Goal: Task Accomplishment & Management: Manage account settings

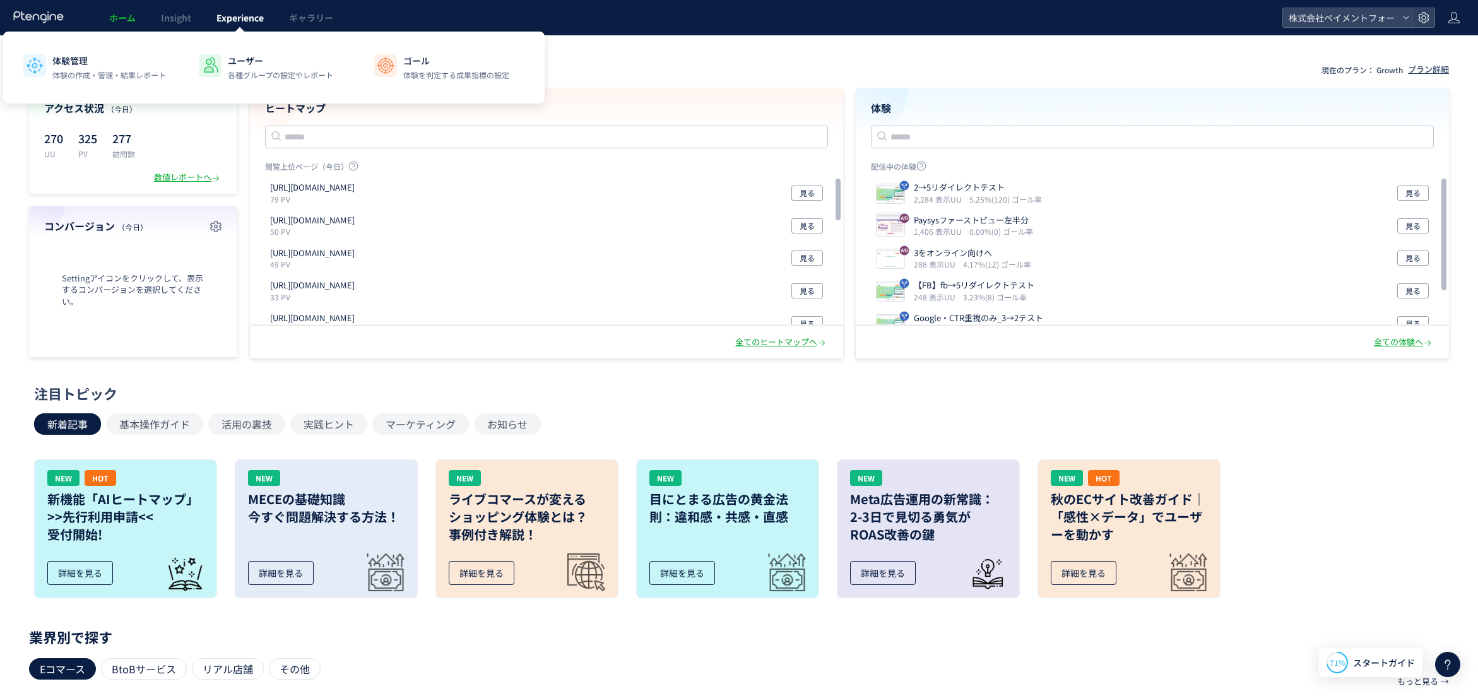
click at [245, 17] on span "Experience" at bounding box center [239, 17] width 47 height 13
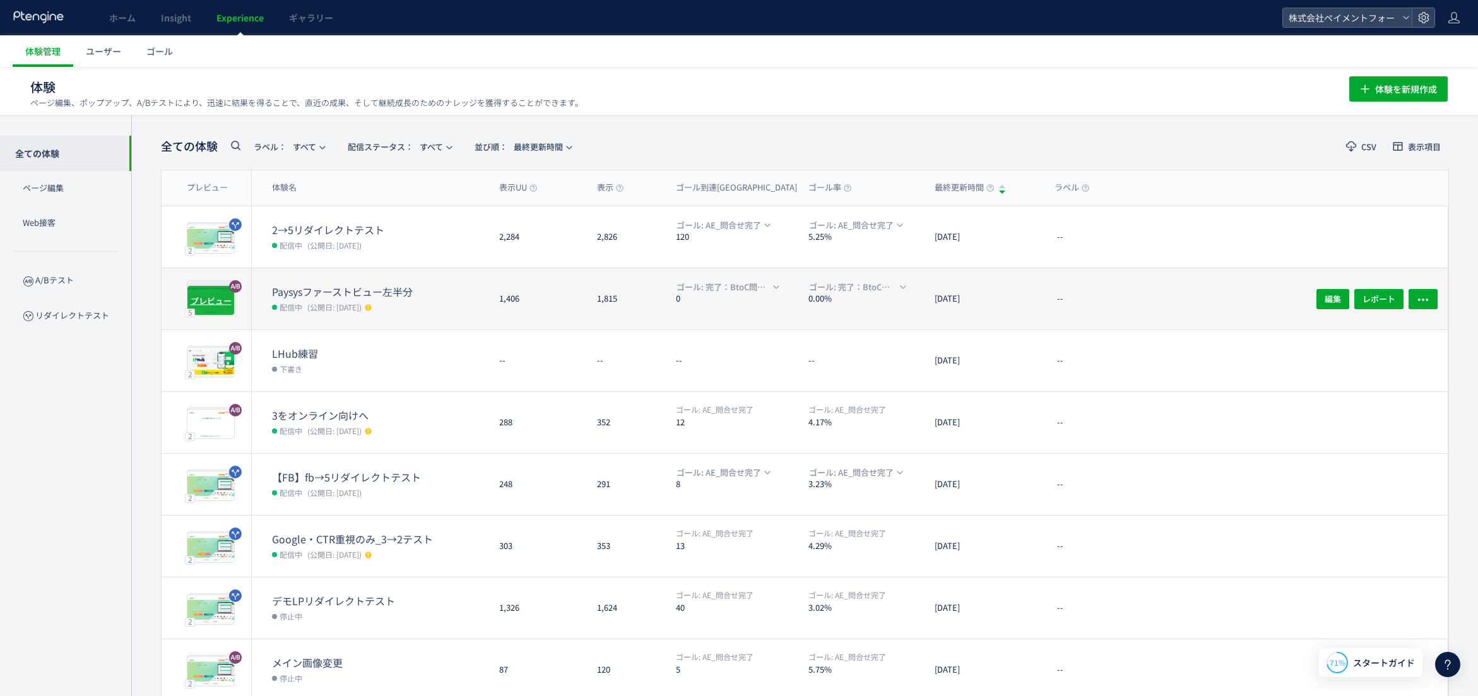
click at [221, 299] on span "プレビュー" at bounding box center [211, 300] width 41 height 12
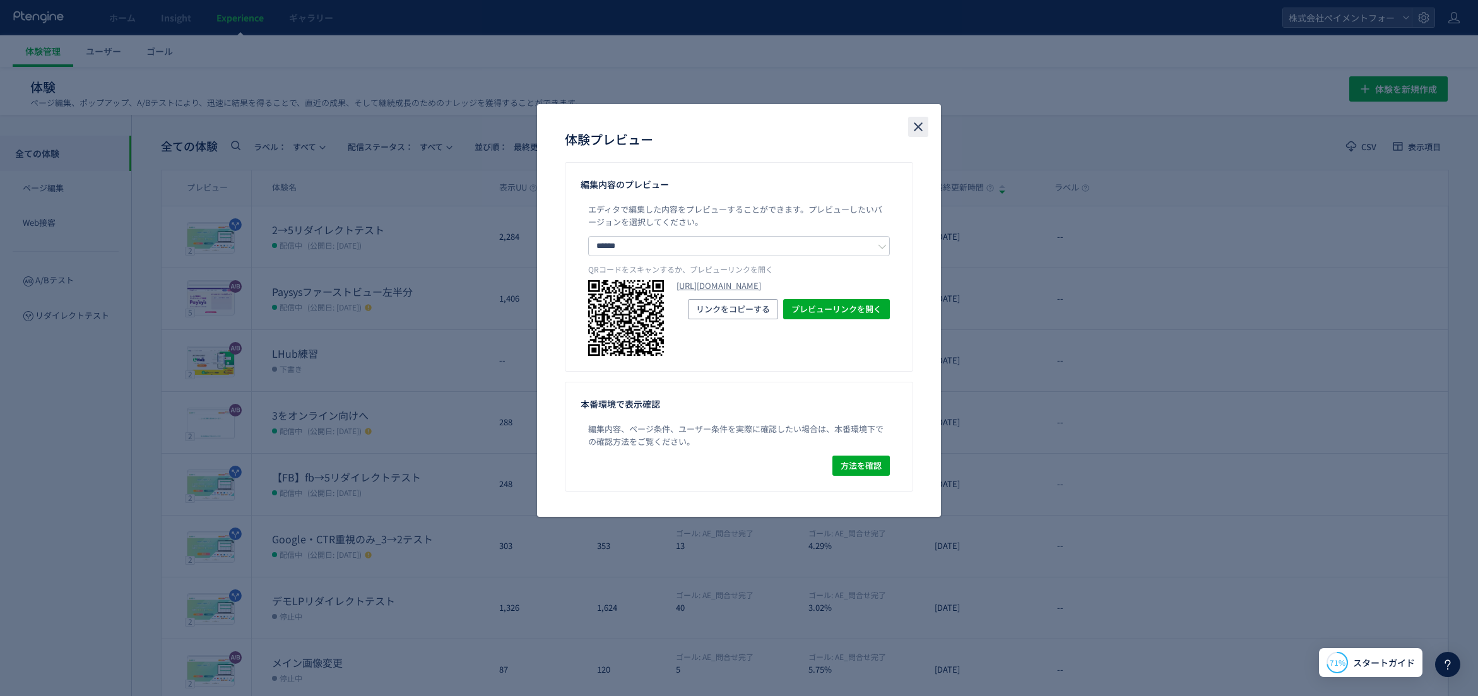
click at [917, 127] on use "close" at bounding box center [918, 127] width 9 height 9
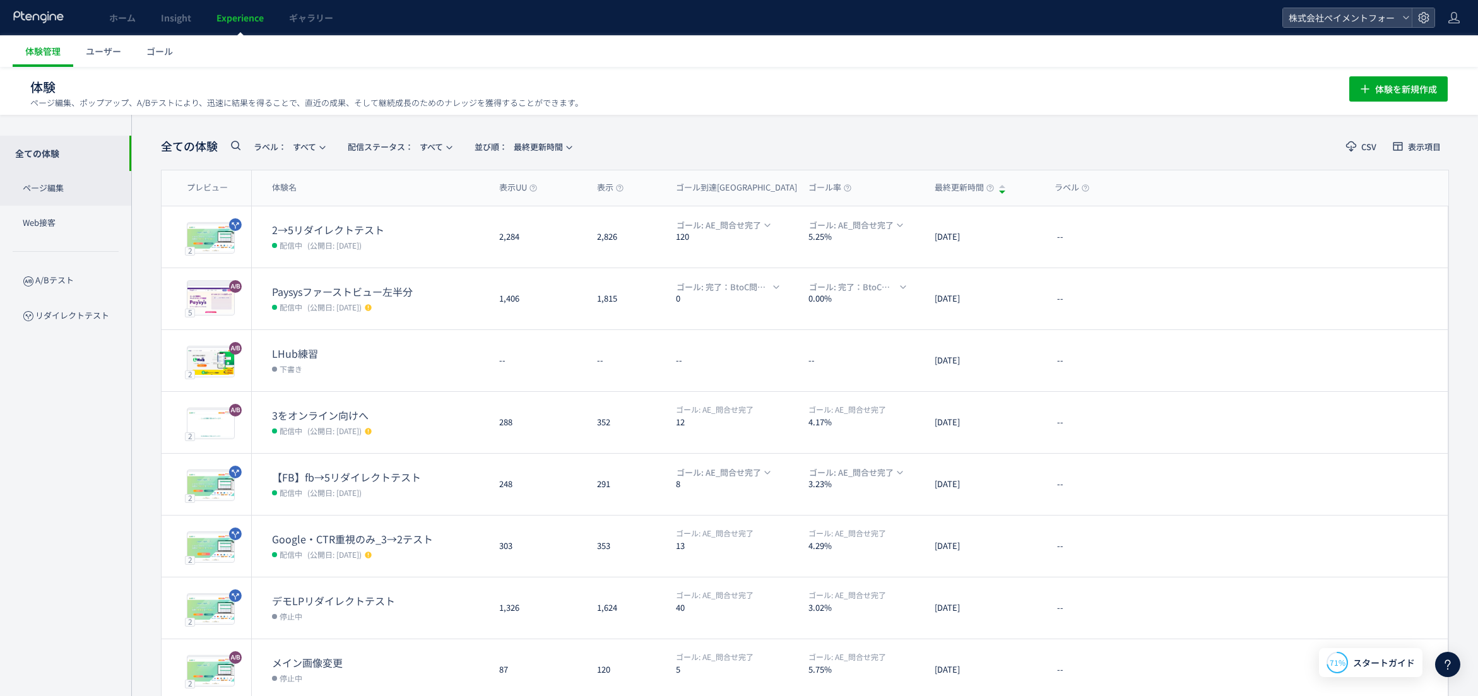
click at [66, 187] on p "ページ編集" at bounding box center [65, 188] width 131 height 35
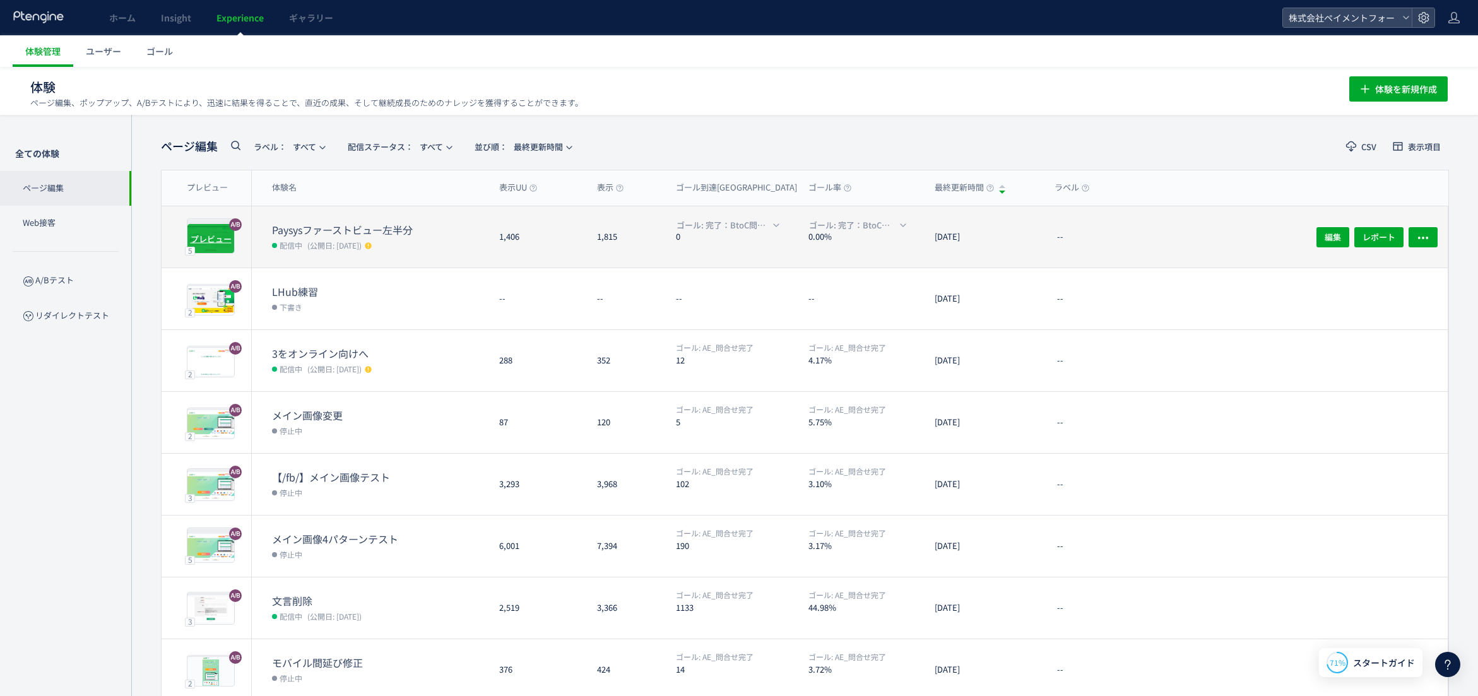
click at [197, 237] on span "プレビュー" at bounding box center [211, 238] width 41 height 12
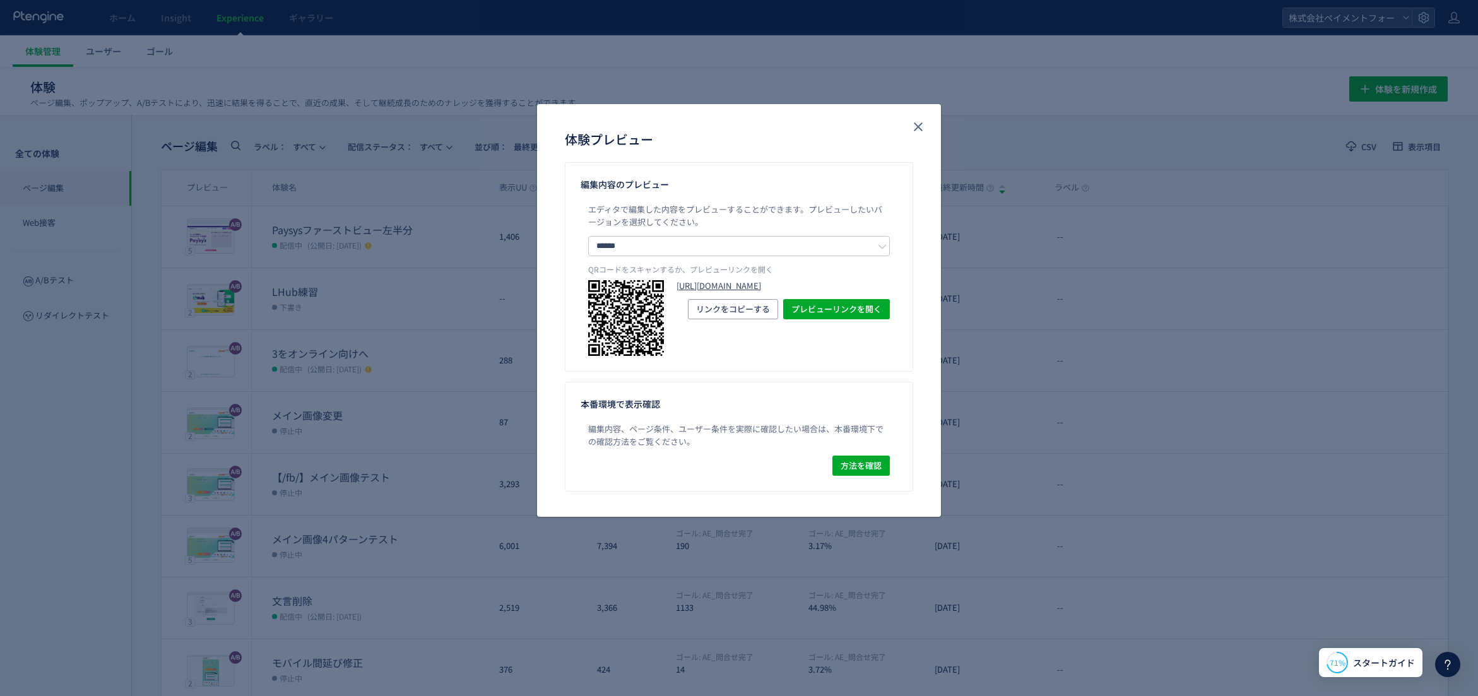
click at [698, 292] on link "https://lp.paysys.jp/btoc/?preview_ptx_token=v4-ff93f9d6-fda6-458c-a6ca-fc6f574…" at bounding box center [782, 286] width 213 height 12
click at [916, 129] on use "close" at bounding box center [918, 127] width 9 height 9
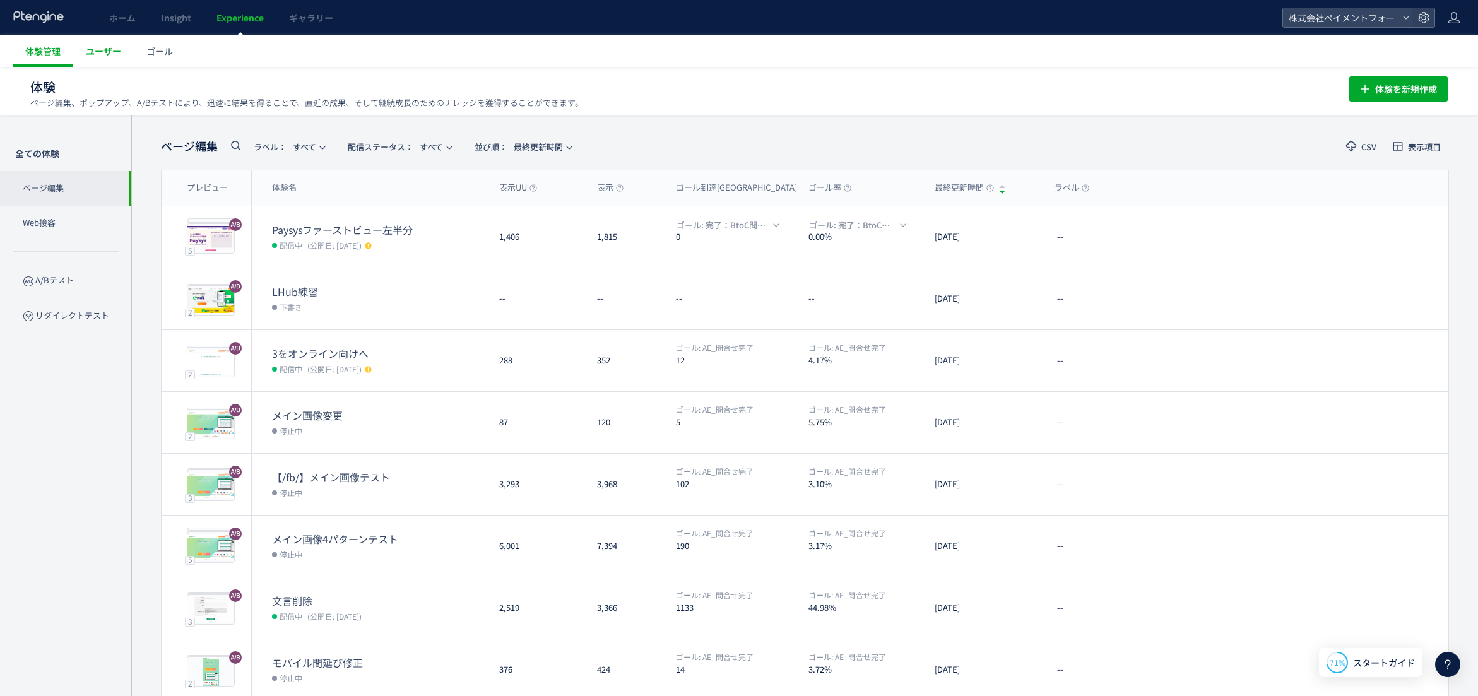
click at [101, 52] on span "ユーザー" at bounding box center [103, 51] width 35 height 13
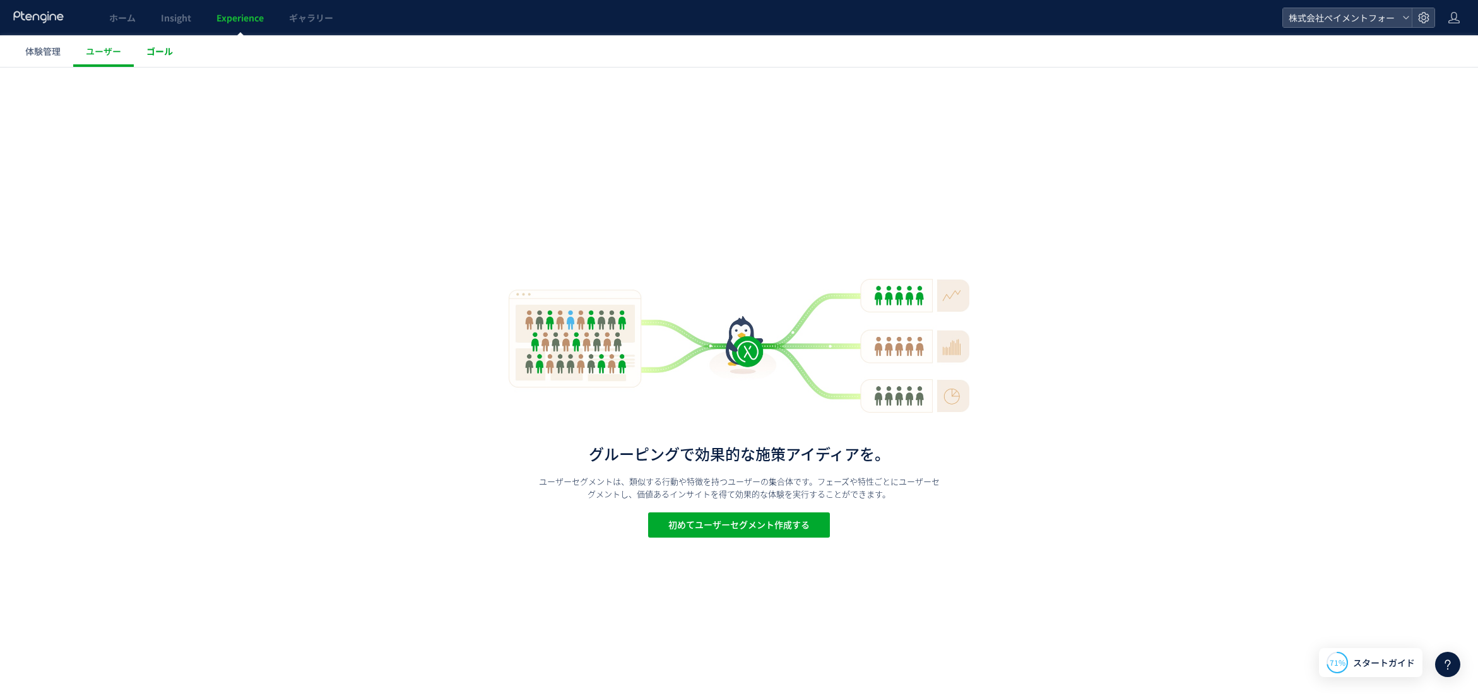
click at [162, 59] on link "ゴール" at bounding box center [160, 51] width 52 height 32
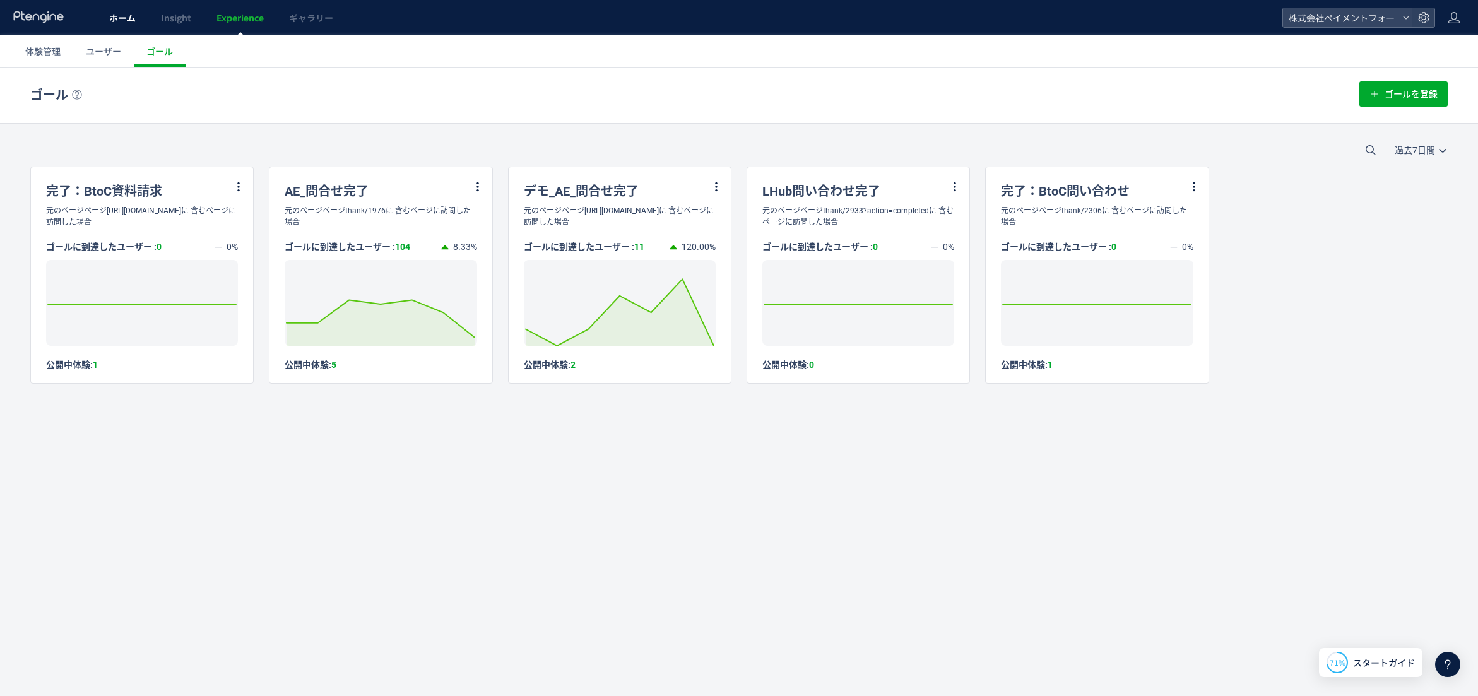
click at [120, 25] on link "ホーム" at bounding box center [123, 17] width 52 height 35
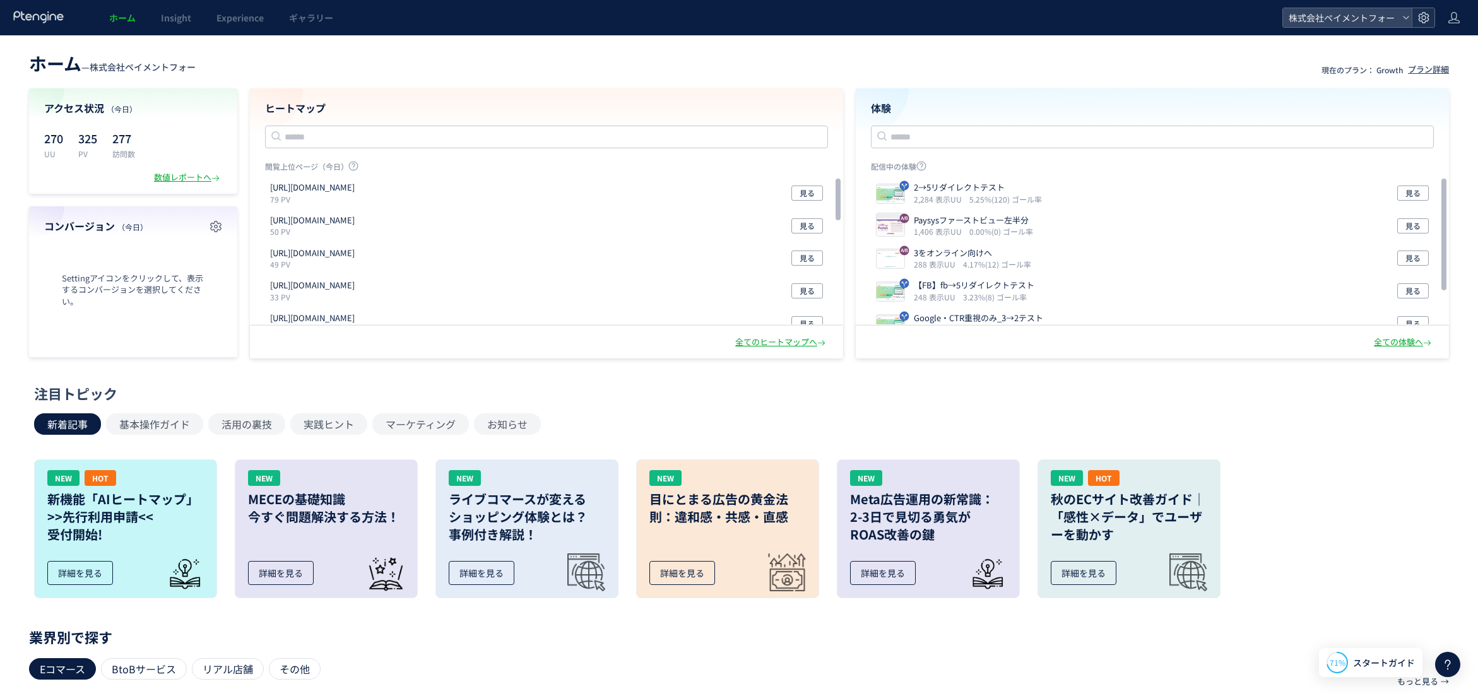
click at [1429, 20] on div at bounding box center [1422, 17] width 23 height 19
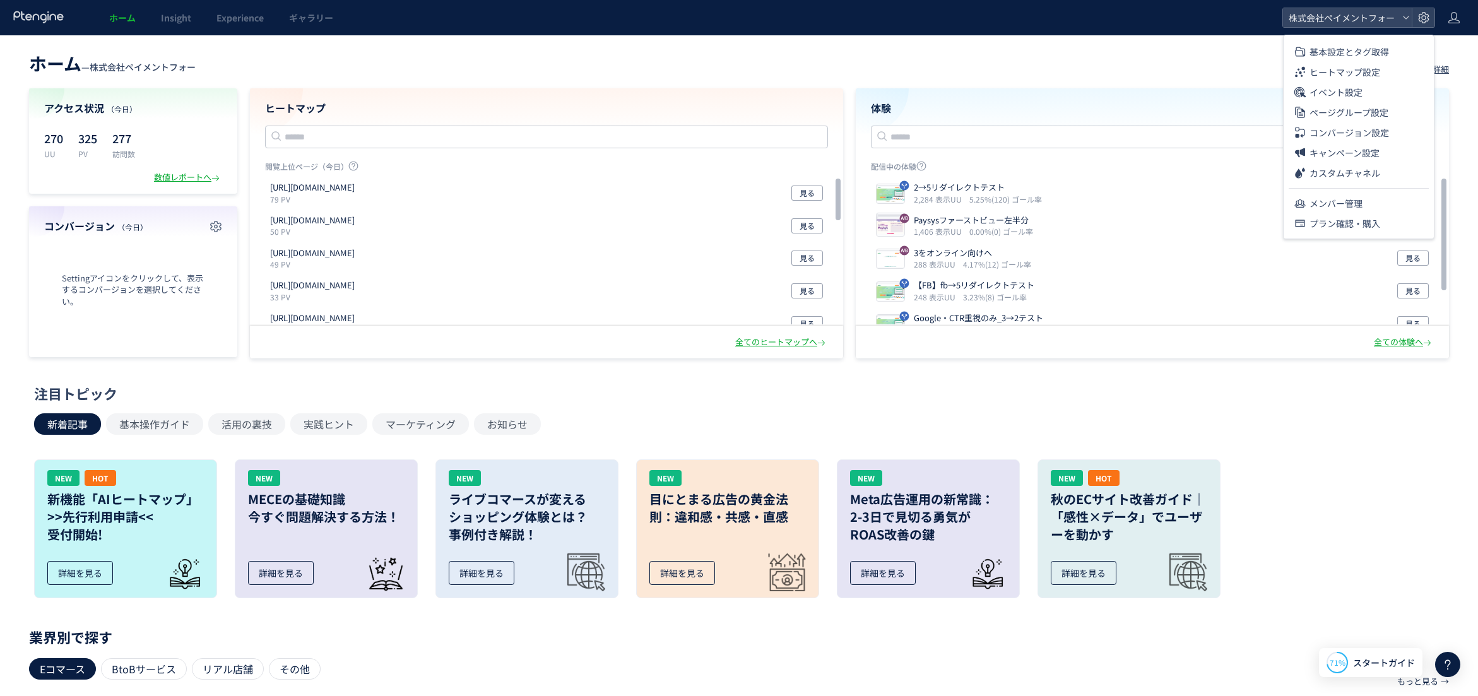
scroll to position [3, 0]
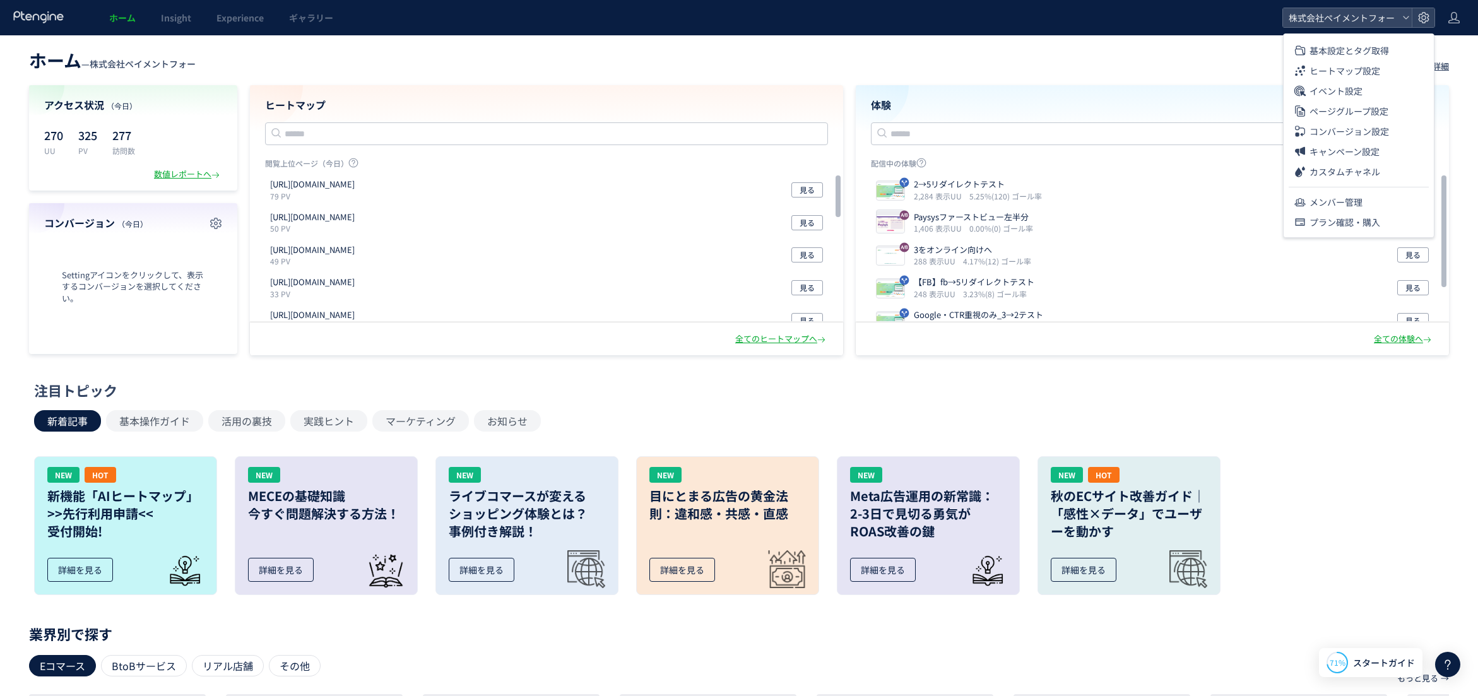
click at [1364, 452] on div "NEW HOT 新機能「AIヒートマップ」 >>先行利用申請<< 受付開始! 詳細を見る NEW MECEの基礎知識 今すぐ問題解決する方法！ 詳細を見る N…" at bounding box center [729, 526] width 1403 height 158
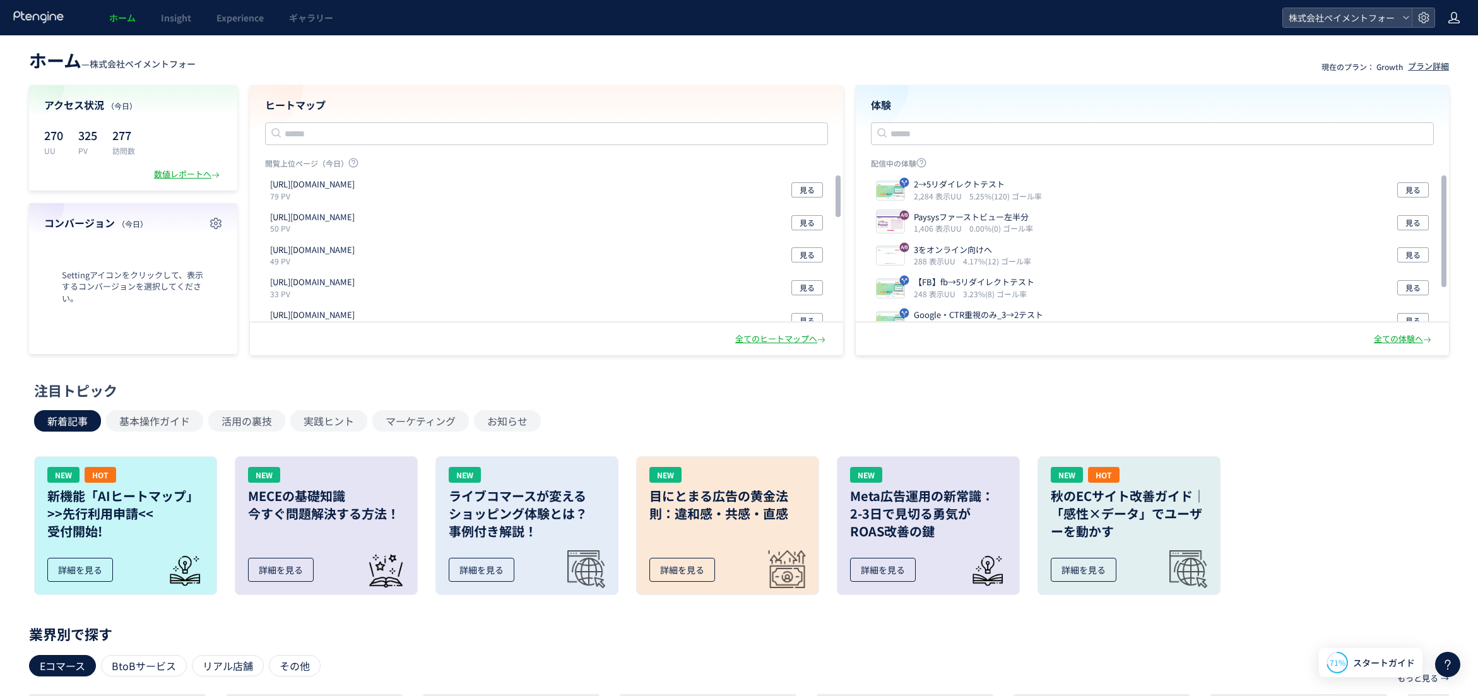
click at [1453, 13] on icon at bounding box center [1453, 17] width 13 height 13
click at [1398, 18] on div "株式会社ペイメントフォー" at bounding box center [1347, 17] width 129 height 19
click at [1399, 17] on div "株式会社ペイメントフォー" at bounding box center [1347, 17] width 129 height 19
click at [1430, 15] on div at bounding box center [1422, 17] width 23 height 19
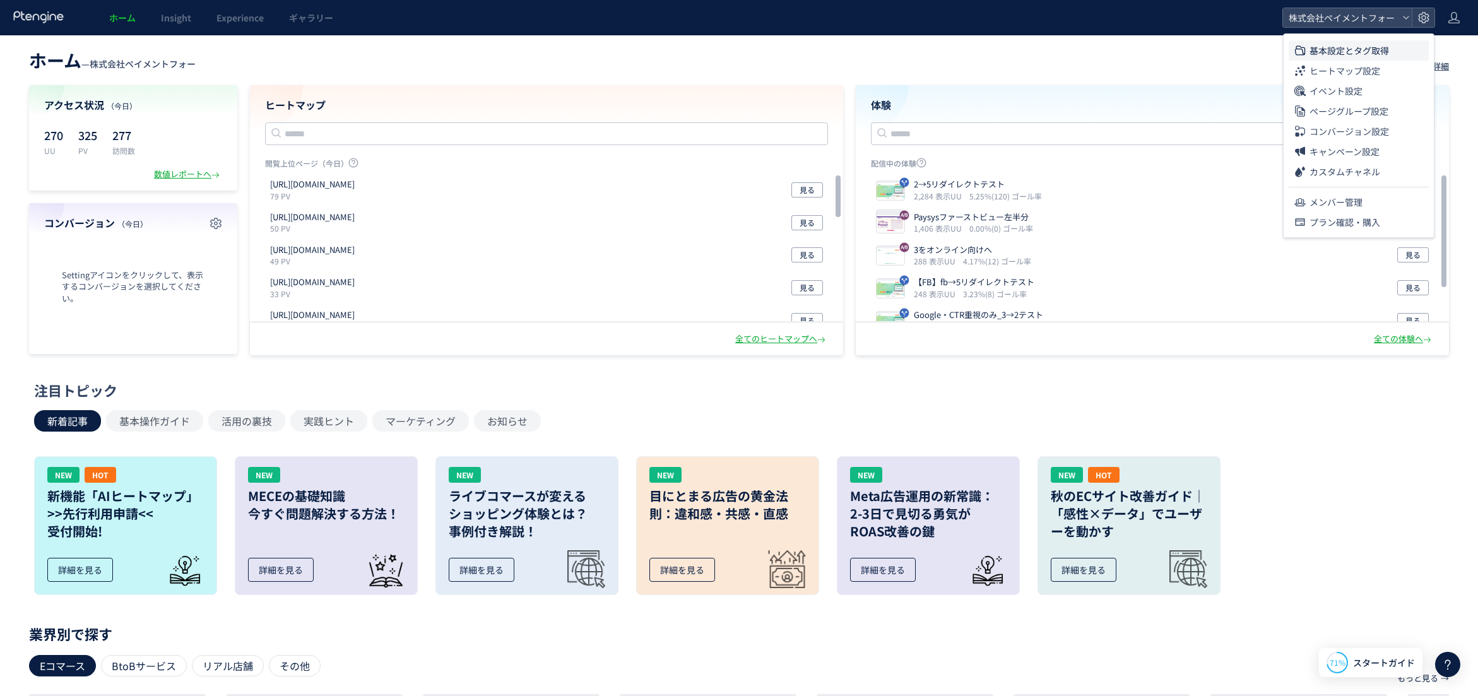
click at [1348, 54] on span "基本設定とタグ取得" at bounding box center [1348, 50] width 79 height 20
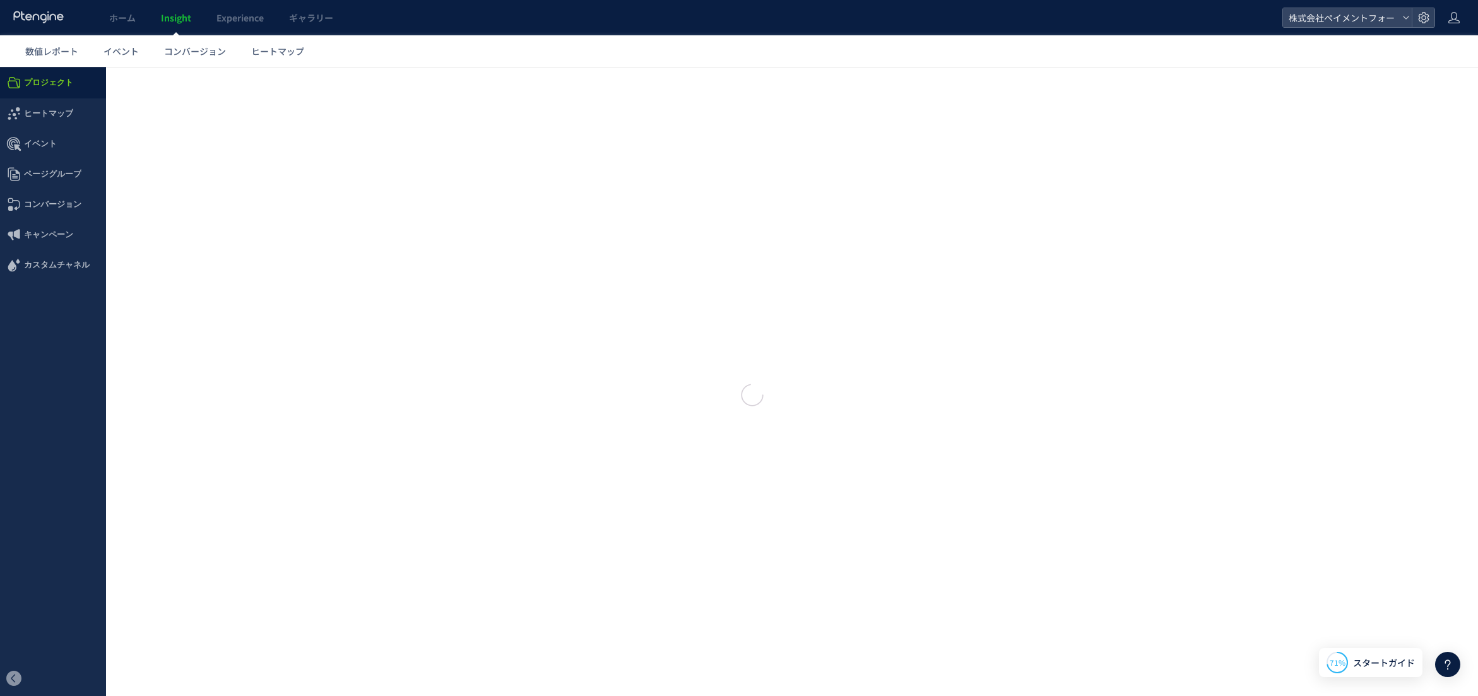
type input "**********"
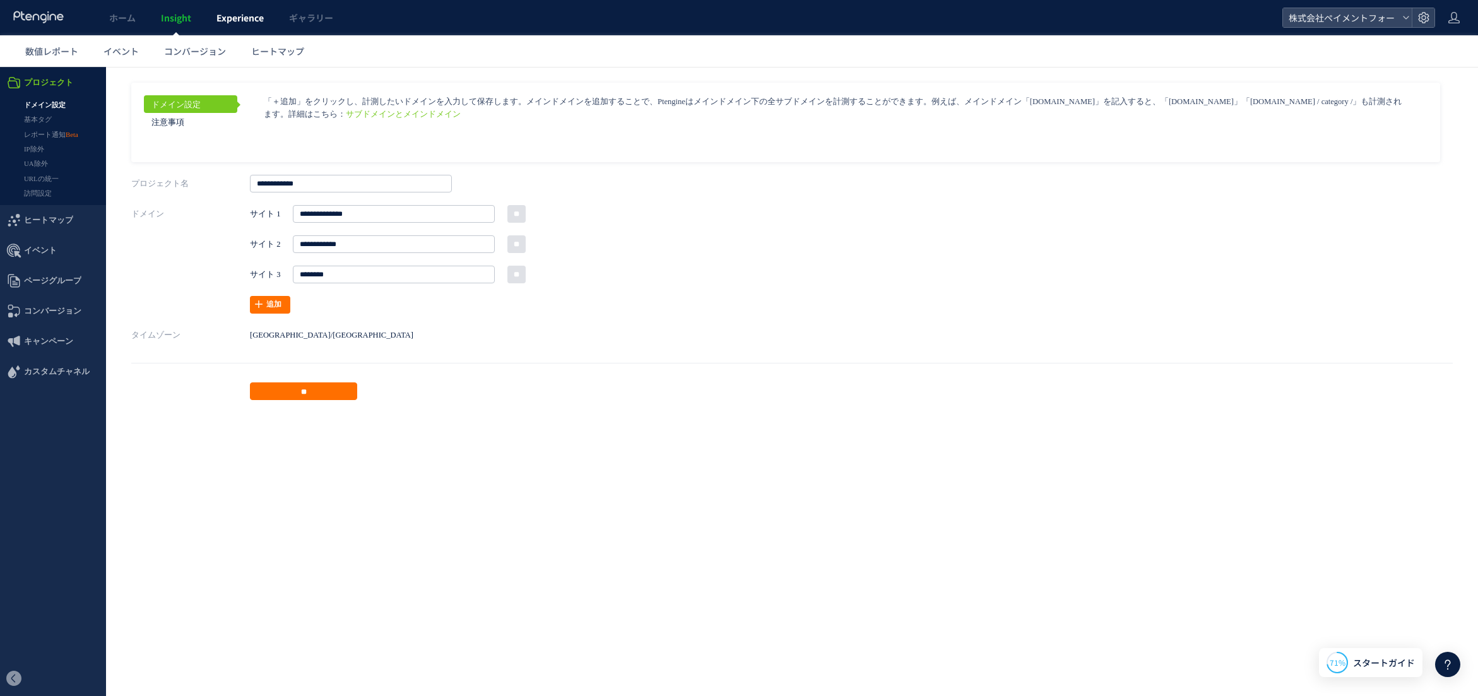
click at [248, 17] on span "Experience" at bounding box center [239, 17] width 47 height 13
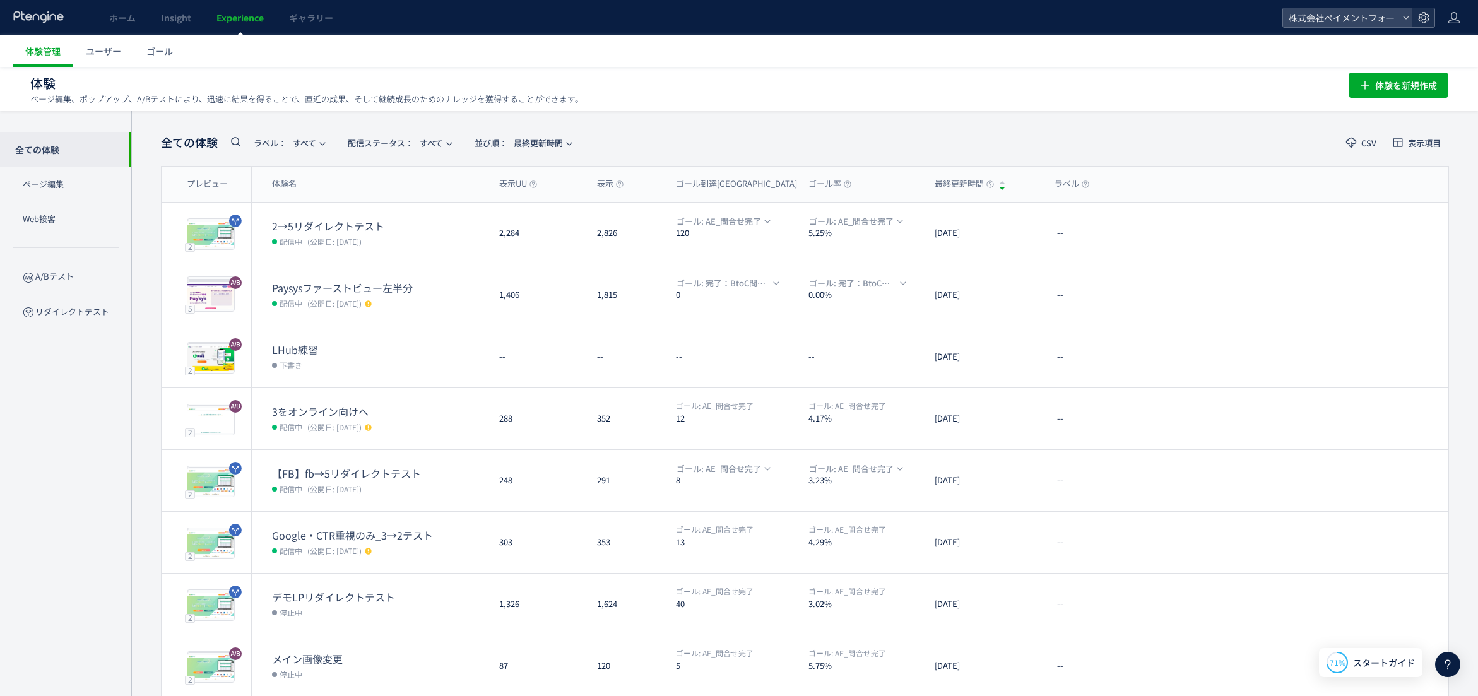
click at [1419, 21] on use at bounding box center [1423, 17] width 11 height 11
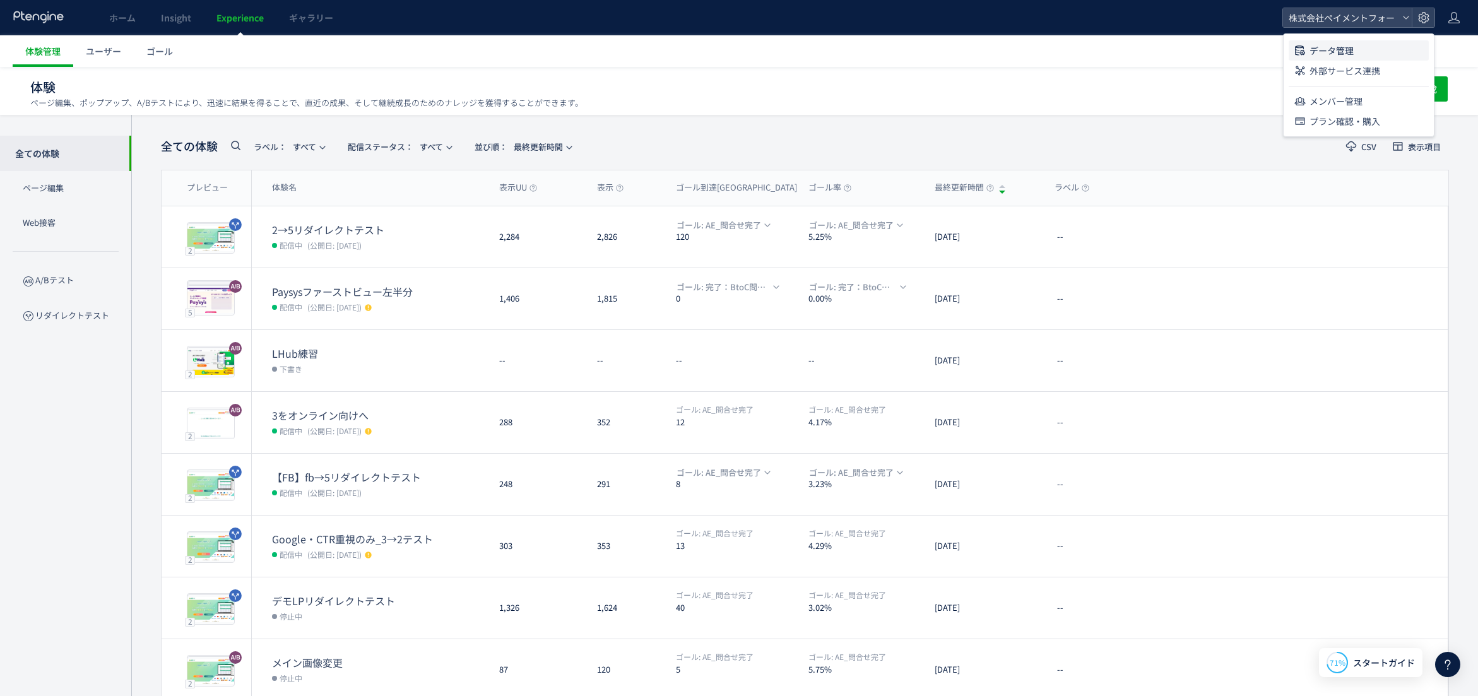
click at [1336, 58] on span "データ管理" at bounding box center [1331, 50] width 44 height 20
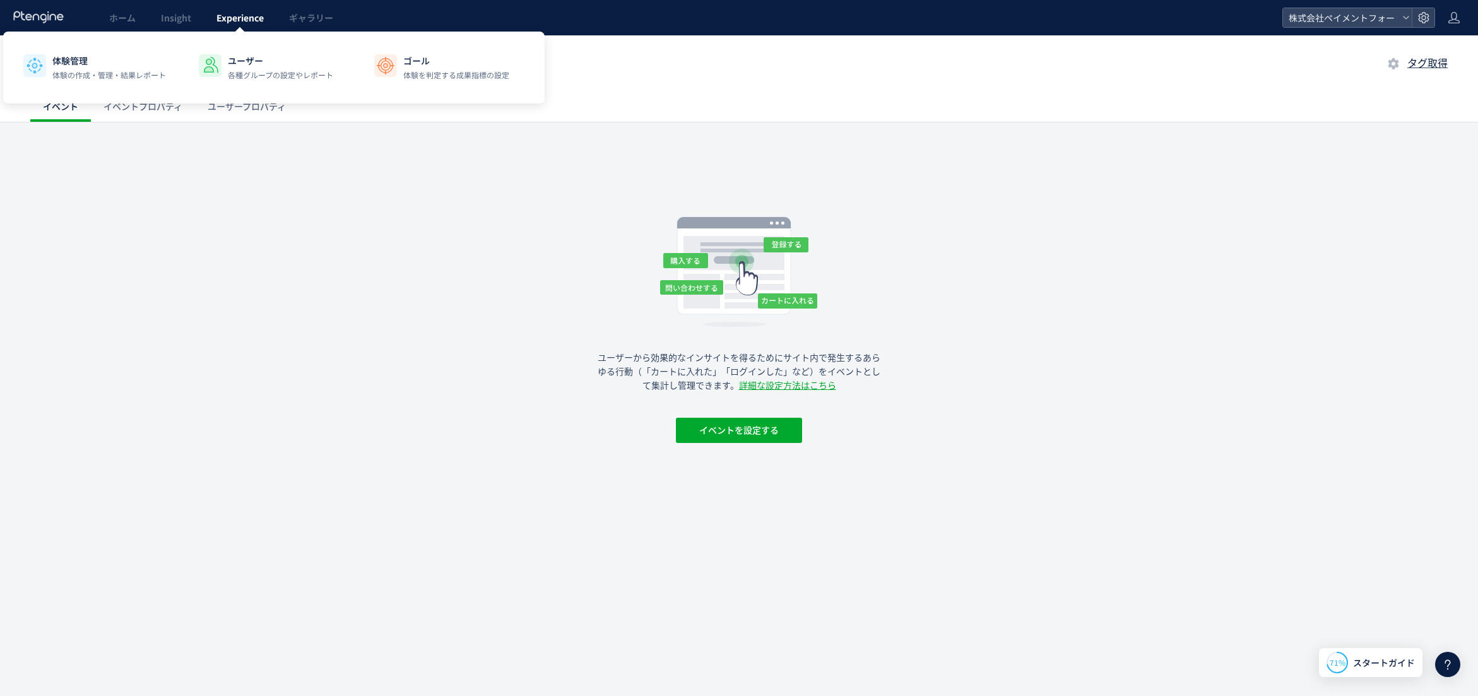
click at [233, 21] on span "Experience" at bounding box center [239, 17] width 47 height 13
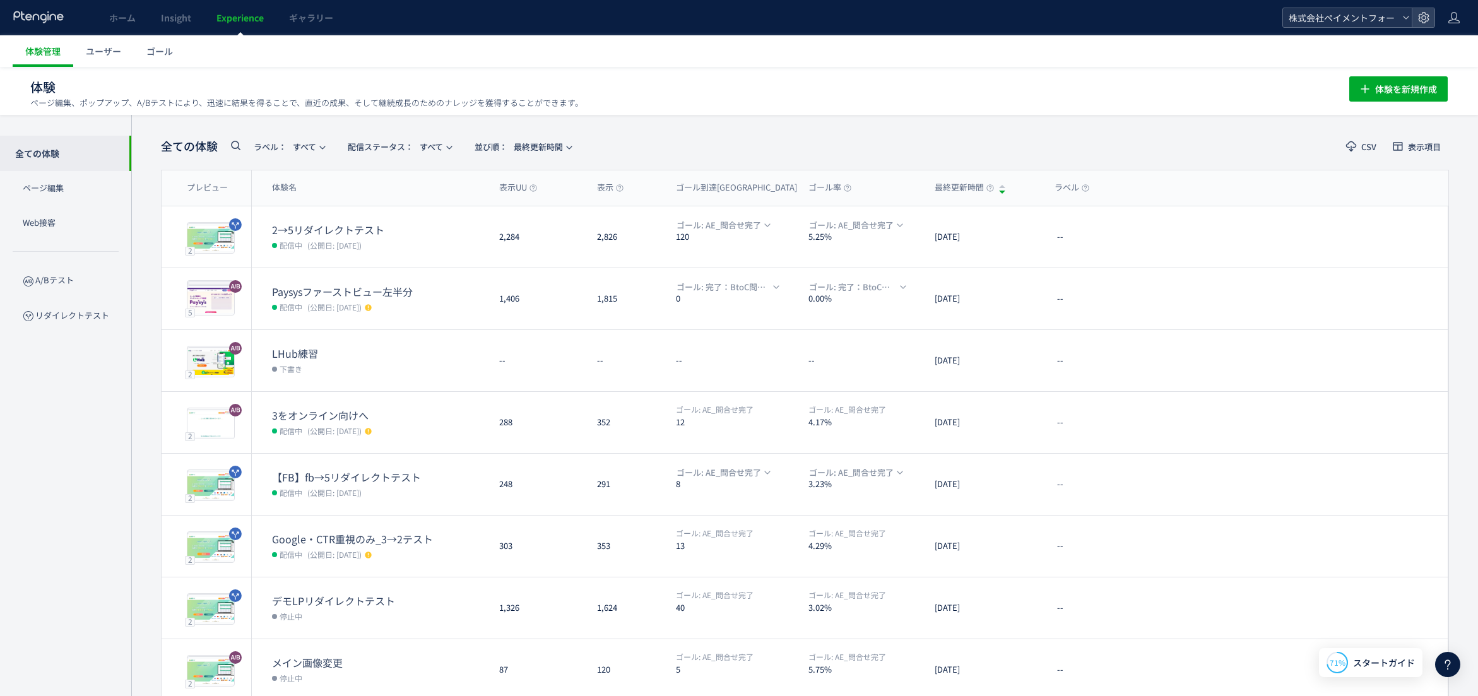
click at [1403, 20] on icon at bounding box center [1406, 18] width 8 height 8
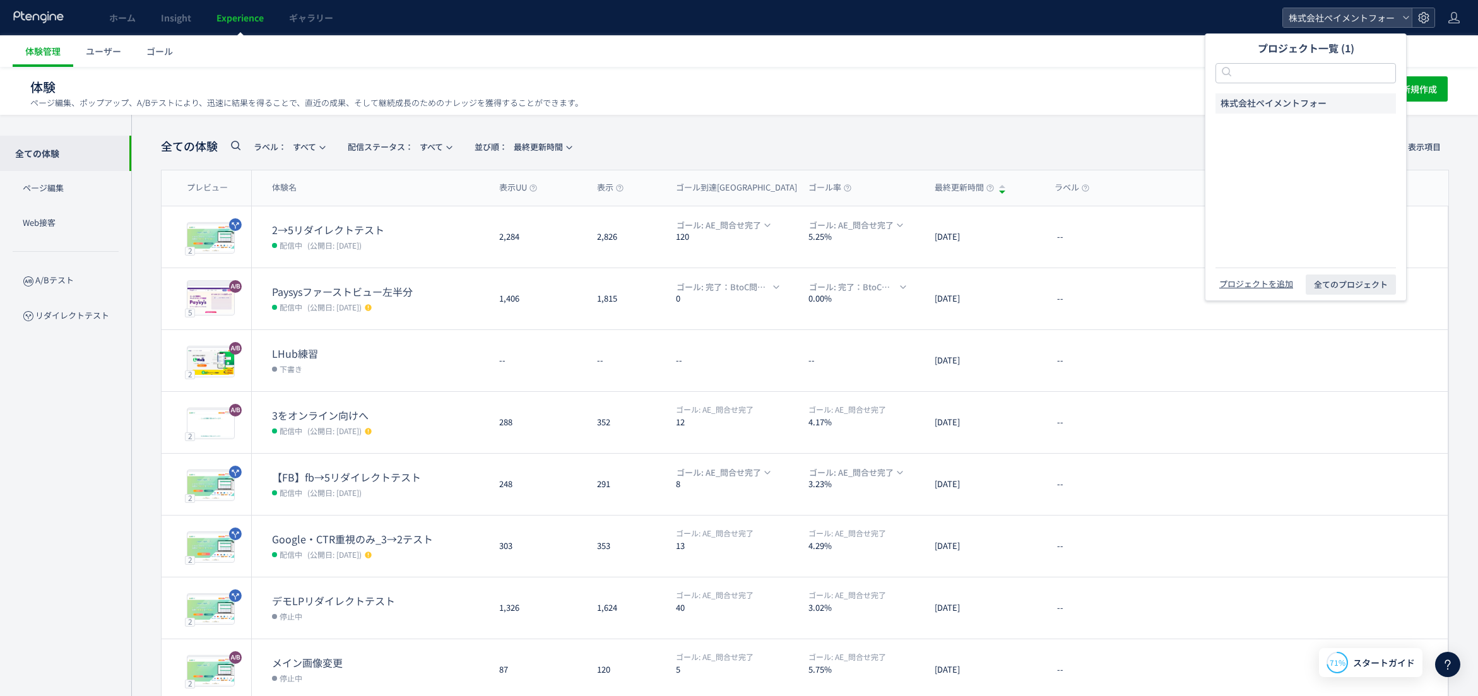
click at [1420, 15] on icon at bounding box center [1423, 17] width 13 height 13
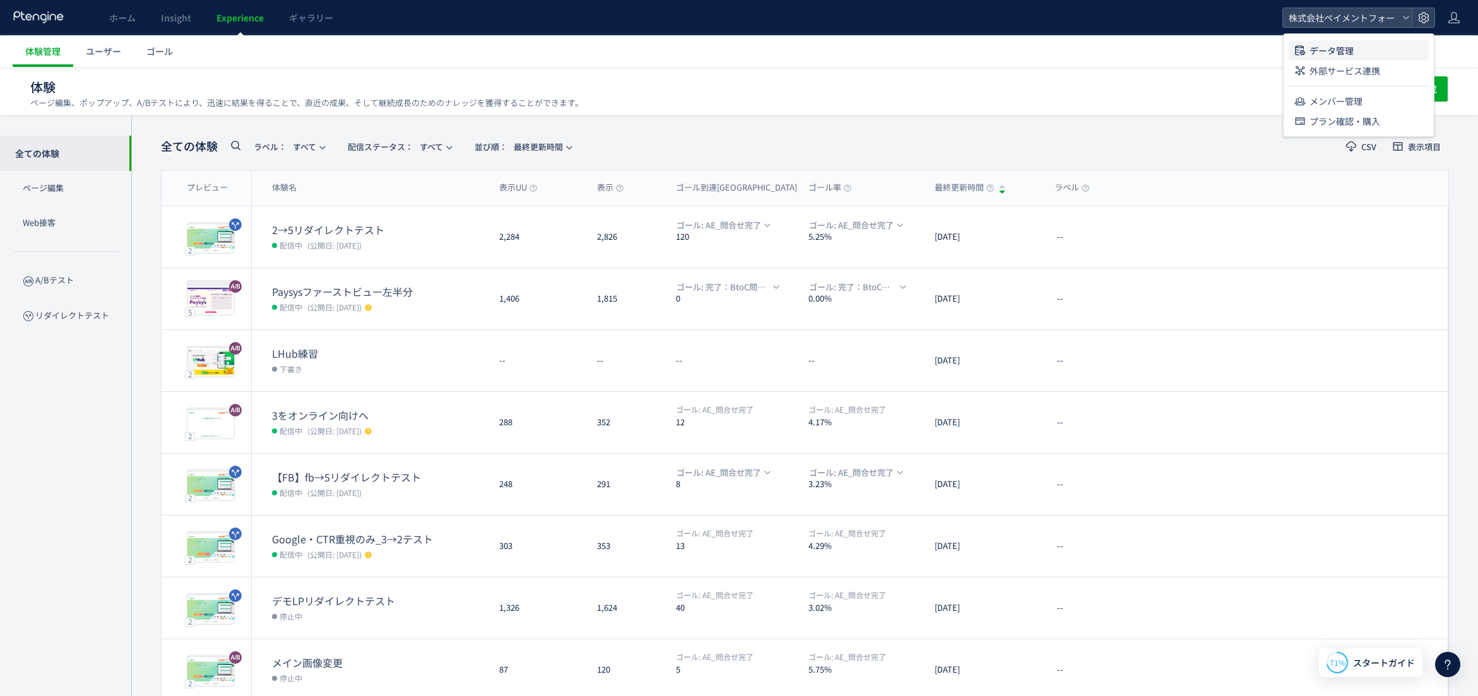
click at [1368, 49] on li "データ管理" at bounding box center [1358, 50] width 140 height 20
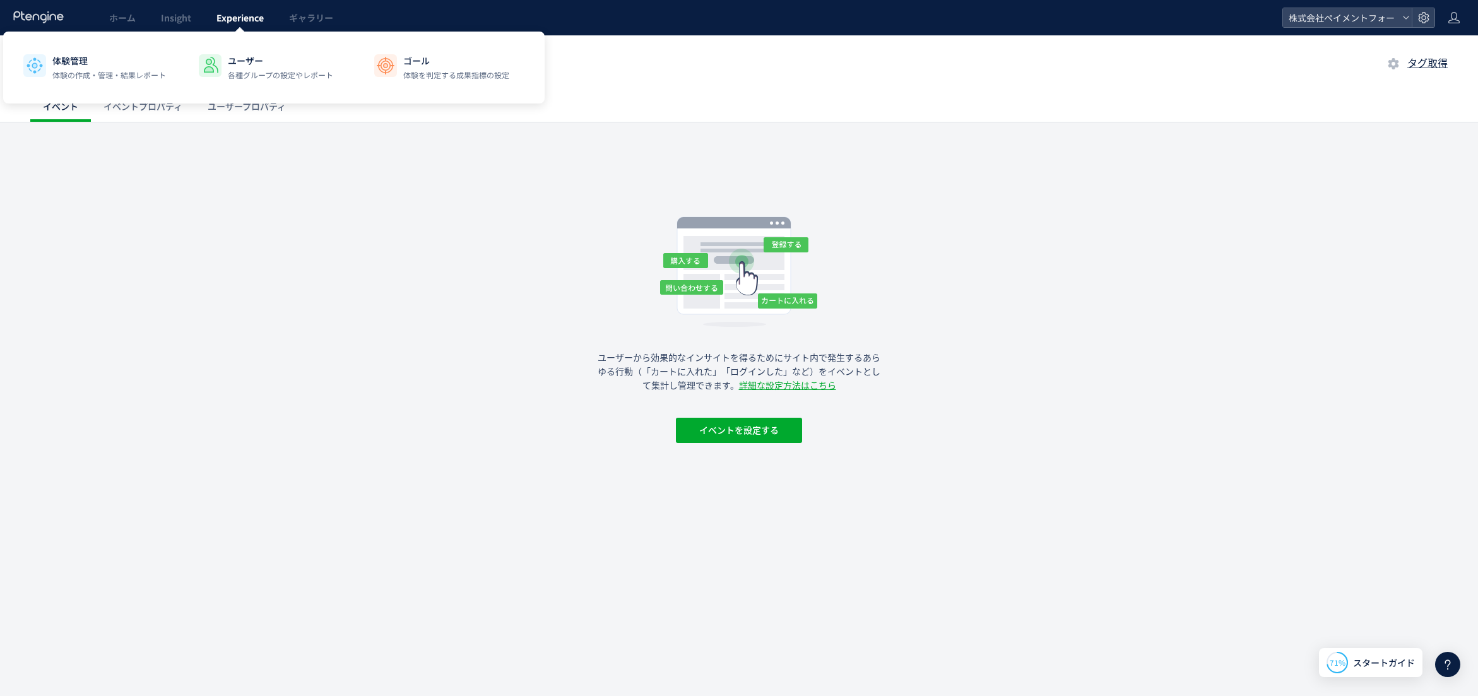
click at [256, 26] on link "Experience" at bounding box center [240, 17] width 73 height 35
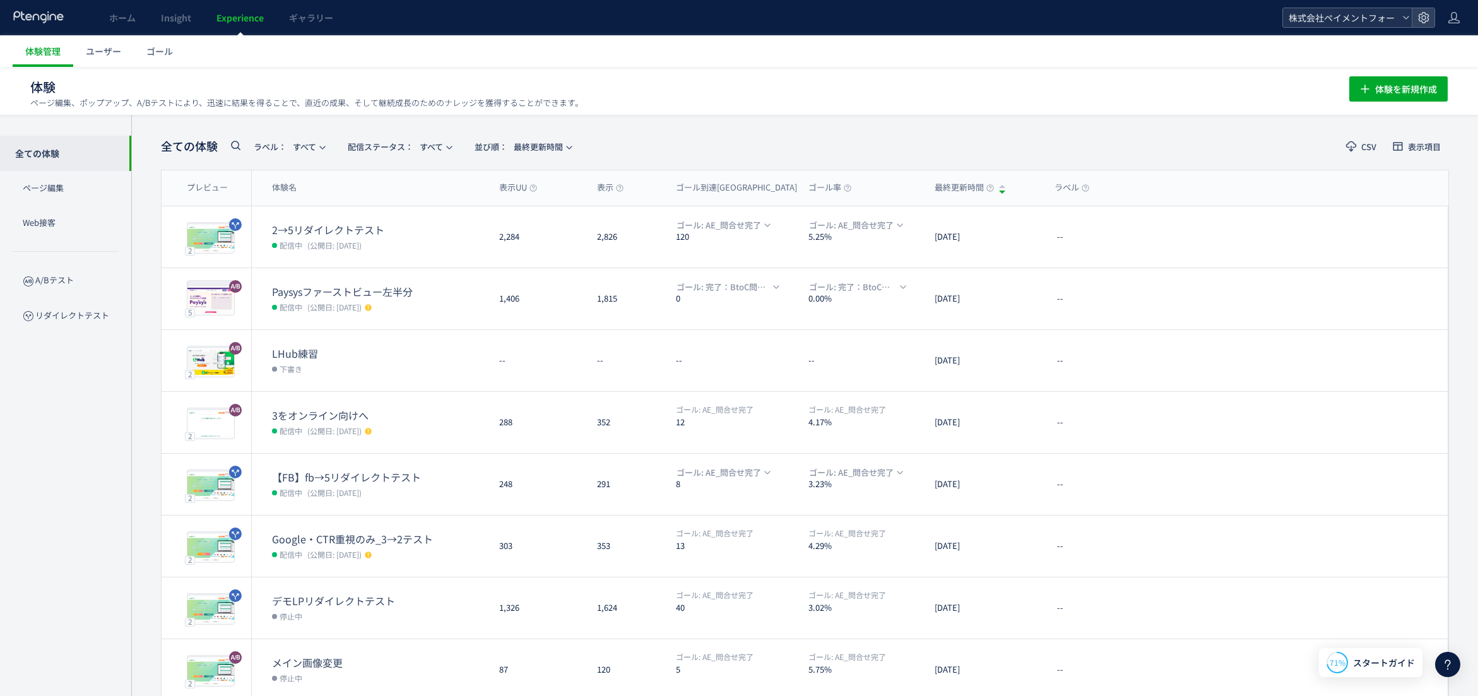
click at [1402, 15] on icon at bounding box center [1406, 18] width 8 height 8
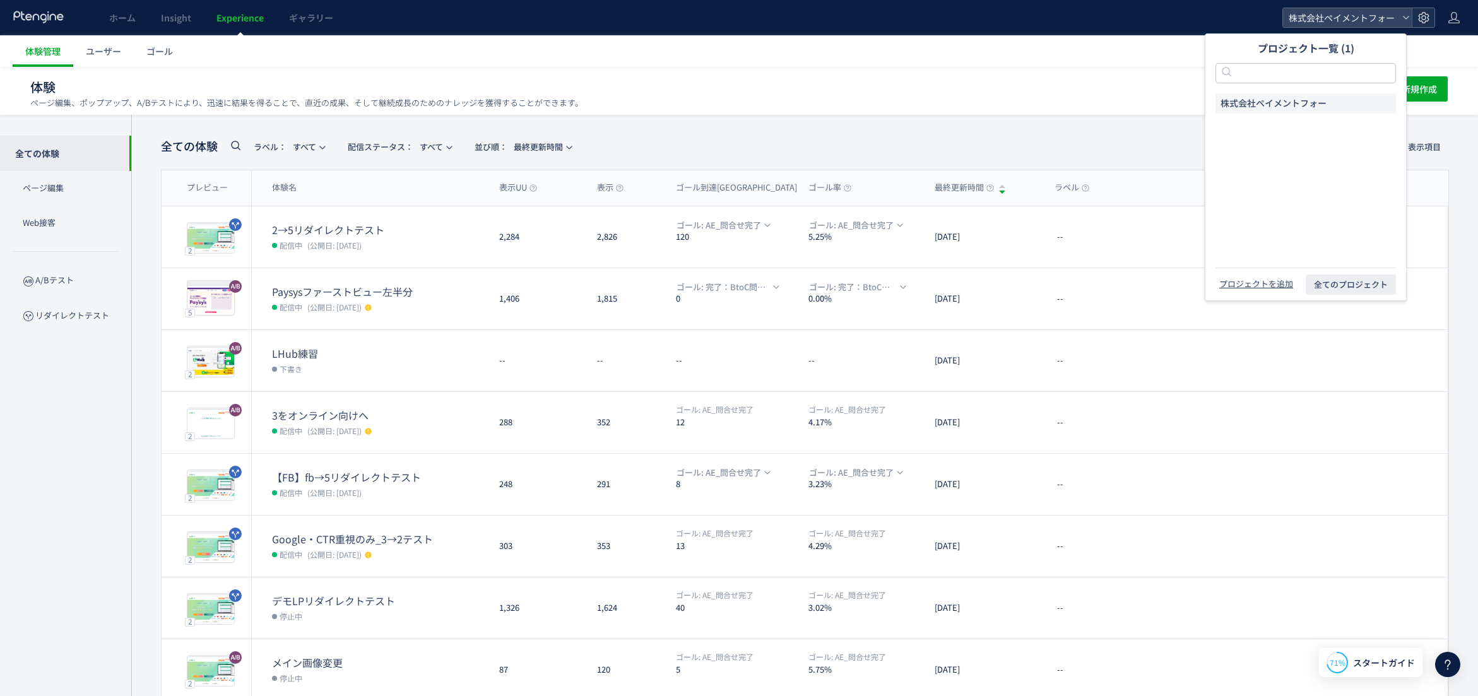
click at [1429, 12] on icon at bounding box center [1423, 17] width 13 height 13
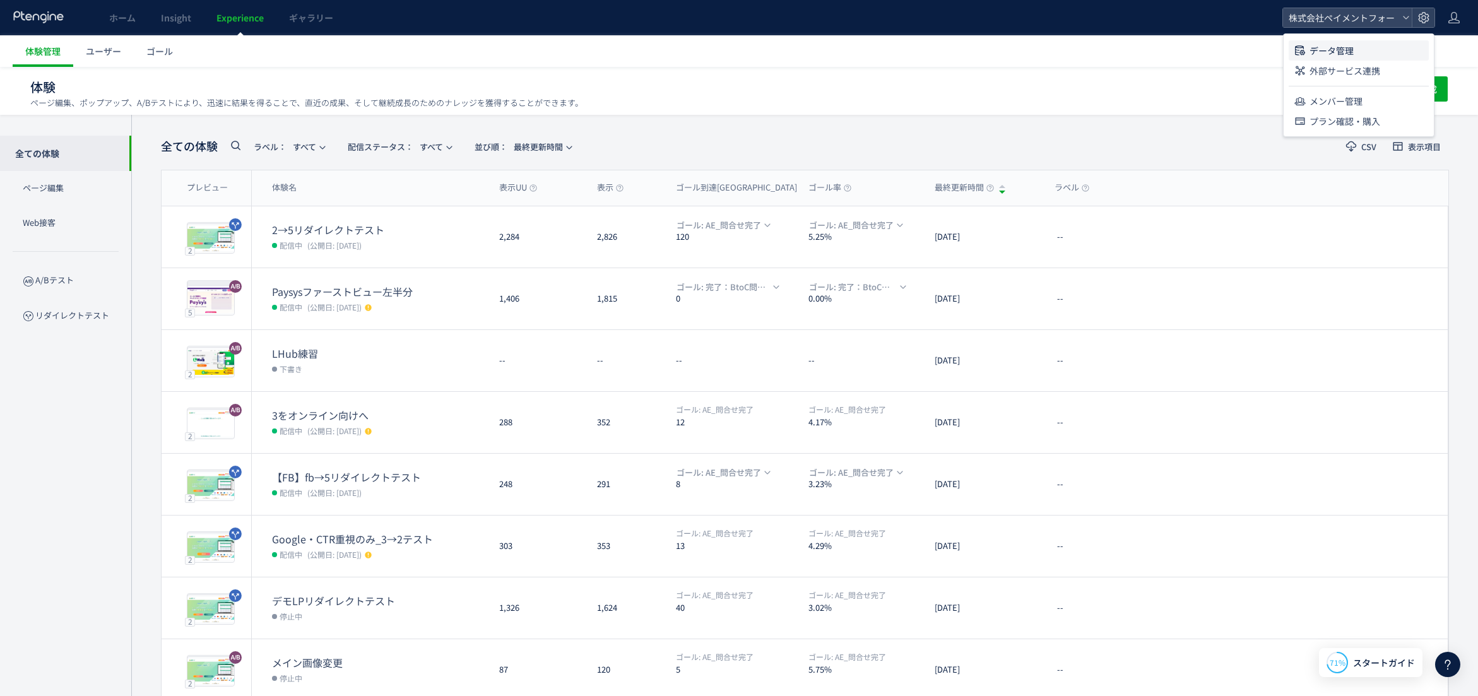
click at [1399, 47] on li "データ管理" at bounding box center [1358, 50] width 140 height 20
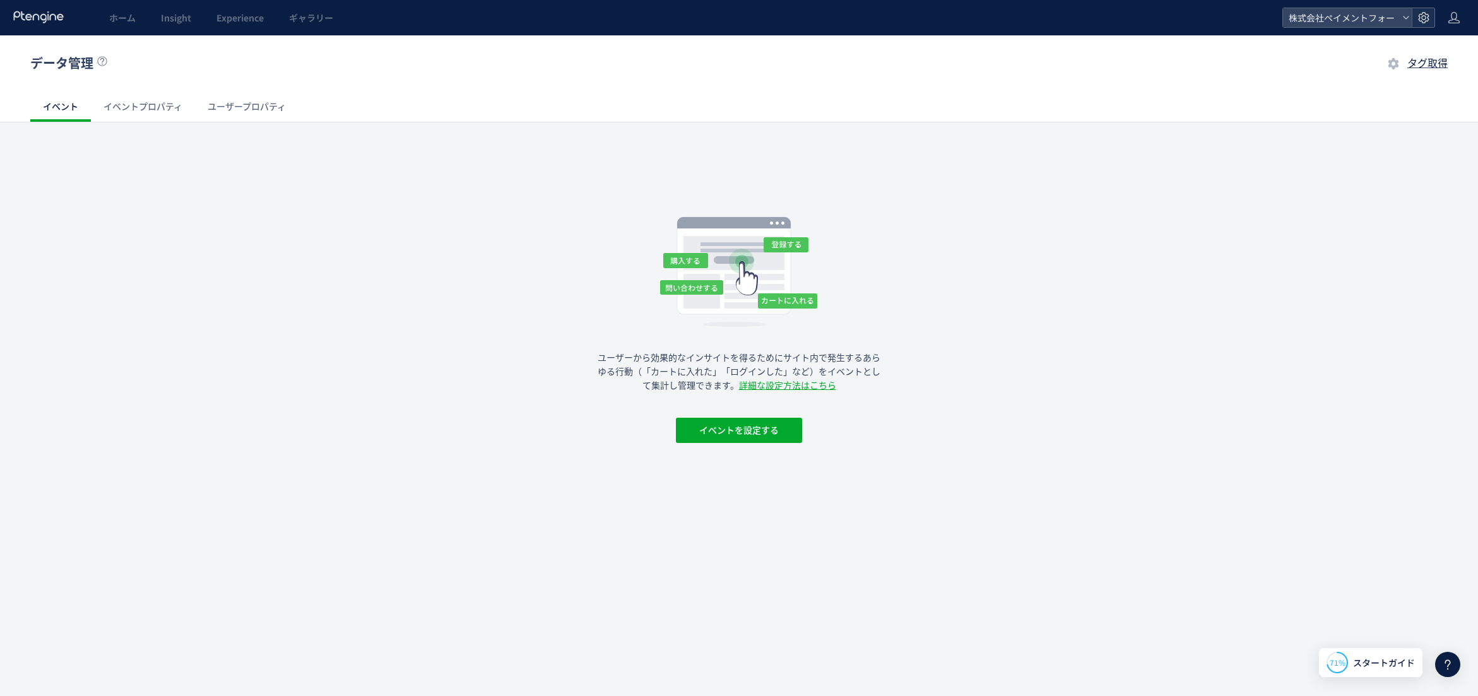
click at [1423, 19] on icon at bounding box center [1423, 17] width 13 height 13
click at [1375, 47] on li "データ管理" at bounding box center [1358, 50] width 140 height 20
click at [1442, 66] on span "タグ取得" at bounding box center [1427, 63] width 40 height 12
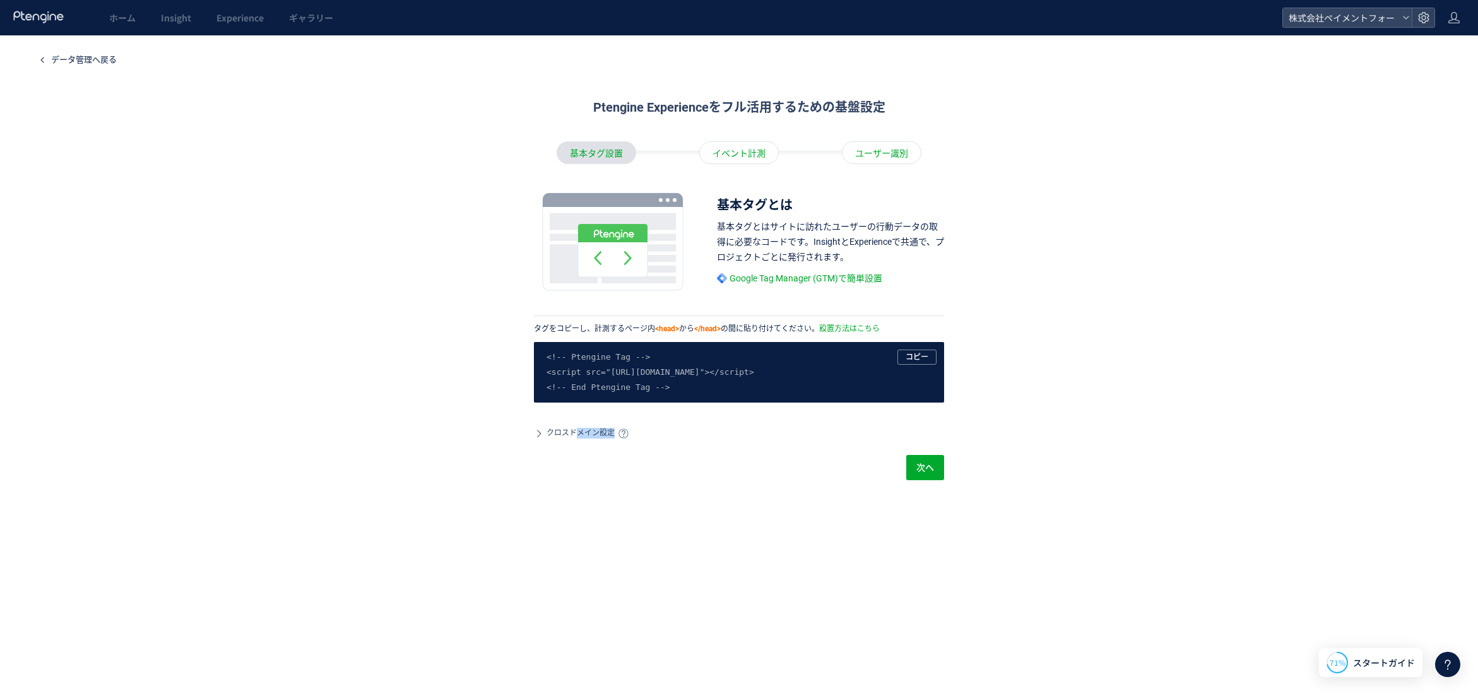
drag, startPoint x: 580, startPoint y: 435, endPoint x: 308, endPoint y: 439, distance: 272.0
click at [598, 491] on div "Ptengine Experienceをフル活用するための基盤設定 基本タグ設置 イベント計測 ユーザー識別 基本タグとは 基本タグとはサイトに訪れたユーザー…" at bounding box center [738, 345] width 1417 height 519
click at [588, 431] on span "クロスドメイン設定" at bounding box center [580, 433] width 68 height 11
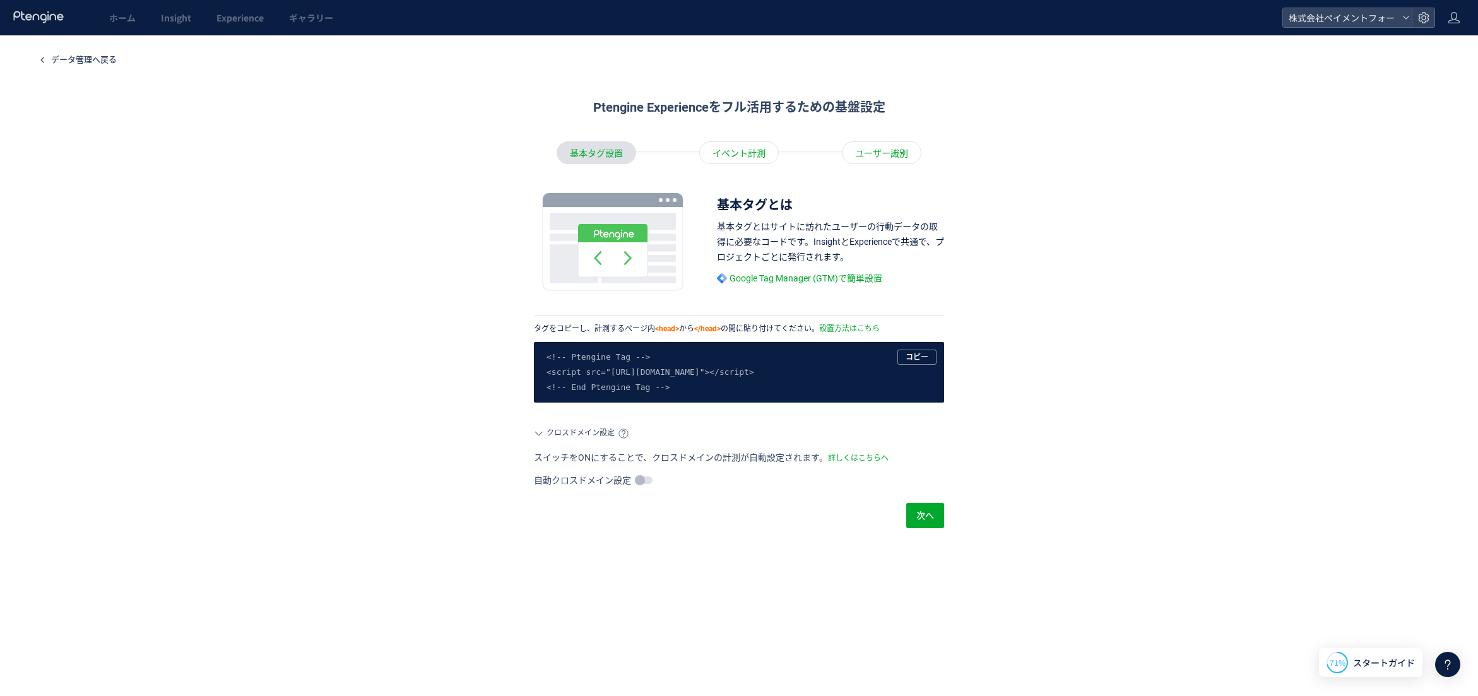
click at [640, 476] on span at bounding box center [644, 480] width 18 height 8
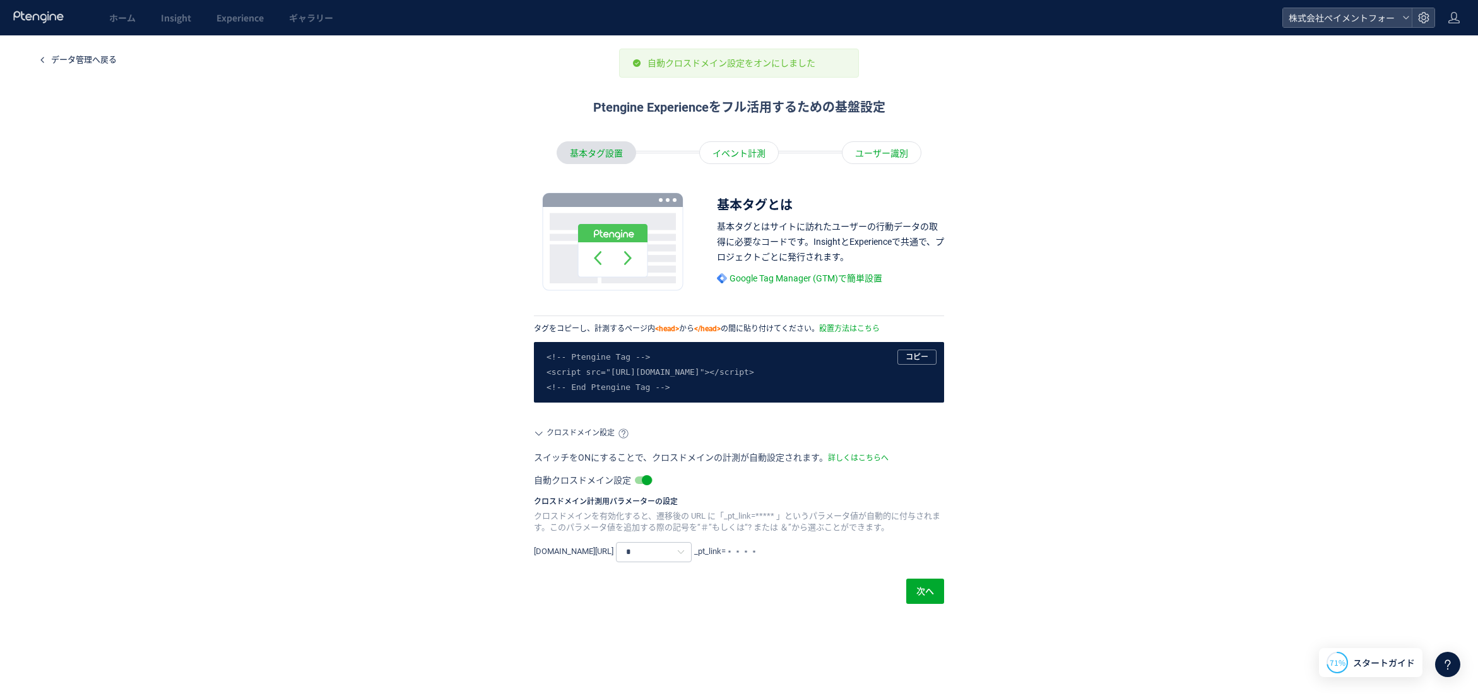
scroll to position [32, 0]
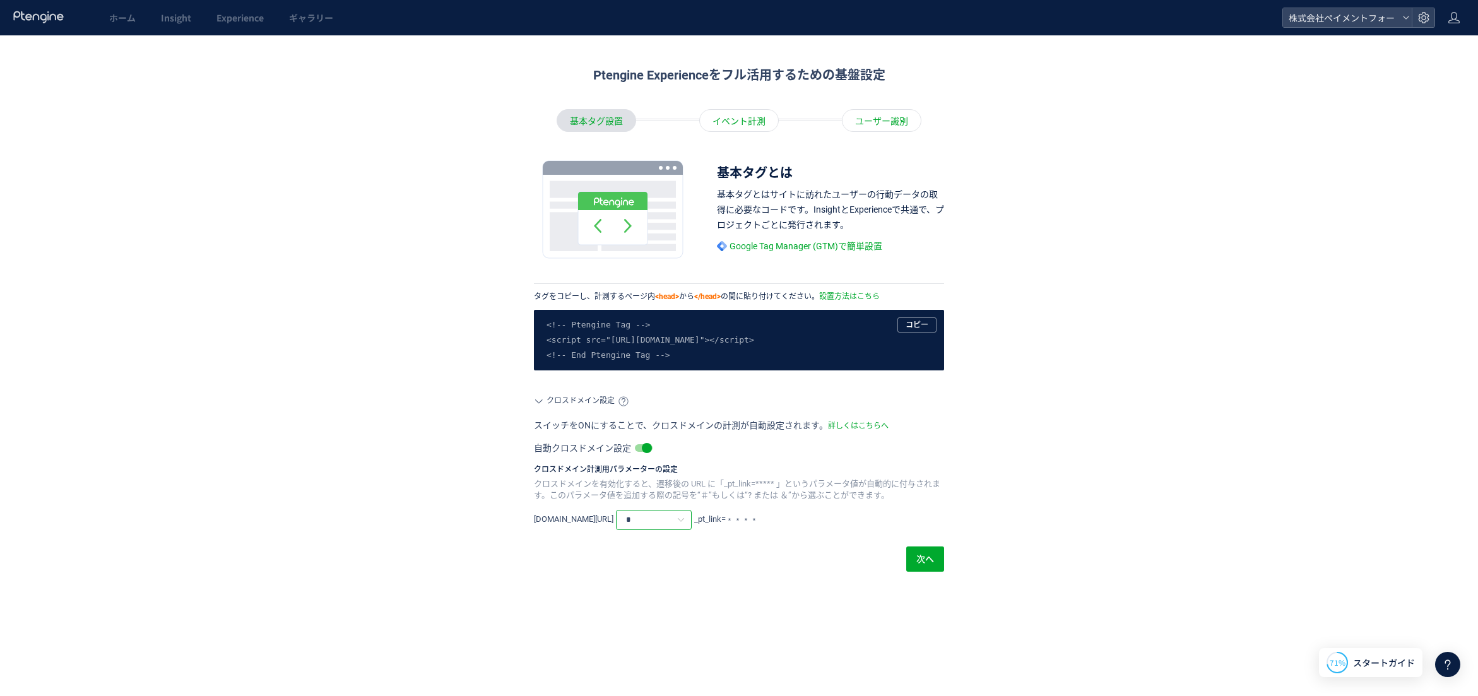
click at [675, 518] on input "*" at bounding box center [654, 520] width 76 height 20
click at [281, 518] on div "Ptengine Experienceをフル活用するための基盤設定 基本タグ設置 イベント計測 ユーザー識別 基本タグとは 基本タグとはサイトに訪れたユーザー…" at bounding box center [738, 375] width 1417 height 642
click at [927, 555] on span "次へ" at bounding box center [925, 558] width 18 height 25
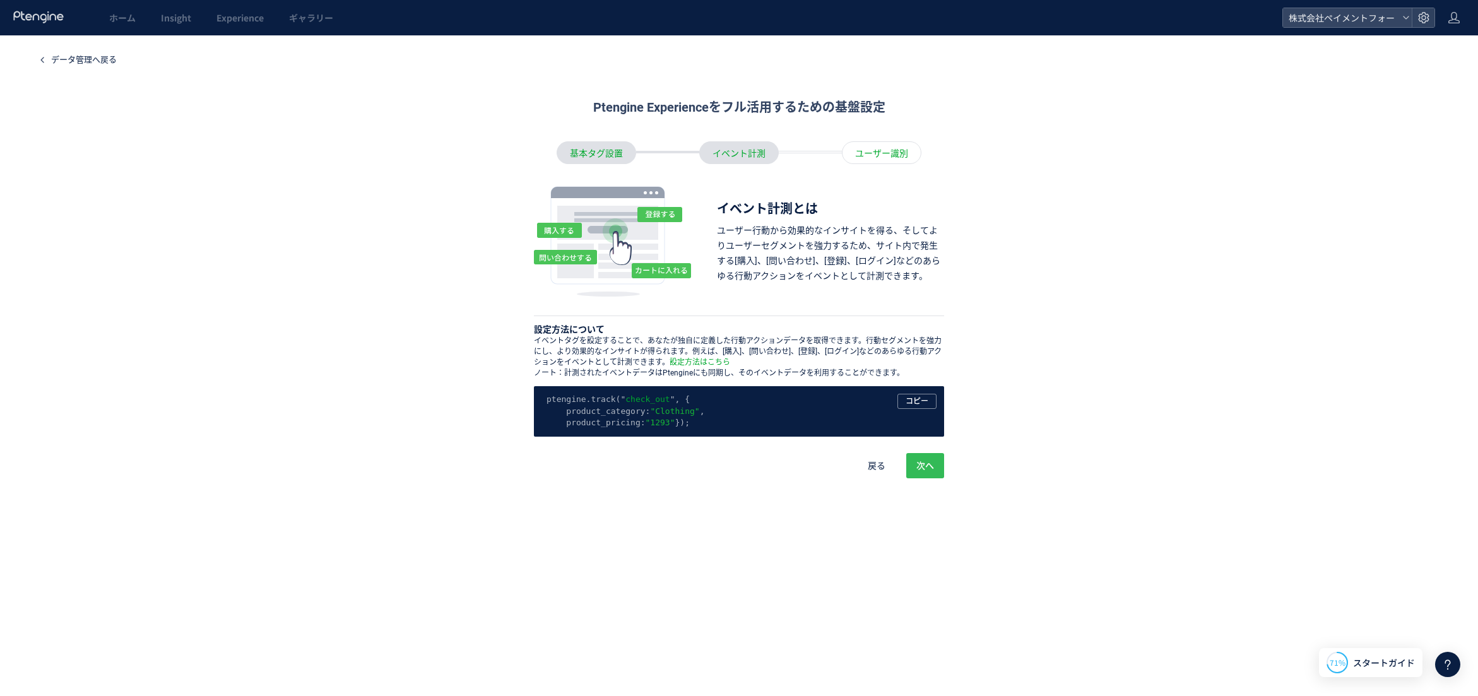
click at [933, 476] on span "次へ" at bounding box center [925, 465] width 18 height 25
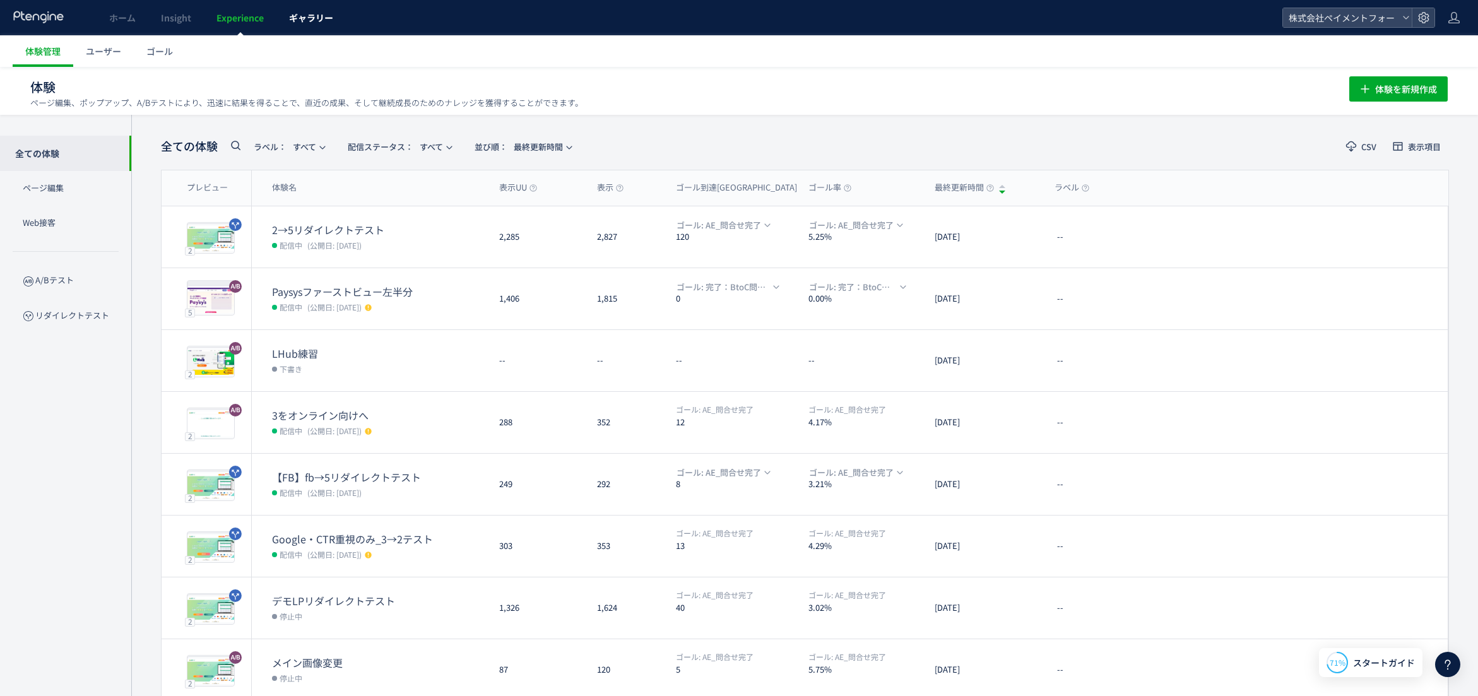
click at [312, 18] on span "ギャラリー" at bounding box center [311, 17] width 44 height 13
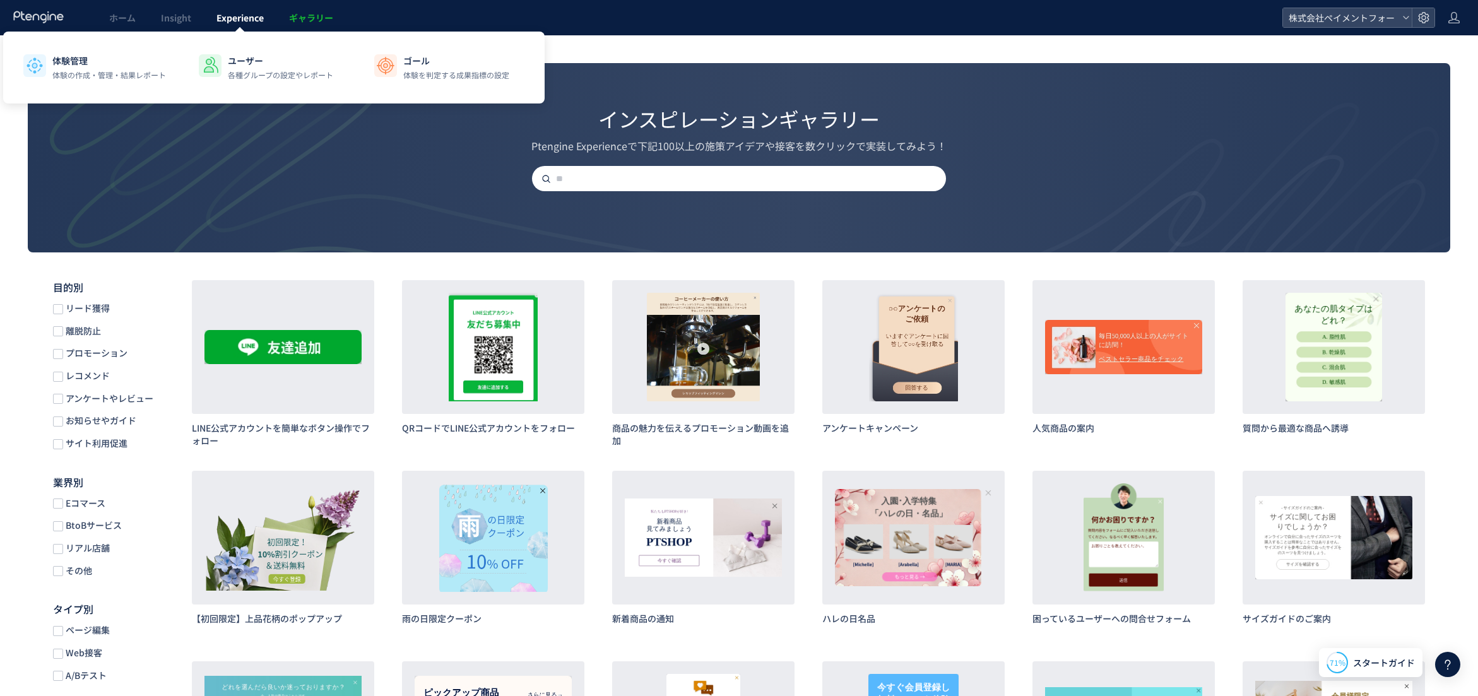
click at [221, 17] on span "Experience" at bounding box center [239, 17] width 47 height 13
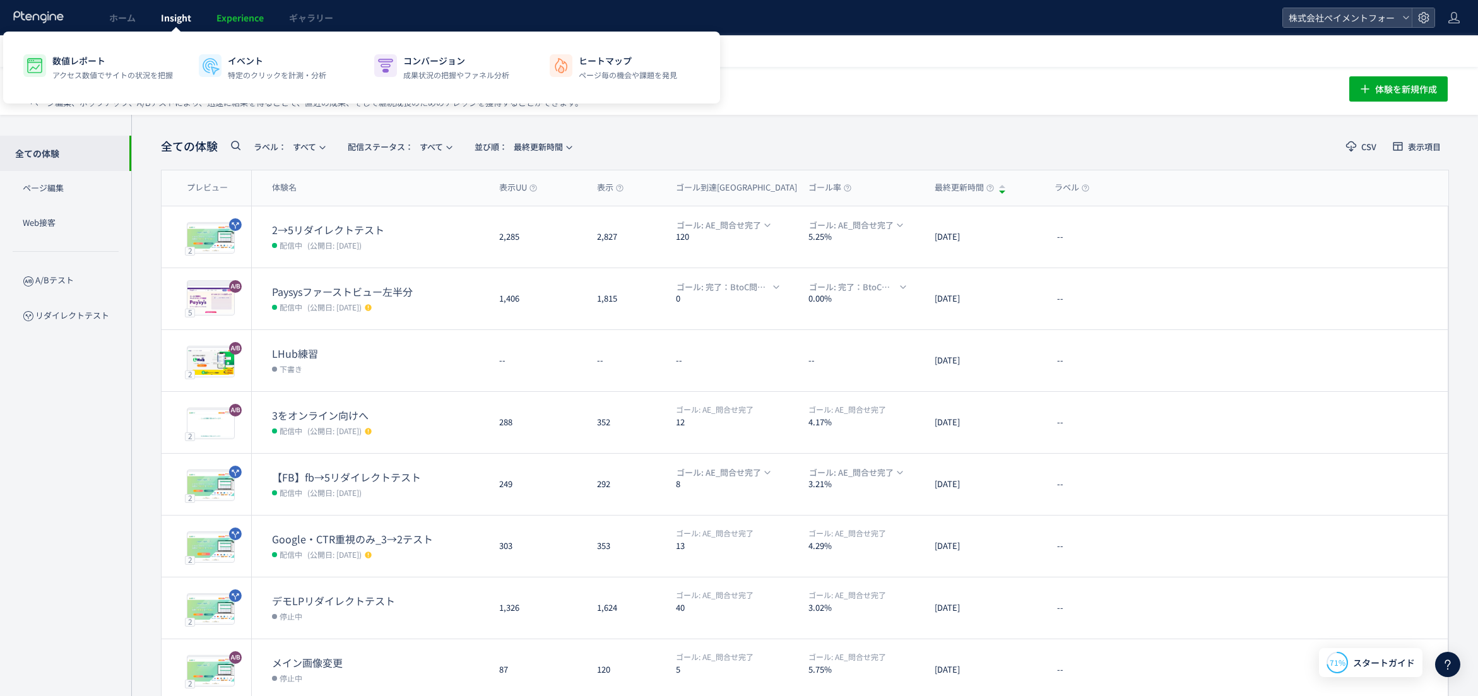
click at [167, 23] on span "Insight" at bounding box center [176, 17] width 30 height 13
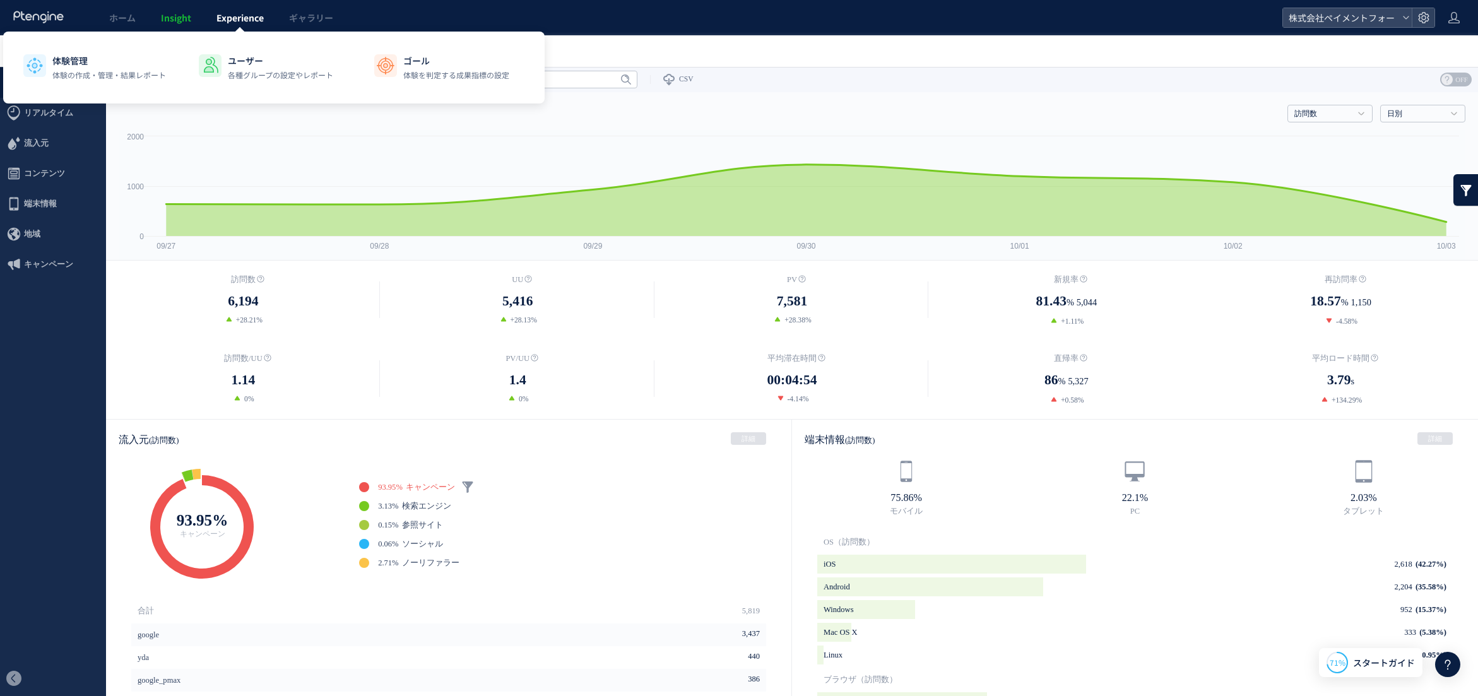
click at [250, 18] on span "Experience" at bounding box center [239, 17] width 47 height 13
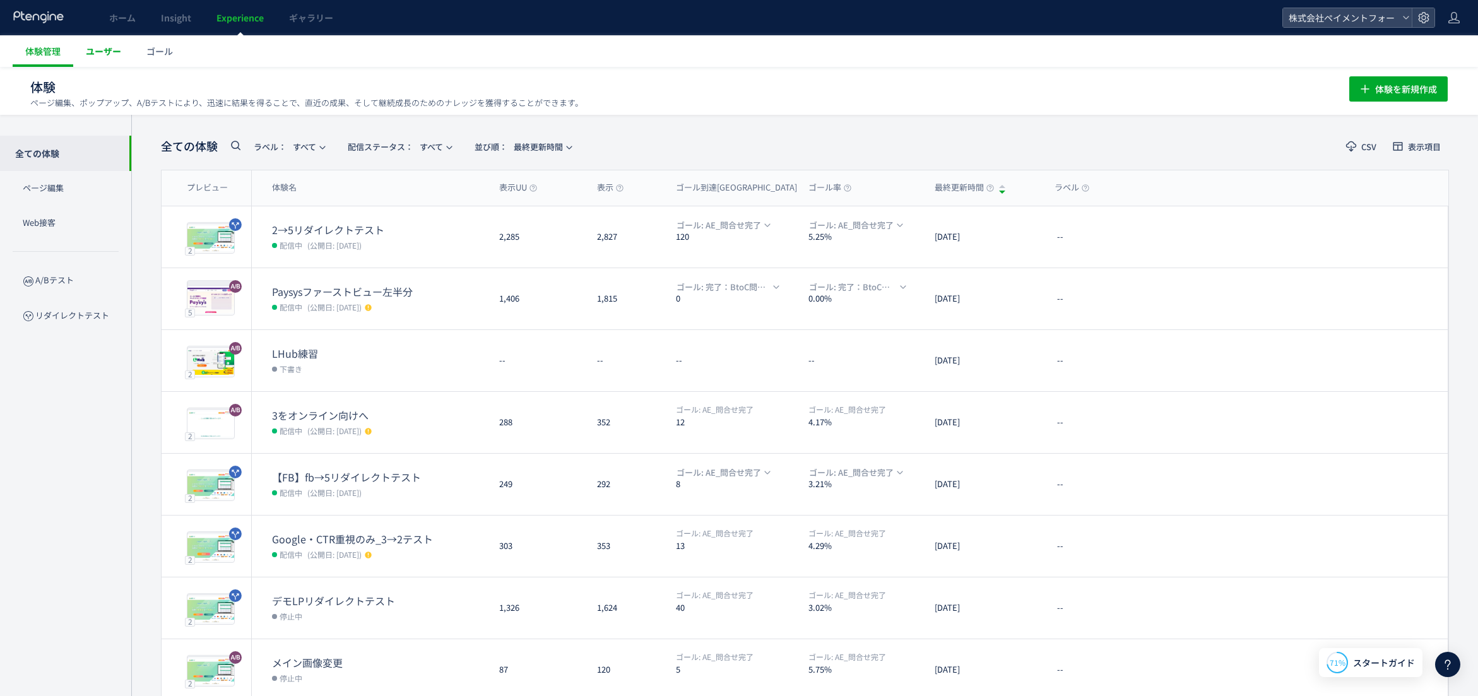
click at [102, 52] on span "ユーザー" at bounding box center [103, 51] width 35 height 13
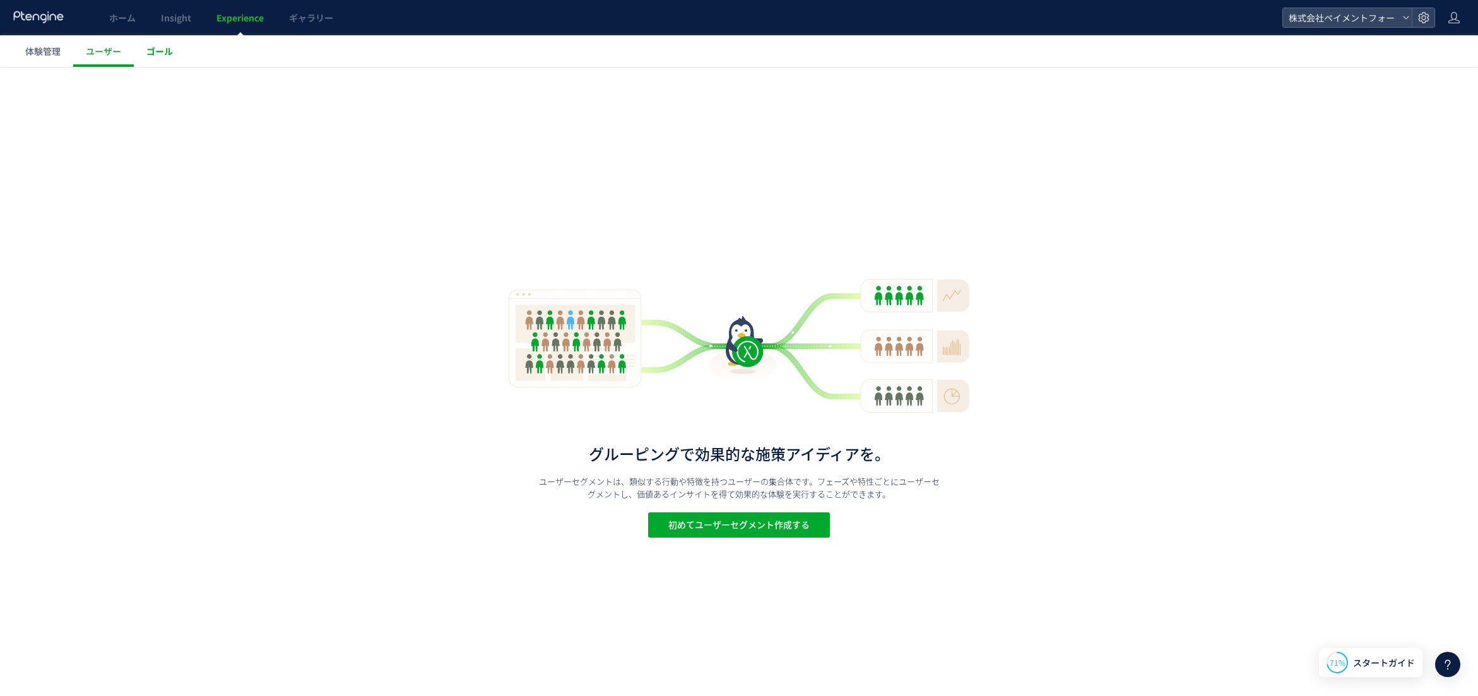
click at [167, 56] on span "ゴール" at bounding box center [159, 51] width 26 height 13
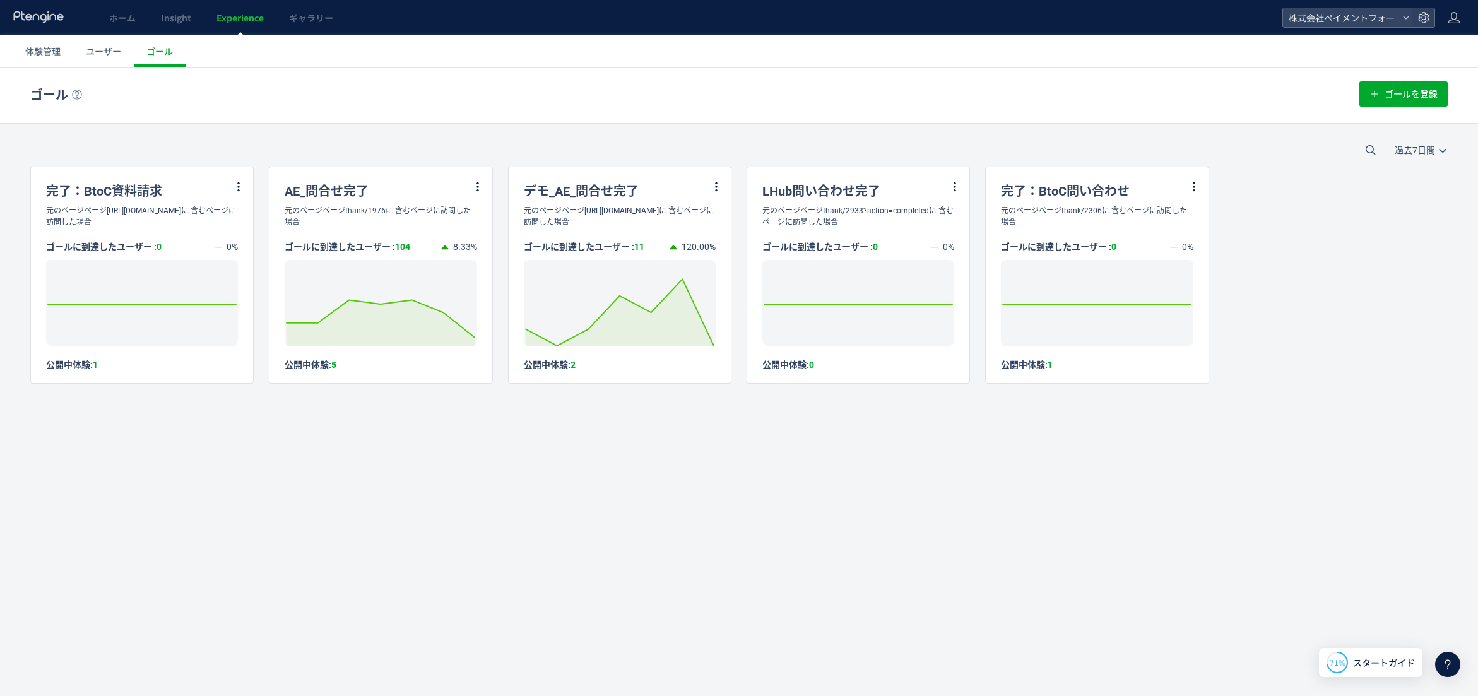
click at [235, 184] on icon at bounding box center [238, 186] width 11 height 11
click at [166, 189] on div "完了：BtoC資料請求" at bounding box center [142, 186] width 222 height 38
click at [165, 225] on div "元のページページ[URL][DOMAIN_NAME]に 含むページに訪問した場合" at bounding box center [142, 216] width 222 height 23
click at [242, 21] on span "Experience" at bounding box center [239, 17] width 47 height 13
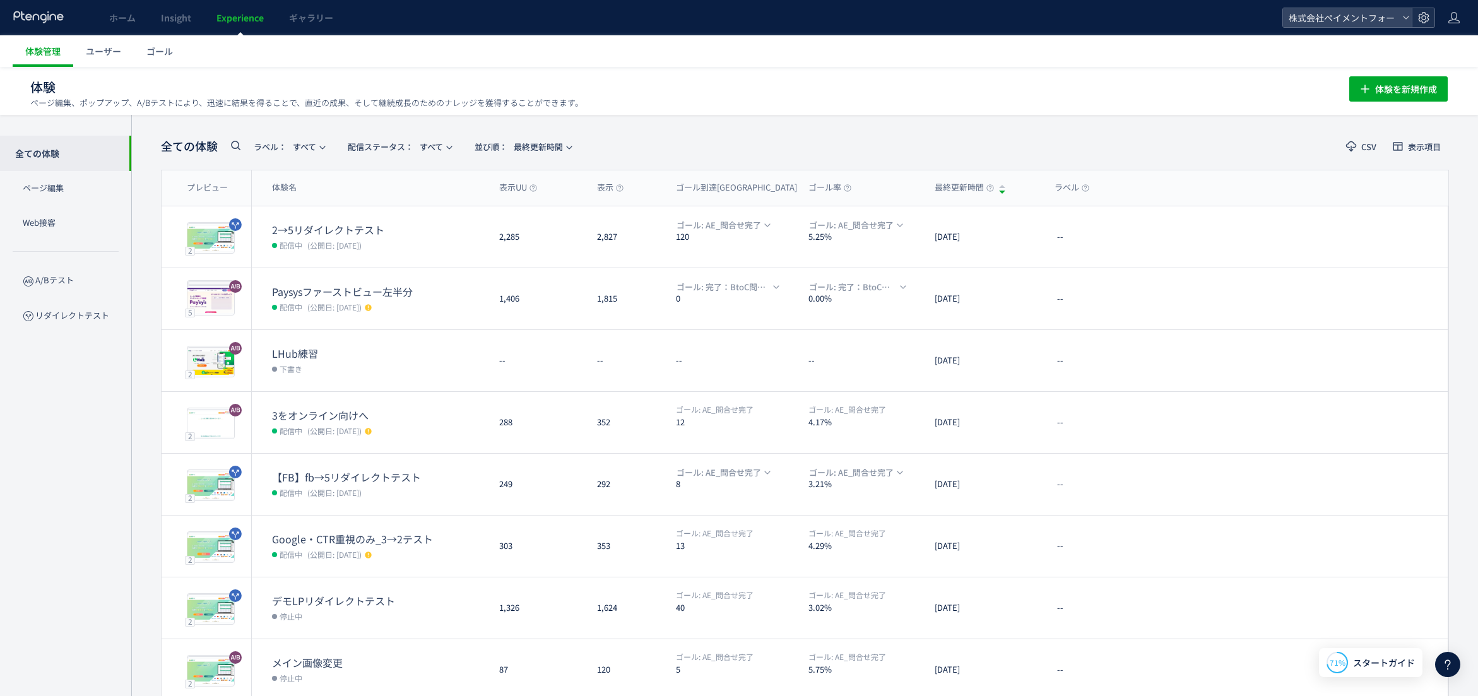
click at [1422, 20] on icon at bounding box center [1423, 17] width 13 height 13
click at [1365, 48] on li "データ管理" at bounding box center [1358, 50] width 140 height 20
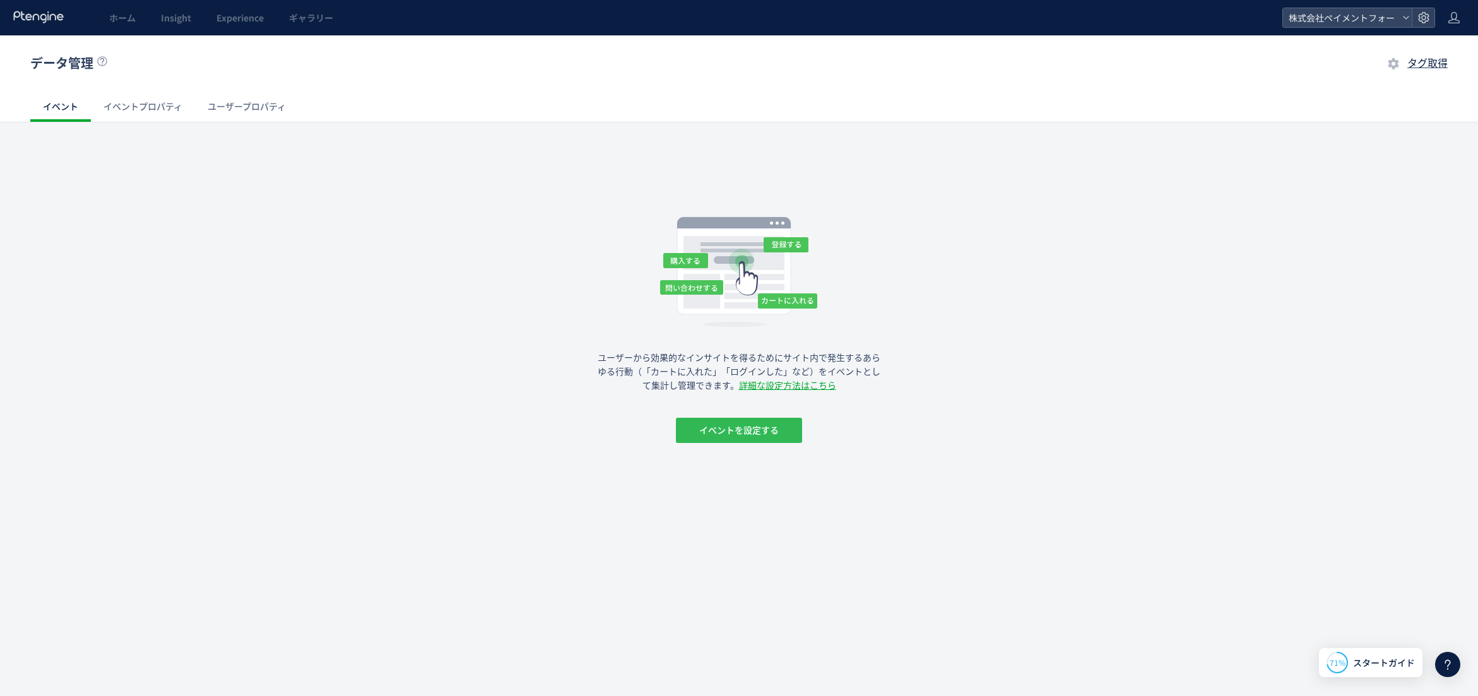
click at [752, 433] on span "イベントを設定する" at bounding box center [738, 430] width 79 height 25
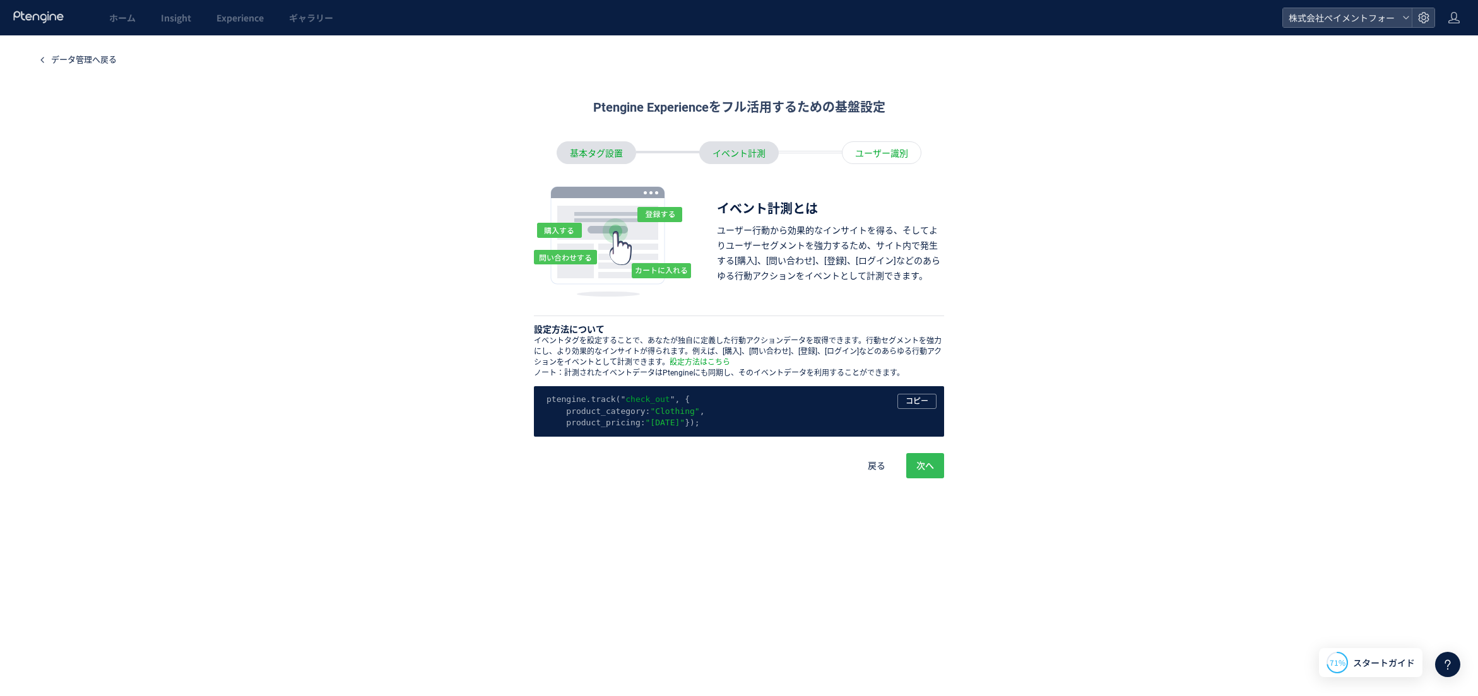
click at [925, 478] on span "次へ" at bounding box center [925, 465] width 18 height 25
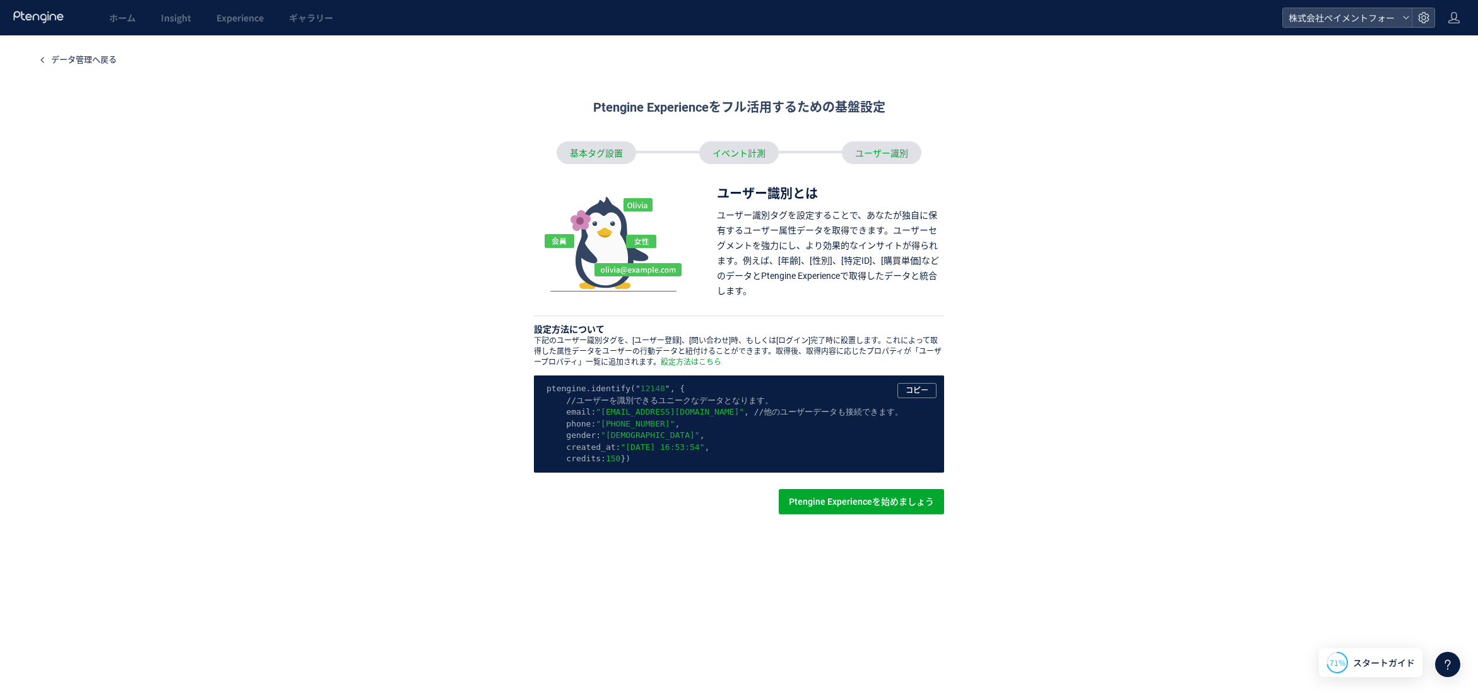
click at [577, 153] on div "基本タグ設置" at bounding box center [595, 152] width 79 height 23
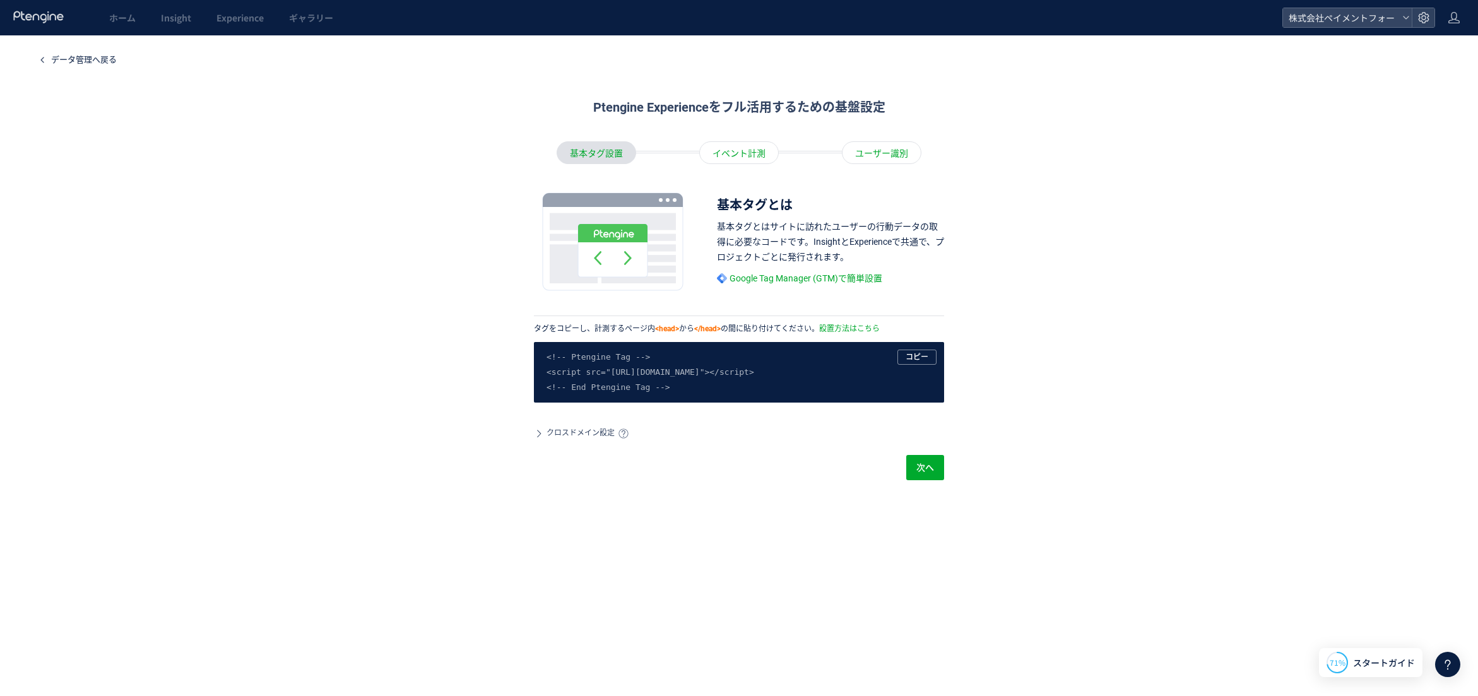
click at [577, 153] on div "基本タグ設置" at bounding box center [595, 152] width 79 height 23
click at [577, 432] on span "クロスドメイン設定" at bounding box center [580, 433] width 68 height 11
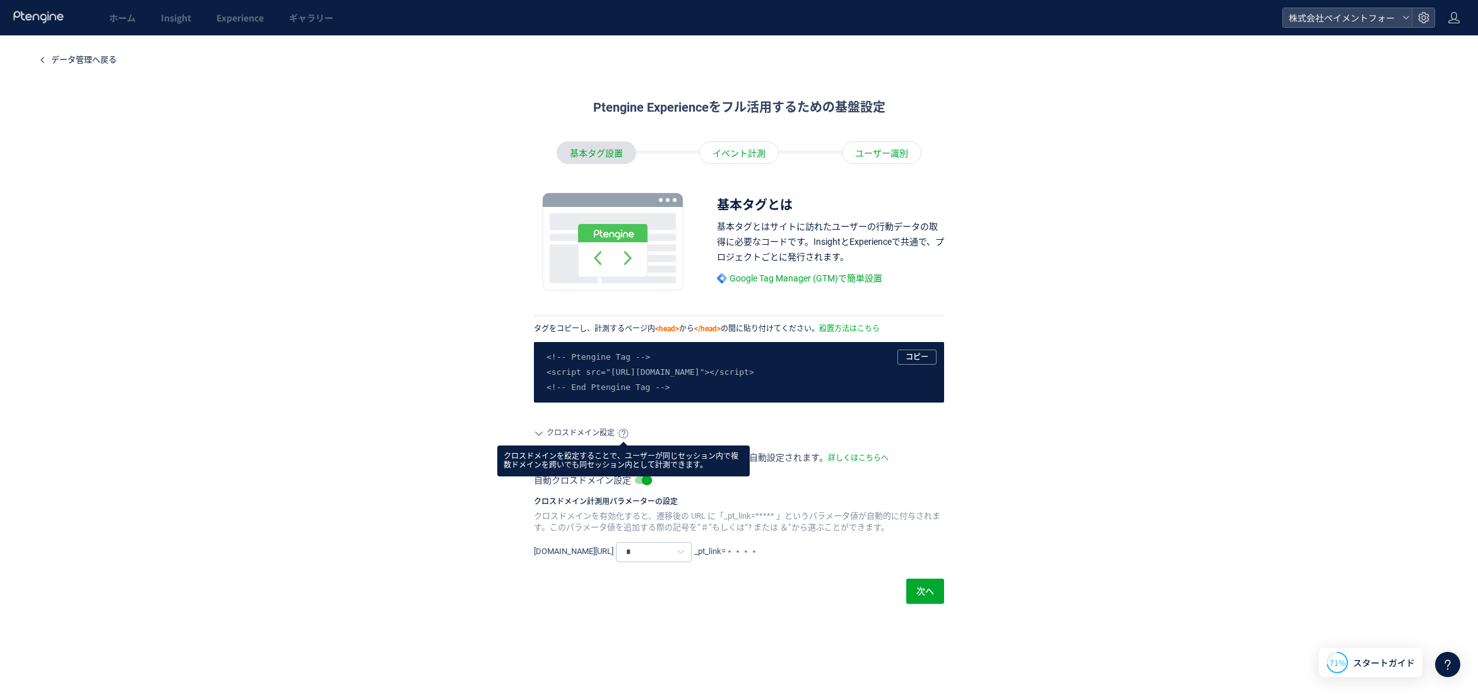
click at [625, 430] on icon at bounding box center [623, 433] width 10 height 10
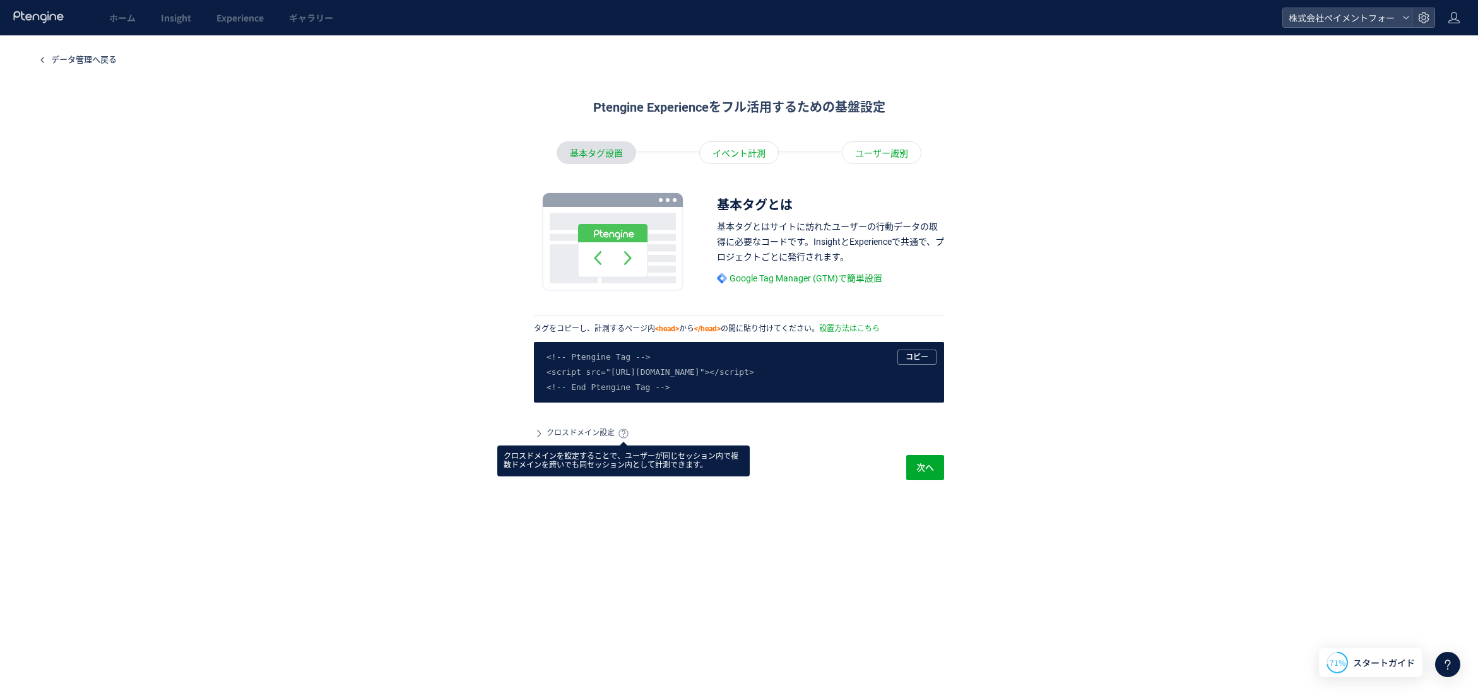
click at [625, 430] on icon at bounding box center [623, 433] width 10 height 10
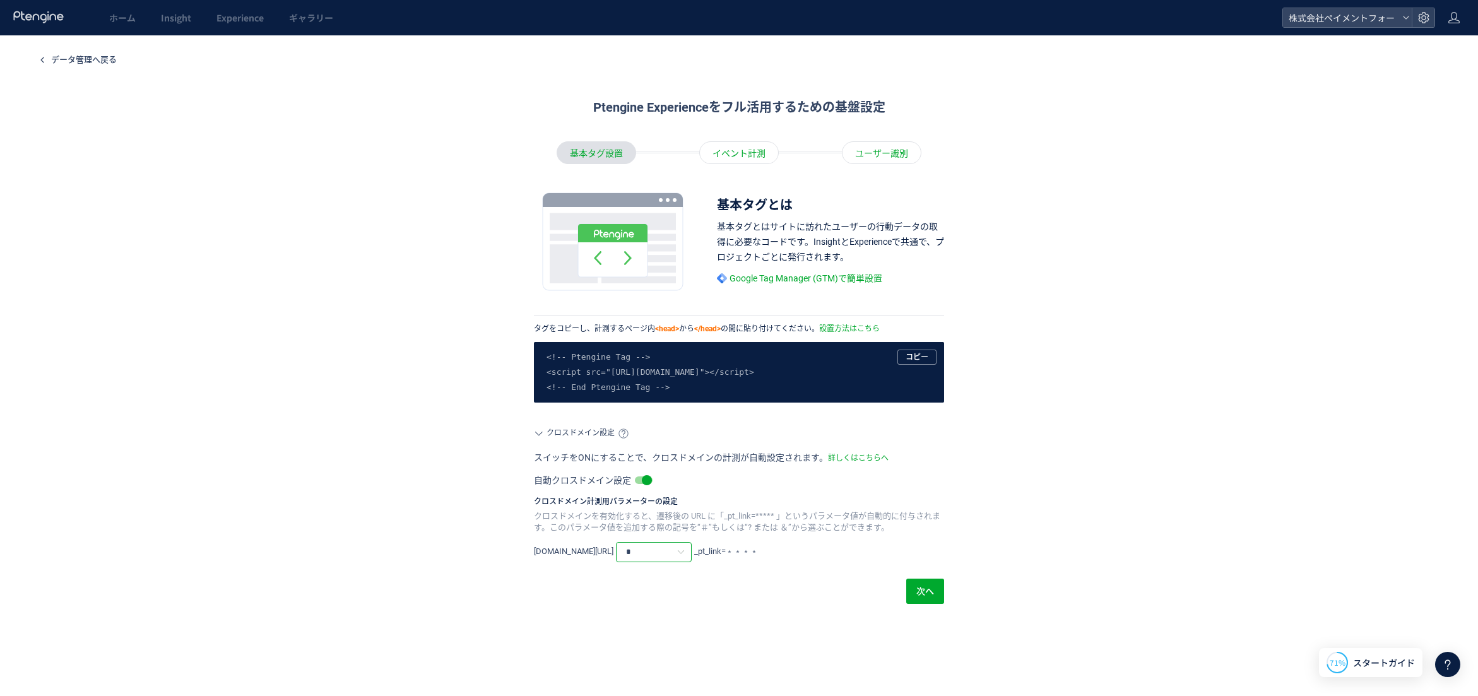
click at [662, 556] on input "*" at bounding box center [654, 552] width 76 height 20
click at [827, 577] on div "タグをコピーし、計測するページ内 <head> から </head> の間に貼り付けてください。 設置方法はこちら <!-- Ptengine Tag -->…" at bounding box center [739, 448] width 410 height 264
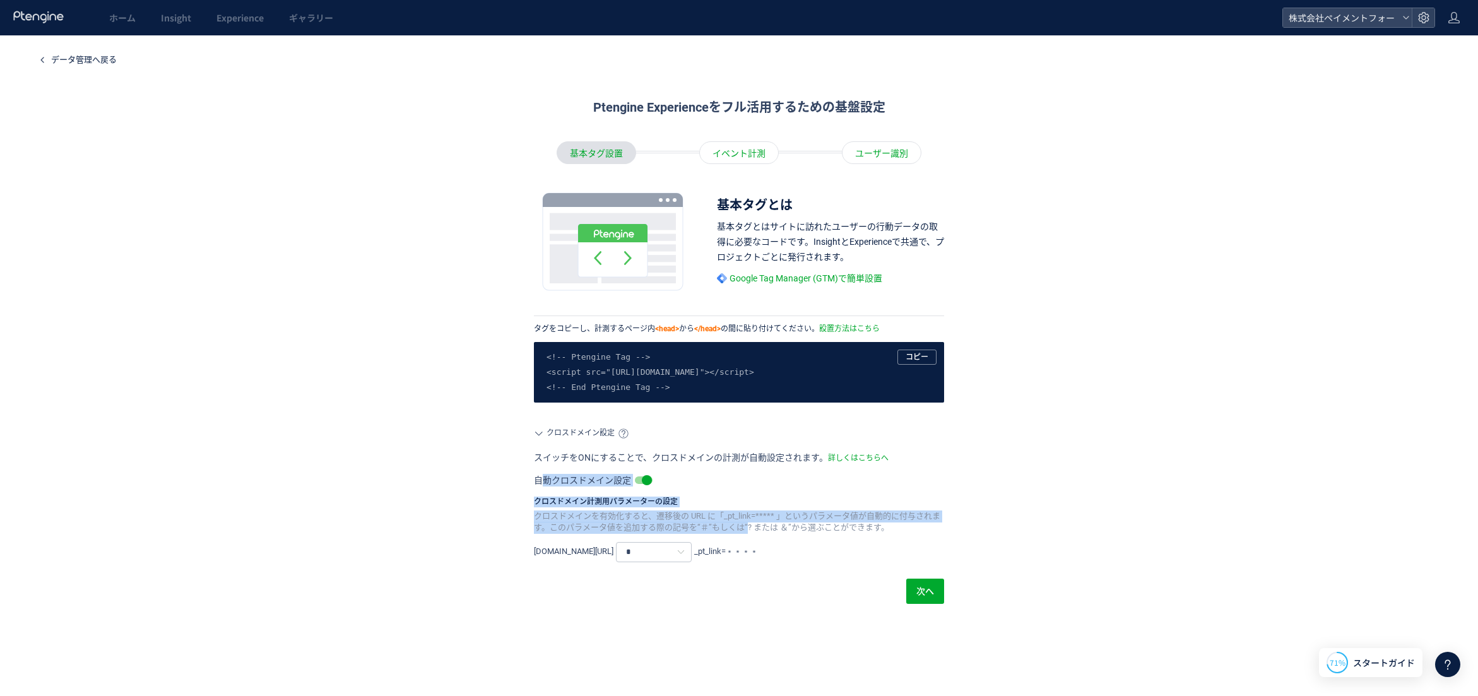
drag, startPoint x: 551, startPoint y: 478, endPoint x: 749, endPoint y: 528, distance: 204.4
click at [746, 527] on div "スイッチをONにすることで、クロスドメインの計測が自動設定されます。 詳しくはこちらへ 自動クロスドメイン設定 クロスドメイン計測用パラメーターの設定 クロス…" at bounding box center [739, 506] width 410 height 110
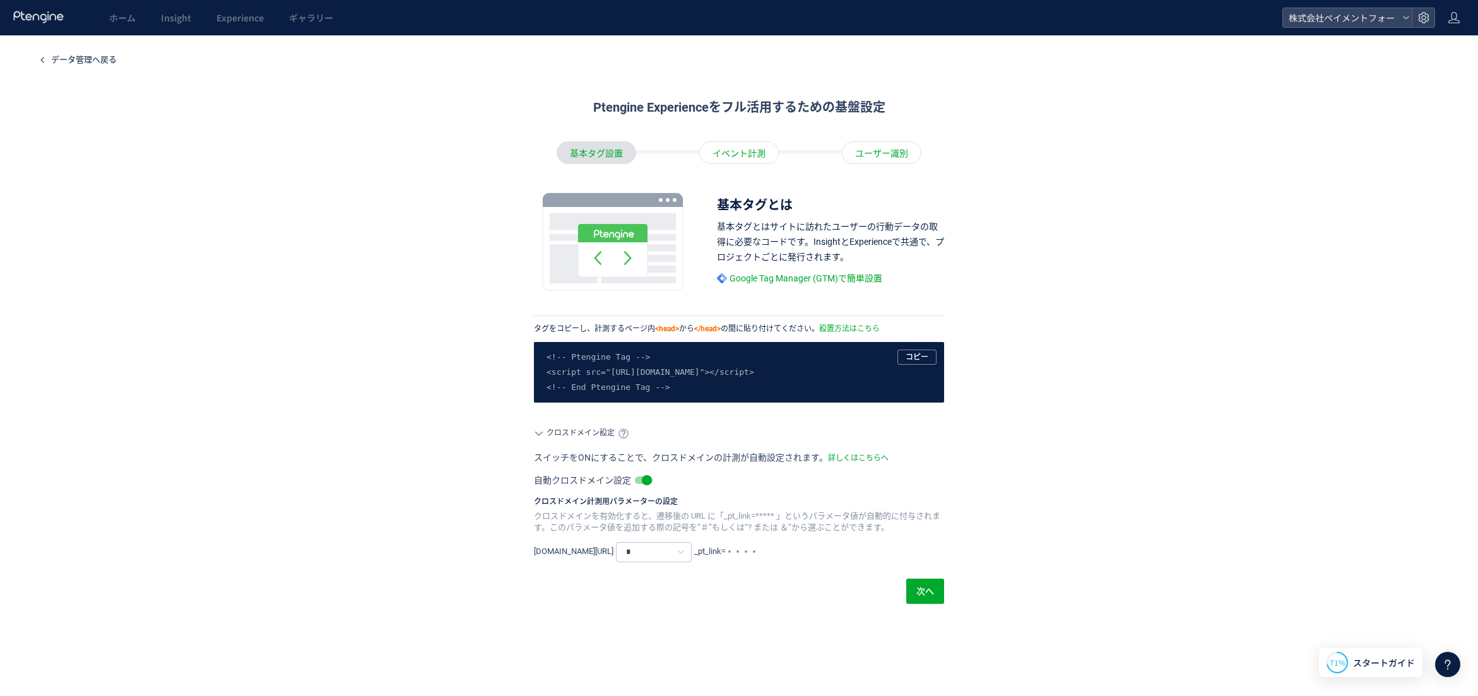
click at [803, 541] on div "www.domain.com/path/ * _pt_link=﹡﹡﹡﹡" at bounding box center [739, 551] width 410 height 21
click at [916, 601] on button "次へ" at bounding box center [925, 591] width 38 height 25
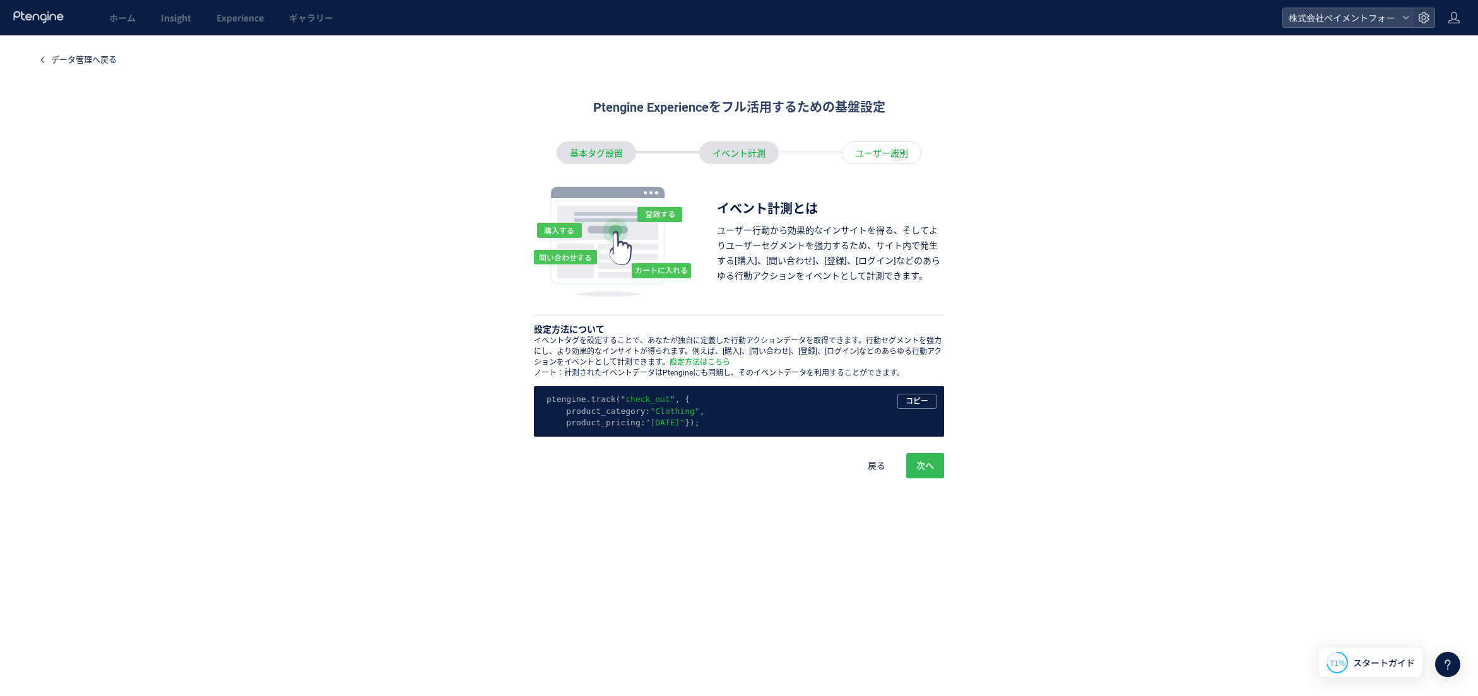
click at [916, 478] on span "次へ" at bounding box center [925, 465] width 18 height 25
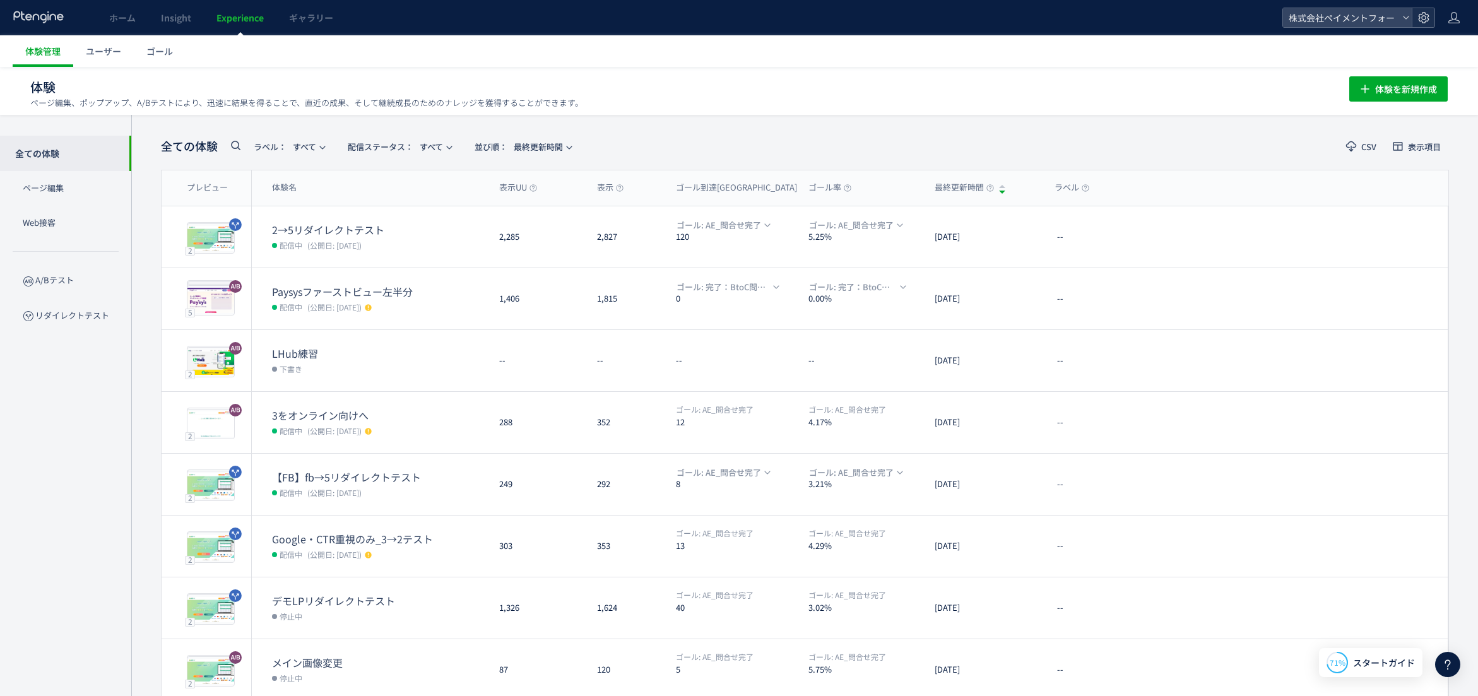
click at [1425, 16] on icon at bounding box center [1423, 17] width 13 height 13
click at [1382, 45] on li "データ管理" at bounding box center [1358, 50] width 140 height 20
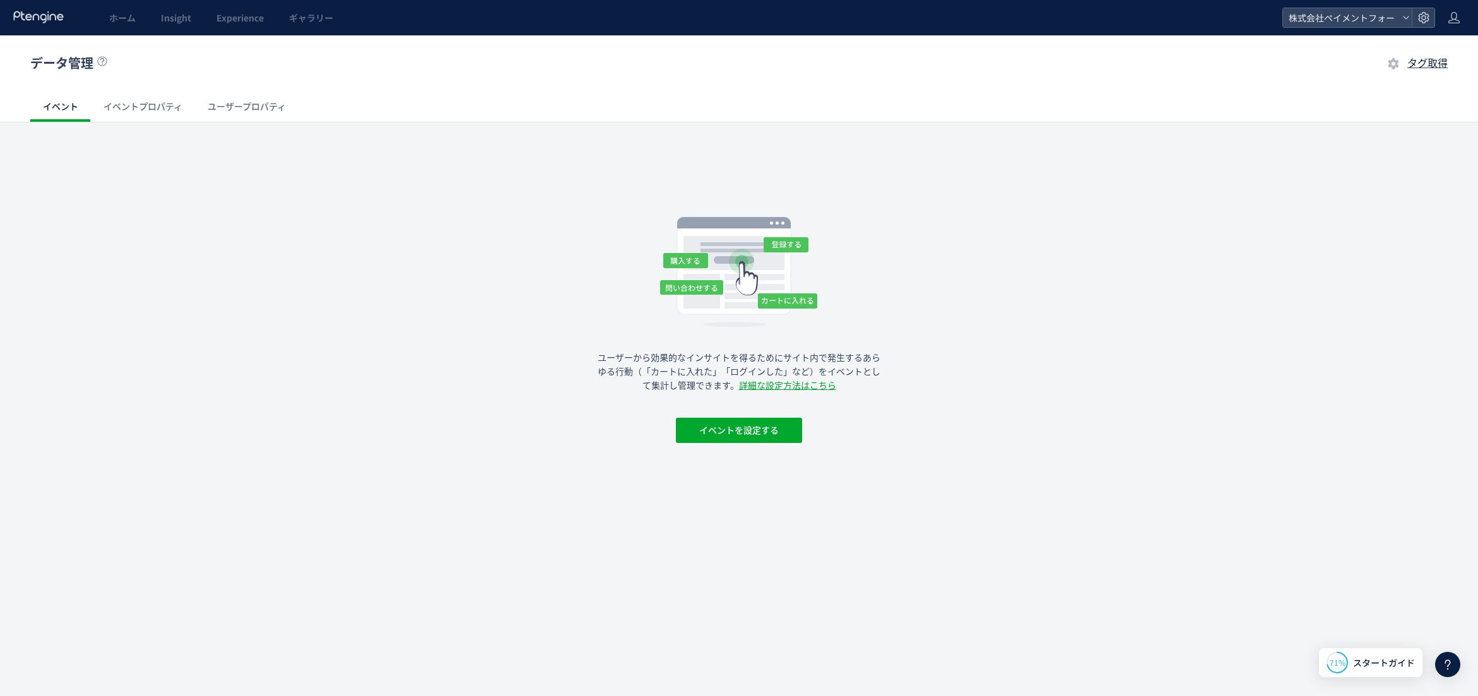
click at [153, 108] on link "イベントプロパティ" at bounding box center [143, 106] width 104 height 30
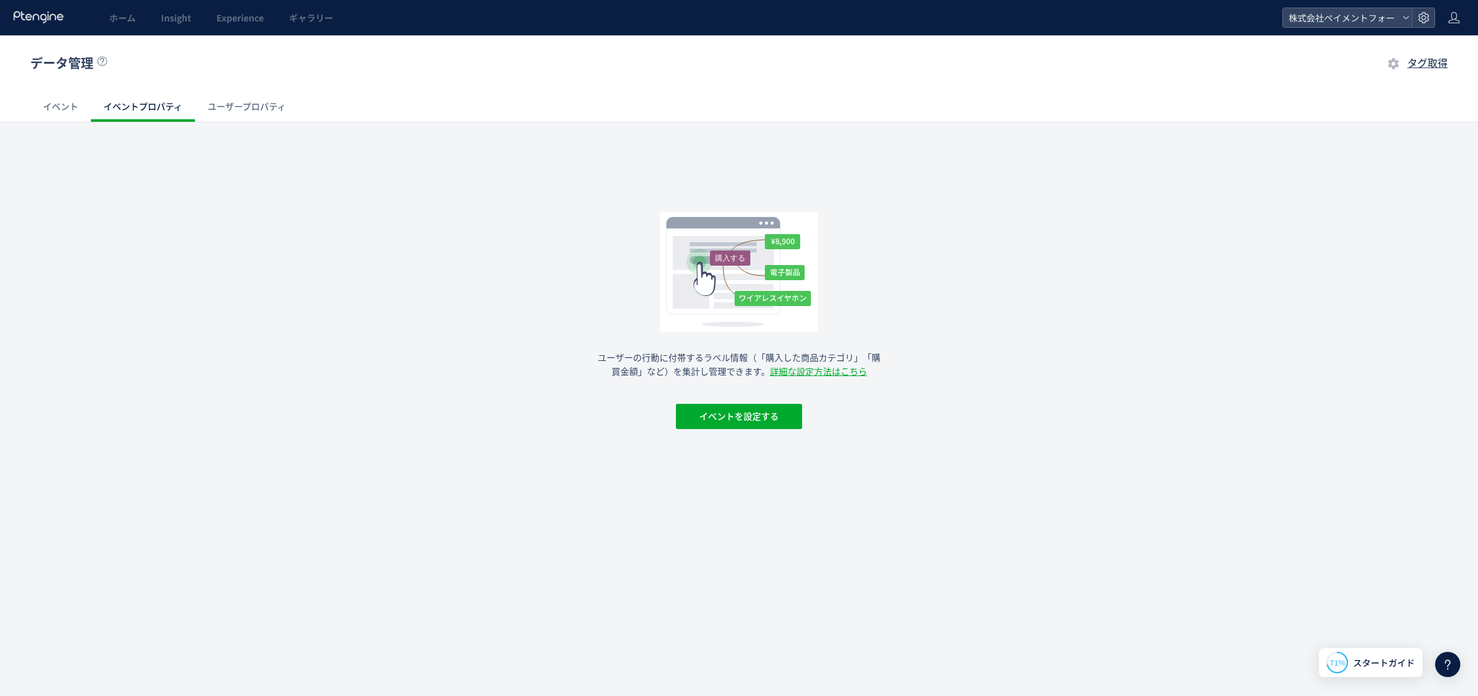
click at [215, 107] on link "ユーザープロパティ" at bounding box center [246, 106] width 103 height 30
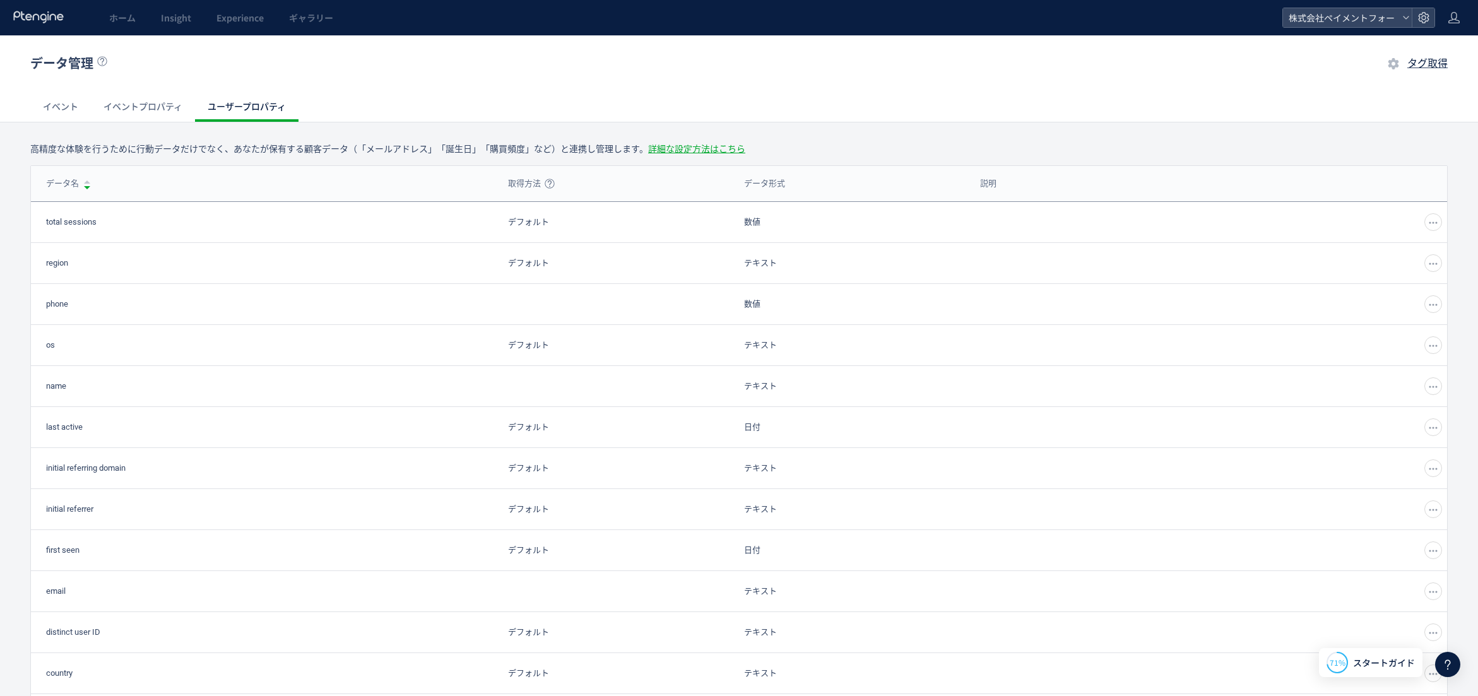
click at [82, 102] on link "イベント" at bounding box center [60, 106] width 61 height 30
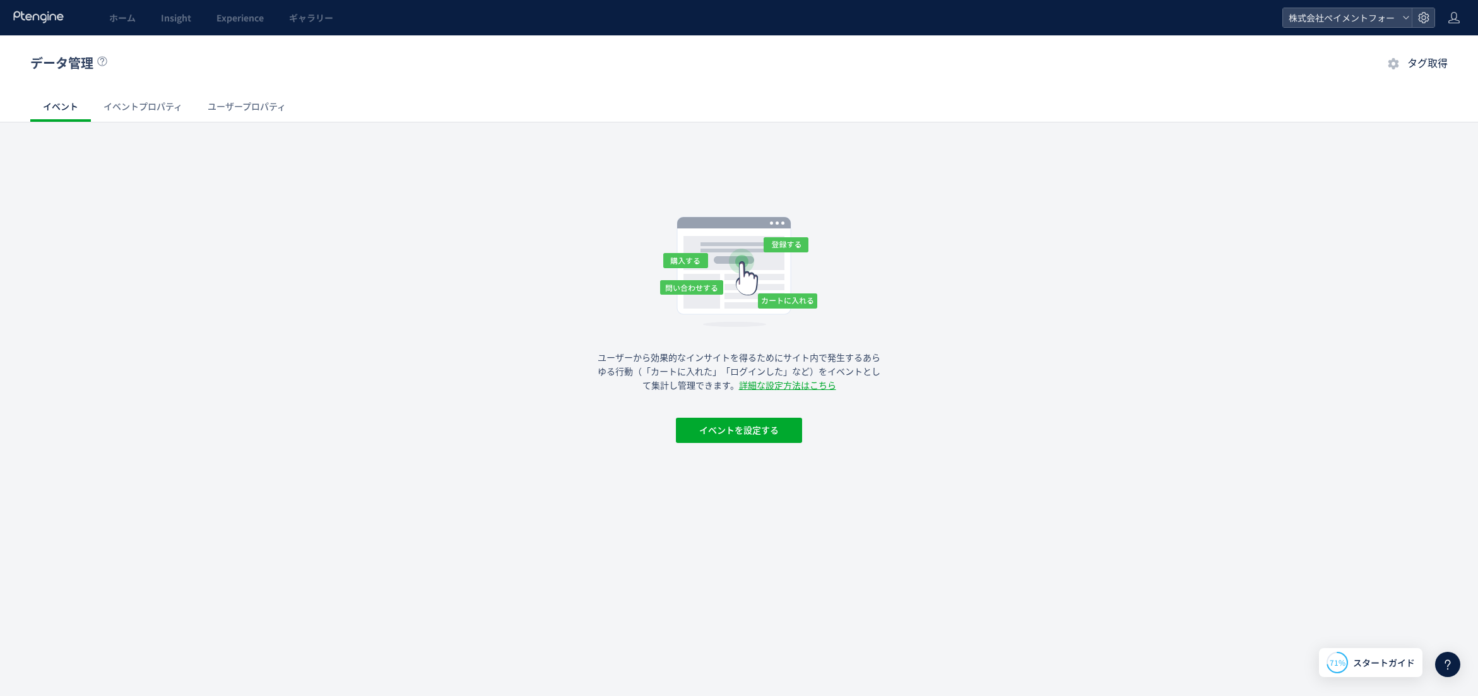
click at [1415, 68] on span "タグ取得" at bounding box center [1427, 63] width 40 height 12
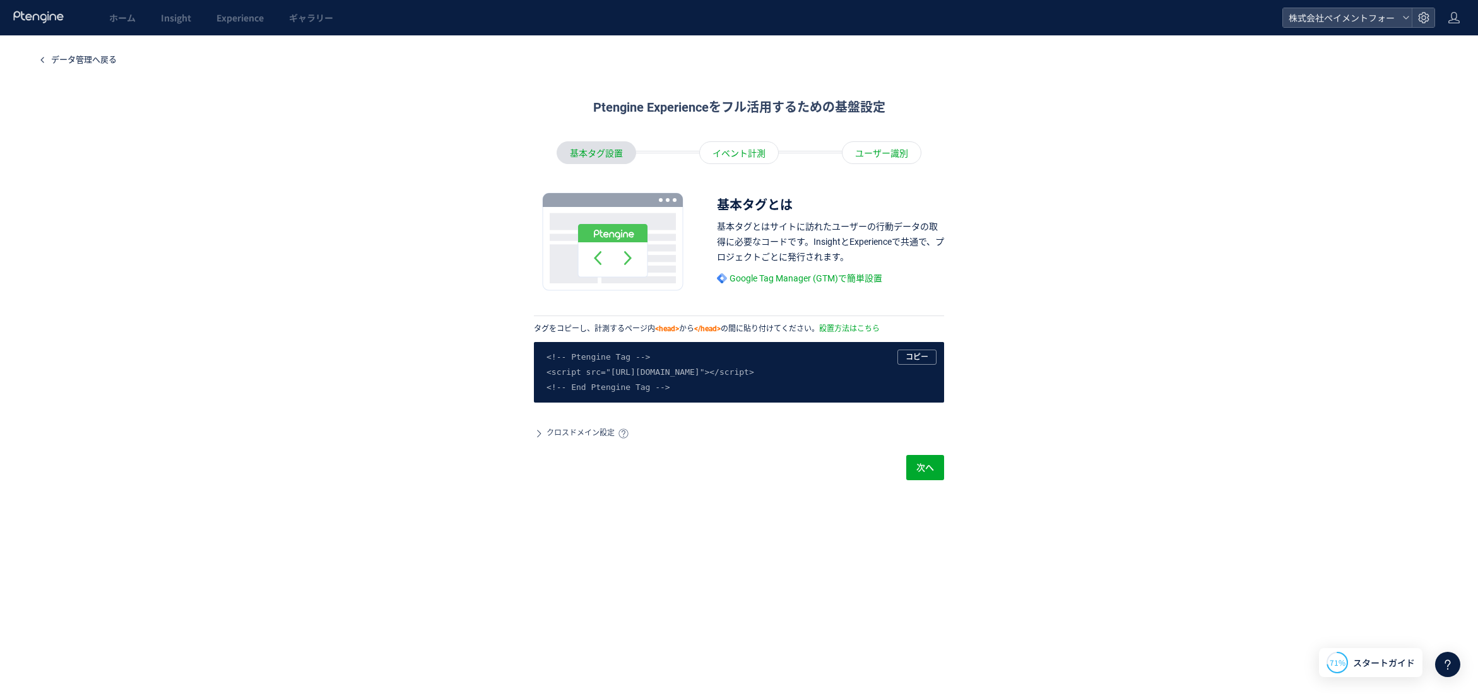
click at [588, 428] on span "クロスドメイン設定" at bounding box center [580, 433] width 68 height 11
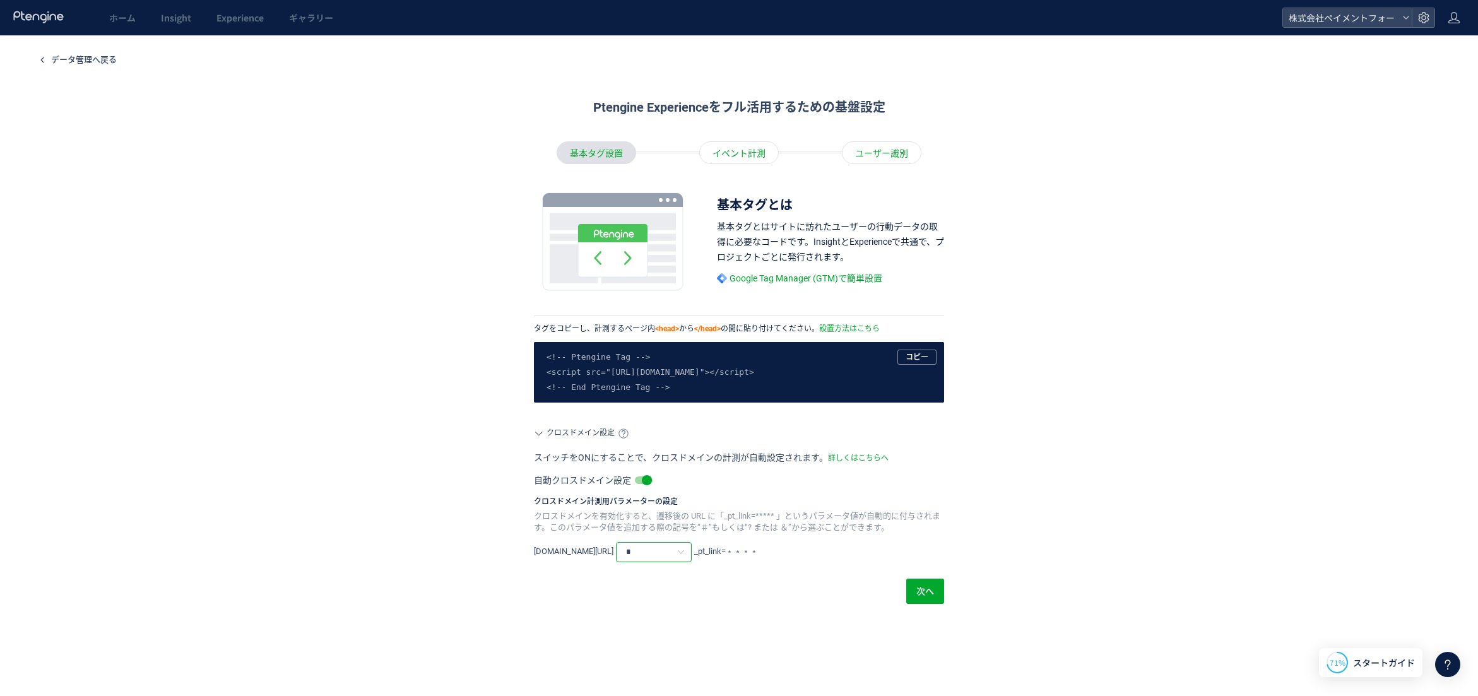
click at [653, 553] on input "*" at bounding box center [654, 552] width 76 height 20
click at [672, 601] on span "? または &" at bounding box center [659, 605] width 40 height 10
type input "*******"
click at [733, 594] on div "次へ" at bounding box center [739, 591] width 410 height 23
click at [940, 599] on button "次へ" at bounding box center [925, 591] width 38 height 25
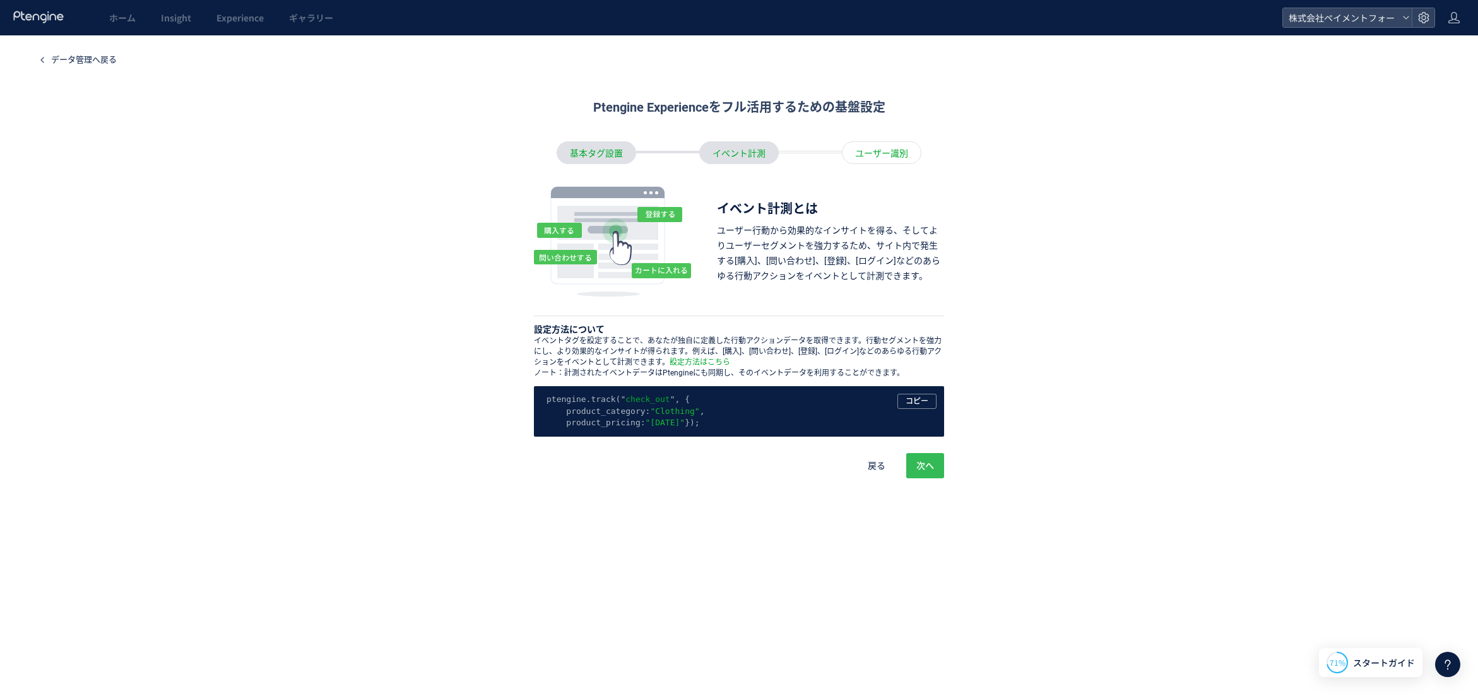
click at [924, 474] on span "次へ" at bounding box center [925, 465] width 18 height 25
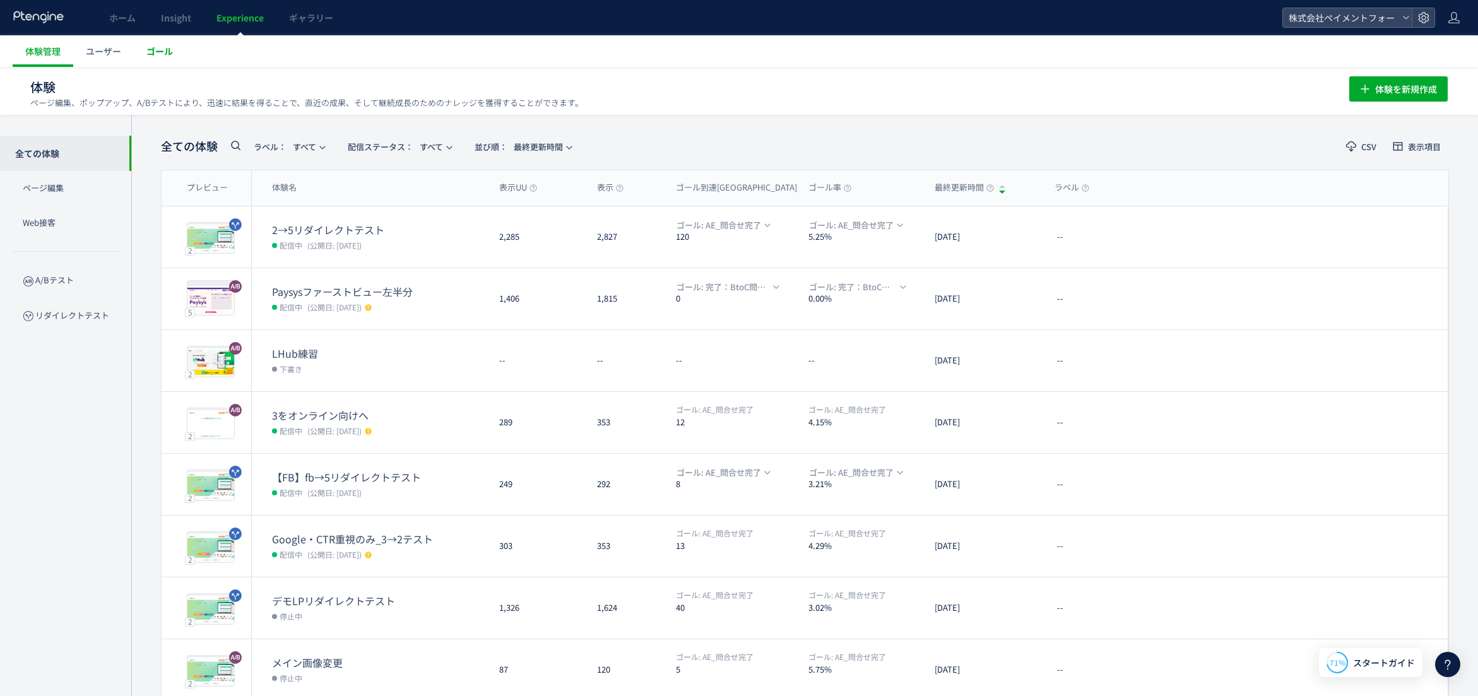
click at [169, 54] on span "ゴール" at bounding box center [159, 51] width 26 height 13
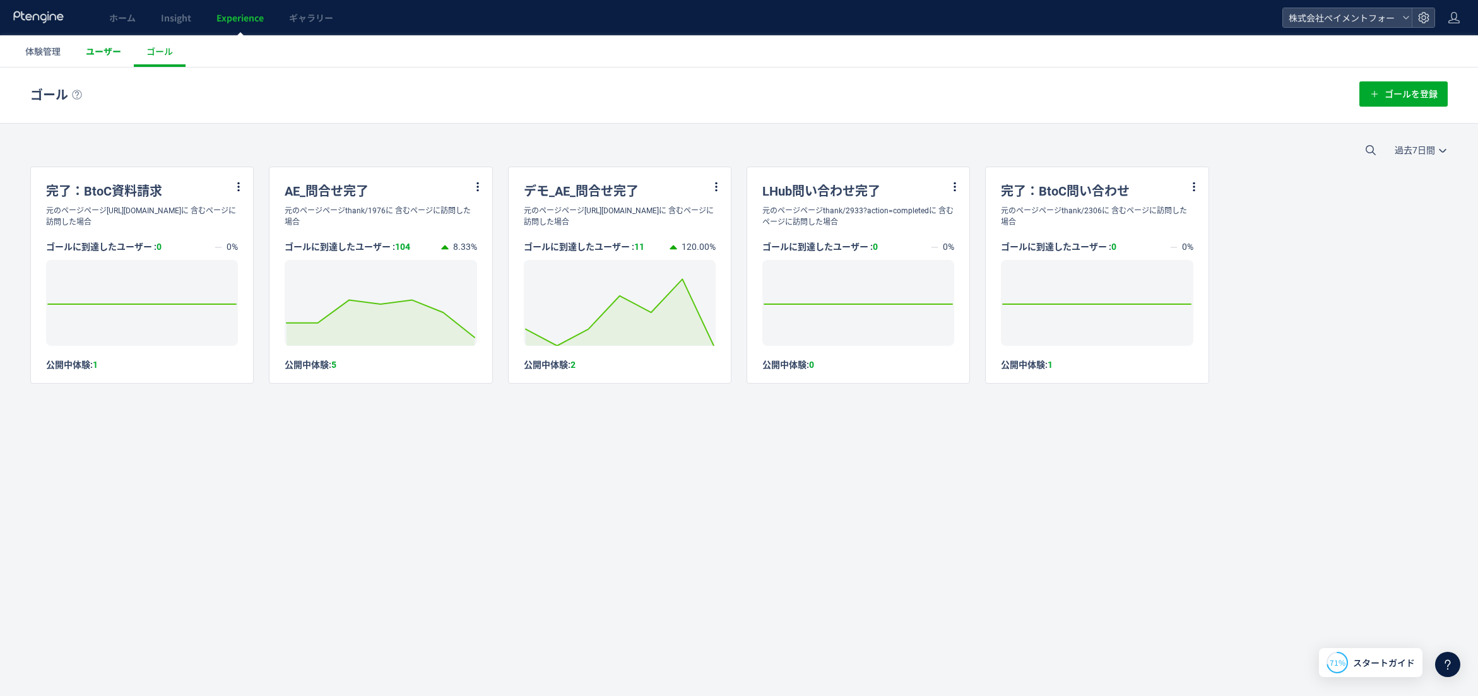
click at [95, 51] on span "ユーザー" at bounding box center [103, 51] width 35 height 13
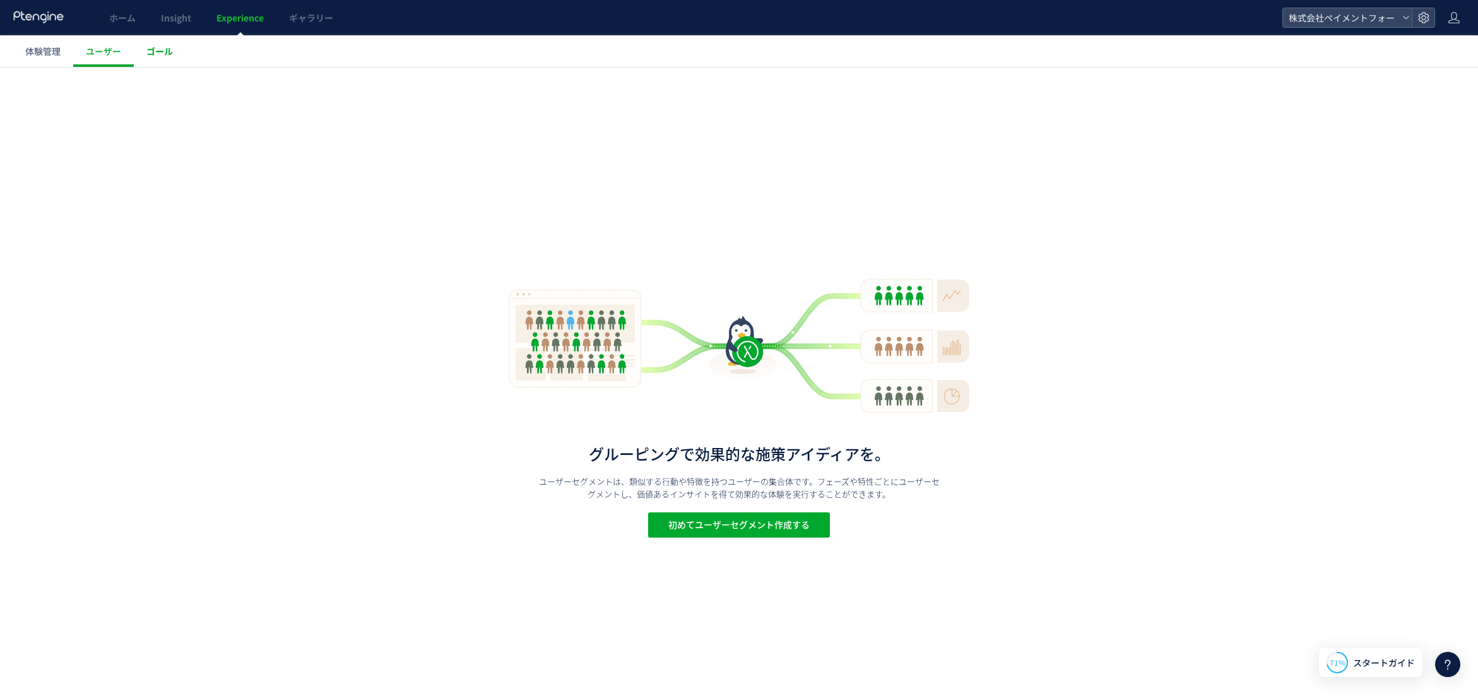
click at [159, 56] on span "ゴール" at bounding box center [159, 51] width 26 height 13
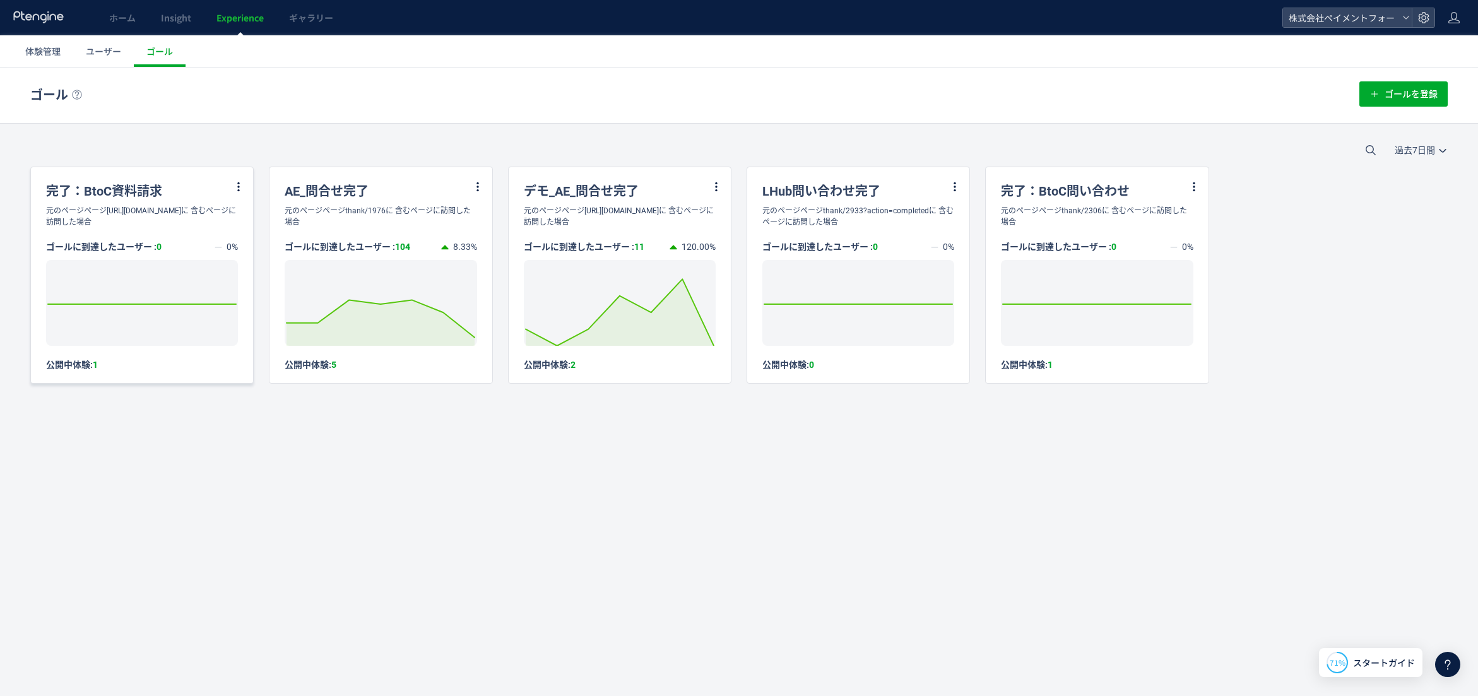
click at [174, 212] on div "元のページページ[URL][DOMAIN_NAME]に 含むページに訪問した場合" at bounding box center [142, 216] width 222 height 23
click at [235, 196] on div "完了：BtoC資料請求" at bounding box center [142, 186] width 222 height 38
click at [230, 187] on div "完了：BtoC資料請求" at bounding box center [142, 186] width 222 height 38
click at [174, 227] on div "元のページページ[URL][DOMAIN_NAME]に 含むページに訪問した場合" at bounding box center [142, 216] width 222 height 23
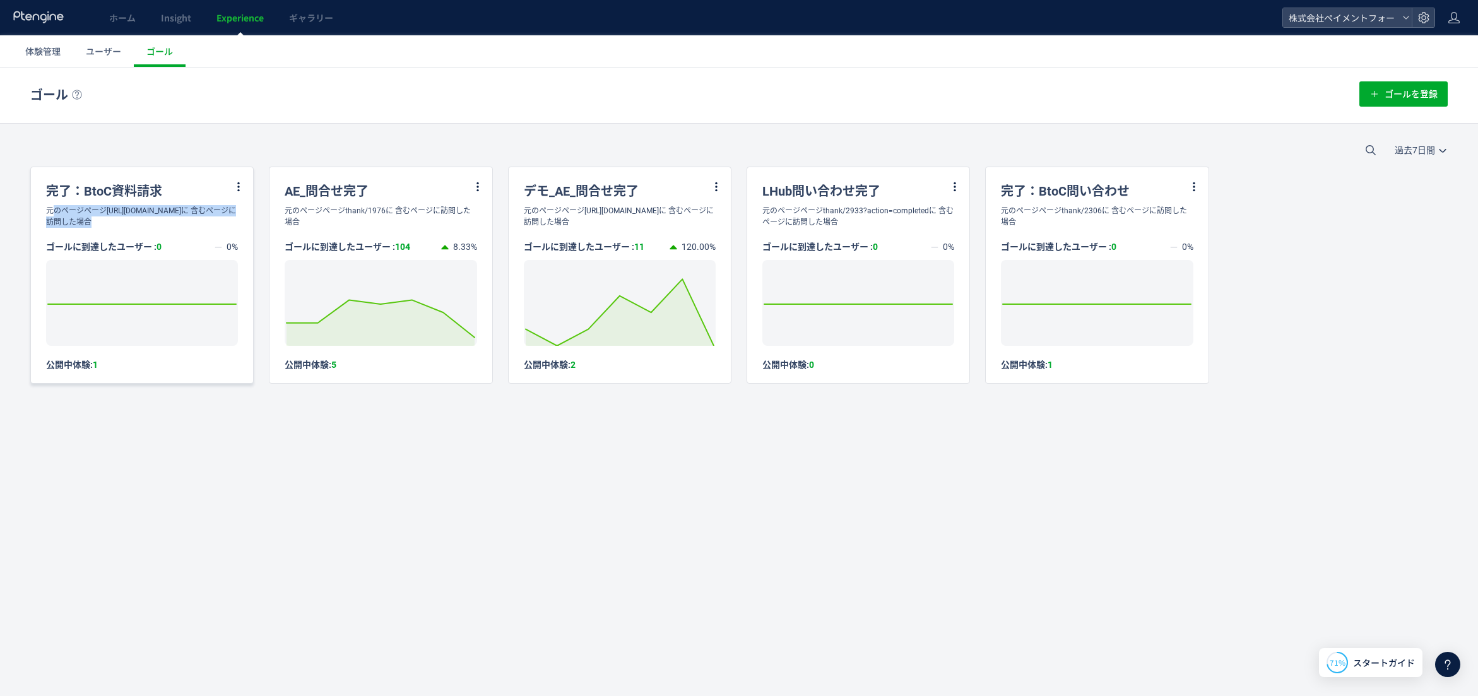
click at [174, 227] on div "元のページページ[URL][DOMAIN_NAME]に 含むページに訪問した場合" at bounding box center [142, 216] width 222 height 23
click at [264, 228] on div "完了：BtoC資料請求 元のページページhttps://weborder.payhub.jp/thank/2307?action=completedに 含むペ…" at bounding box center [738, 275] width 1417 height 217
click at [205, 228] on div "元のページページ[URL][DOMAIN_NAME]に 含むページに訪問した場合" at bounding box center [142, 216] width 222 height 23
click at [130, 370] on div "公開中体験: 1" at bounding box center [142, 364] width 192 height 12
click at [122, 253] on div "ゴールに到達したユーザー : 0" at bounding box center [130, 246] width 168 height 13
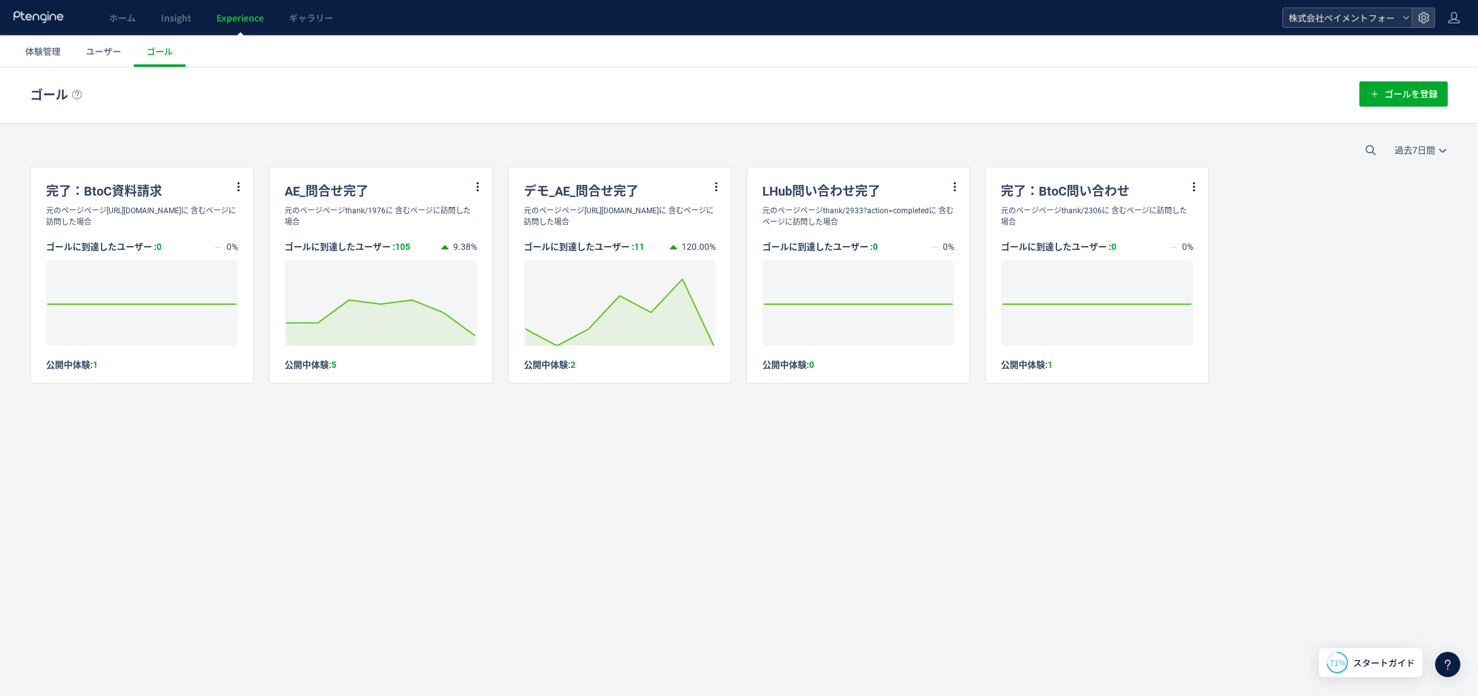
click at [1334, 21] on span "株式会社ペイメントフォー" at bounding box center [1341, 17] width 112 height 19
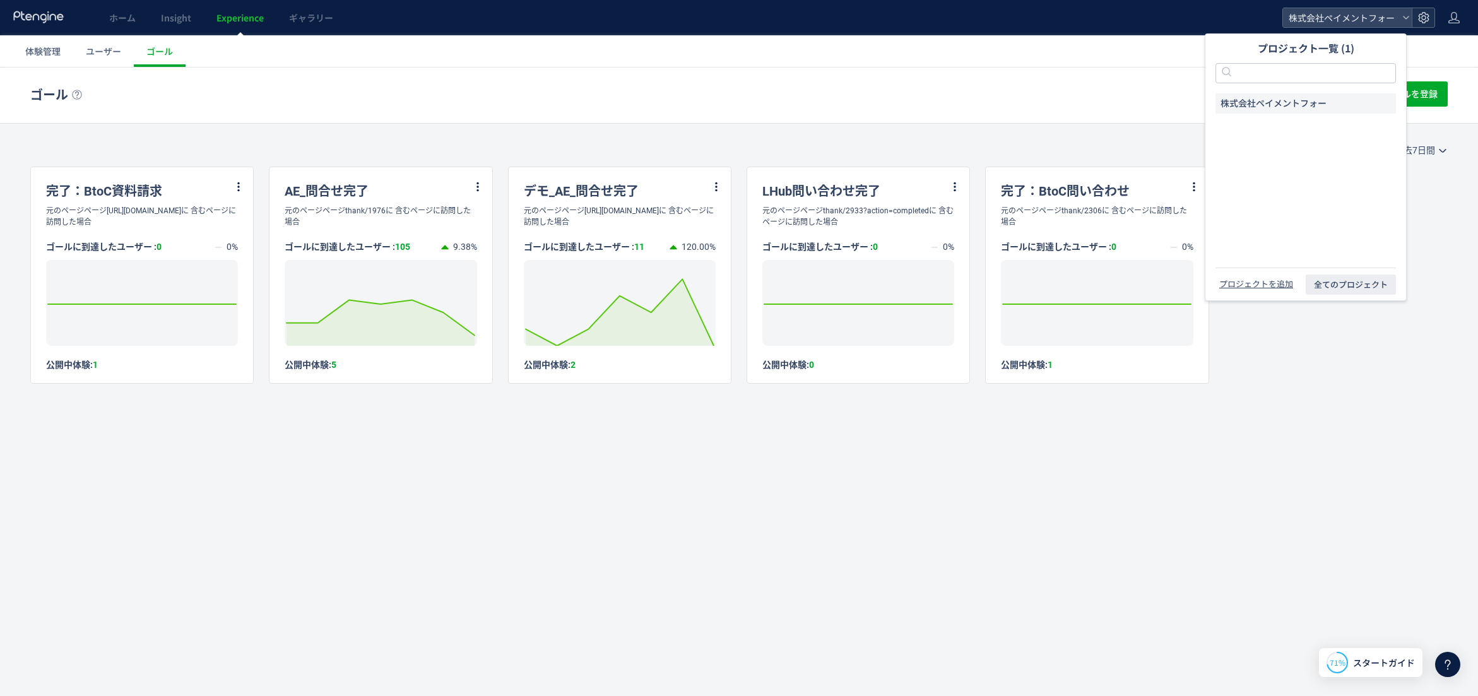
click at [1427, 21] on use at bounding box center [1423, 17] width 11 height 11
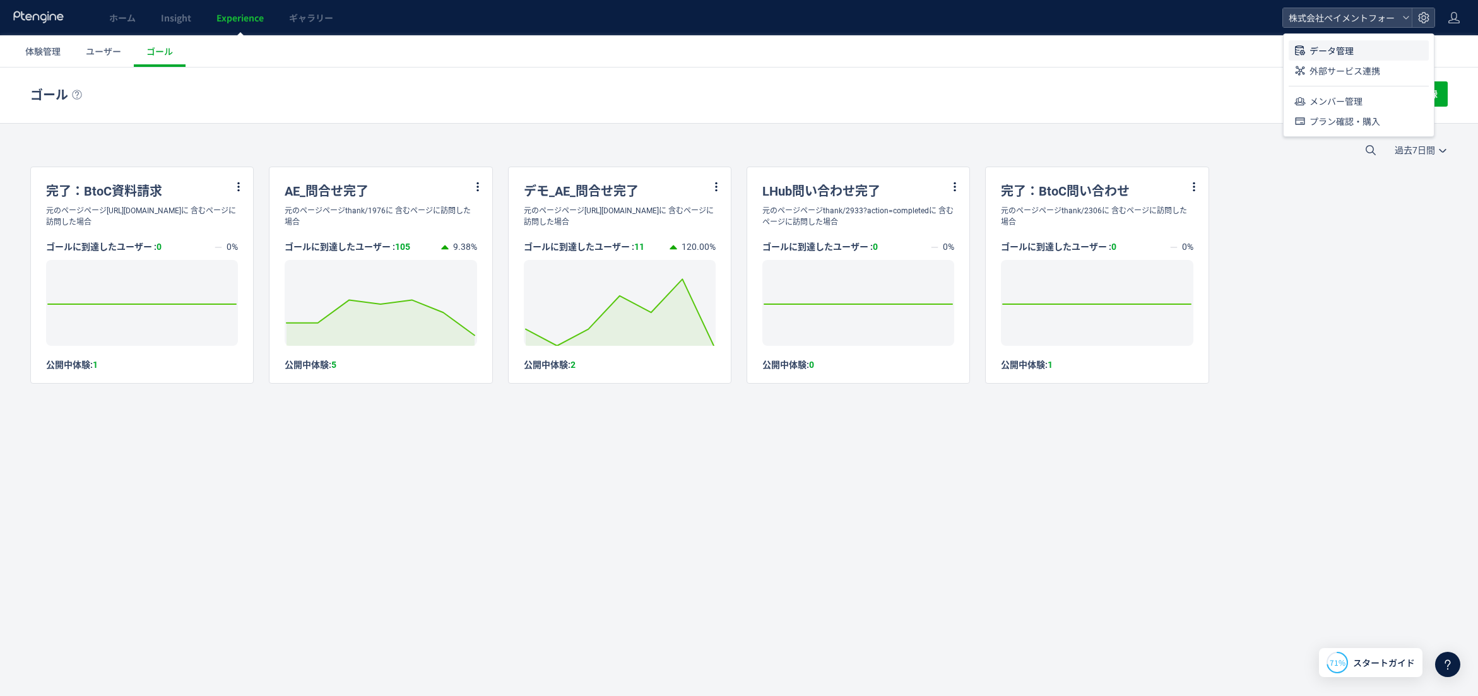
click at [1382, 51] on li "データ管理" at bounding box center [1358, 50] width 140 height 20
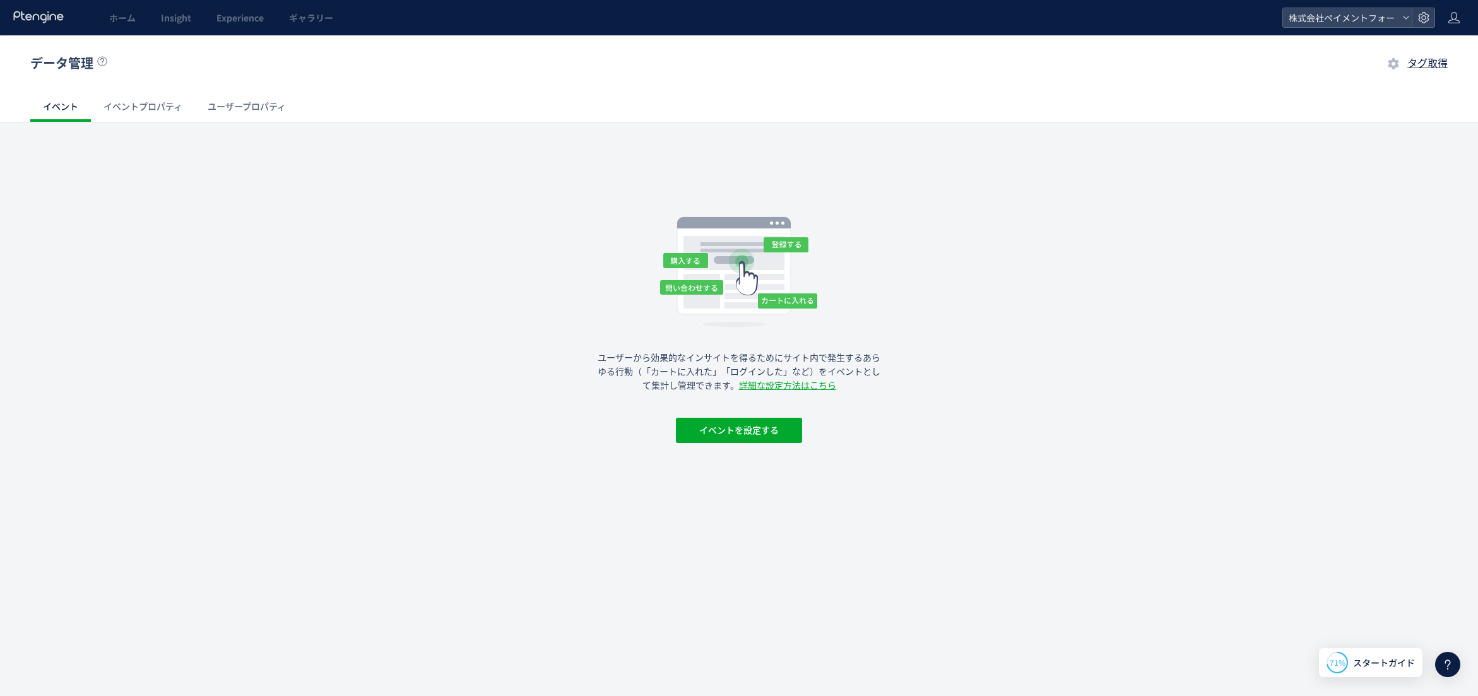
click at [39, 15] on icon at bounding box center [39, 17] width 52 height 13
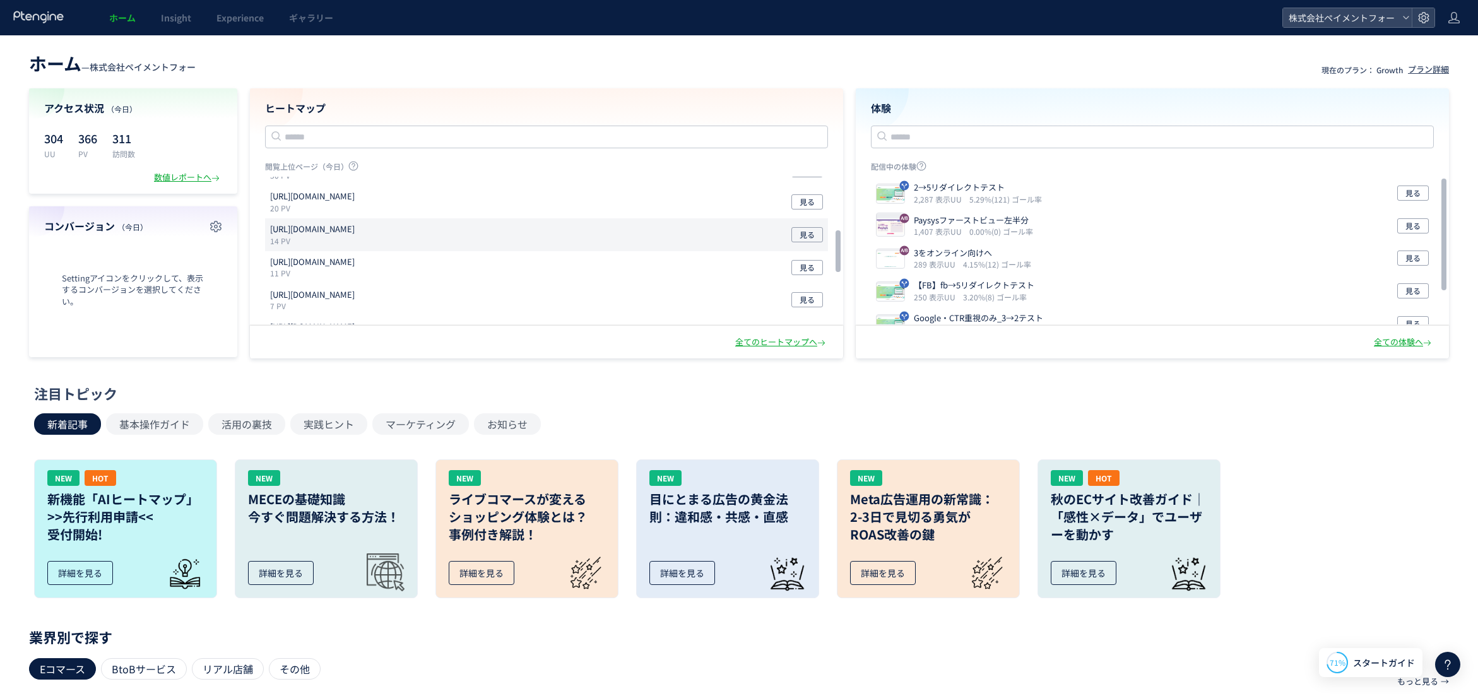
scroll to position [189, 0]
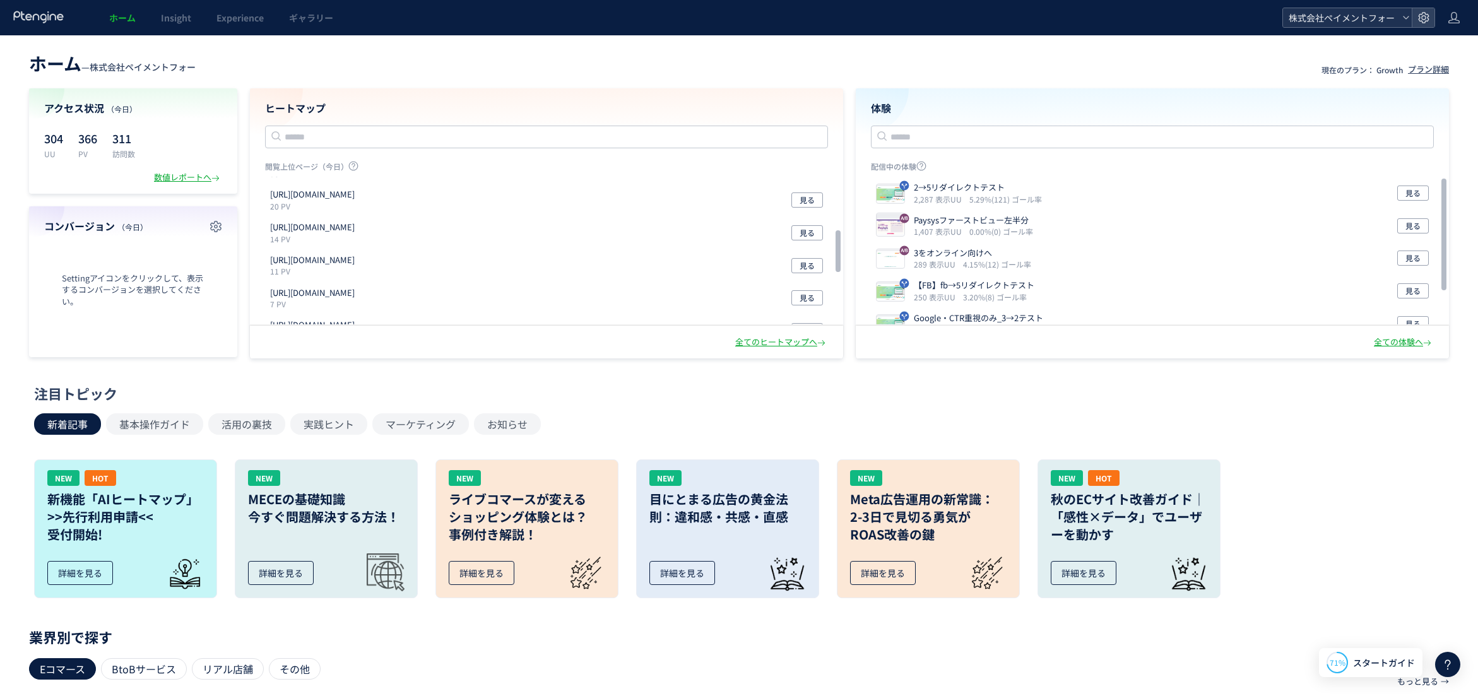
click at [1329, 21] on span "株式会社ペイメントフォー" at bounding box center [1341, 17] width 112 height 19
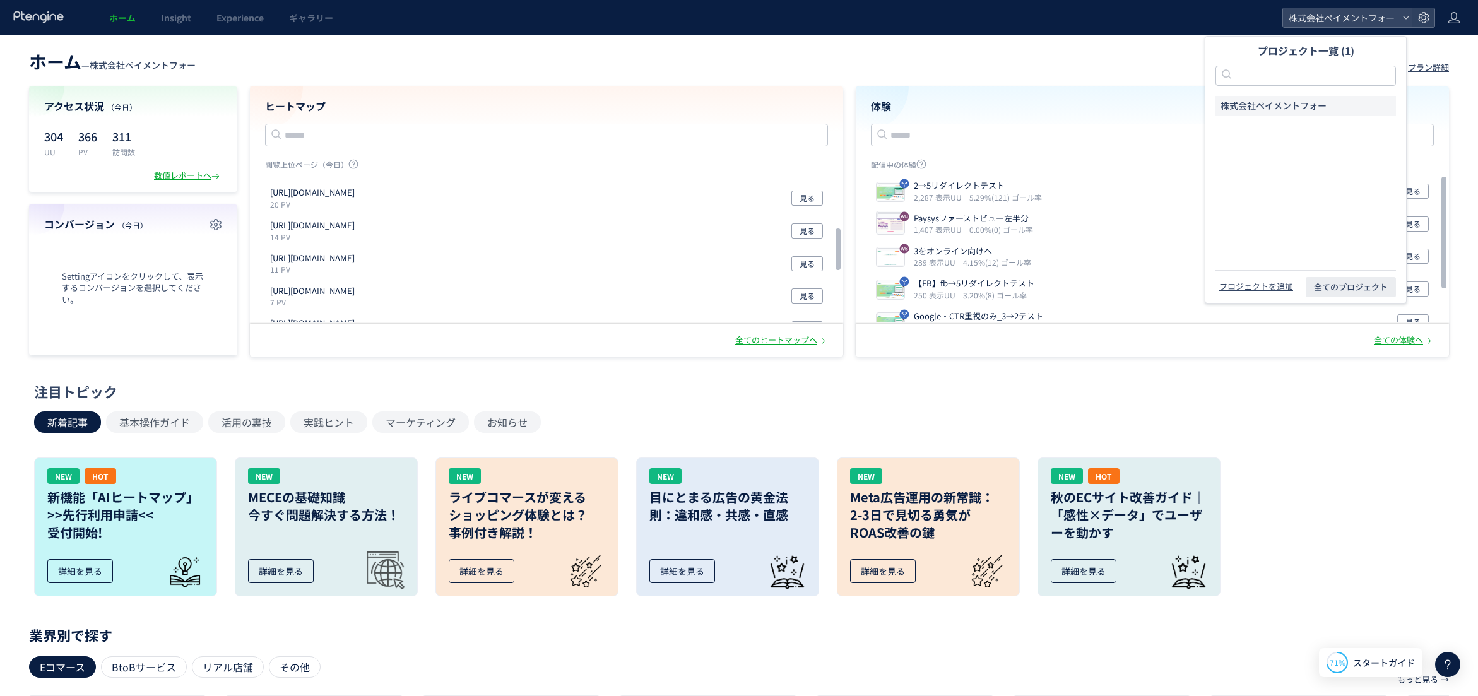
scroll to position [4, 0]
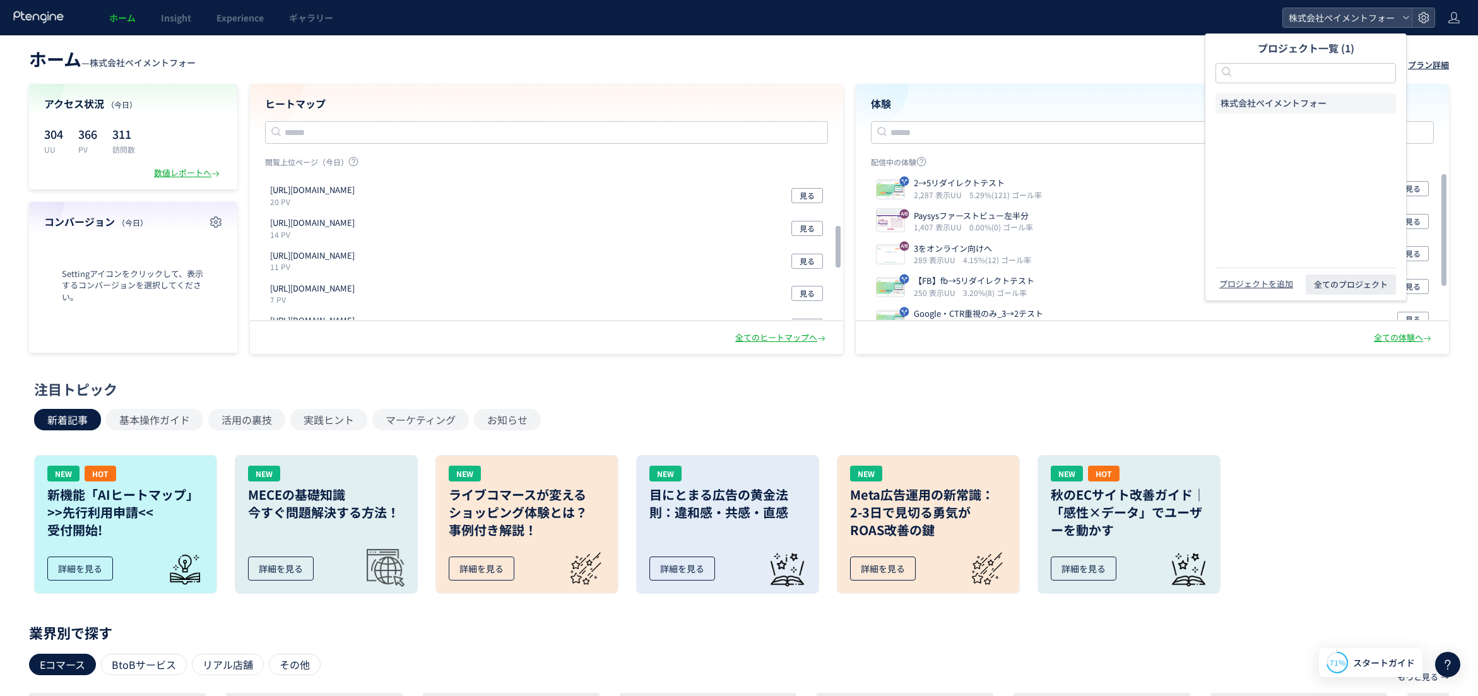
click at [1432, 64] on div "プラン詳細" at bounding box center [1428, 65] width 41 height 12
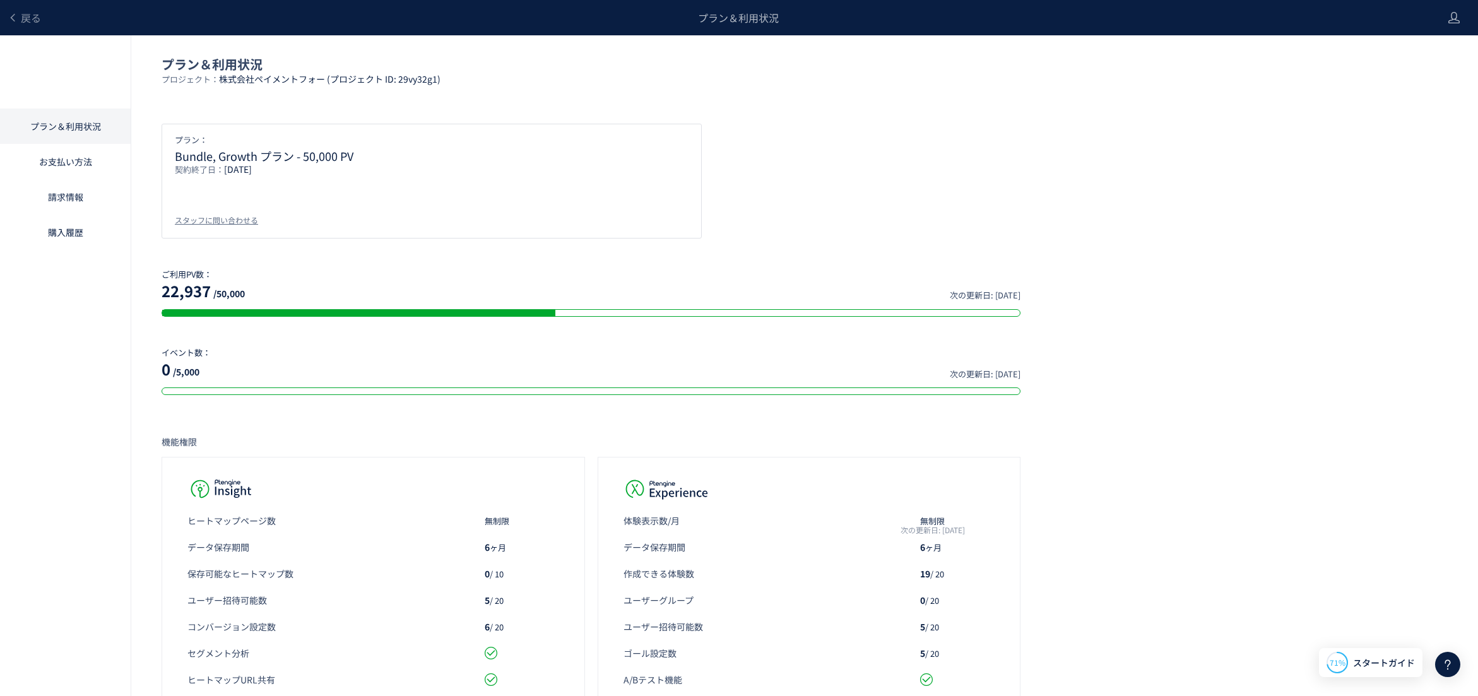
click at [1039, 201] on div "プラン： Bundle, Growth プラン - 50,000 PV 契約終了日： 2030/12/31 スタッフに問い合わせる" at bounding box center [805, 181] width 1286 height 115
drag, startPoint x: 71, startPoint y: 287, endPoint x: 79, endPoint y: 286, distance: 7.6
click at [71, 287] on div "プラン＆利用状況 お支払い方法 請求情報 購入履歴" at bounding box center [65, 383] width 131 height 696
click at [1148, 535] on div "プラン＆利用状況 プロジェクト： 株式会社ペイメントフォー (プロジェクト ID: 29vy32g1) プラン： Bundle, Growth プラン - 5…" at bounding box center [739, 467] width 1478 height 864
click at [27, 21] on span "戻る" at bounding box center [31, 17] width 20 height 15
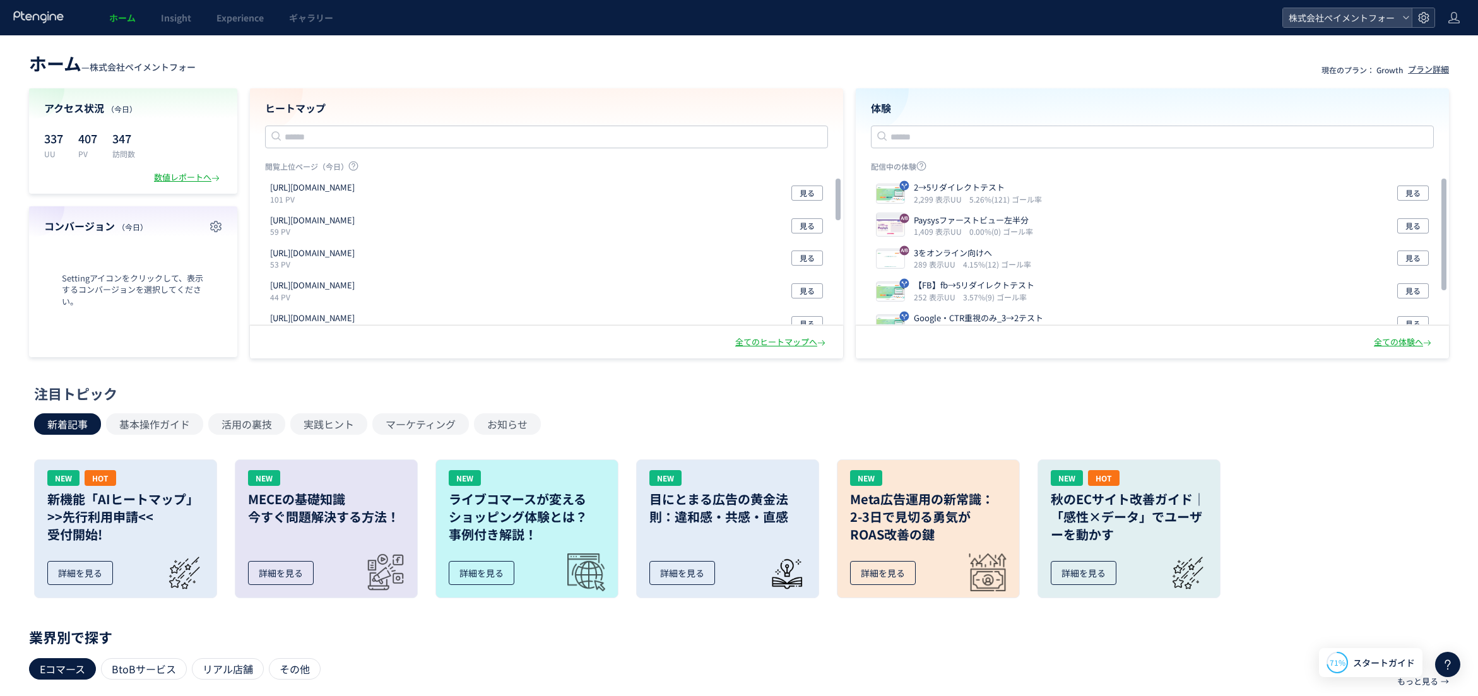
click at [1424, 18] on icon at bounding box center [1423, 17] width 13 height 13
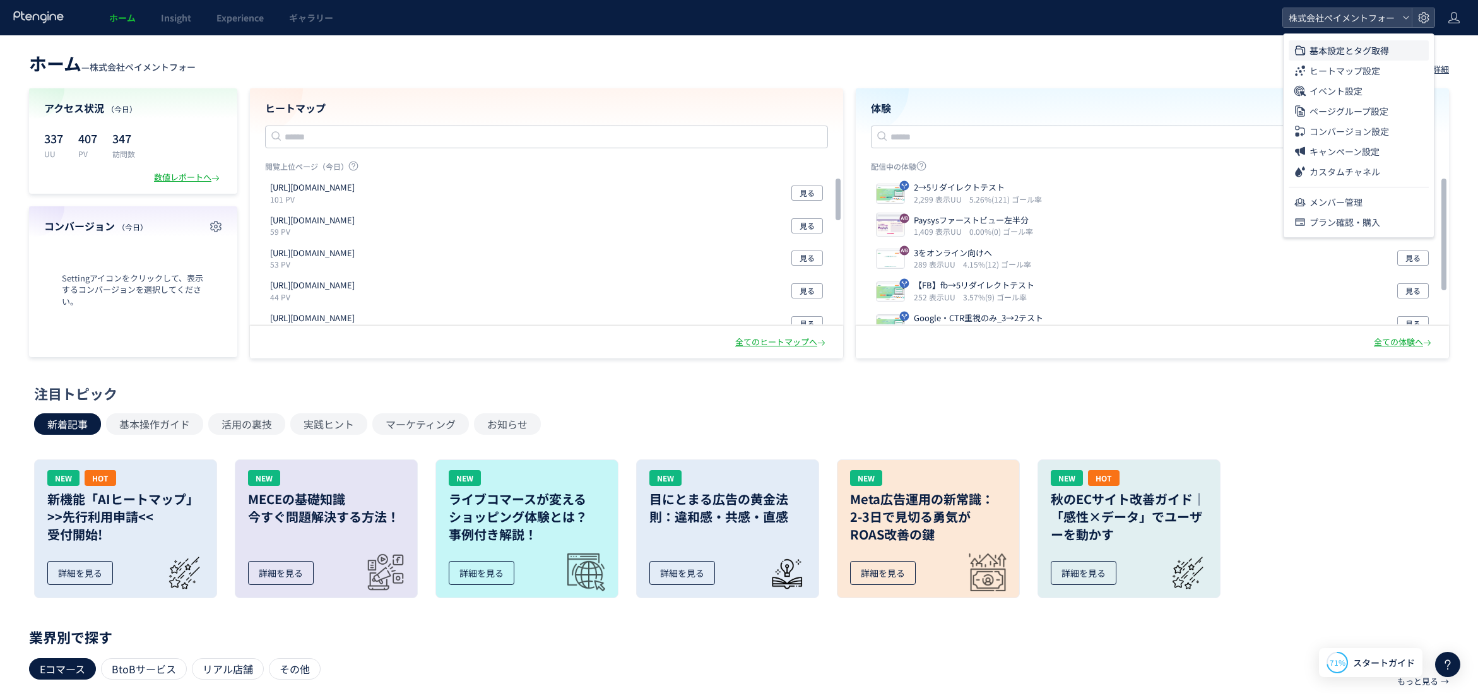
click at [1341, 50] on span "基本設定とタグ取得" at bounding box center [1348, 50] width 79 height 20
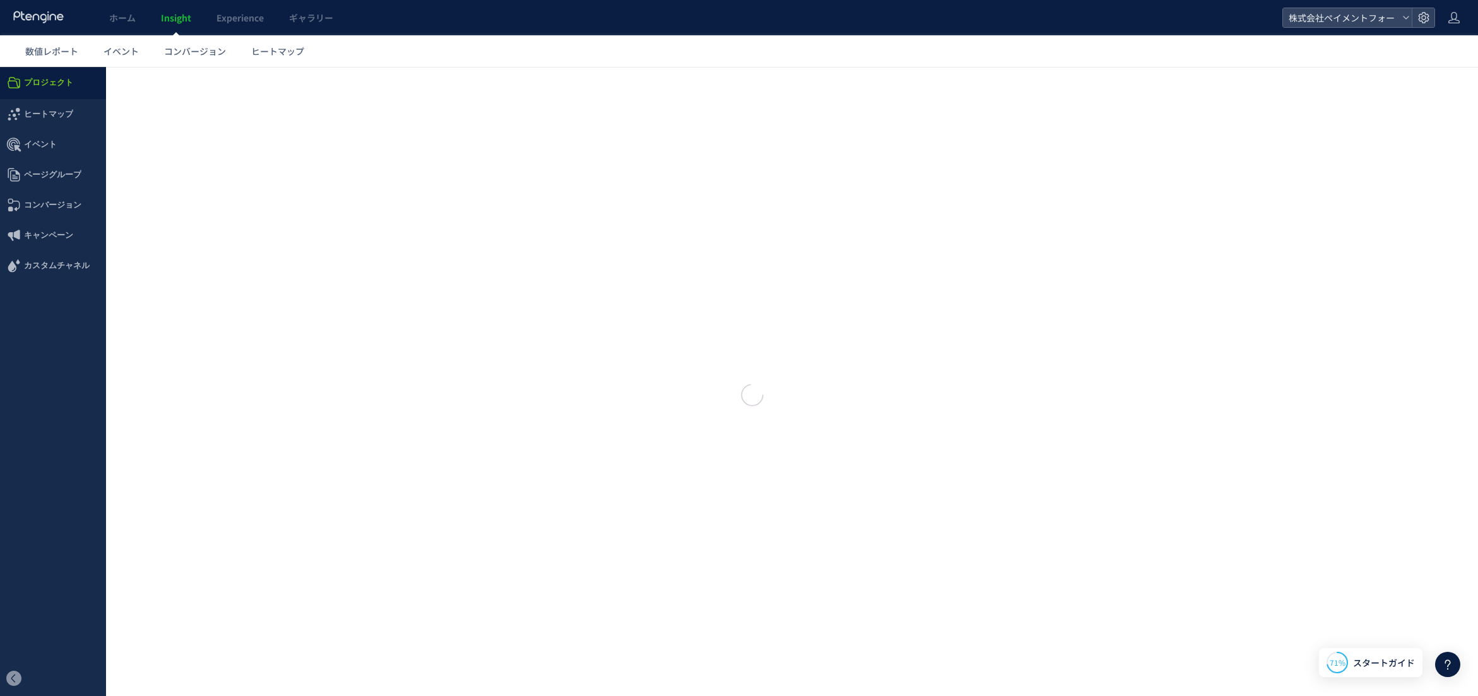
type input "**********"
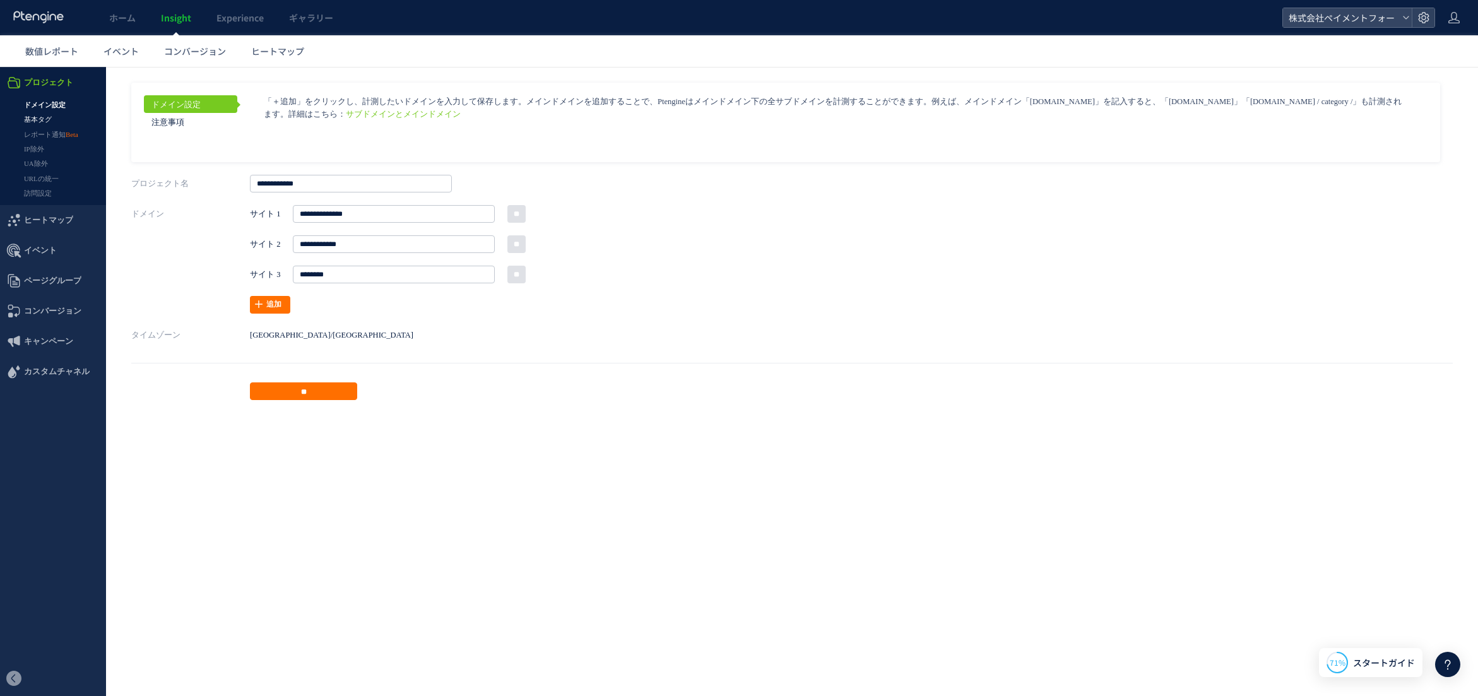
click at [57, 114] on link "基本タグ" at bounding box center [53, 119] width 106 height 15
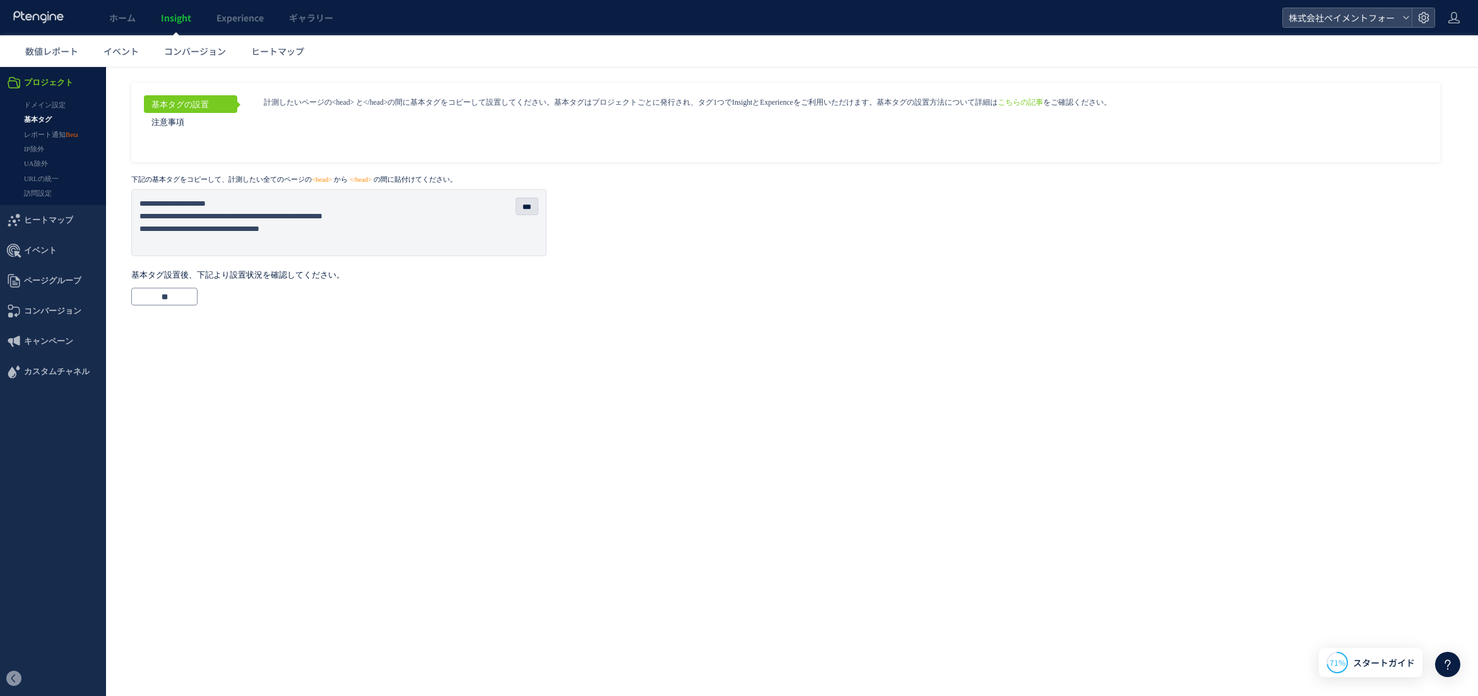
click at [230, 109] on link "基本タグの設置" at bounding box center [190, 104] width 93 height 18
click at [63, 156] on link "UA除外" at bounding box center [53, 163] width 106 height 15
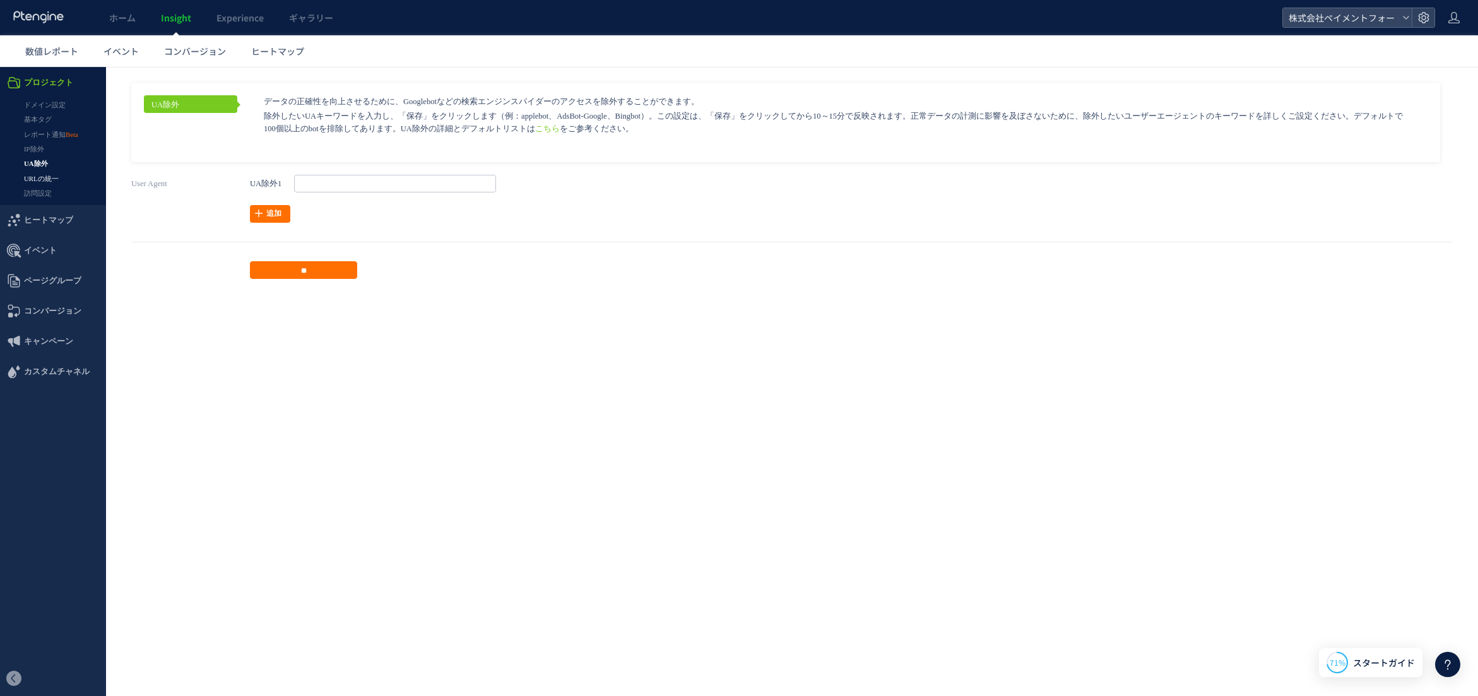
click at [54, 179] on link "URLの統一" at bounding box center [53, 179] width 106 height 15
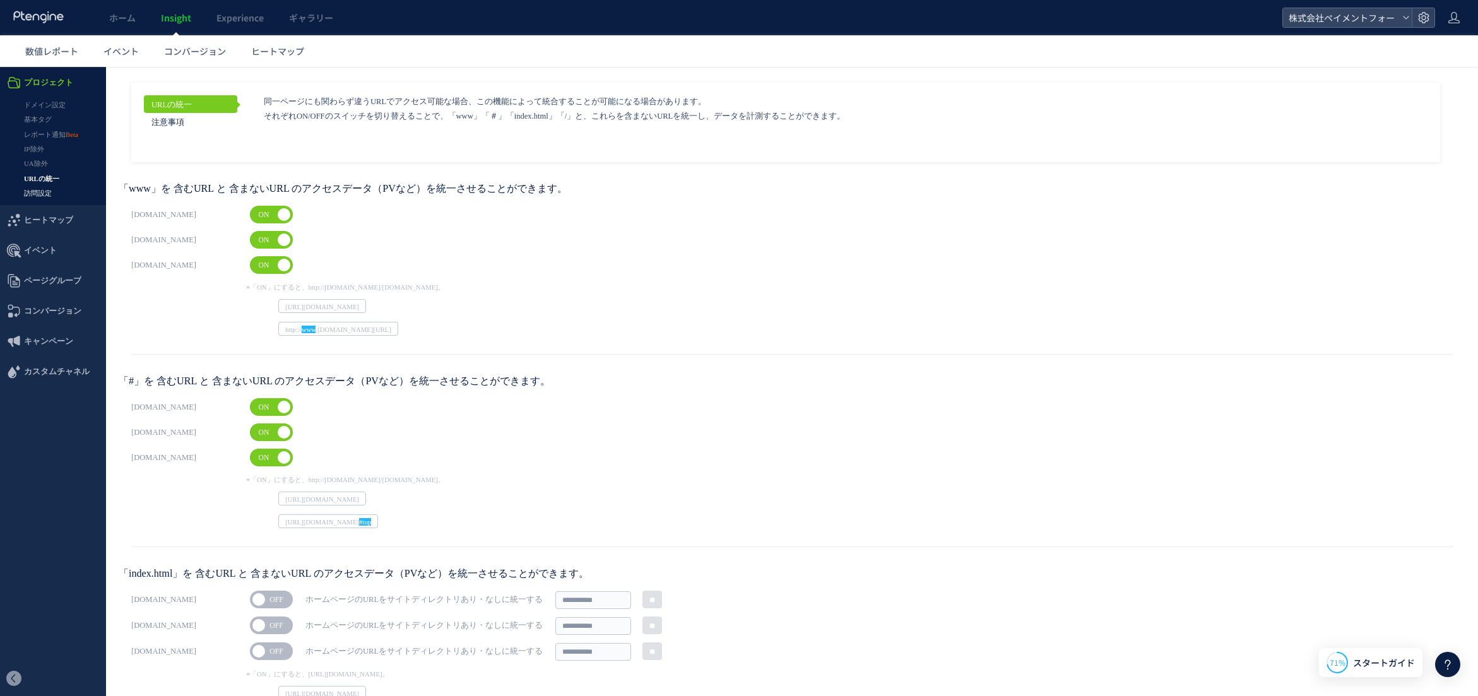
click at [38, 197] on link "訪問設定" at bounding box center [53, 193] width 106 height 15
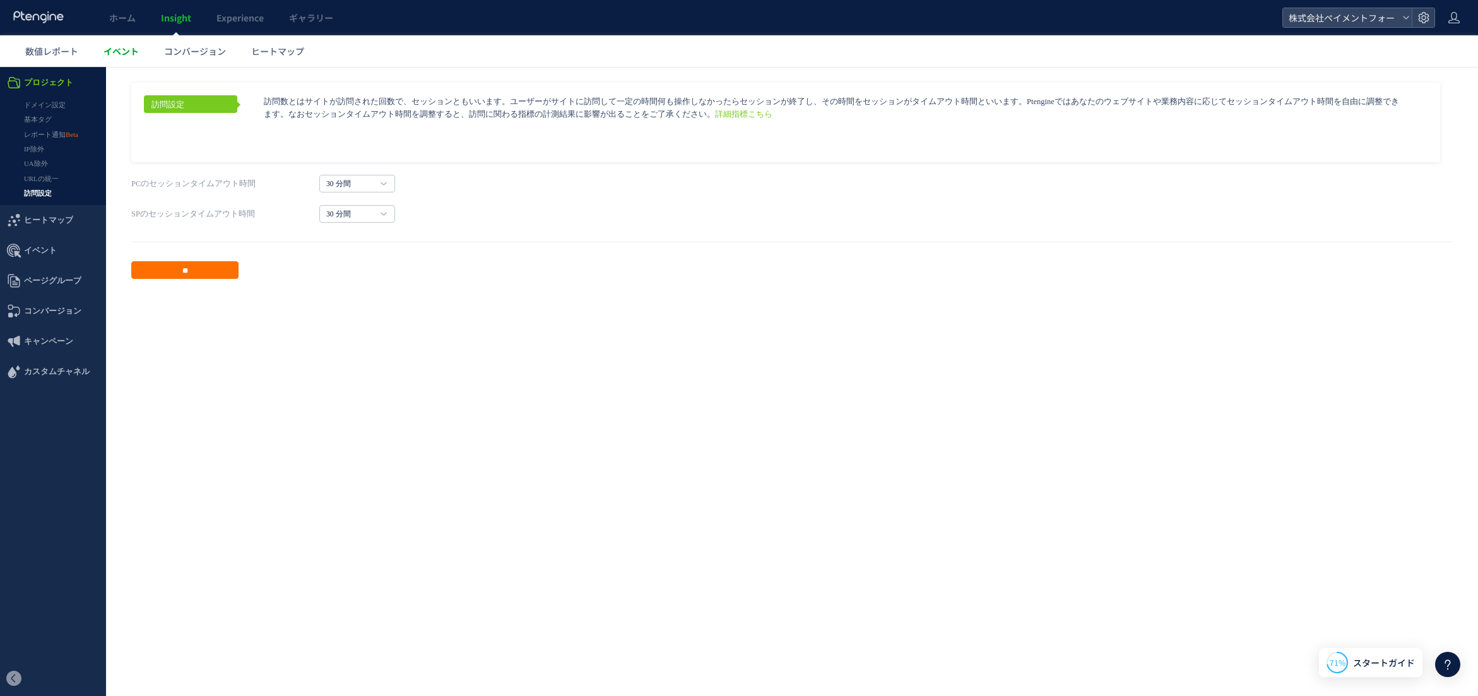
click at [126, 47] on span "イベント" at bounding box center [120, 51] width 35 height 13
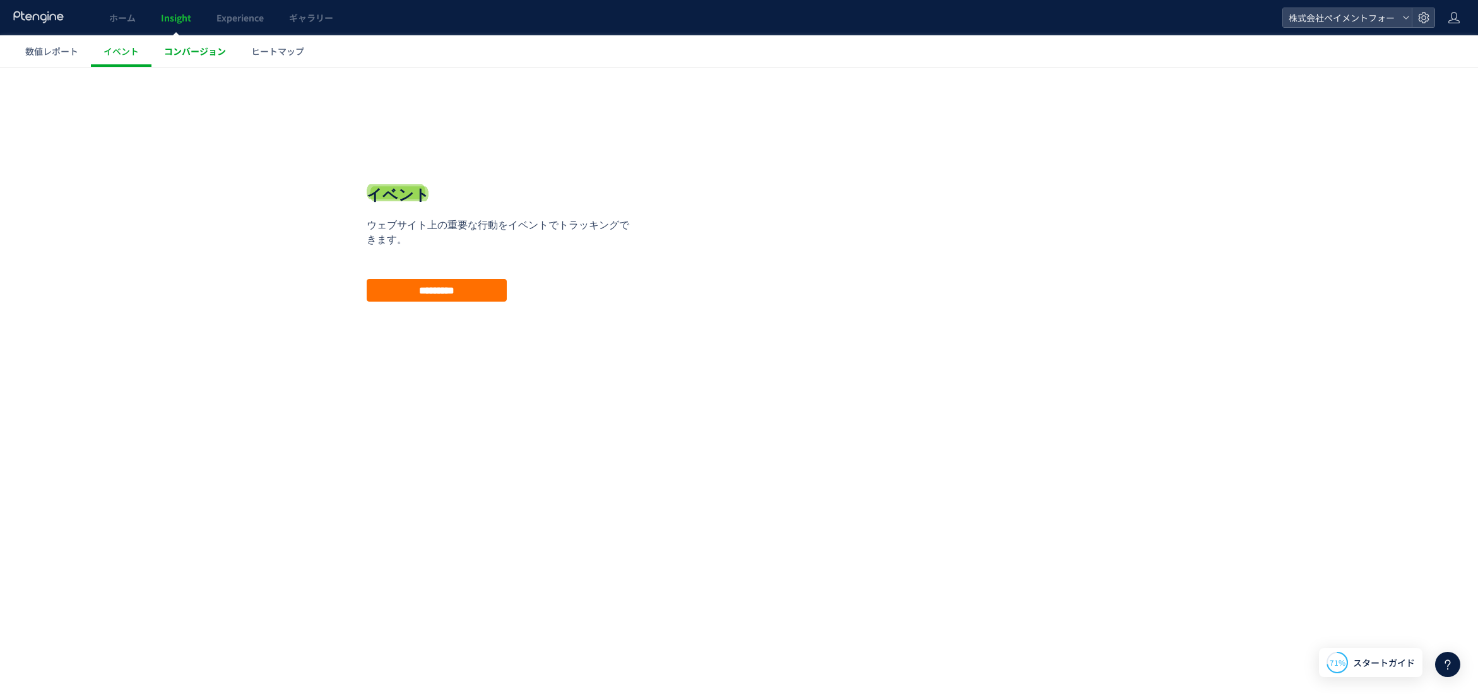
click at [191, 51] on span "コンバージョン" at bounding box center [195, 51] width 62 height 13
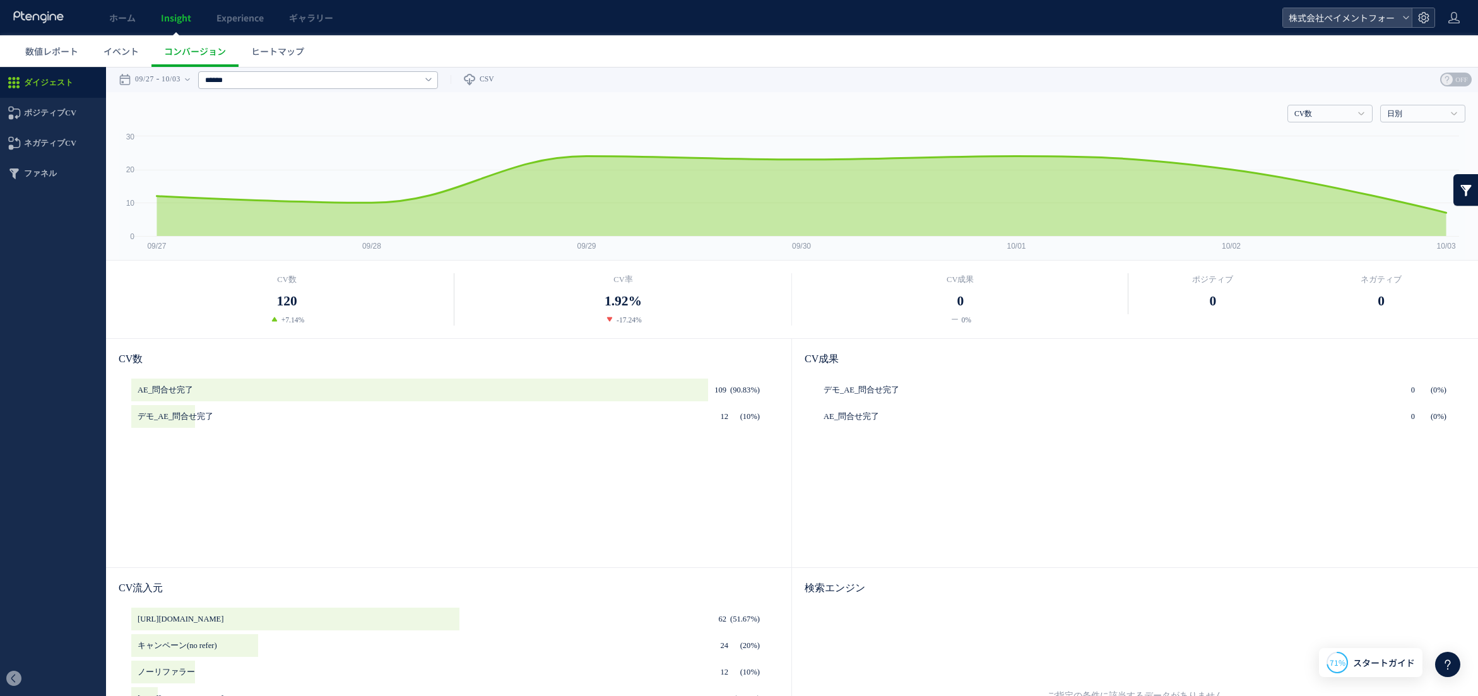
click at [1420, 17] on icon at bounding box center [1423, 17] width 13 height 13
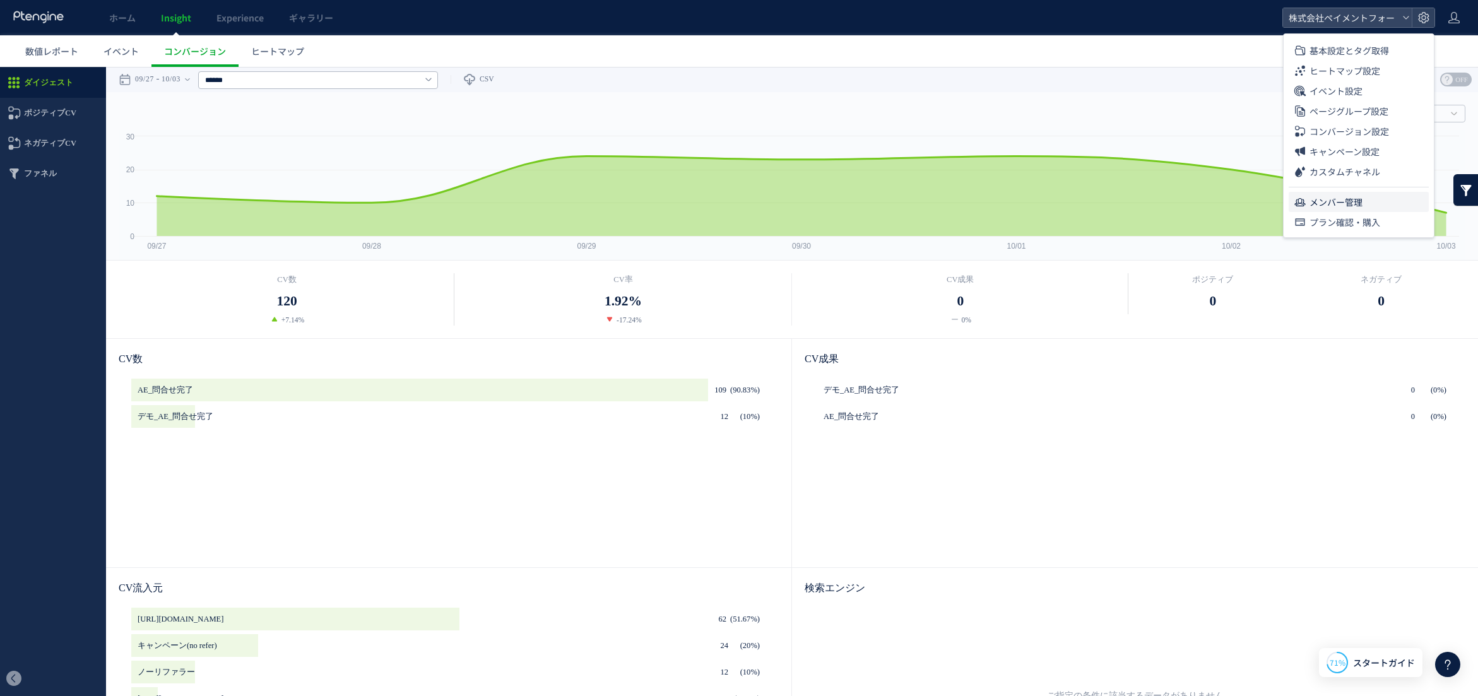
click at [1335, 196] on span "メンバー管理" at bounding box center [1335, 202] width 53 height 20
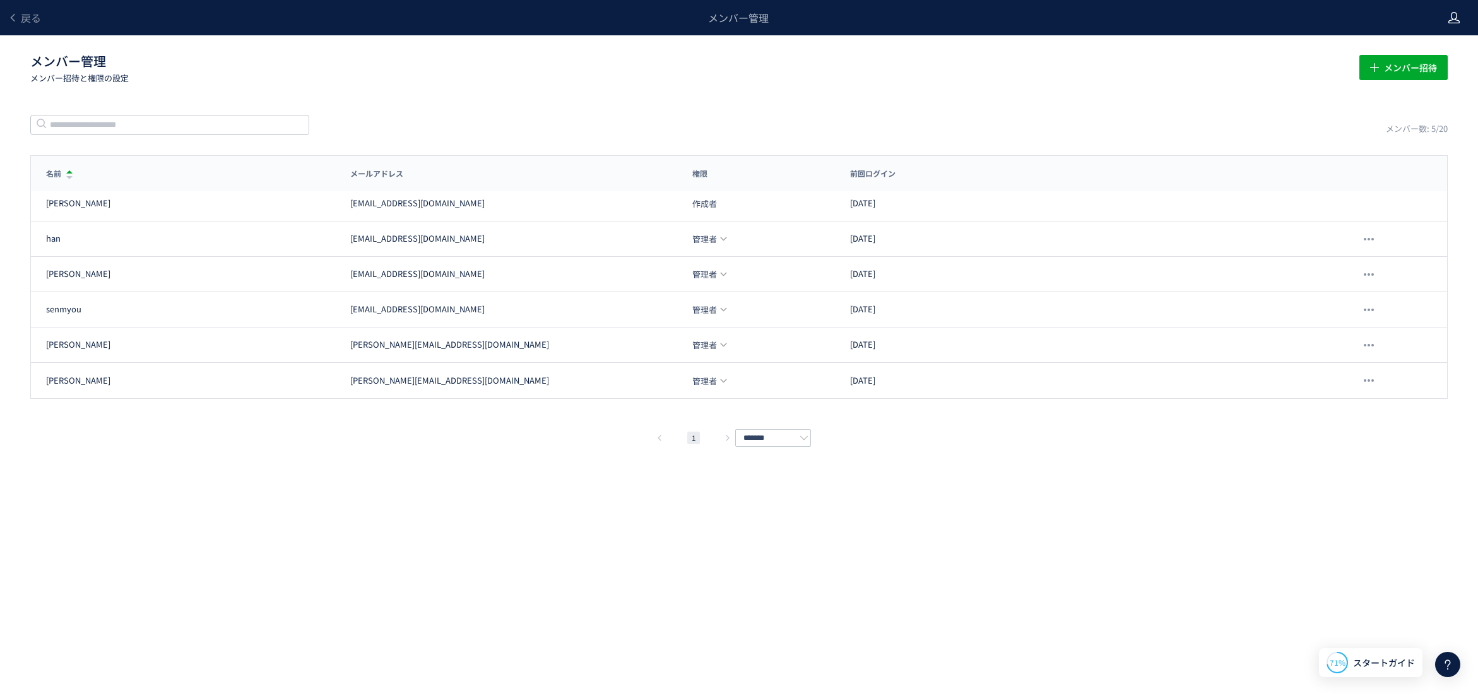
click at [1452, 22] on icon at bounding box center [1453, 17] width 13 height 13
click at [1448, 44] on span "アカウント設定" at bounding box center [1422, 50] width 62 height 13
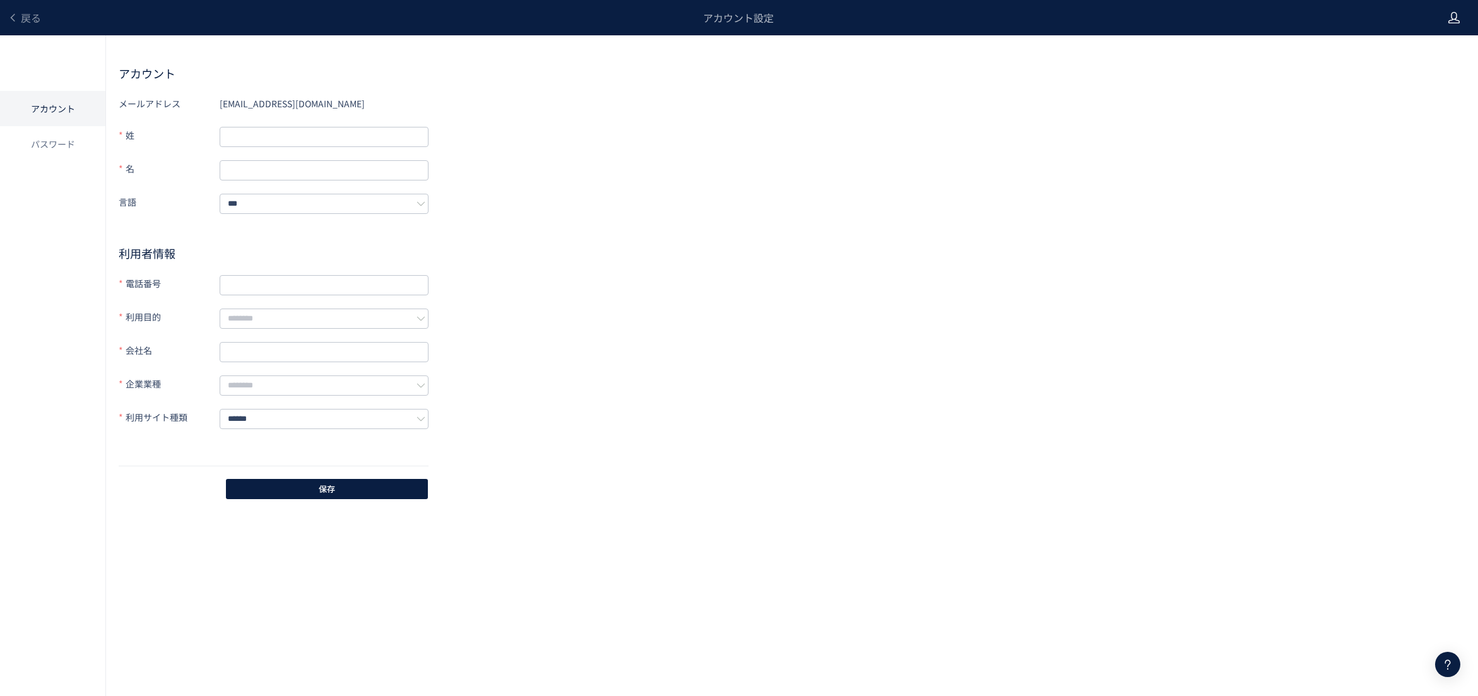
click at [1456, 25] on div at bounding box center [1453, 17] width 13 height 35
click at [1435, 51] on span "アカウント設定" at bounding box center [1422, 50] width 62 height 13
click at [28, 22] on span "戻る" at bounding box center [31, 17] width 20 height 15
click at [23, 15] on span "戻る" at bounding box center [31, 17] width 20 height 15
drag, startPoint x: 742, startPoint y: 24, endPoint x: 748, endPoint y: 40, distance: 17.0
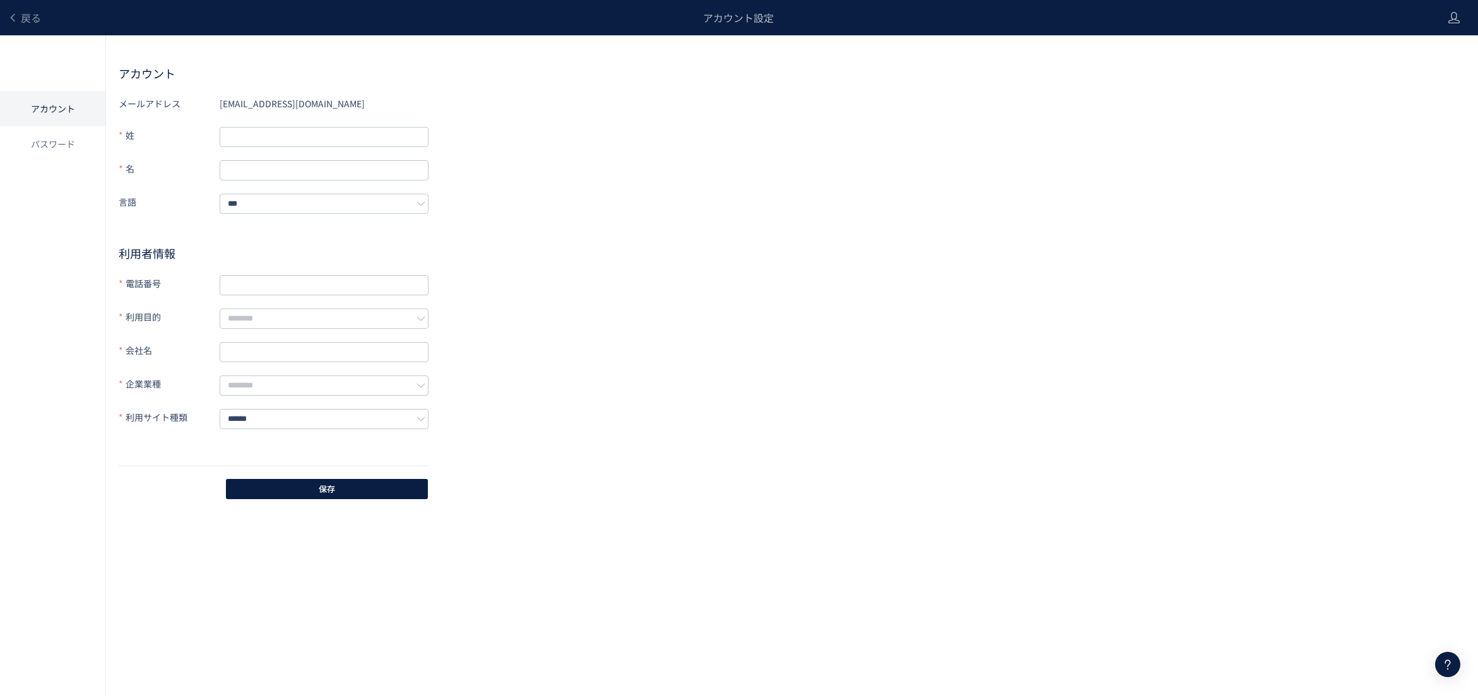
click at [745, 28] on div "アカウント設定" at bounding box center [738, 17] width 1394 height 35
click at [1456, 19] on icon at bounding box center [1453, 17] width 13 height 13
click at [1340, 373] on div "メールアドレス han@paymentfor.com 姓 名 言語 *** 利用者情報 電話番号 利用目的 会社名 企業業種 利用サイト種類 ****** 保存" at bounding box center [792, 297] width 1346 height 408
click at [1440, 660] on icon at bounding box center [1447, 664] width 15 height 15
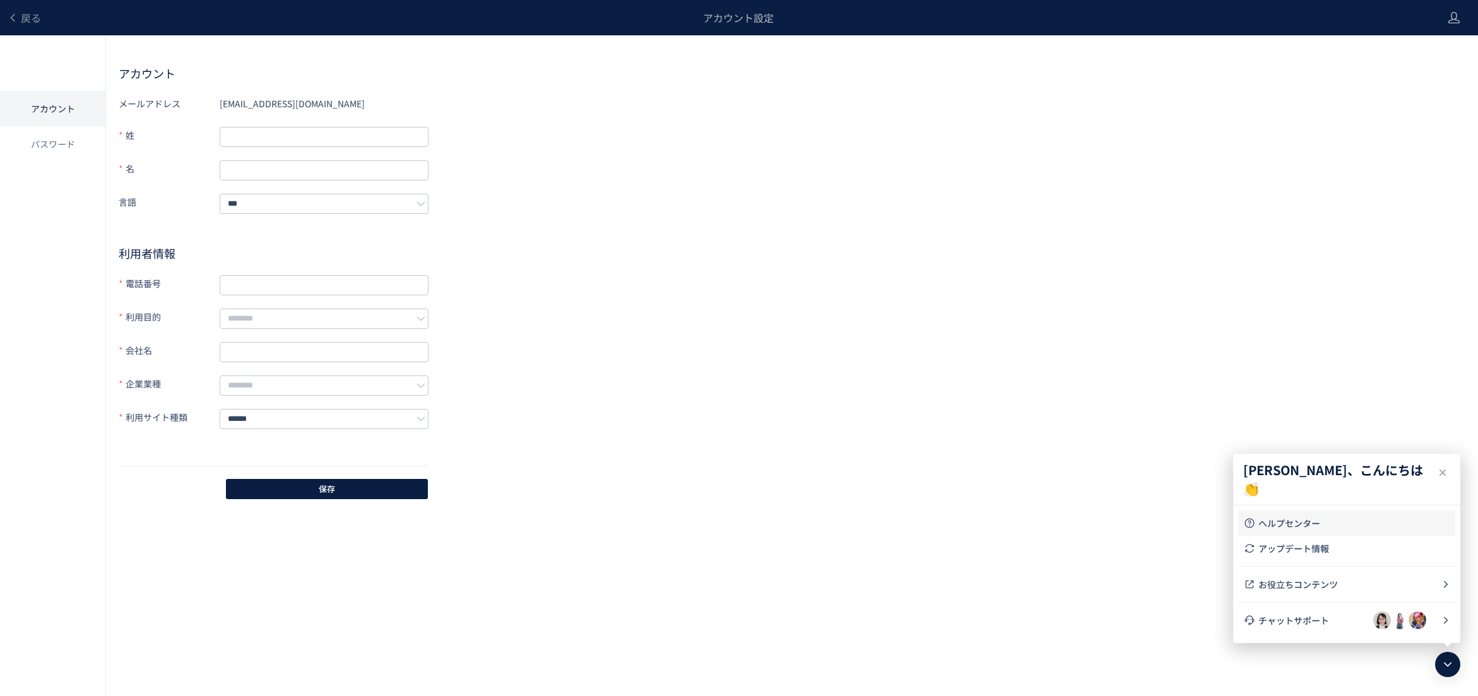
click at [1352, 521] on span "ヘルプセンター" at bounding box center [1354, 523] width 192 height 13
click at [13, 17] on icon at bounding box center [13, 18] width 10 height 10
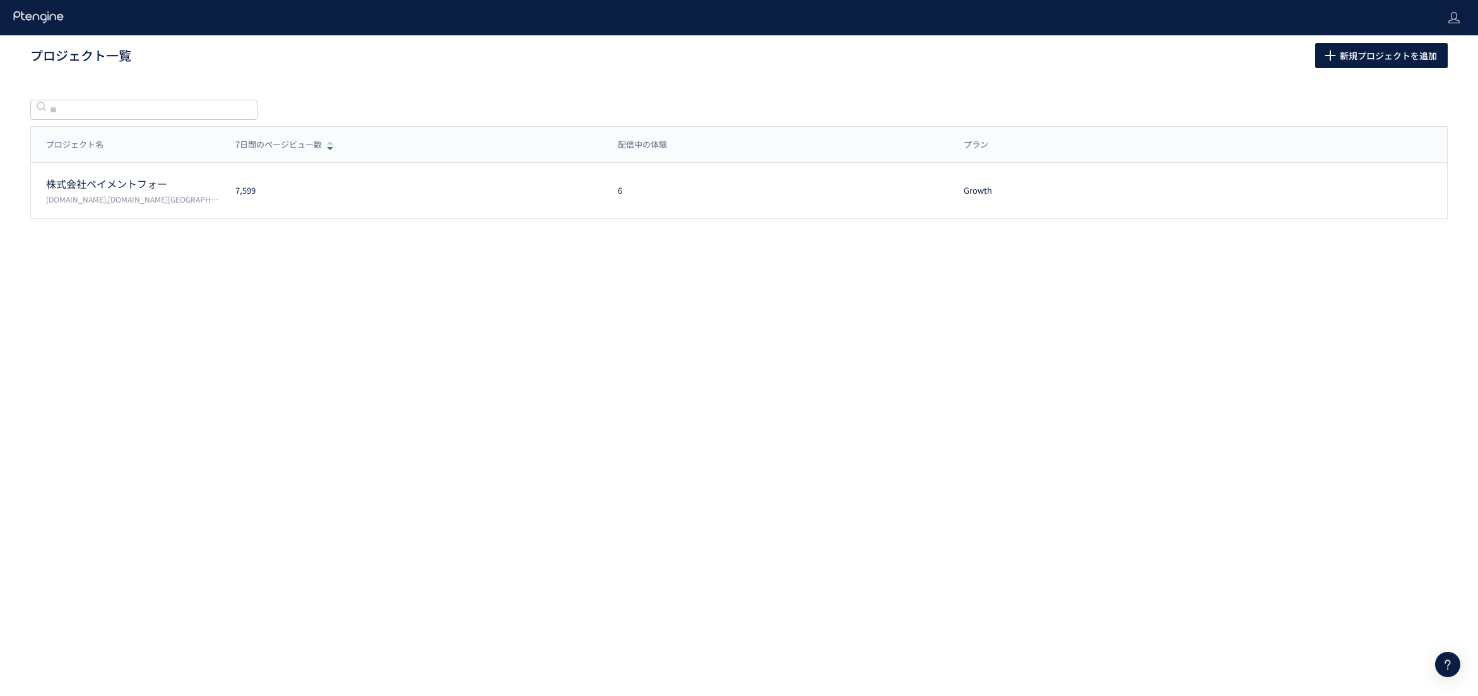
click at [22, 18] on use at bounding box center [38, 17] width 50 height 12
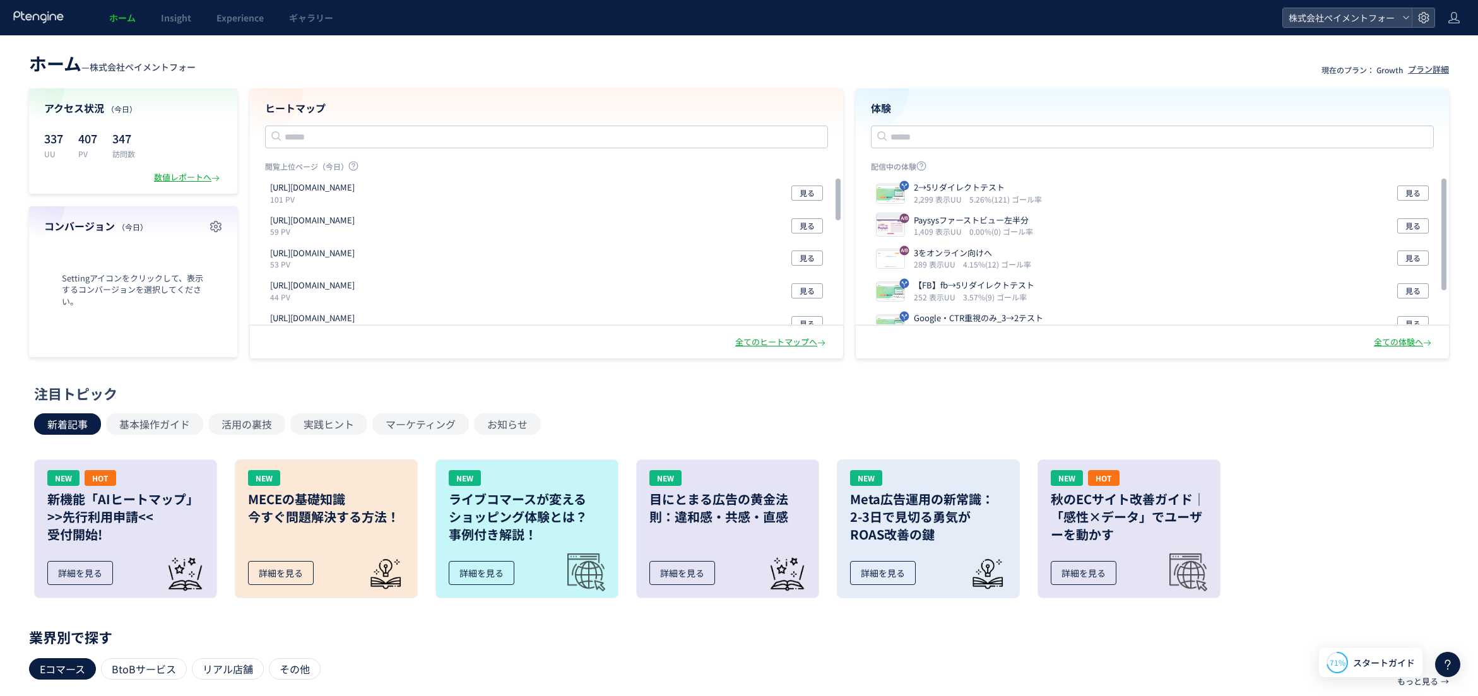
click at [105, 64] on span "株式会社ペイメントフォー" at bounding box center [143, 67] width 106 height 13
click at [1420, 14] on use at bounding box center [1423, 17] width 11 height 11
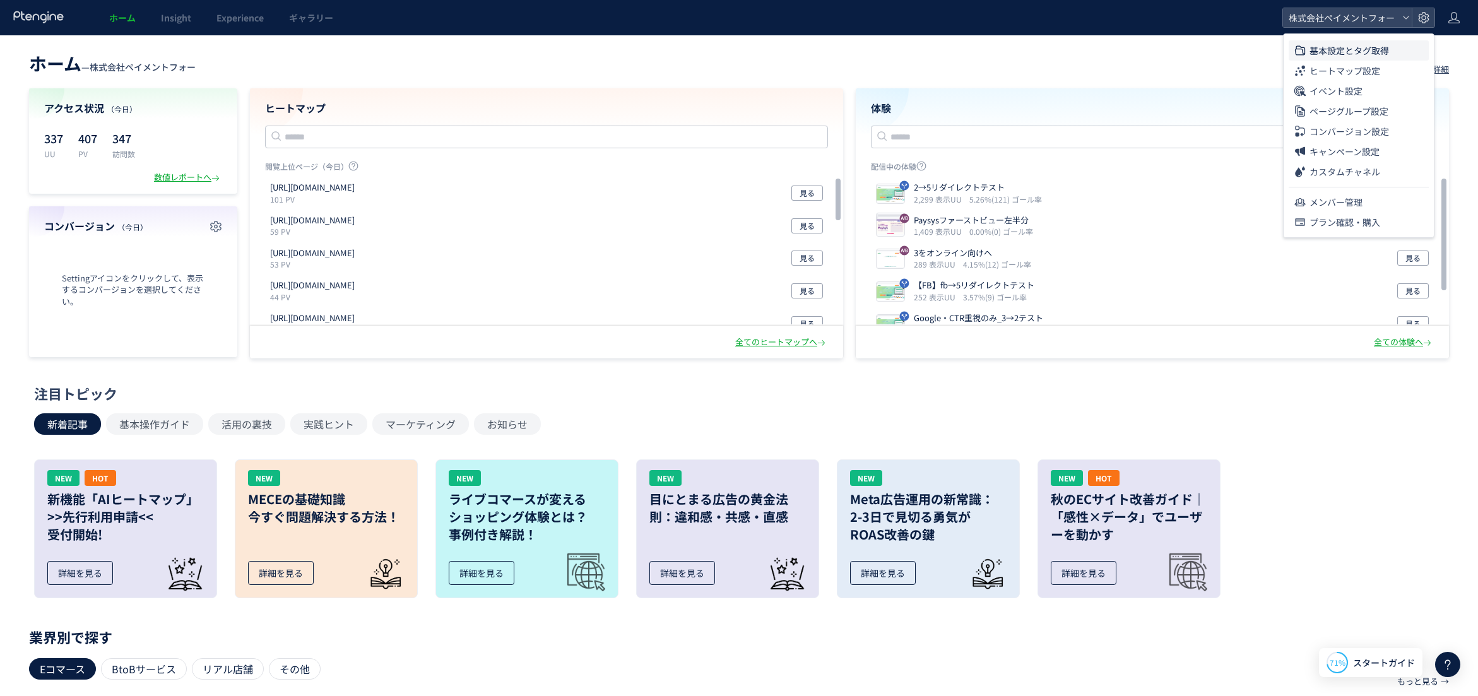
click at [1387, 50] on span "基本設定とタグ取得" at bounding box center [1348, 50] width 79 height 20
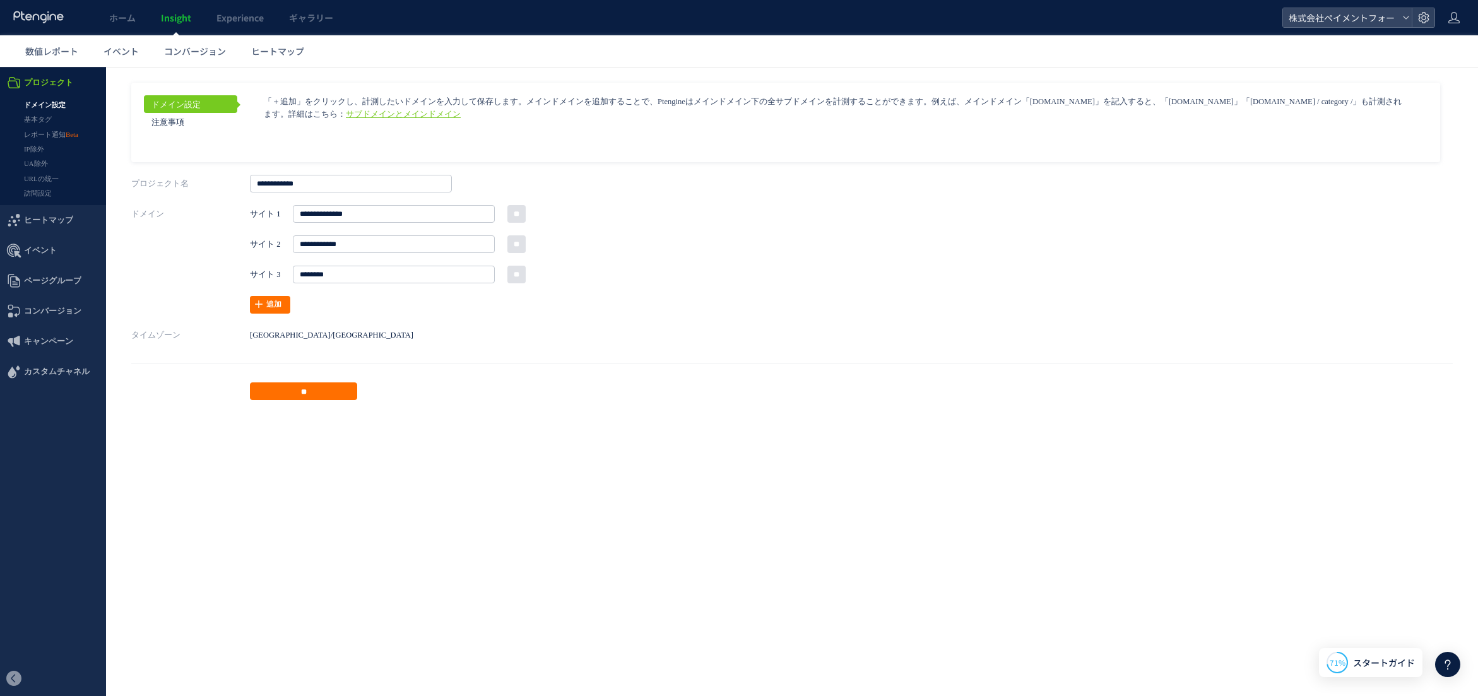
click at [389, 116] on link "サブドメインとメインドメイン" at bounding box center [403, 114] width 115 height 9
click at [62, 114] on link "基本タグ" at bounding box center [53, 119] width 106 height 15
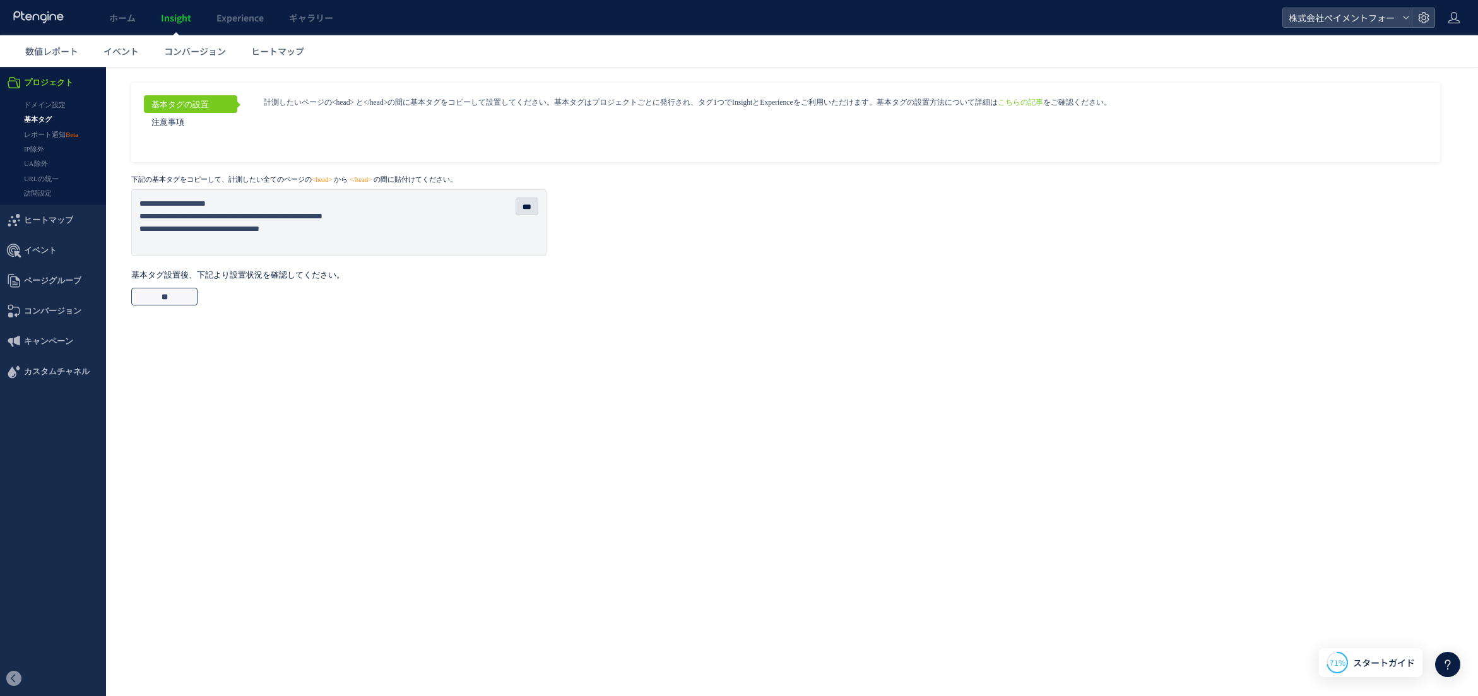
drag, startPoint x: 150, startPoint y: 292, endPoint x: 150, endPoint y: 359, distance: 66.9
click at [150, 292] on input "**" at bounding box center [164, 297] width 66 height 18
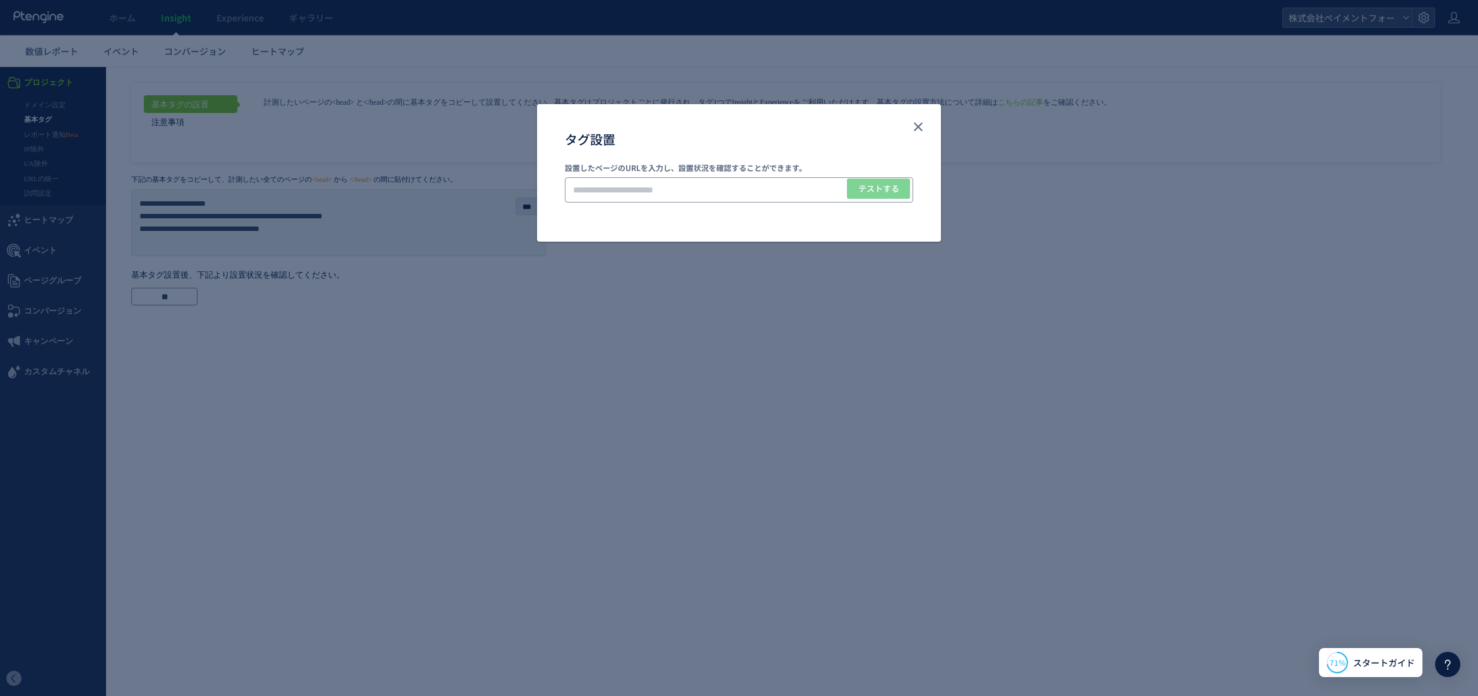
click at [690, 191] on input "タグ設置" at bounding box center [739, 189] width 348 height 25
type input "*"
type input "**********"
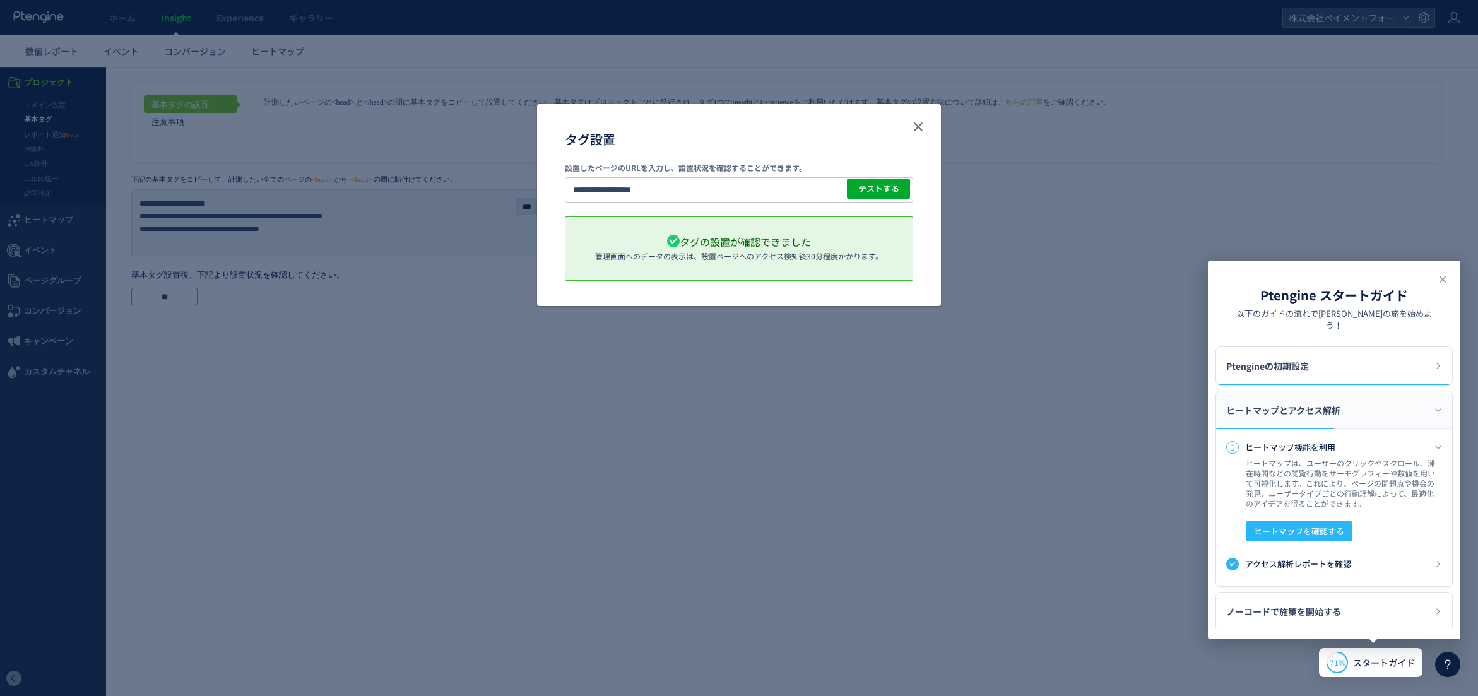
drag, startPoint x: 342, startPoint y: 376, endPoint x: 352, endPoint y: 371, distance: 11.3
click at [343, 376] on div "**********" at bounding box center [739, 348] width 1478 height 696
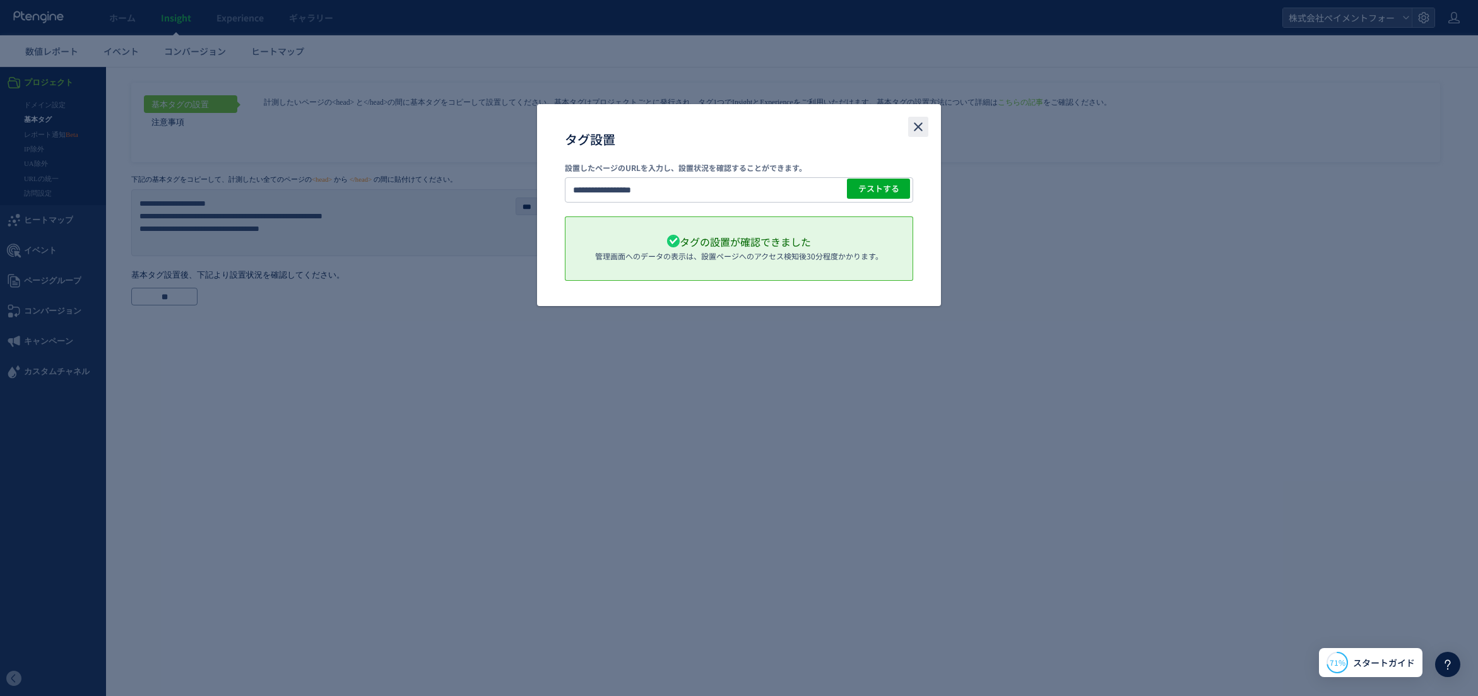
click at [911, 129] on icon "close" at bounding box center [917, 126] width 15 height 15
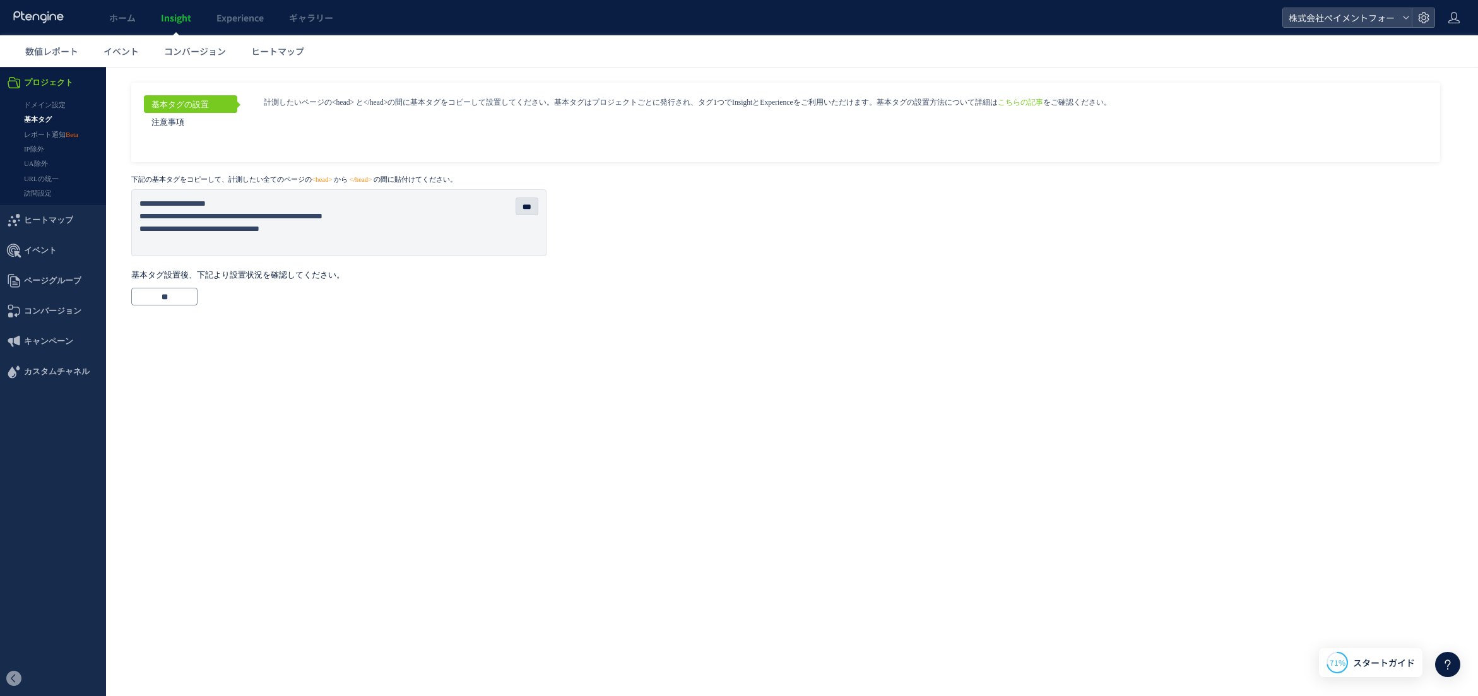
click at [451, 315] on html ".cls-1 { fill-rule: evenodd; } .cls-1 { fill: #ececec; } .cls-2 { fill: #929292…" at bounding box center [739, 191] width 1478 height 248
click at [50, 136] on link "レポート通知" at bounding box center [53, 134] width 106 height 15
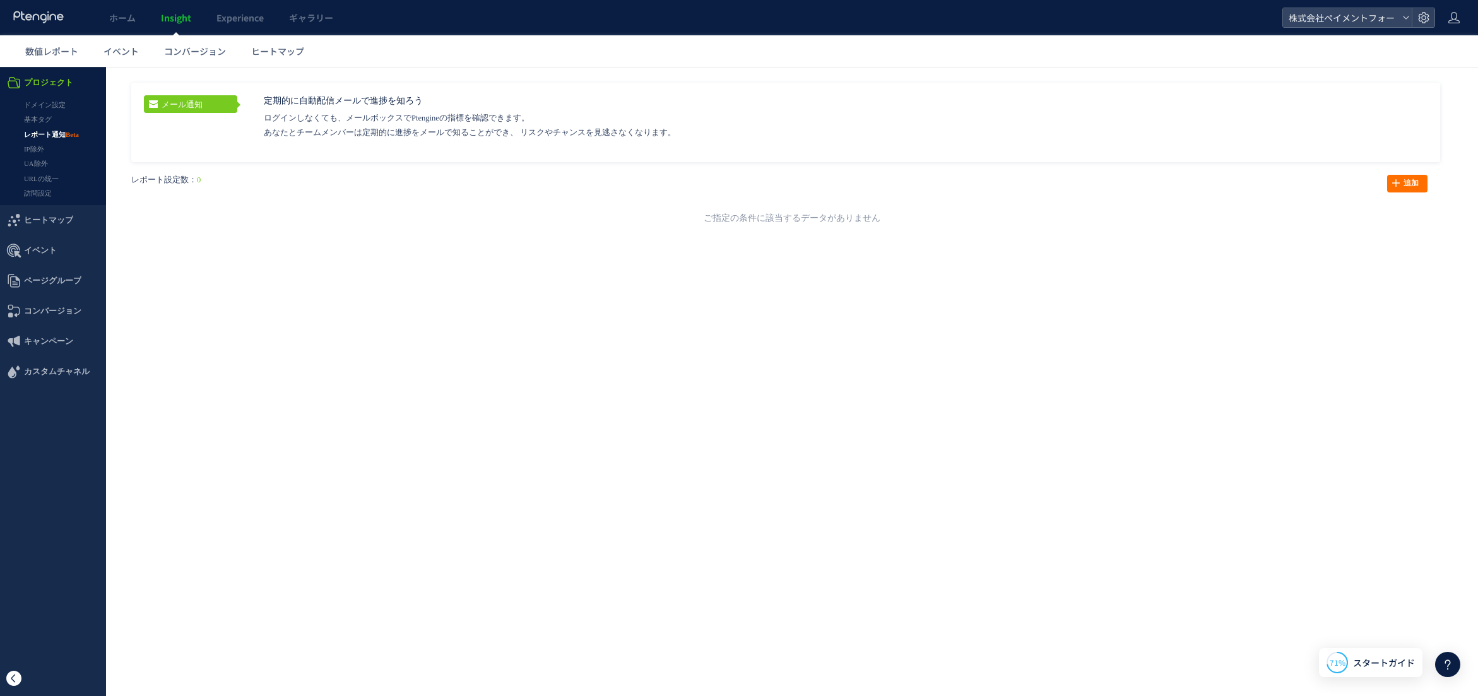
click at [18, 684] on span at bounding box center [13, 678] width 15 height 15
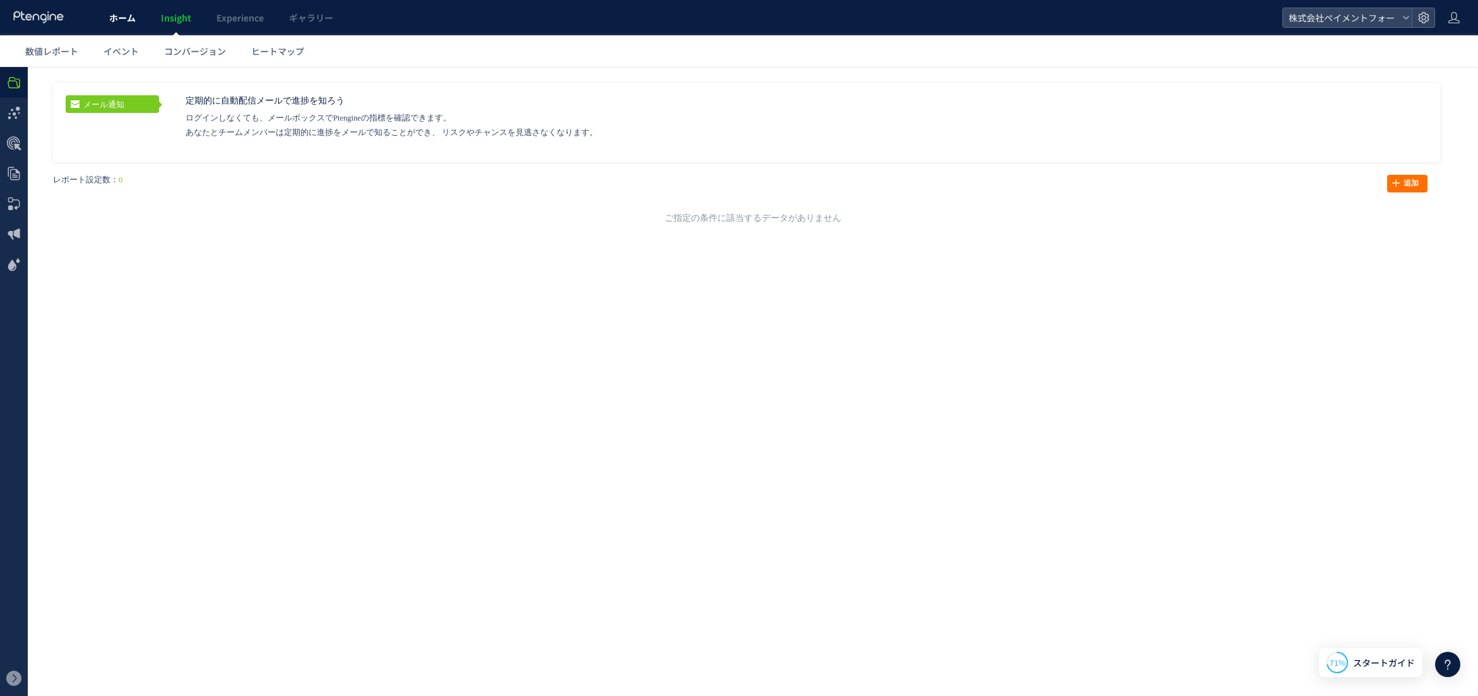
click at [126, 10] on link "ホーム" at bounding box center [123, 17] width 52 height 35
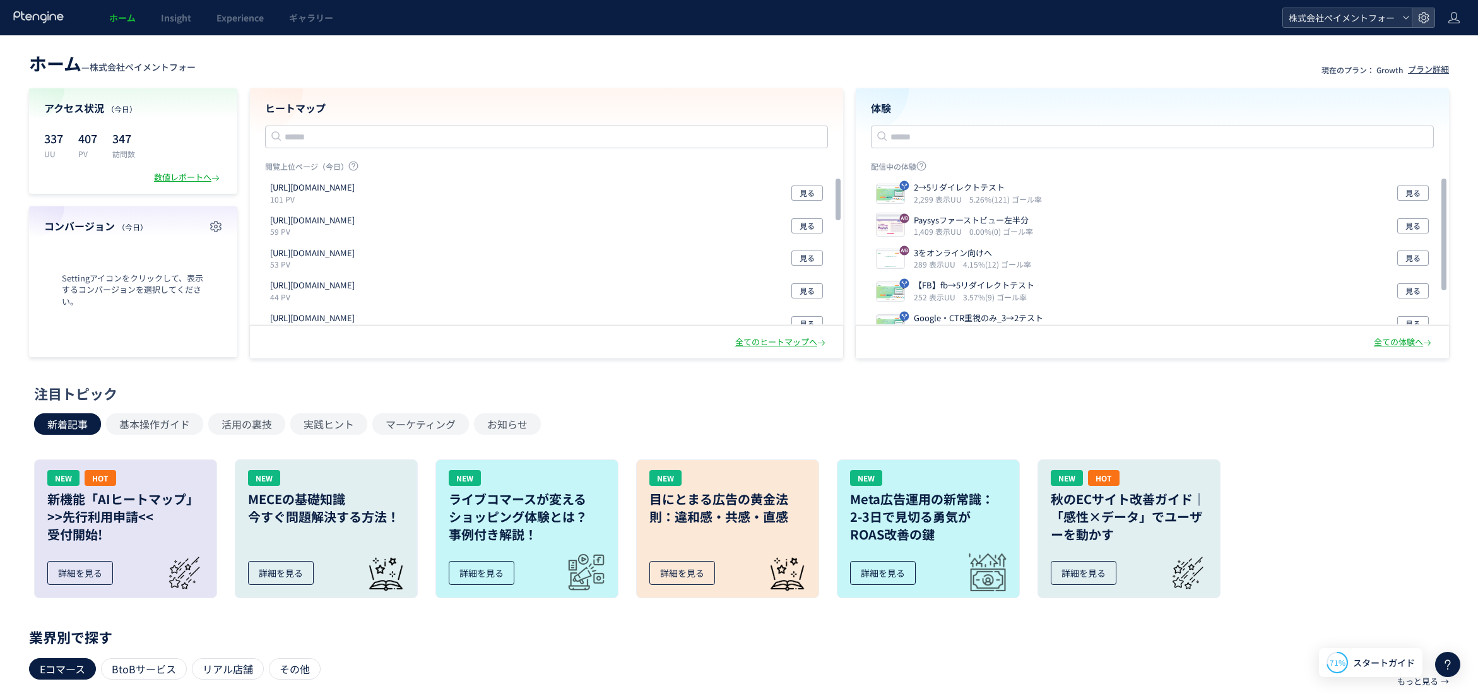
click at [1370, 18] on span "株式会社ペイメントフォー" at bounding box center [1341, 17] width 112 height 19
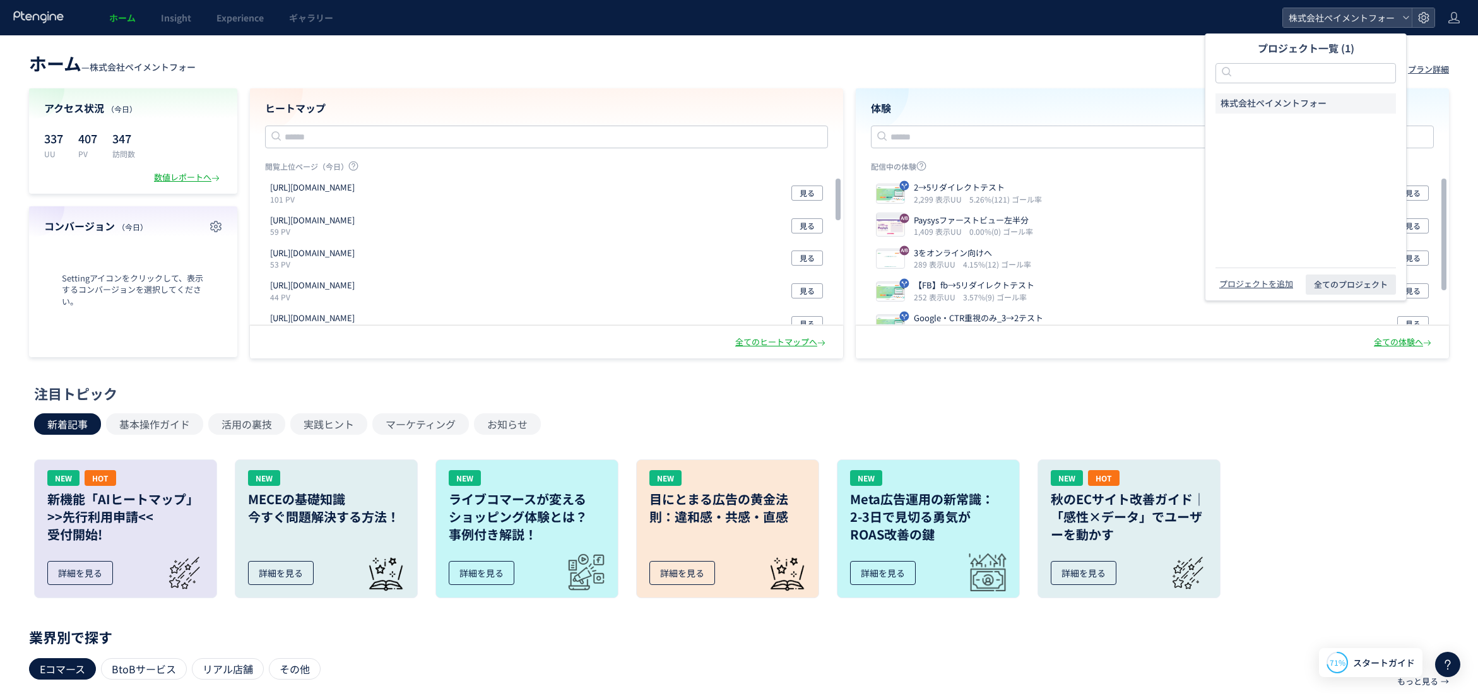
click at [1291, 105] on span "株式会社ペイメントフォー" at bounding box center [1273, 103] width 106 height 13
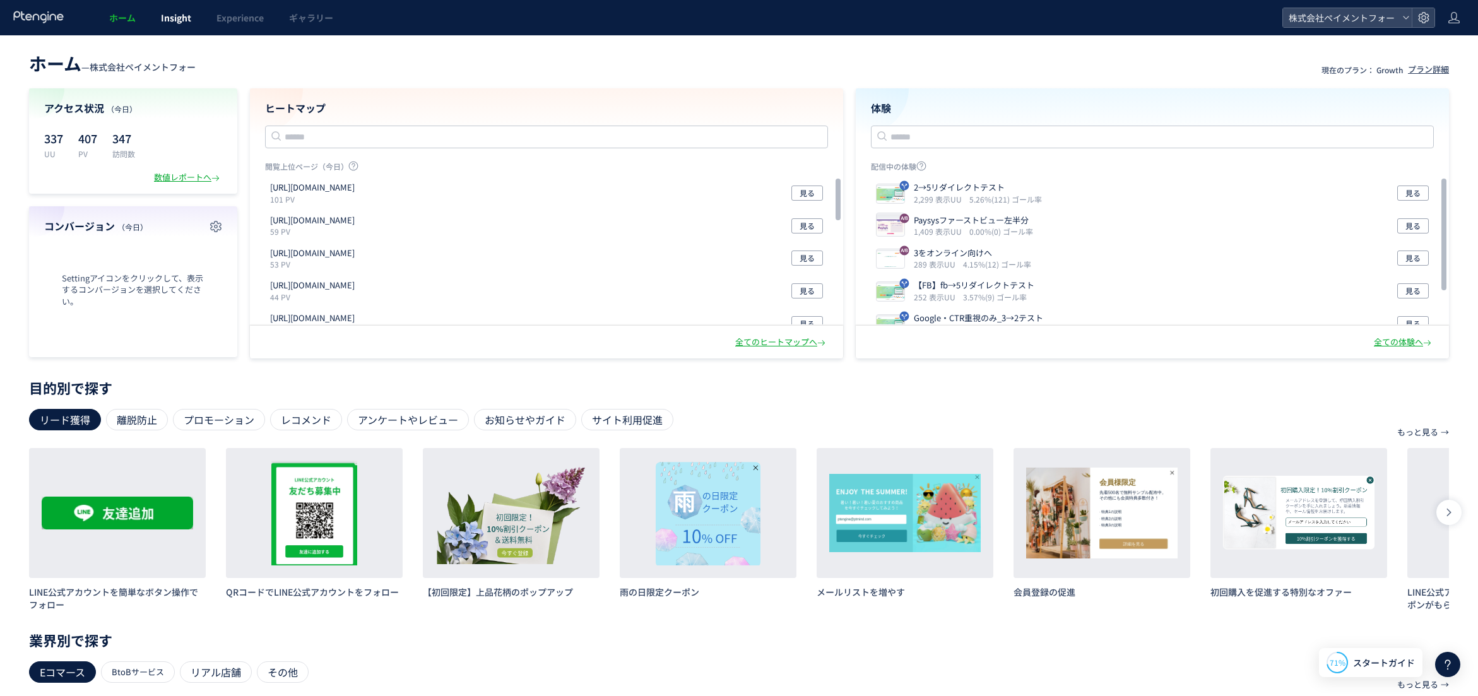
click at [168, 20] on span "Insight" at bounding box center [176, 17] width 30 height 13
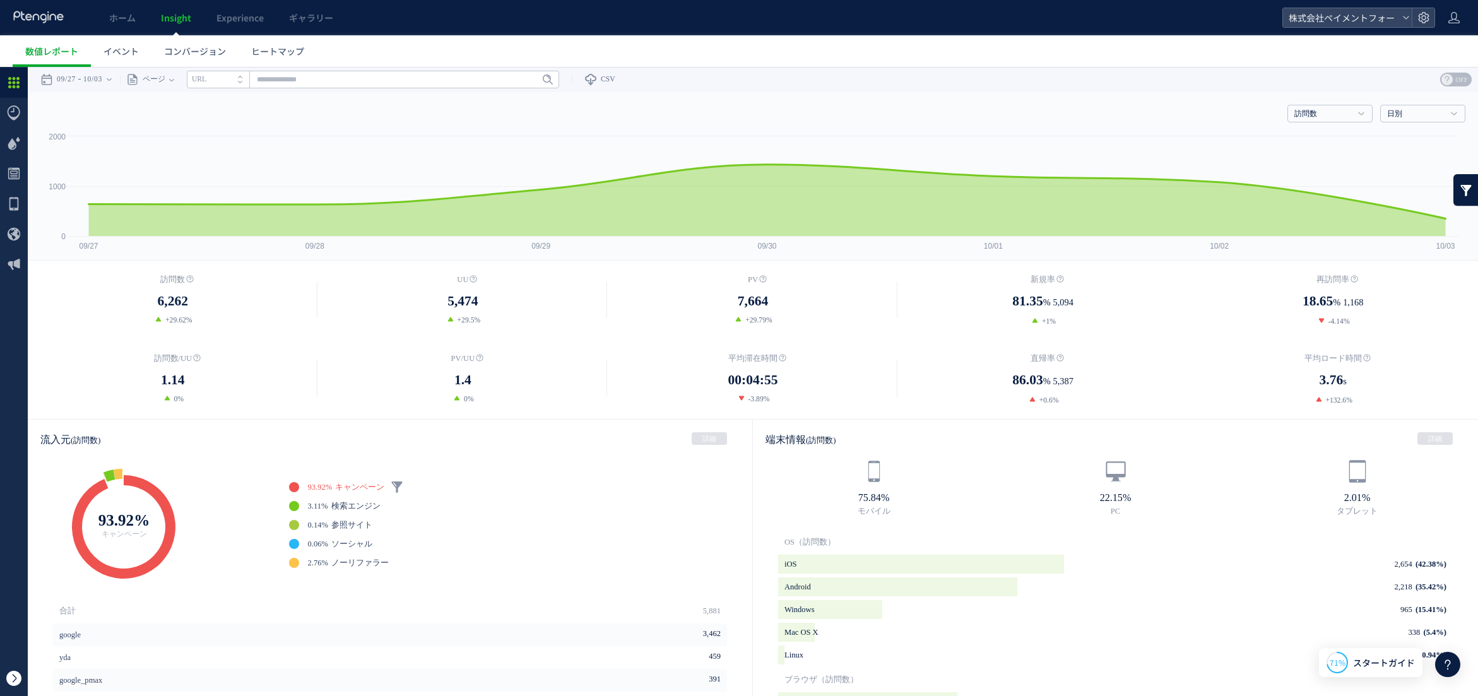
click at [15, 671] on span at bounding box center [13, 678] width 15 height 15
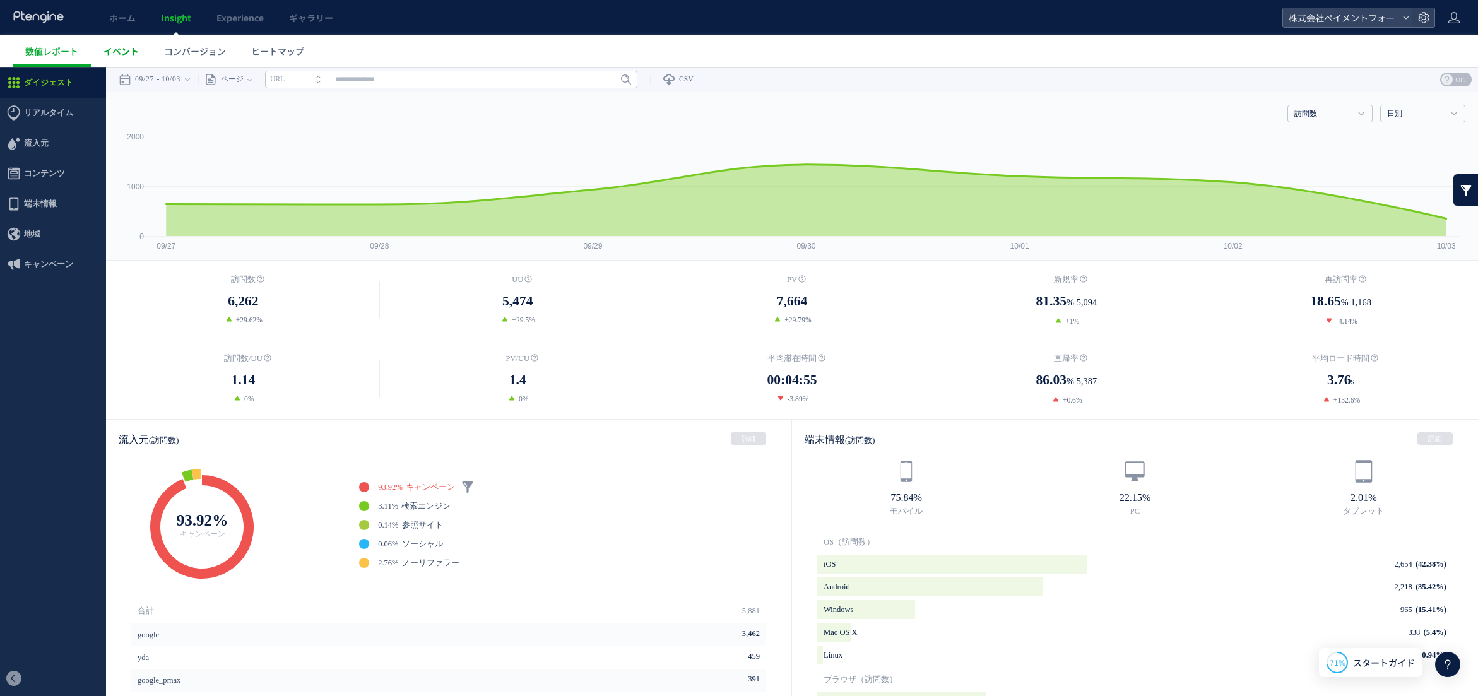
click at [127, 50] on span "イベント" at bounding box center [120, 51] width 35 height 13
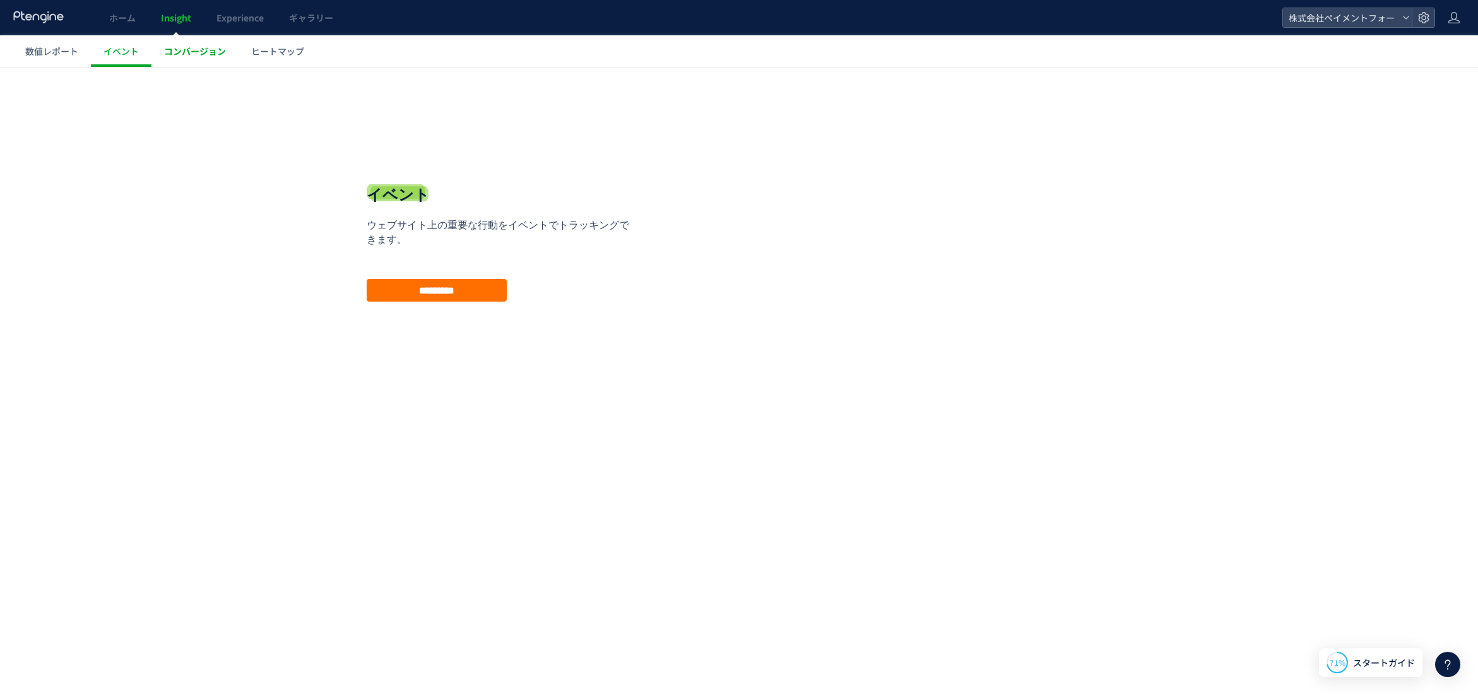
click at [185, 51] on span "コンバージョン" at bounding box center [195, 51] width 62 height 13
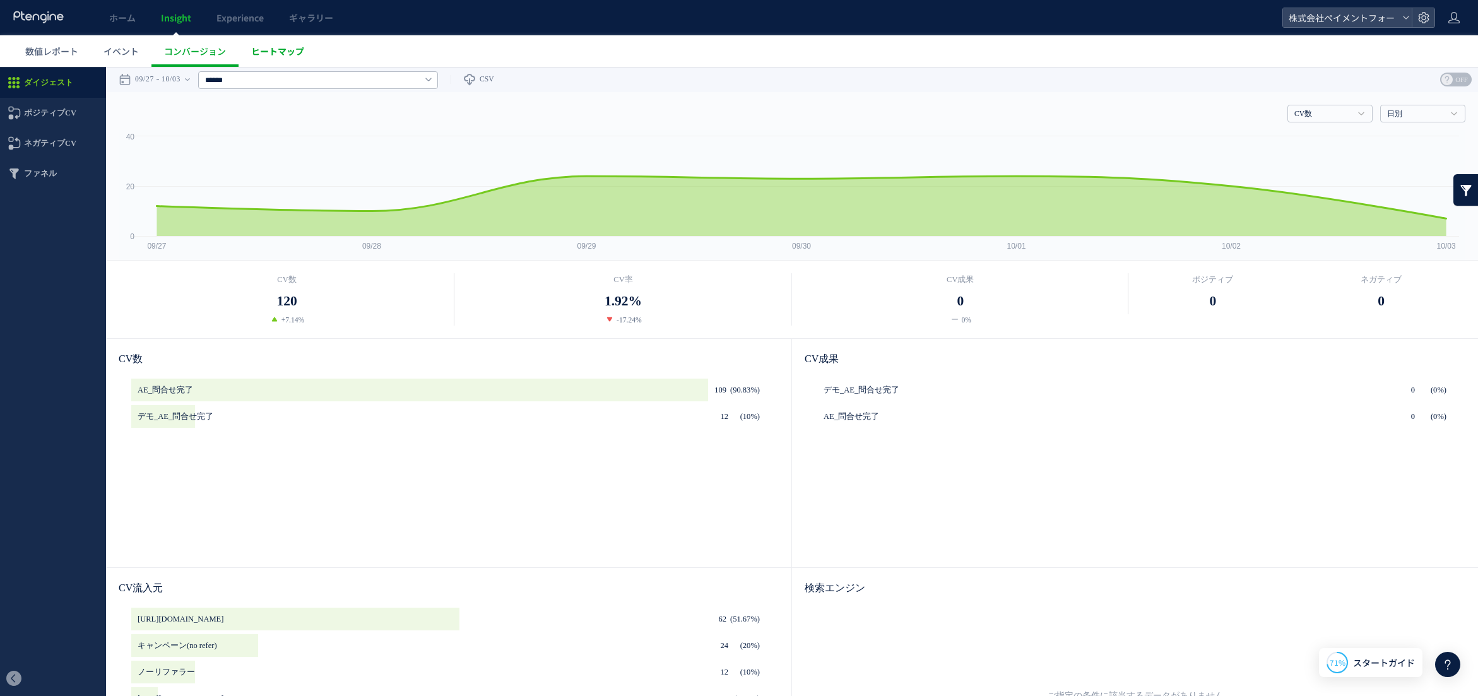
click at [284, 56] on span "ヒートマップ" at bounding box center [277, 51] width 53 height 13
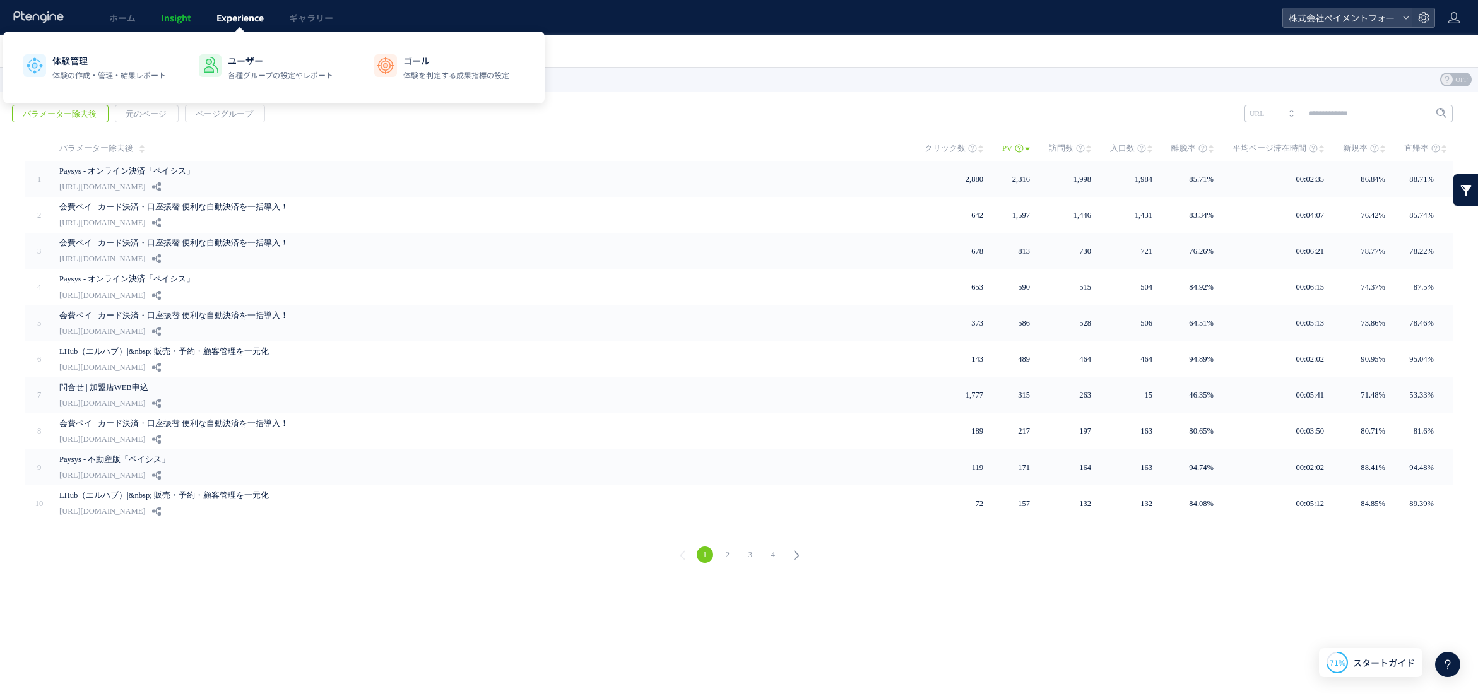
click at [219, 21] on span "Experience" at bounding box center [239, 17] width 47 height 13
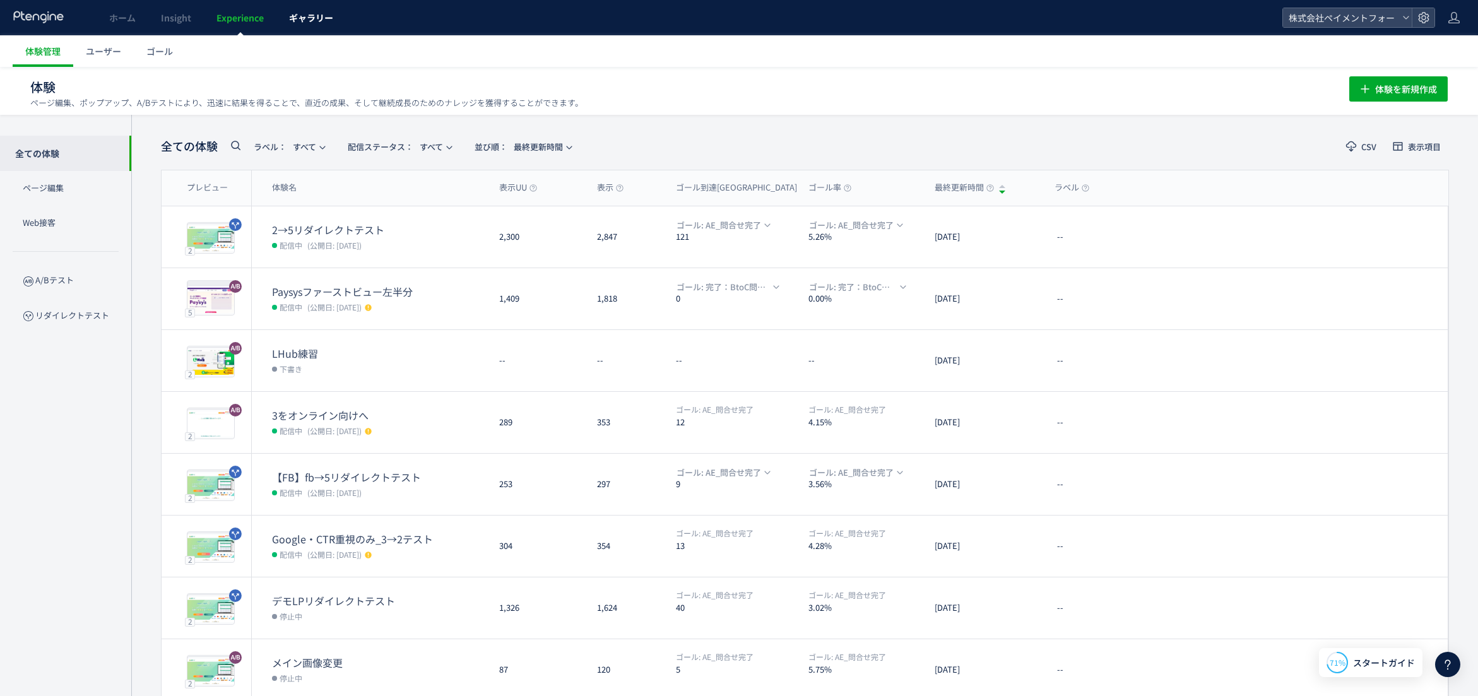
click at [316, 24] on link "ギャラリー" at bounding box center [310, 17] width 69 height 35
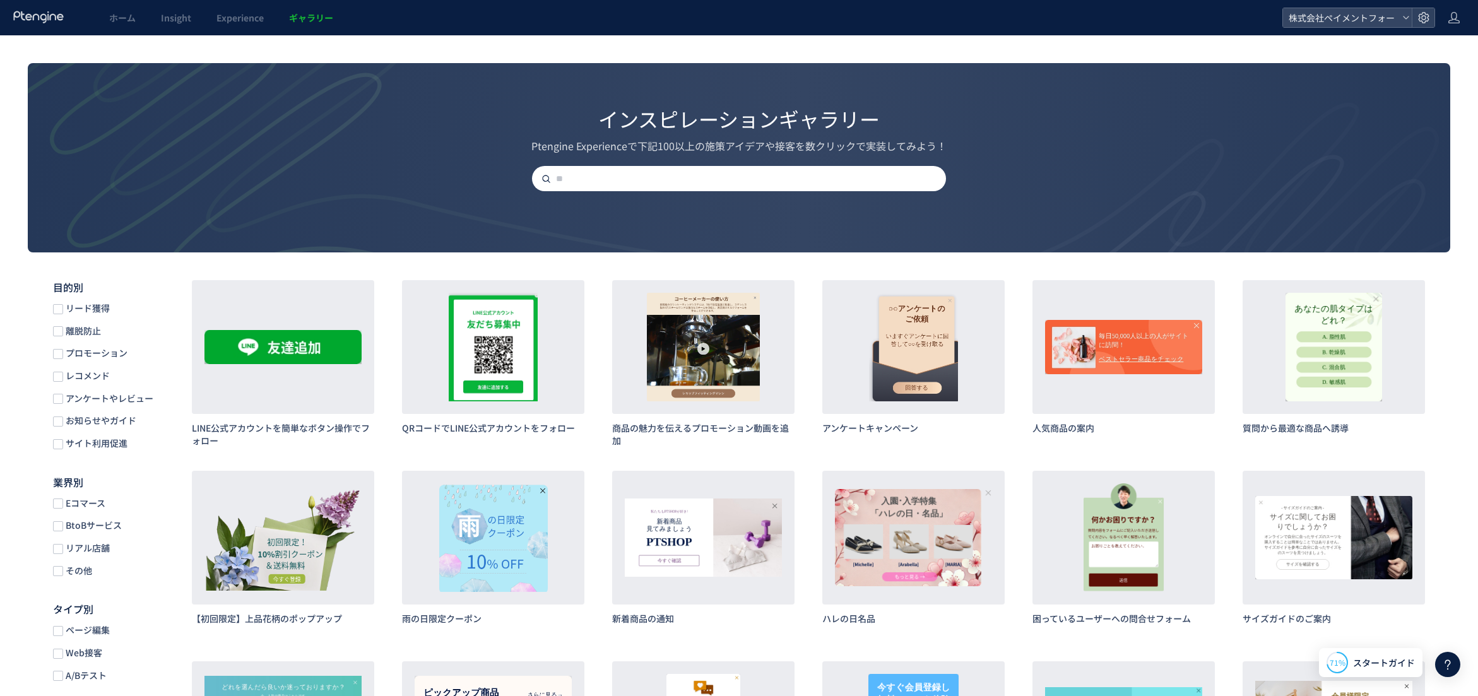
click at [41, 16] on use at bounding box center [38, 17] width 50 height 12
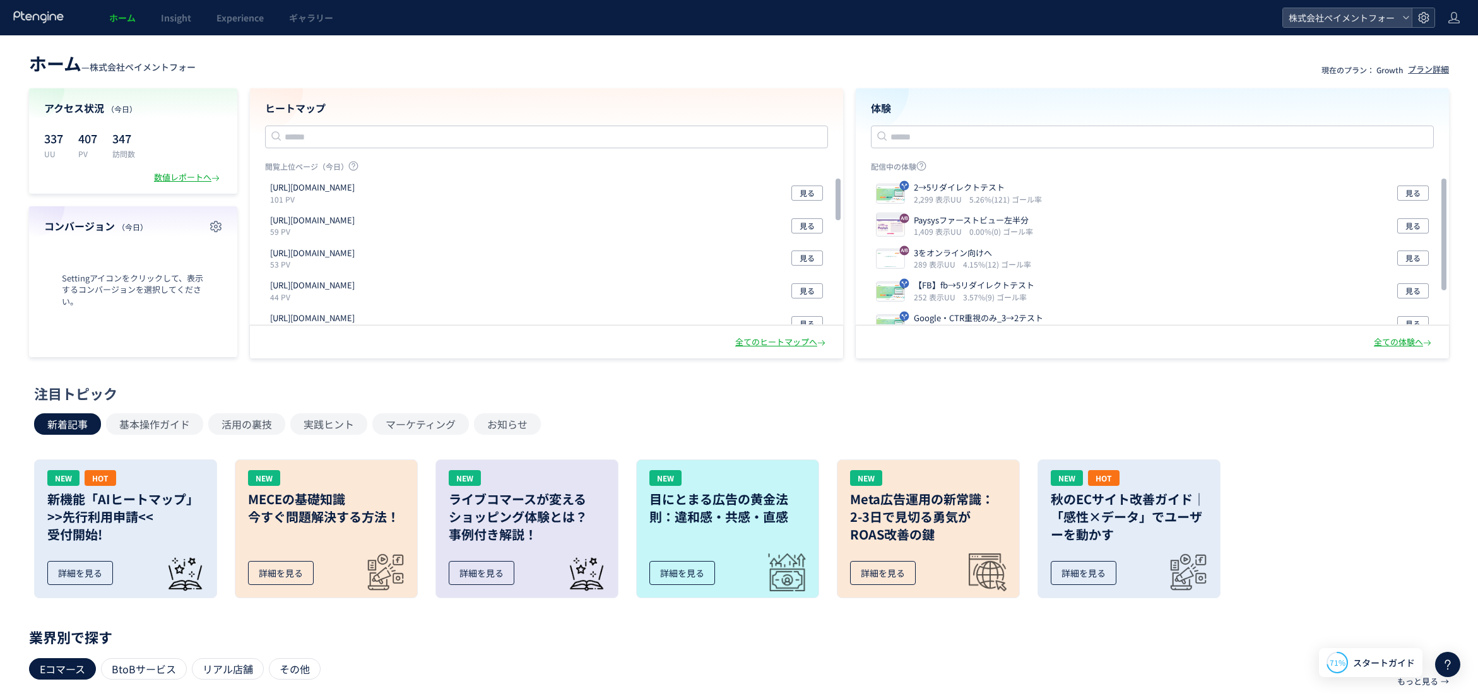
click at [1427, 14] on use at bounding box center [1423, 17] width 11 height 11
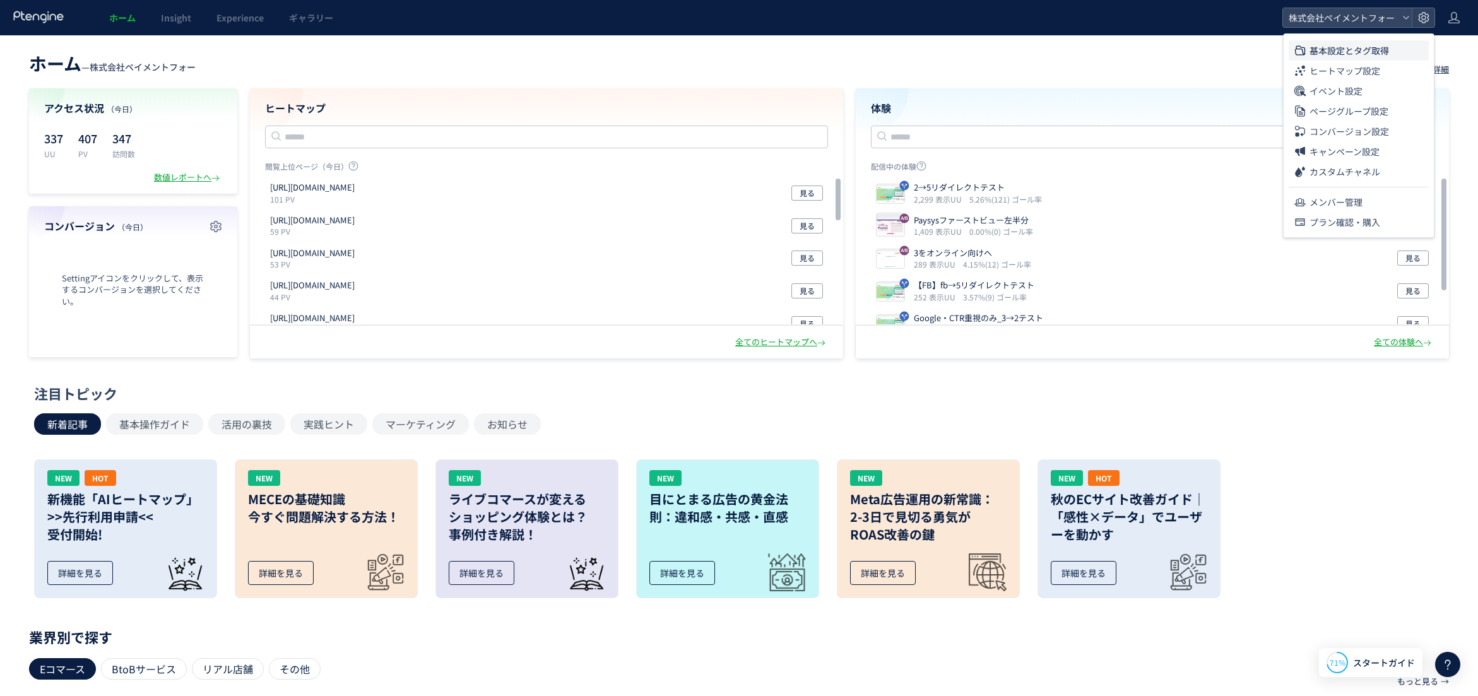
click at [1350, 53] on span "基本設定とタグ取得" at bounding box center [1348, 50] width 79 height 20
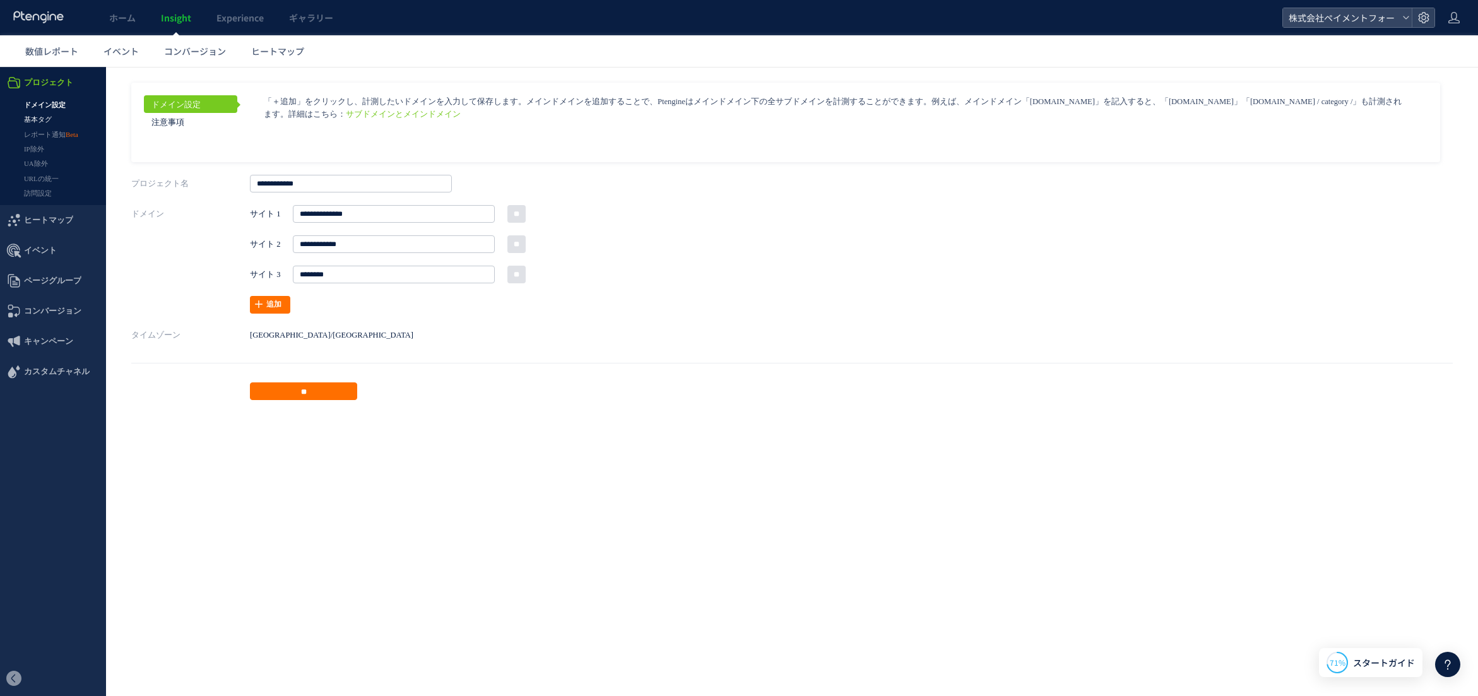
click at [51, 116] on link "基本タグ" at bounding box center [53, 119] width 106 height 15
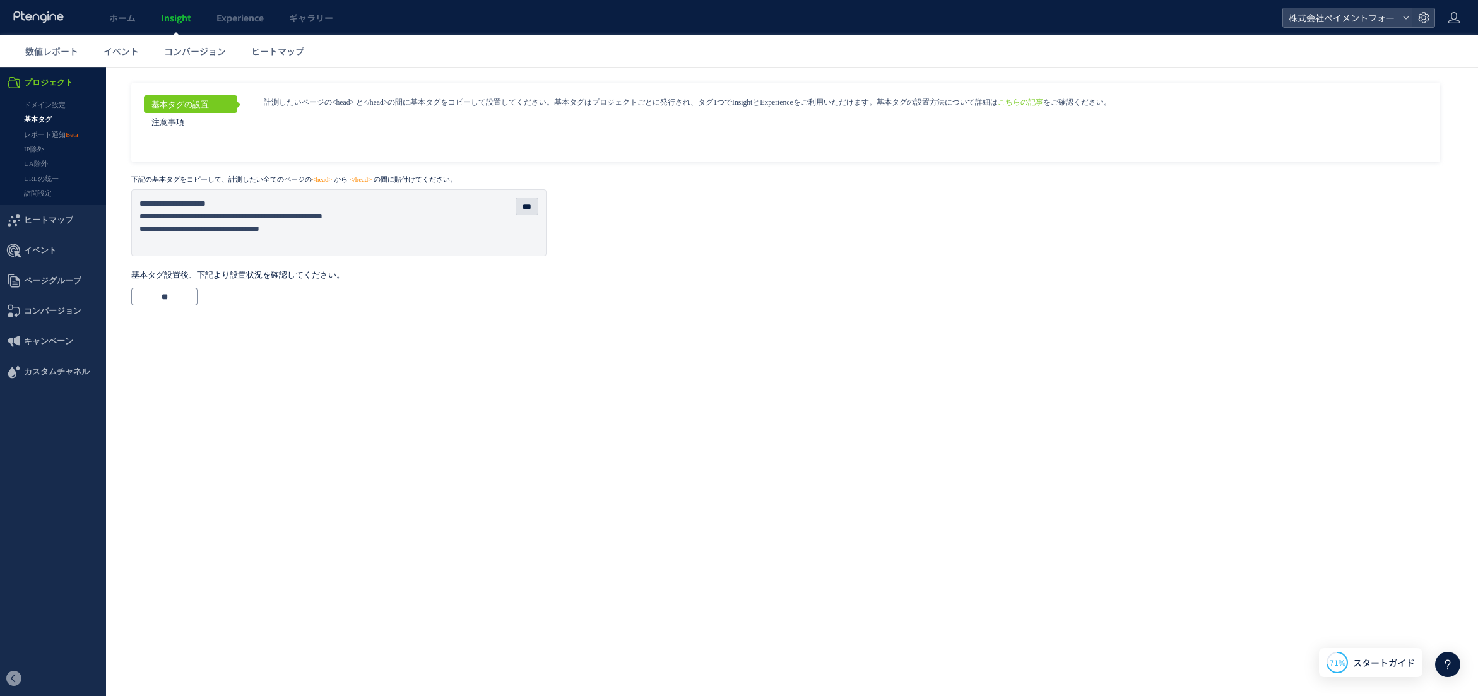
drag, startPoint x: 239, startPoint y: 235, endPoint x: 98, endPoint y: 203, distance: 144.9
click at [98, 203] on div "プロジェクト ドメイン設定 基本タグ レポート通知 IP除外 UA除外 URLの統一" at bounding box center [739, 191] width 1478 height 248
click at [1447, 667] on icon at bounding box center [1447, 664] width 15 height 15
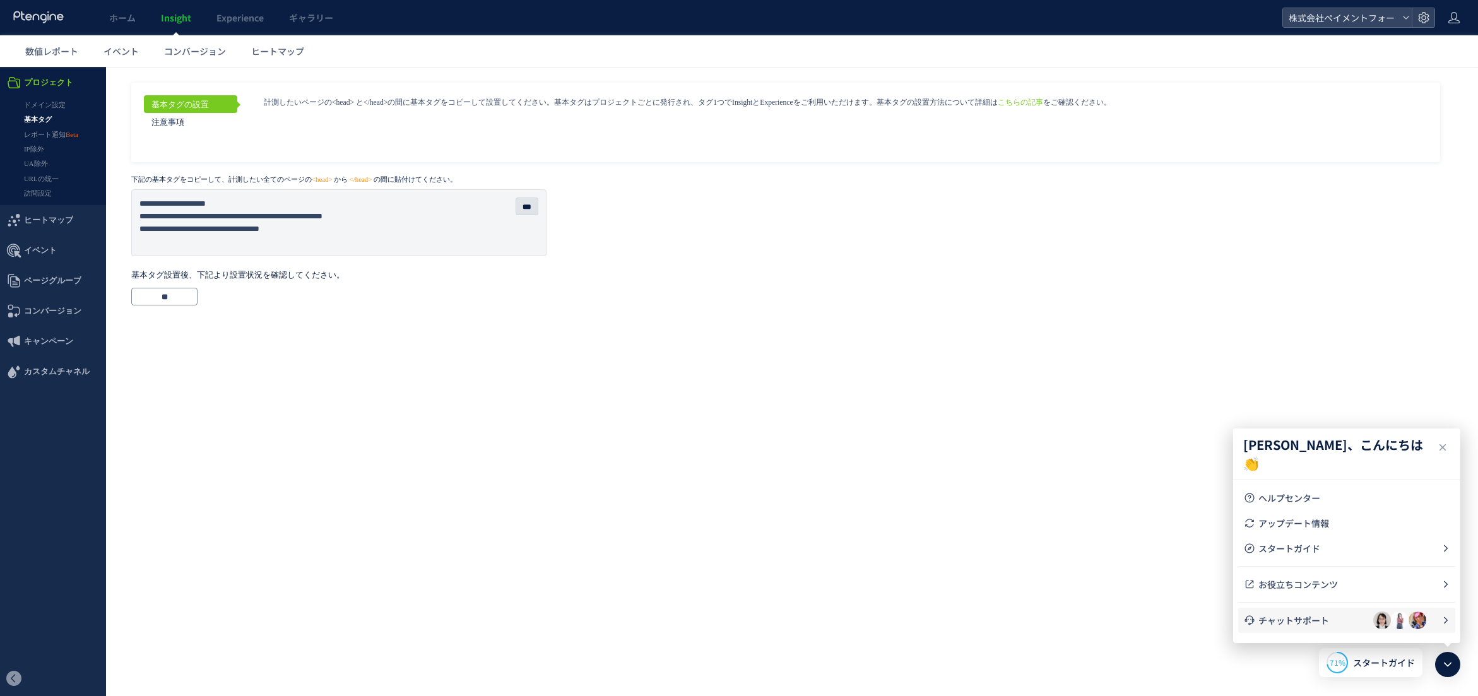
click at [1329, 616] on span "チャットサポート" at bounding box center [1315, 620] width 115 height 13
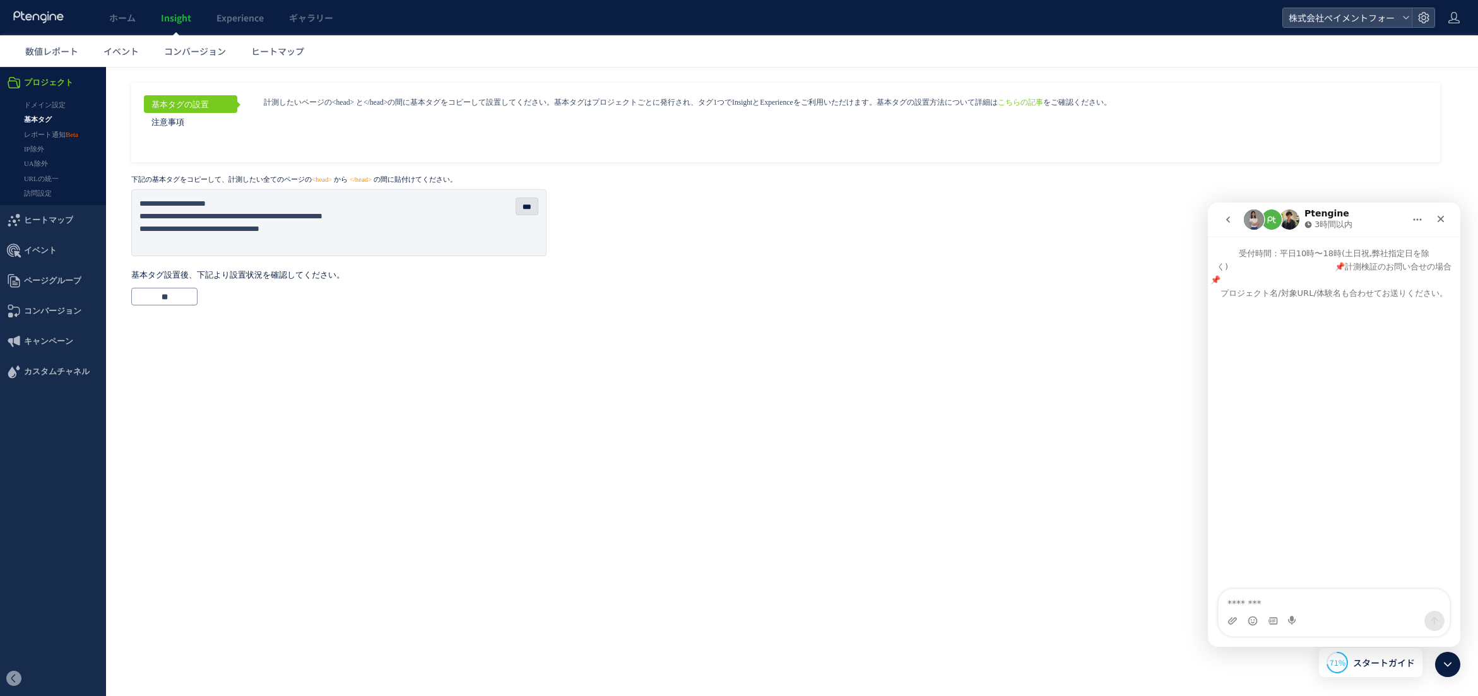
click at [1313, 608] on textarea "メッセージ..." at bounding box center [1333, 599] width 231 height 21
type textarea "**********"
paste textarea "**********"
type textarea "**********"
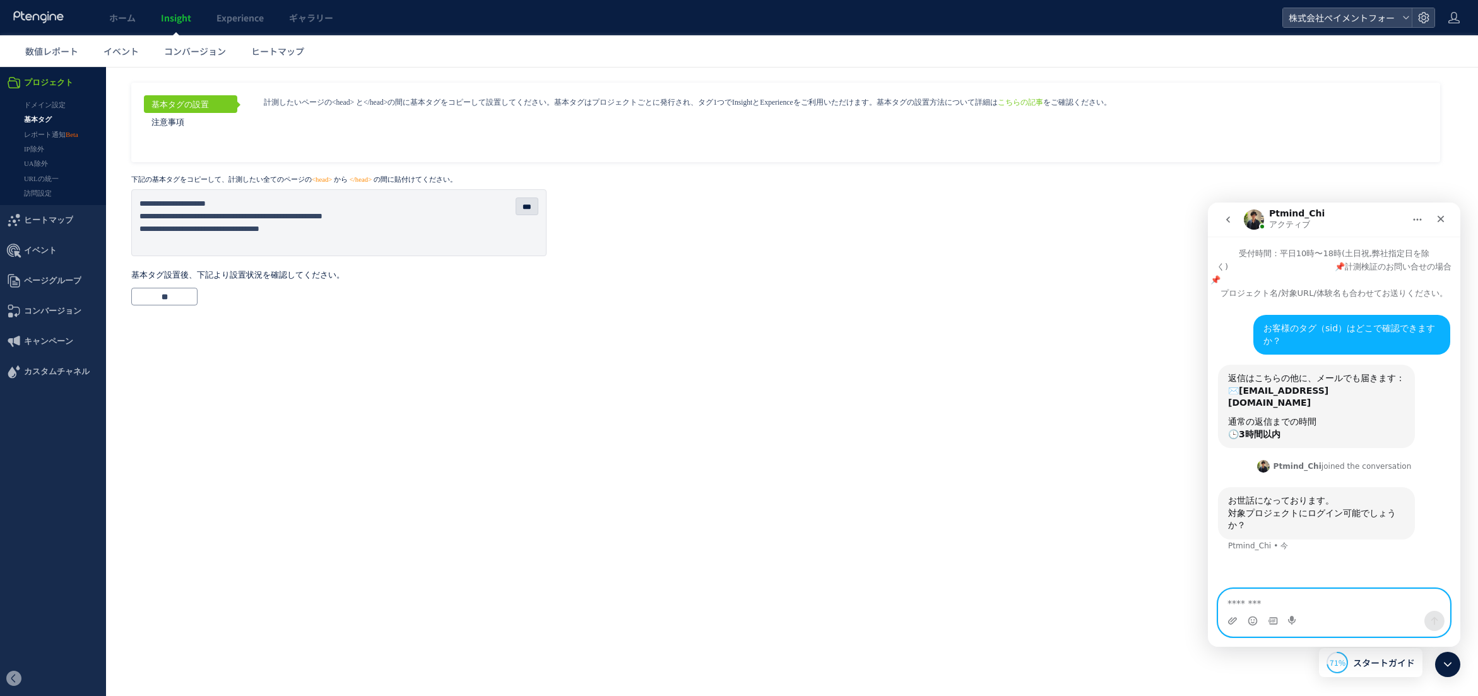
click at [1333, 603] on textarea "メッセージ..." at bounding box center [1333, 599] width 231 height 21
type textarea "*"
type textarea "**********"
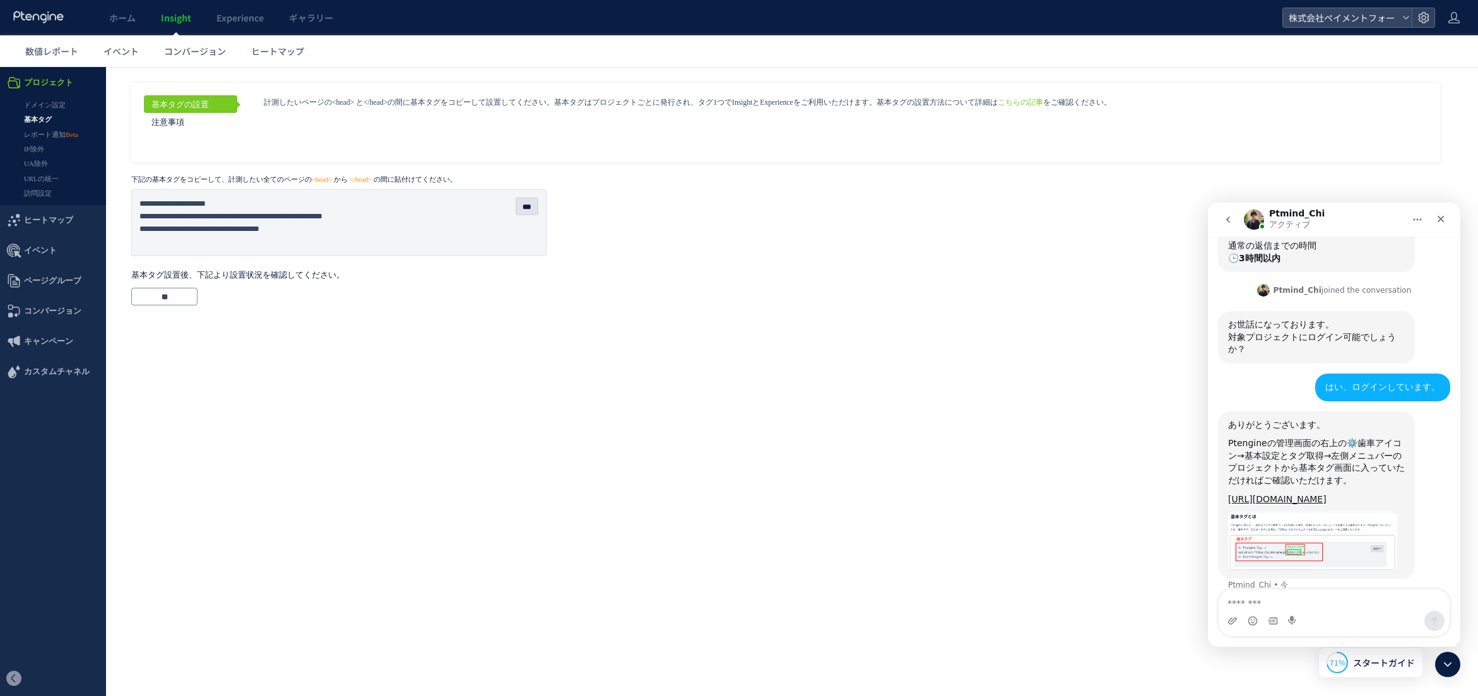
scroll to position [179, 0]
click at [1279, 491] on link "https://help.ptengine.jp/docs/ptengine-tag/" at bounding box center [1277, 496] width 98 height 10
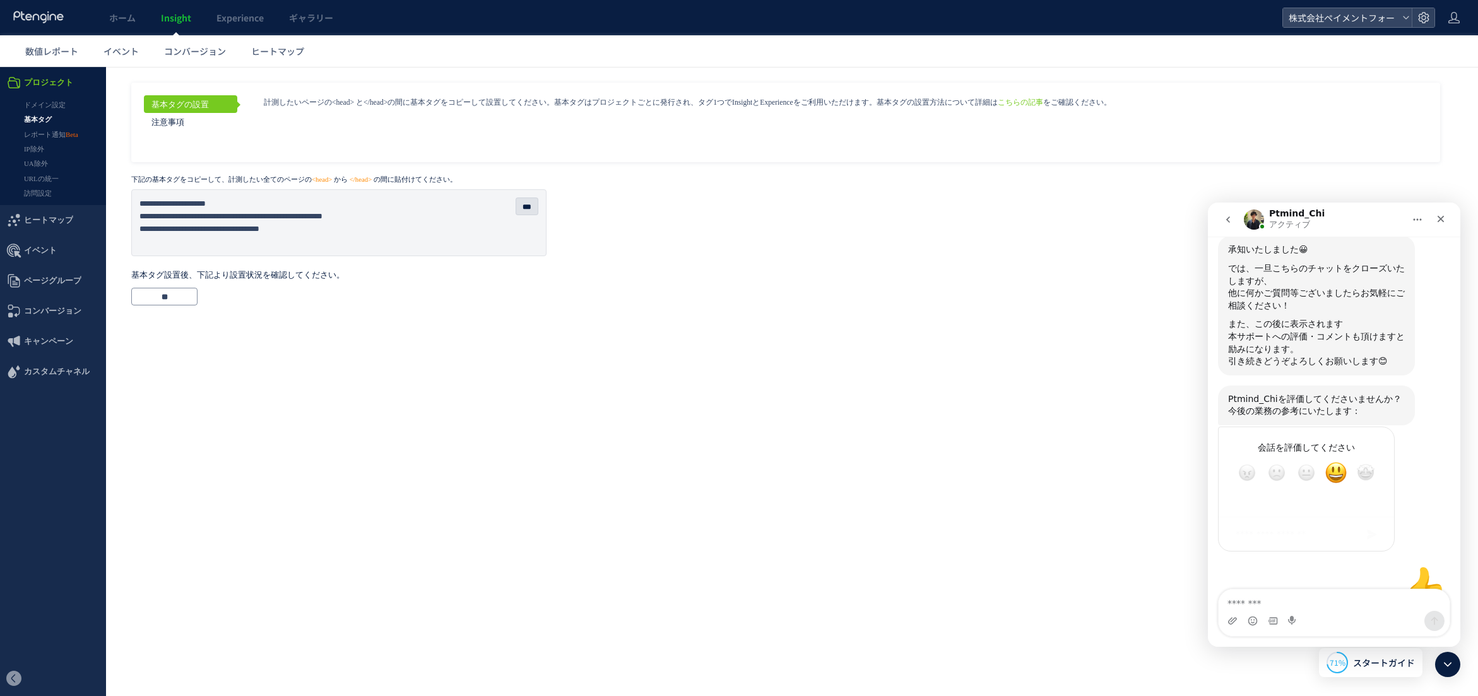
scroll to position [741, 0]
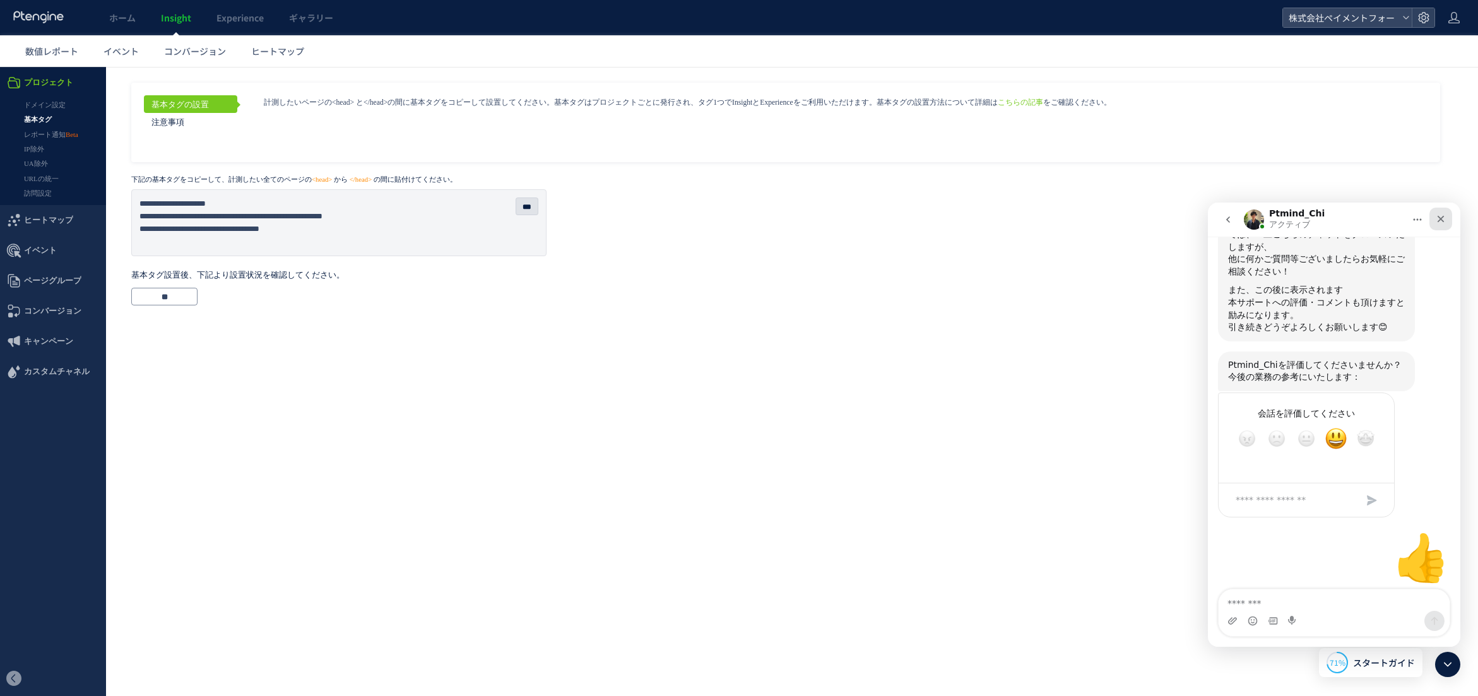
click at [1440, 217] on icon "クローズ" at bounding box center [1440, 219] width 10 height 10
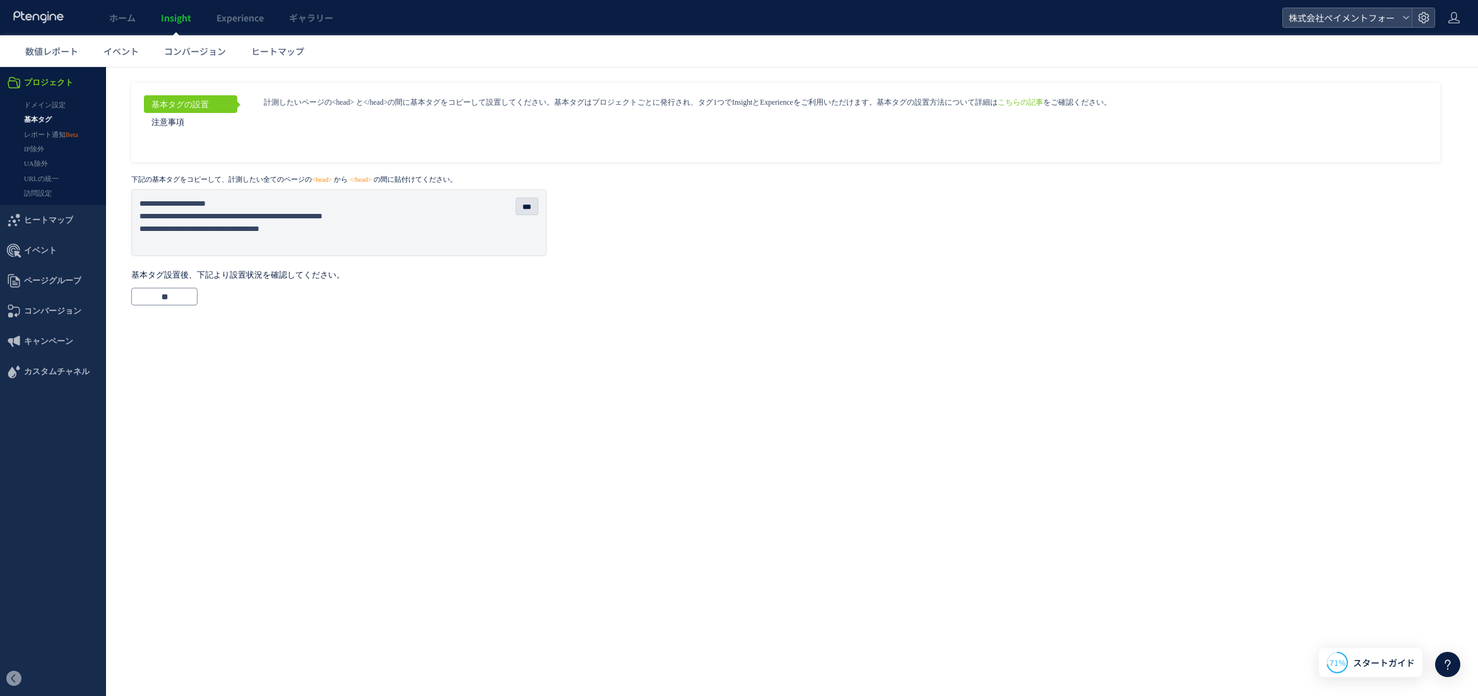
scroll to position [729, 0]
click at [364, 228] on textarea "**********" at bounding box center [338, 222] width 401 height 53
drag, startPoint x: 311, startPoint y: 215, endPoint x: 283, endPoint y: 222, distance: 29.2
click at [276, 215] on textarea "**********" at bounding box center [338, 222] width 401 height 53
click at [416, 236] on textarea "**********" at bounding box center [338, 222] width 401 height 53
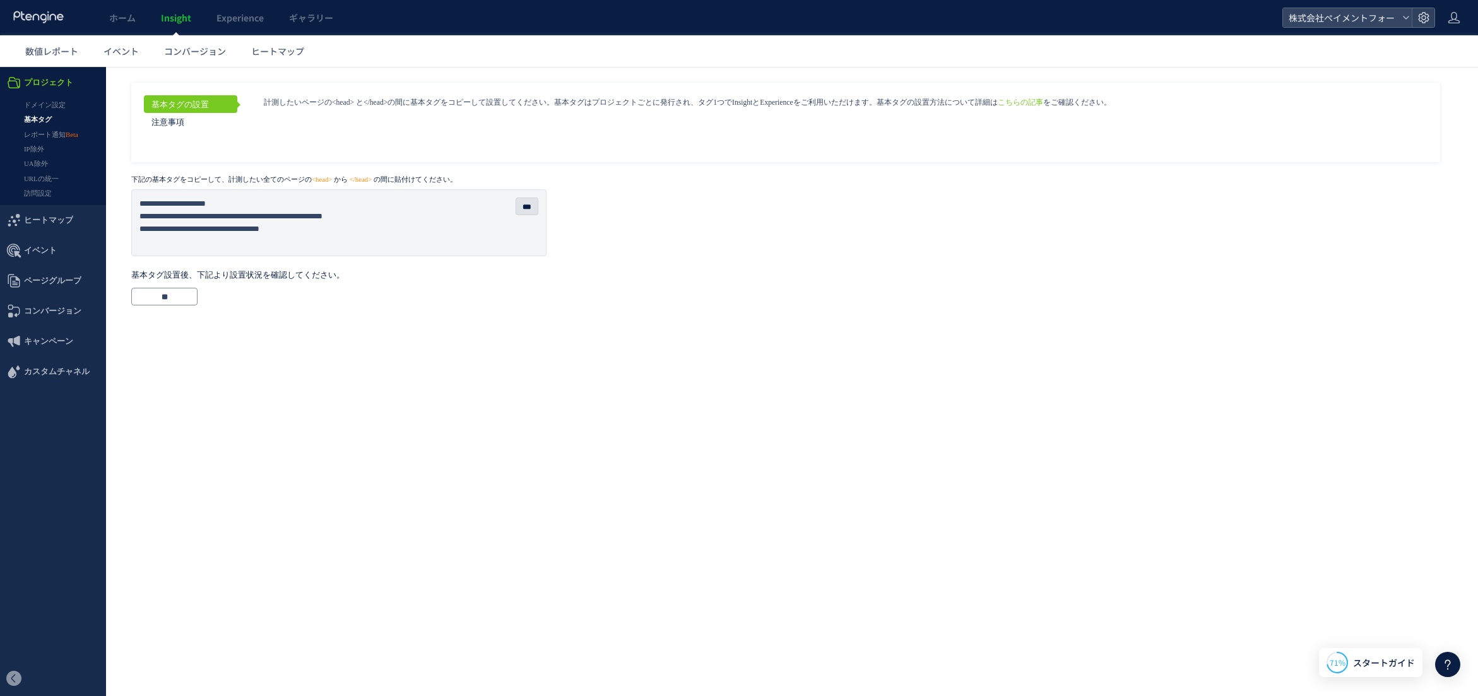
click at [165, 306] on div "基本タグの設置 注意事項 こちらの記事 をご確認ください。 ***" at bounding box center [792, 191] width 1372 height 248
click at [168, 298] on input "**" at bounding box center [164, 297] width 66 height 18
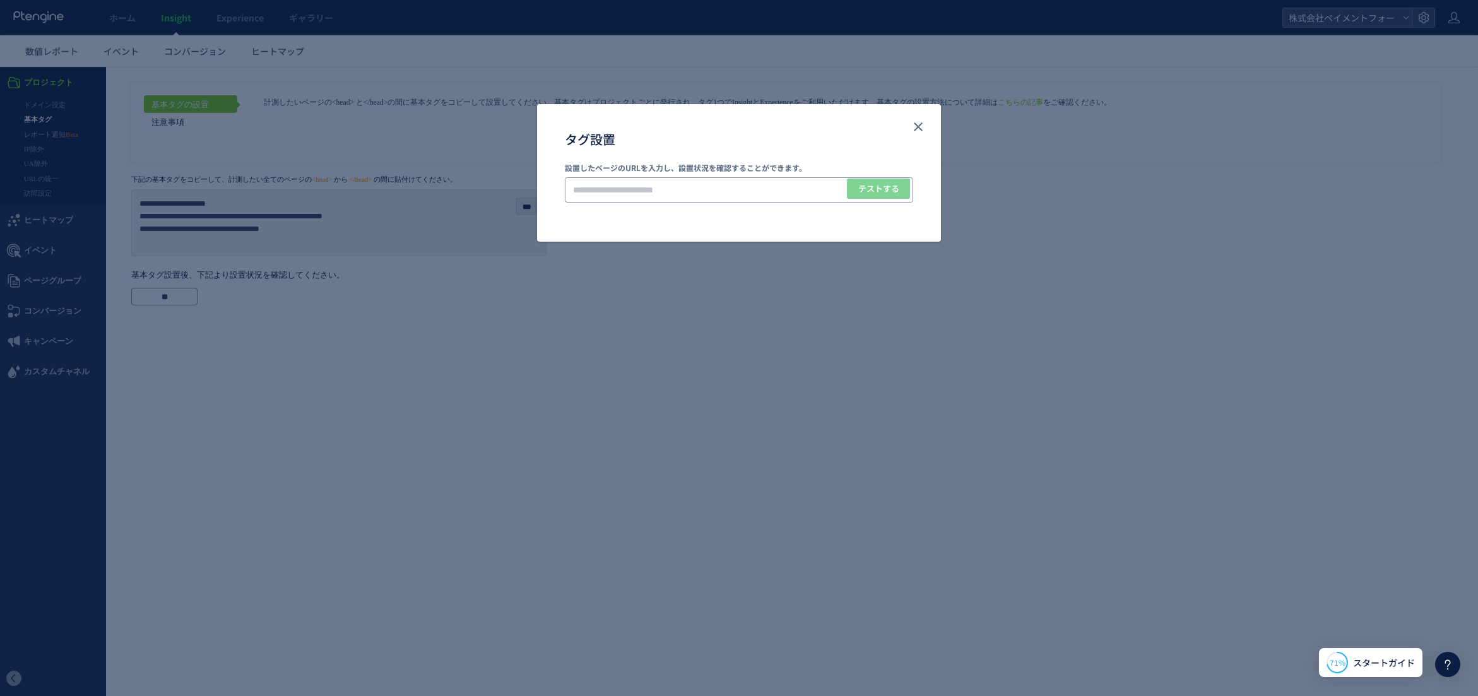
click at [741, 187] on input "タグ設置" at bounding box center [739, 189] width 348 height 25
paste input "**********"
type input "**********"
click at [880, 185] on span "テストする" at bounding box center [878, 189] width 41 height 20
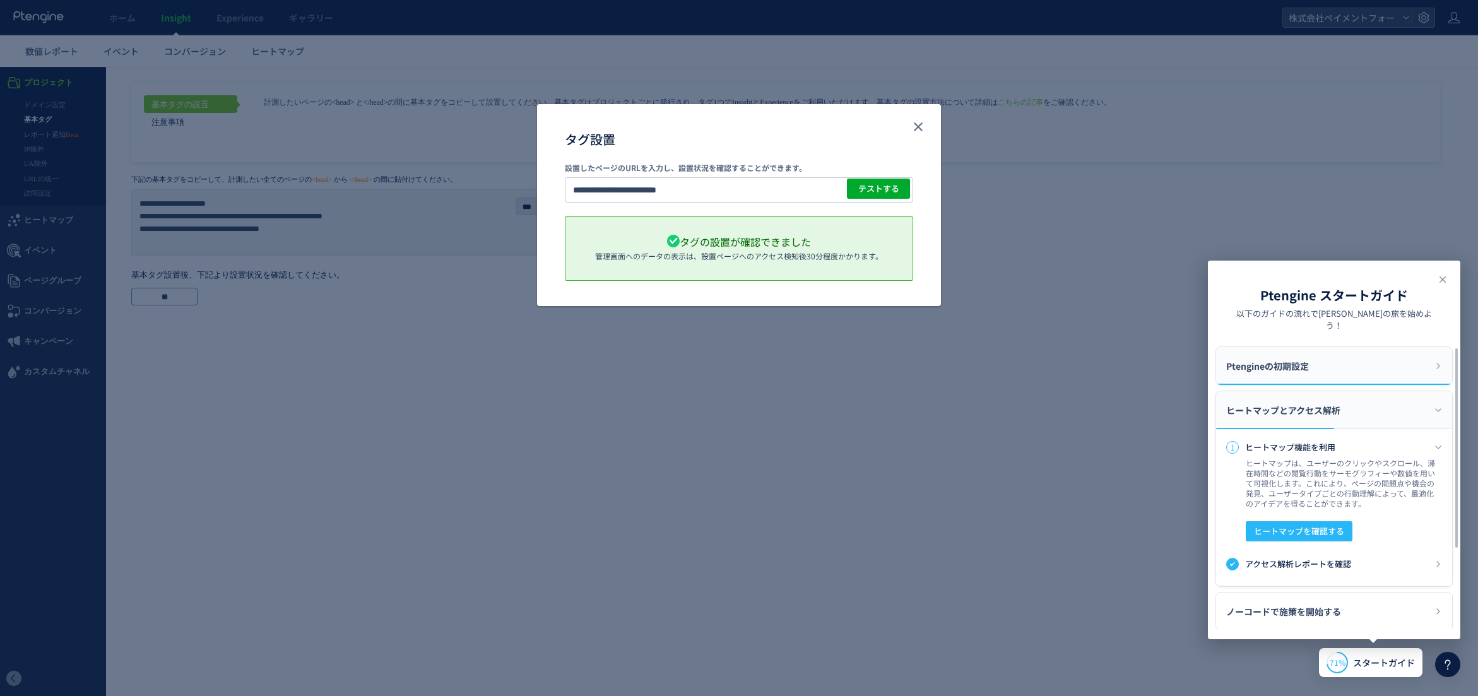
click at [1253, 365] on span "Ptengineの初期設定" at bounding box center [1267, 366] width 83 height 38
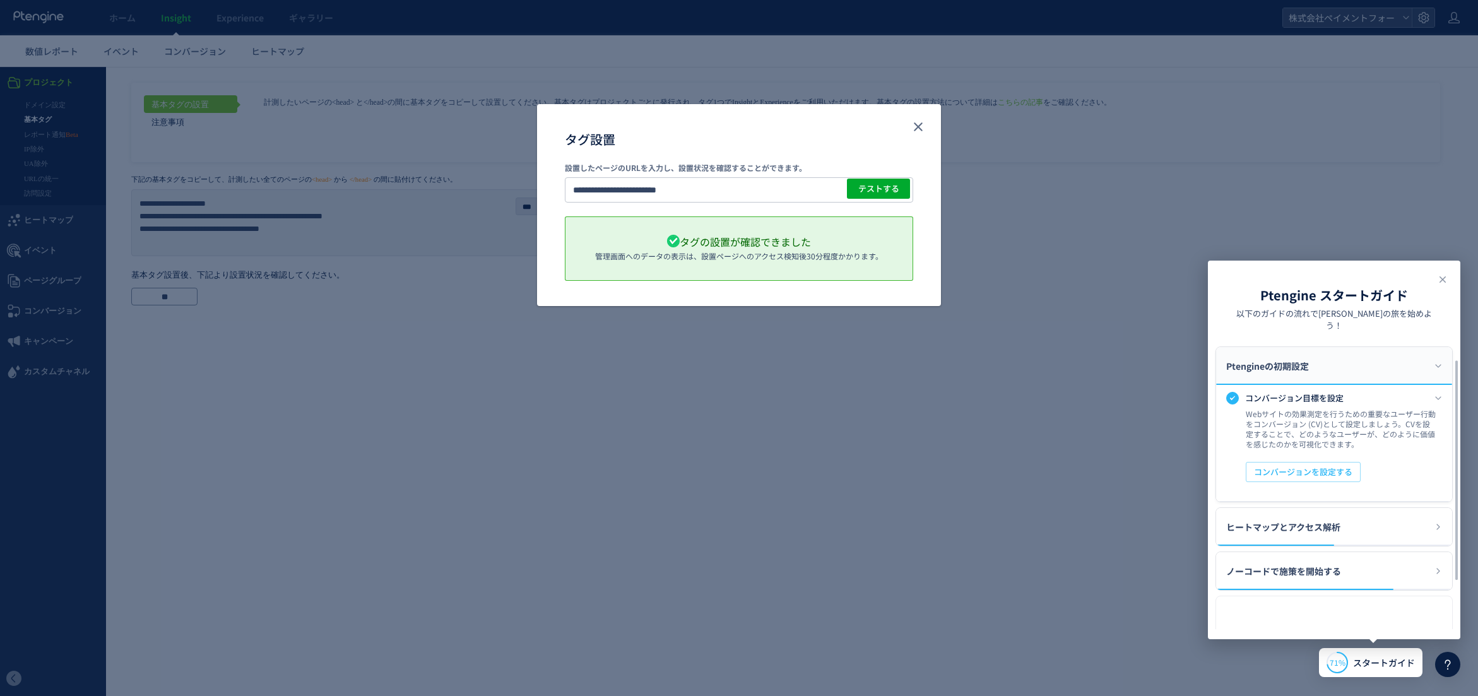
scroll to position [101, 0]
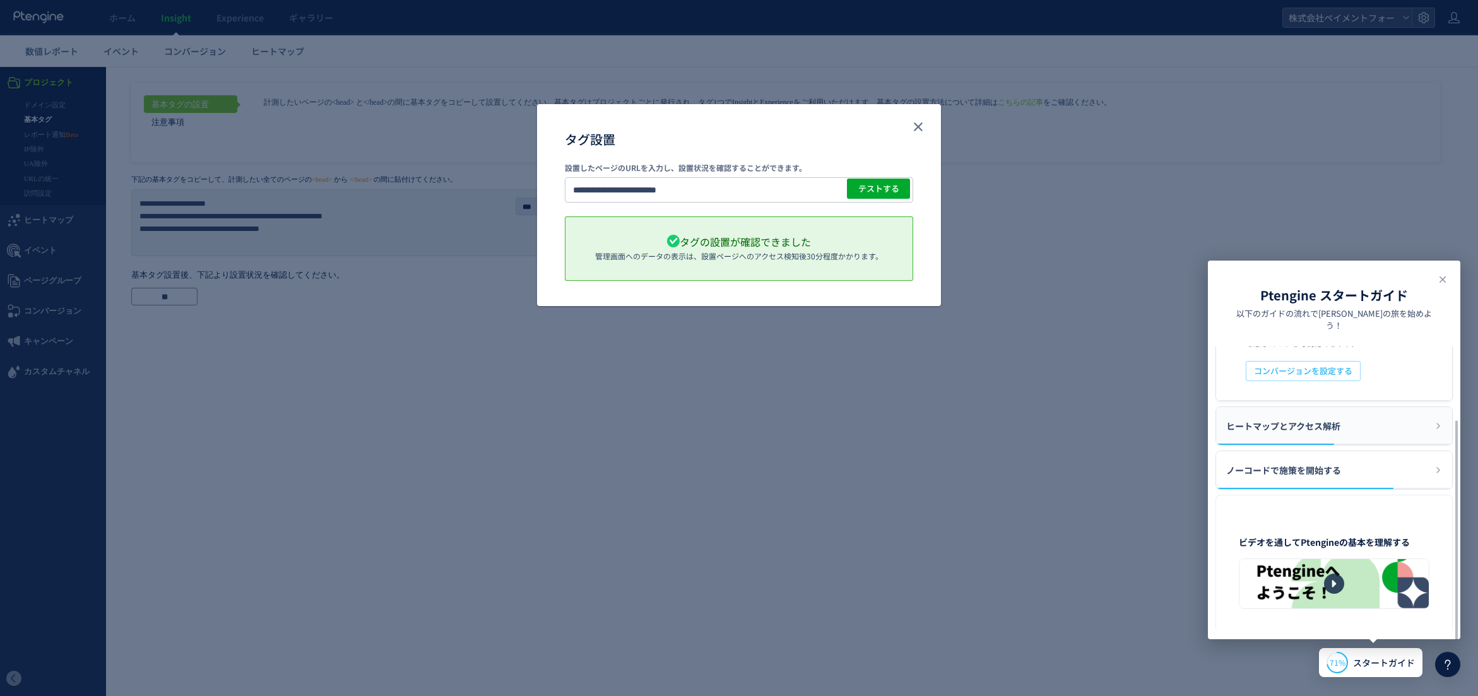
click at [1295, 420] on span "ヒートマップとアクセス解析" at bounding box center [1283, 426] width 114 height 38
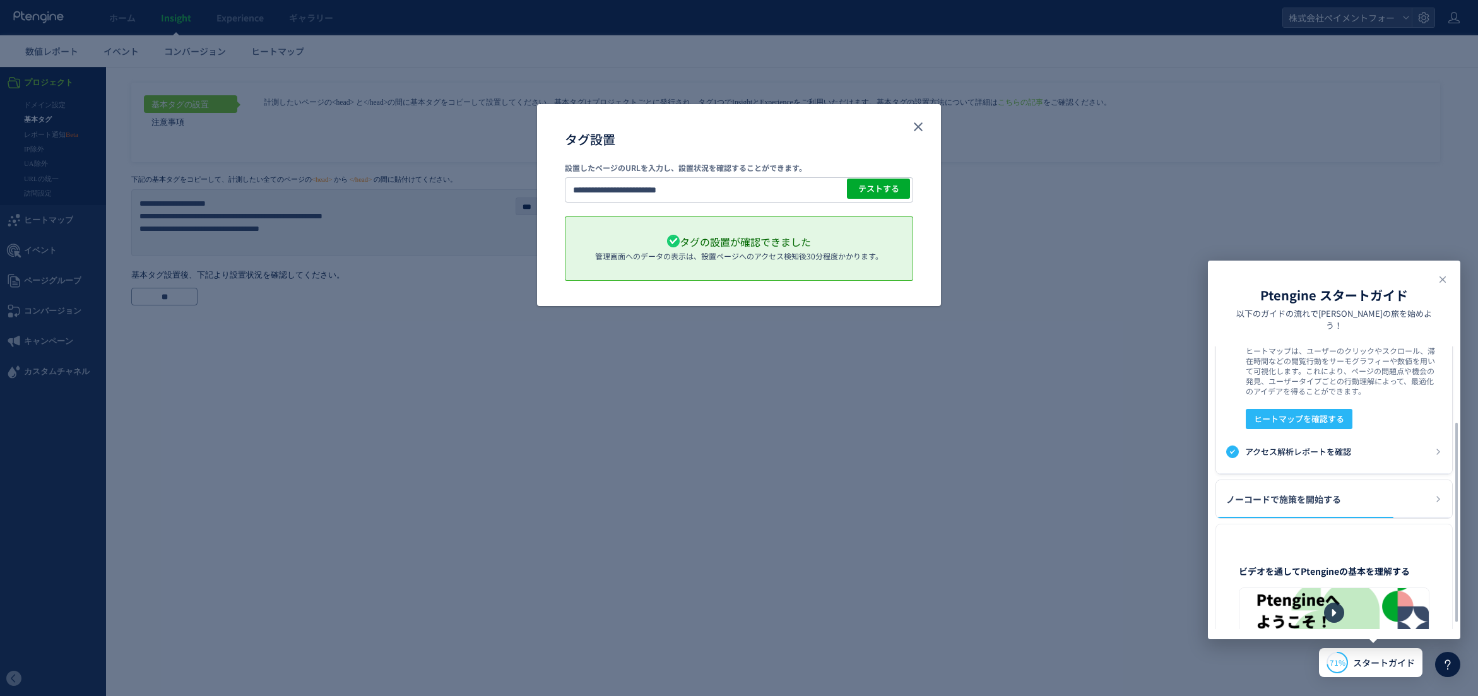
scroll to position [115, 0]
click at [1044, 399] on div "**********" at bounding box center [739, 348] width 1478 height 696
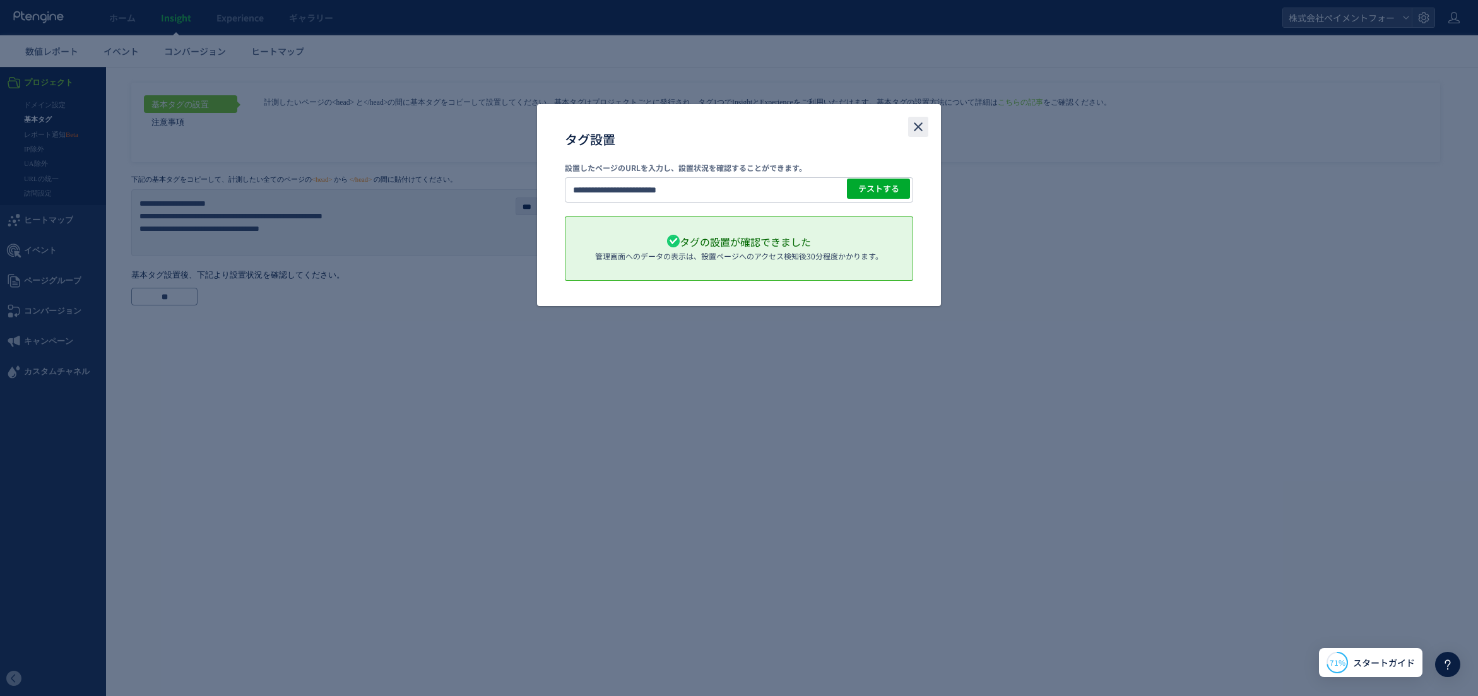
click at [914, 124] on icon "close" at bounding box center [917, 126] width 15 height 15
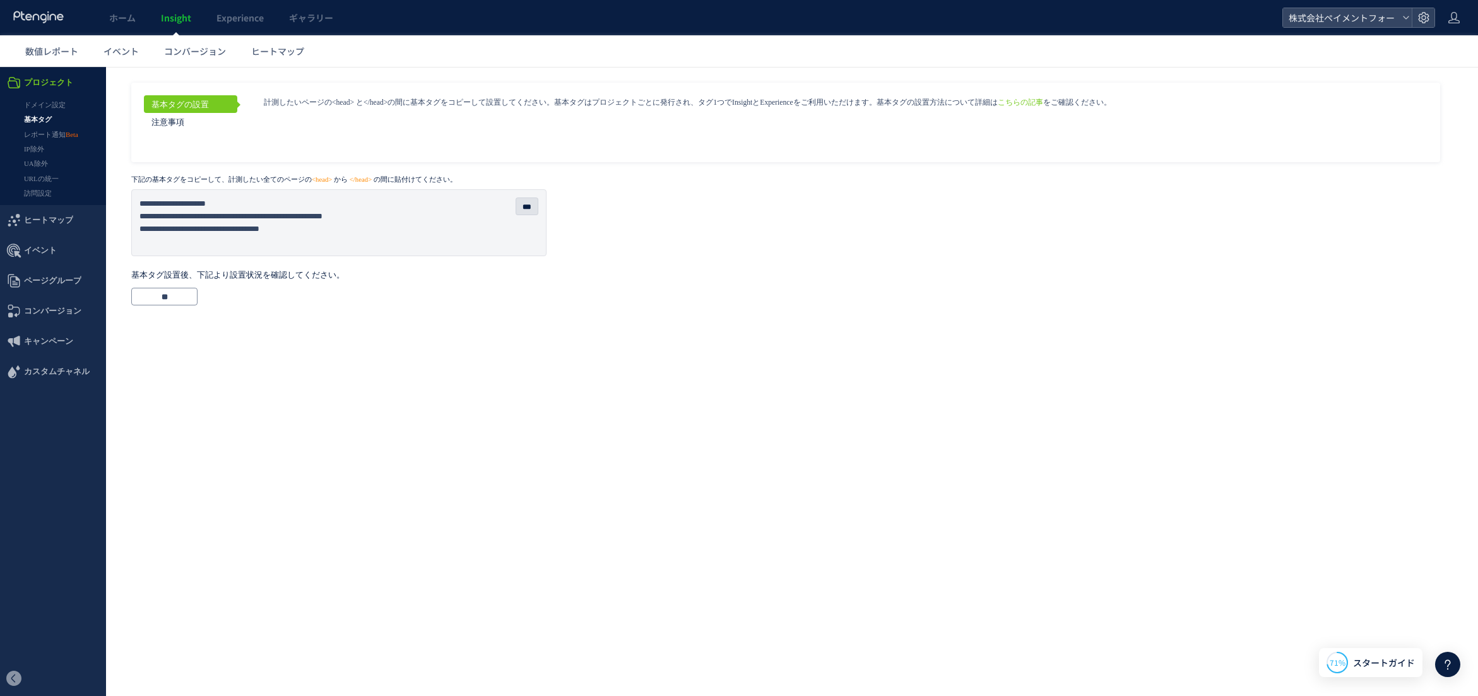
click at [1107, 269] on h1 "基本タグ設置後、下記より設置状況を確認してください。" at bounding box center [791, 275] width 1321 height 13
click at [52, 104] on link "ドメイン設定" at bounding box center [53, 105] width 106 height 15
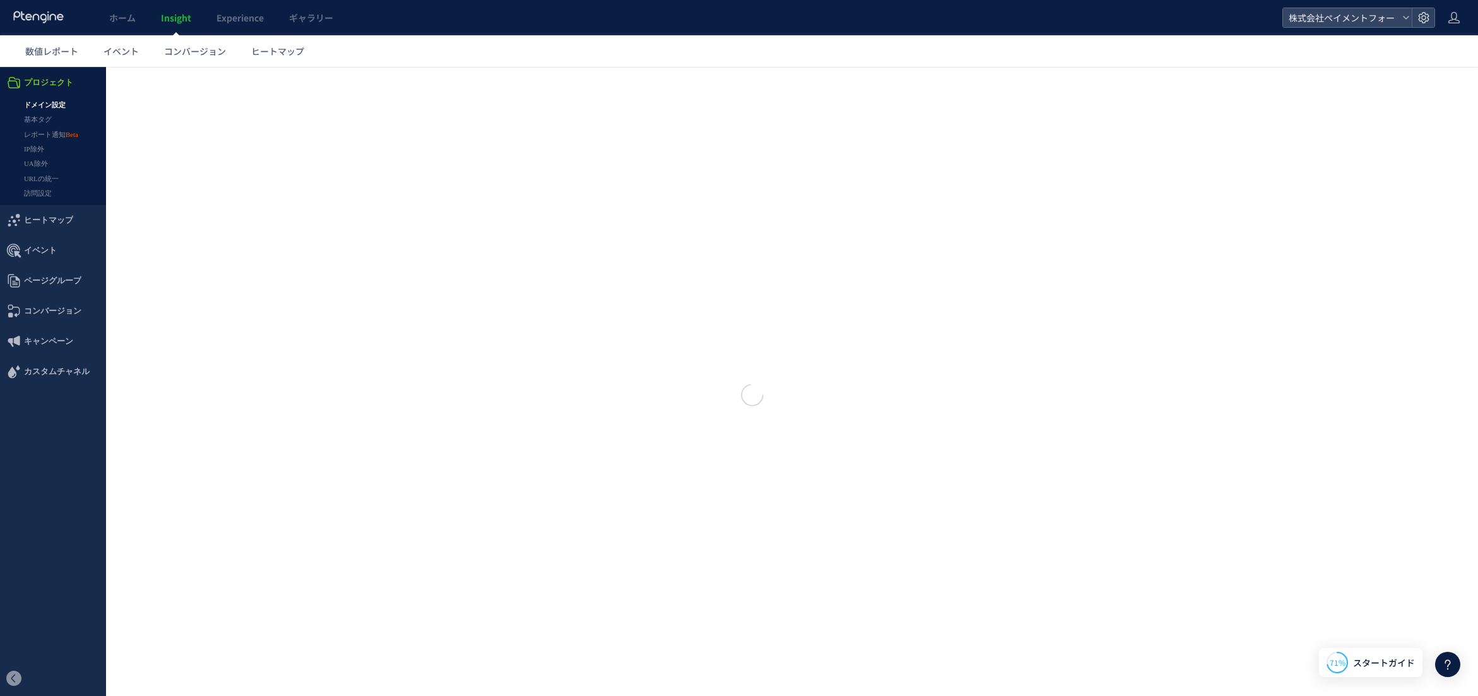
type input "**********"
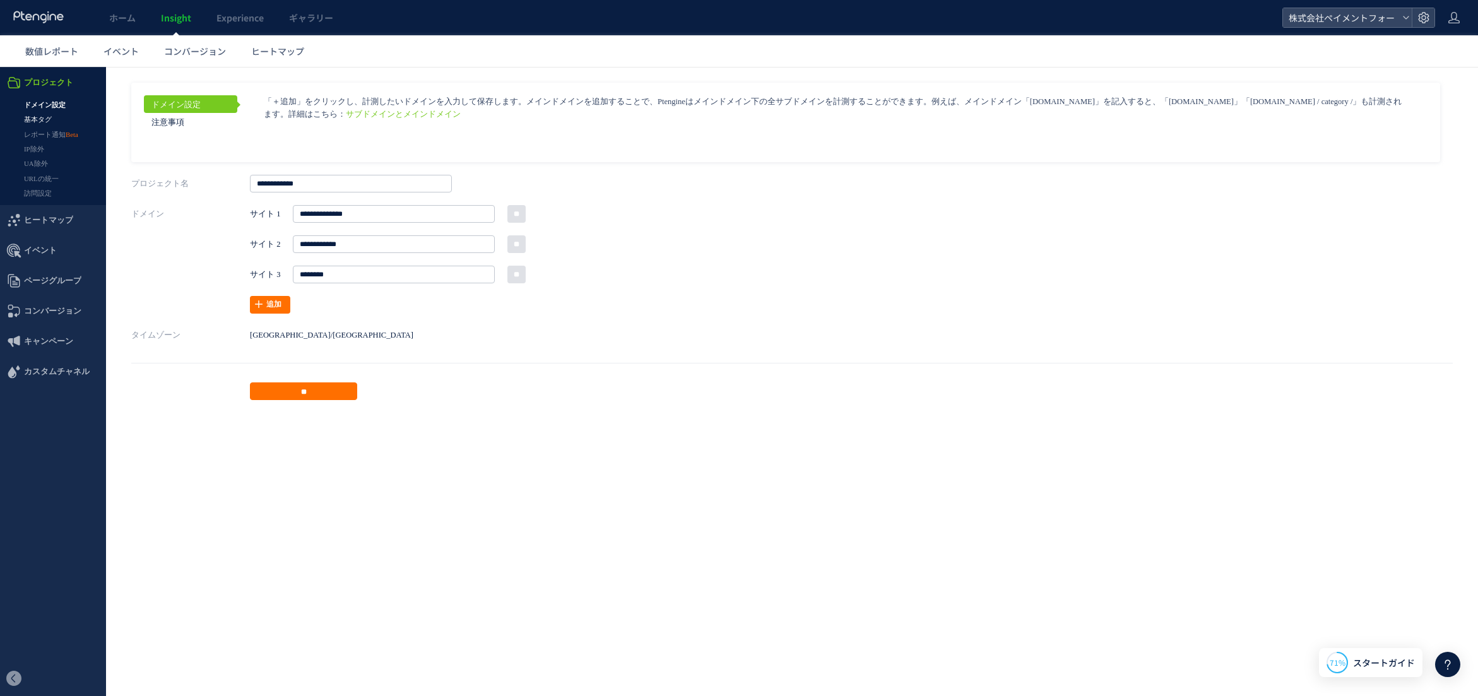
click at [44, 118] on link "基本タグ" at bounding box center [53, 119] width 106 height 15
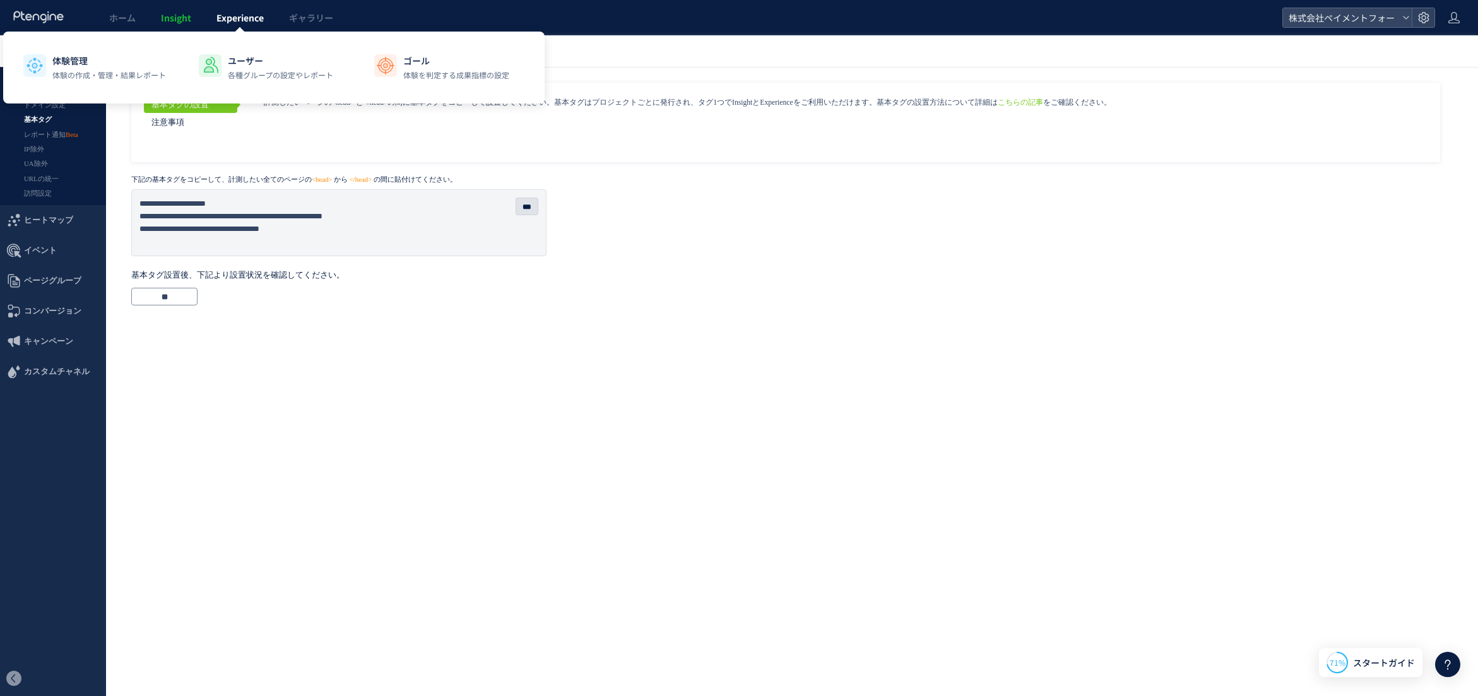
click at [244, 23] on span "Experience" at bounding box center [239, 17] width 47 height 13
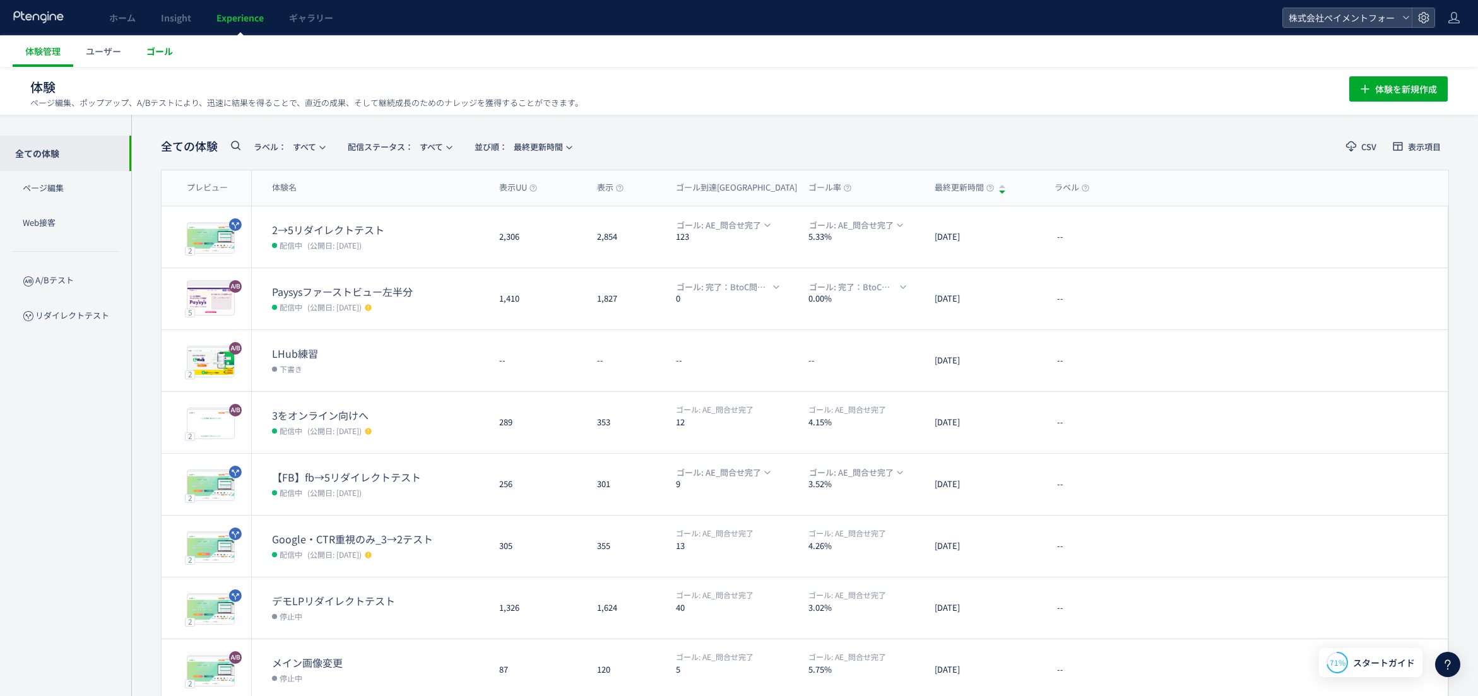
click at [158, 47] on span "ゴール" at bounding box center [159, 51] width 26 height 13
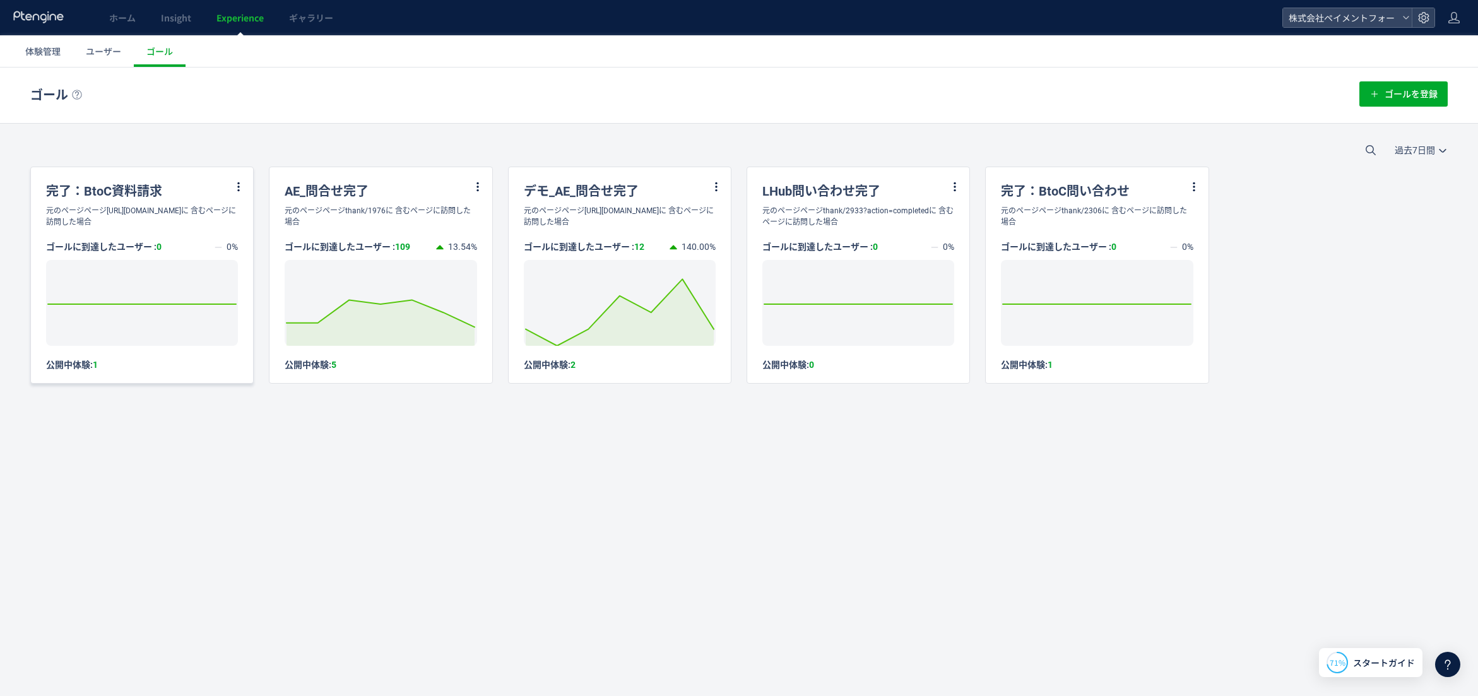
click at [228, 370] on div "公開中体験: 1" at bounding box center [142, 364] width 192 height 12
drag, startPoint x: 51, startPoint y: 256, endPoint x: 170, endPoint y: 257, distance: 118.6
click at [170, 253] on div "ゴールに到達したユーザー : 0" at bounding box center [130, 246] width 168 height 13
click at [175, 253] on div "ゴールに到達したユーザー : 0" at bounding box center [130, 246] width 168 height 13
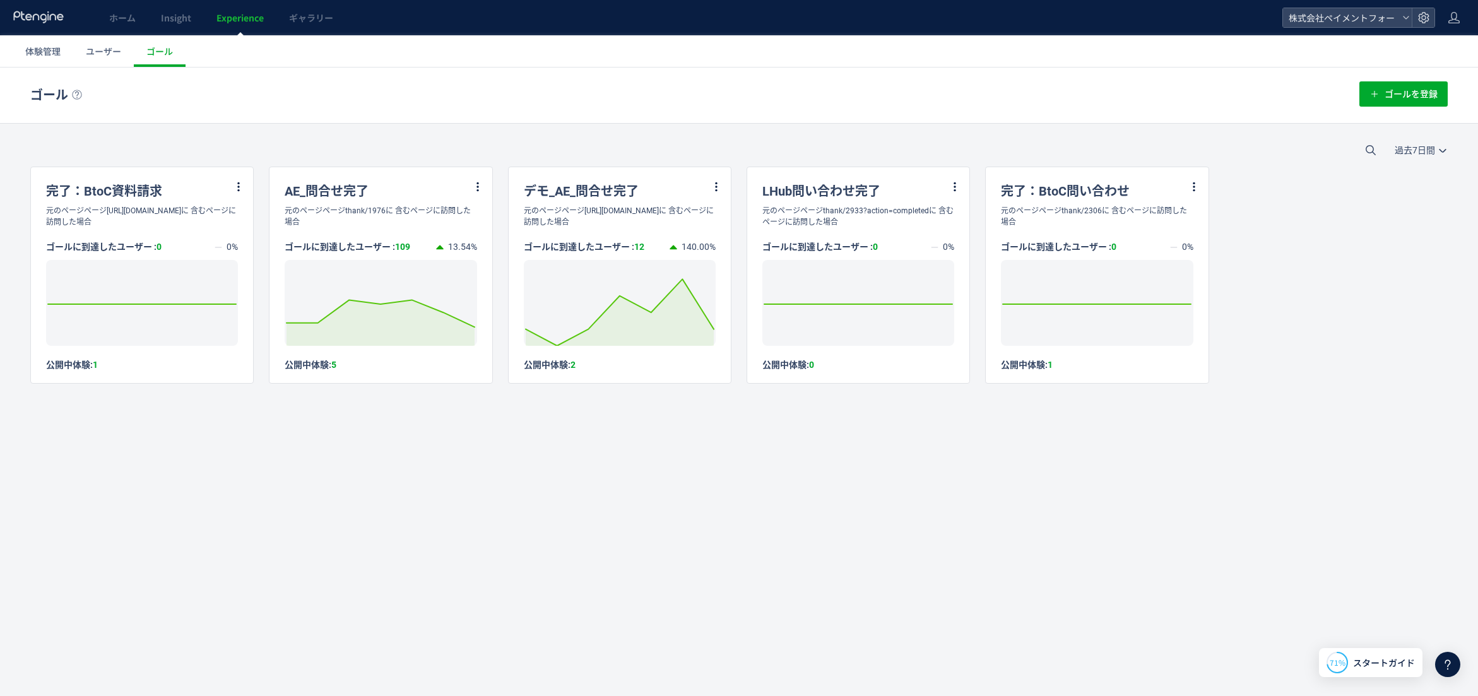
click at [409, 468] on div "ゴール ゴールを登録 過去7日間 [DATE] 過去7日間 過去30日間 完了：BtoC資料請求 元のページページ[URL][DOMAIN_NAME]に 含む…" at bounding box center [739, 366] width 1478 height 597
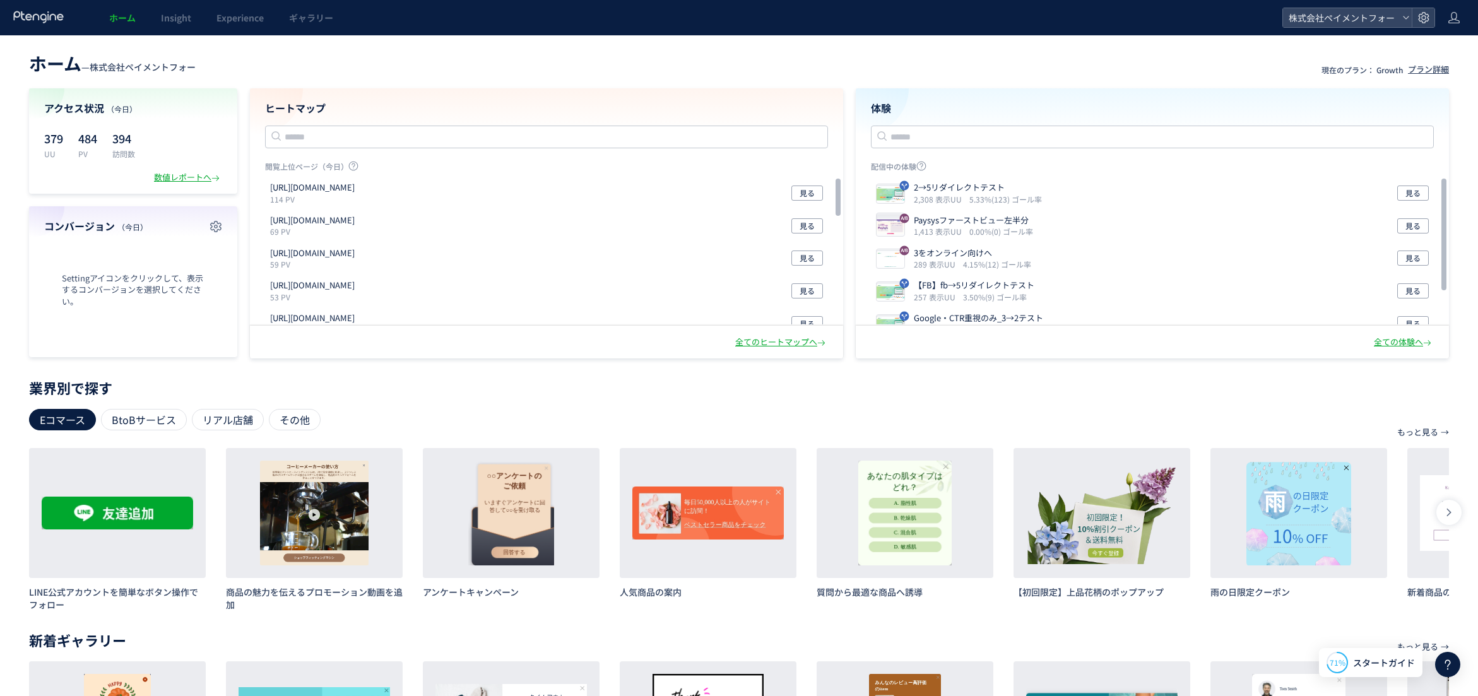
click at [57, 15] on icon at bounding box center [39, 17] width 52 height 13
click at [52, 13] on icon at bounding box center [39, 17] width 52 height 13
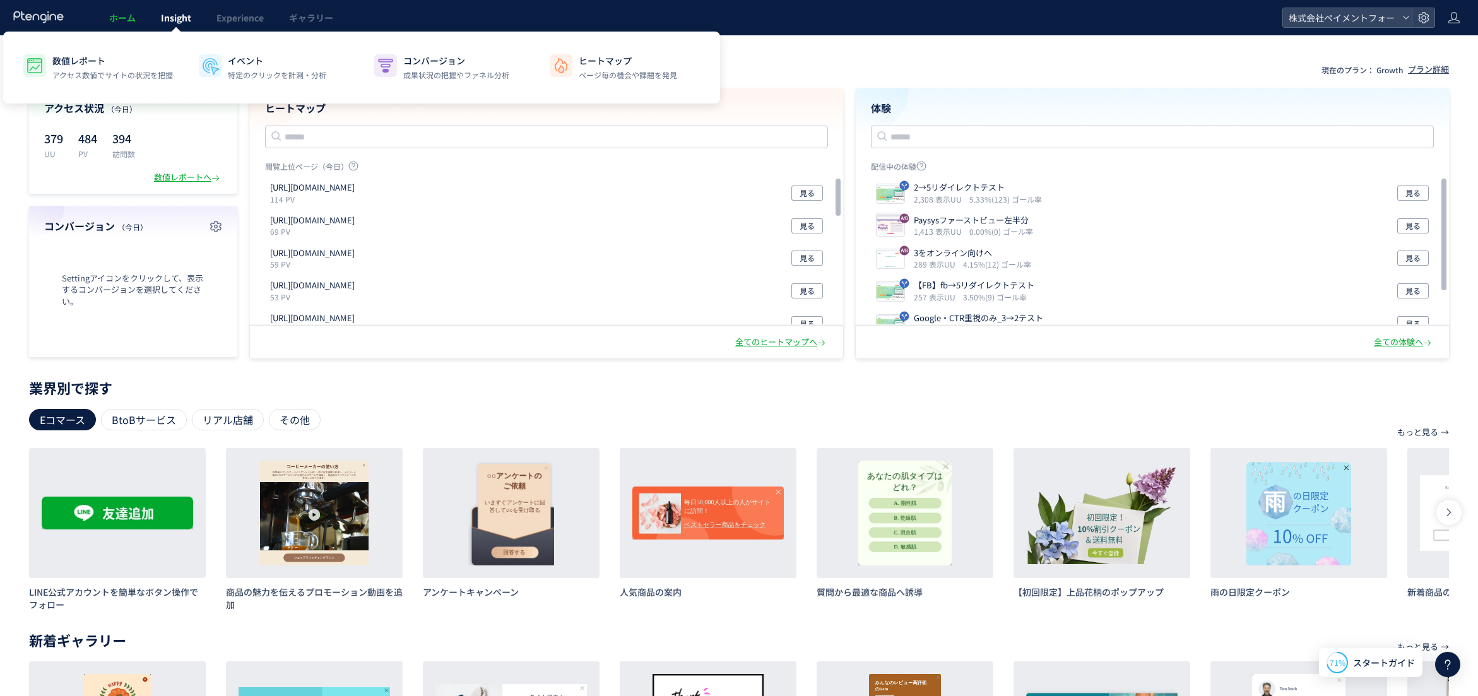
click at [176, 15] on span "Insight" at bounding box center [176, 17] width 30 height 13
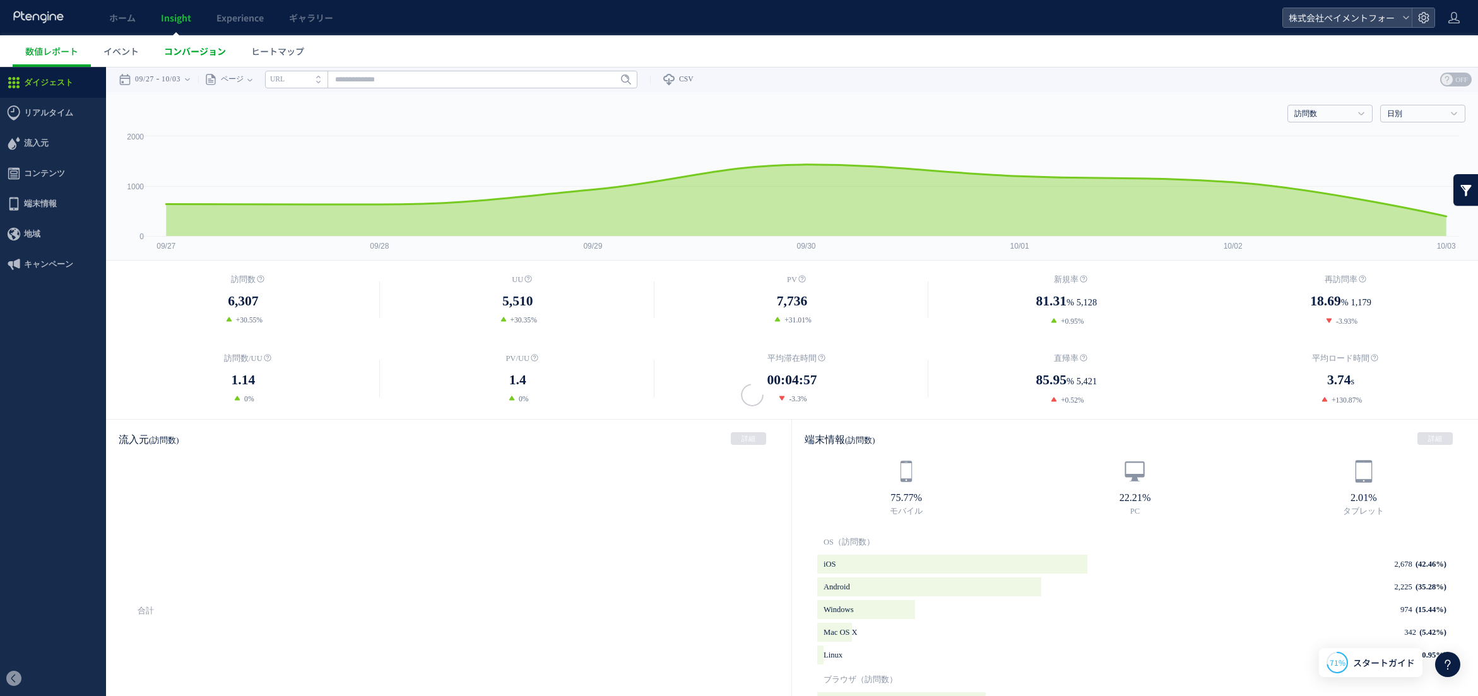
click at [187, 48] on span "コンバージョン" at bounding box center [195, 51] width 62 height 13
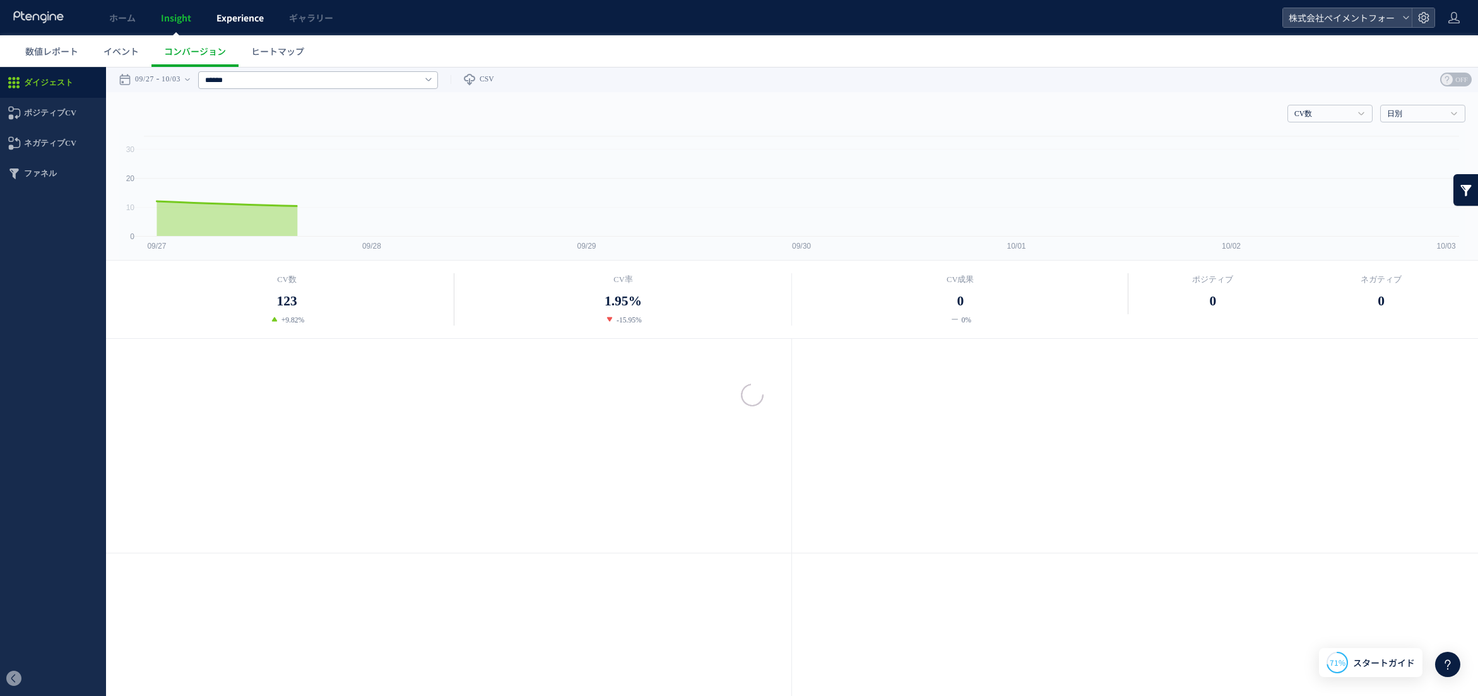
click at [250, 23] on span "Experience" at bounding box center [239, 17] width 47 height 13
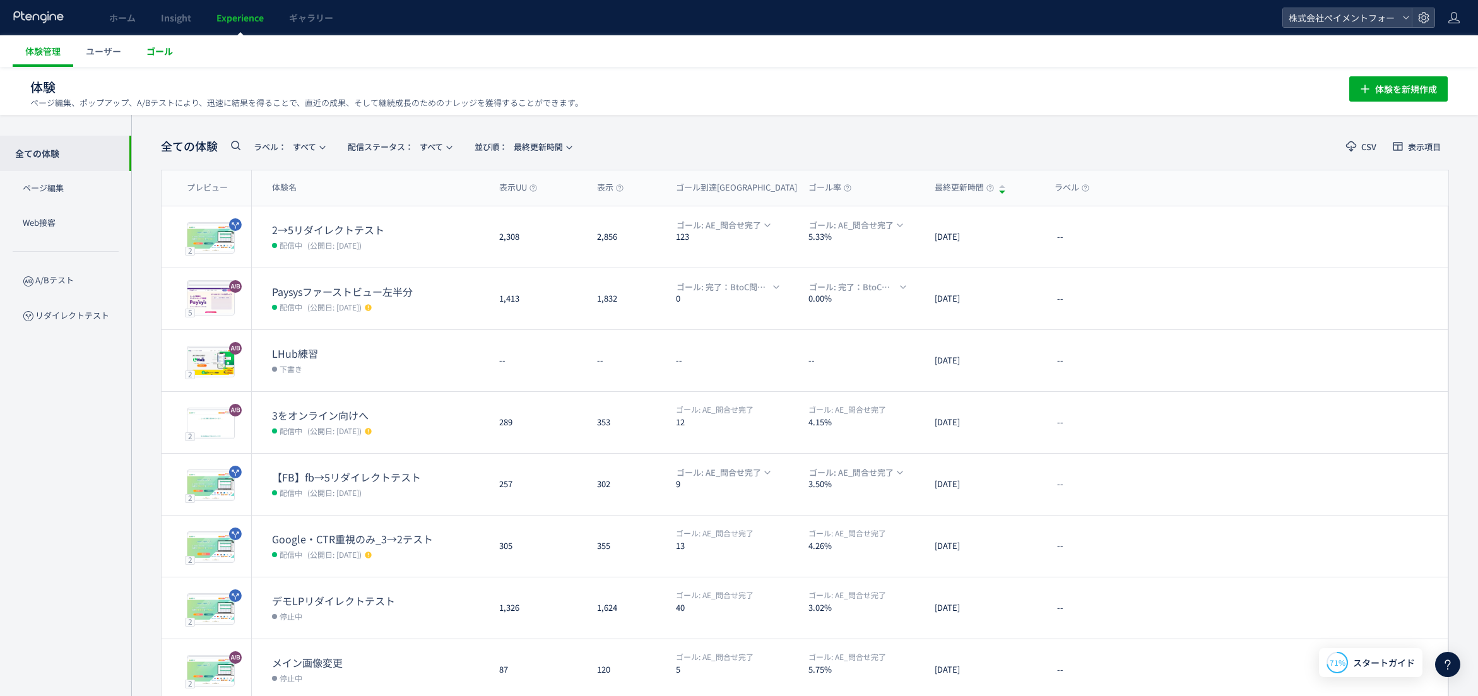
click at [165, 50] on span "ゴール" at bounding box center [159, 51] width 26 height 13
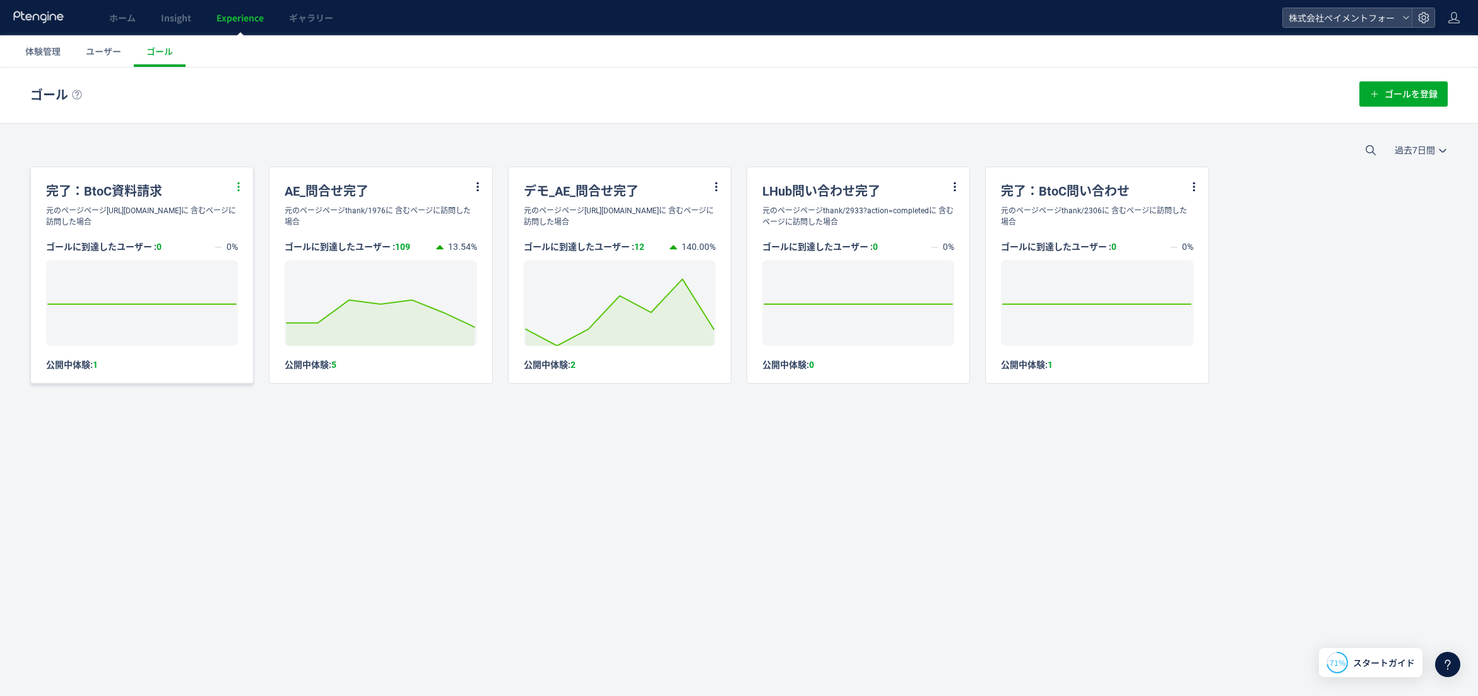
click at [237, 185] on icon at bounding box center [238, 186] width 11 height 11
click at [227, 220] on li "編集" at bounding box center [223, 218] width 43 height 23
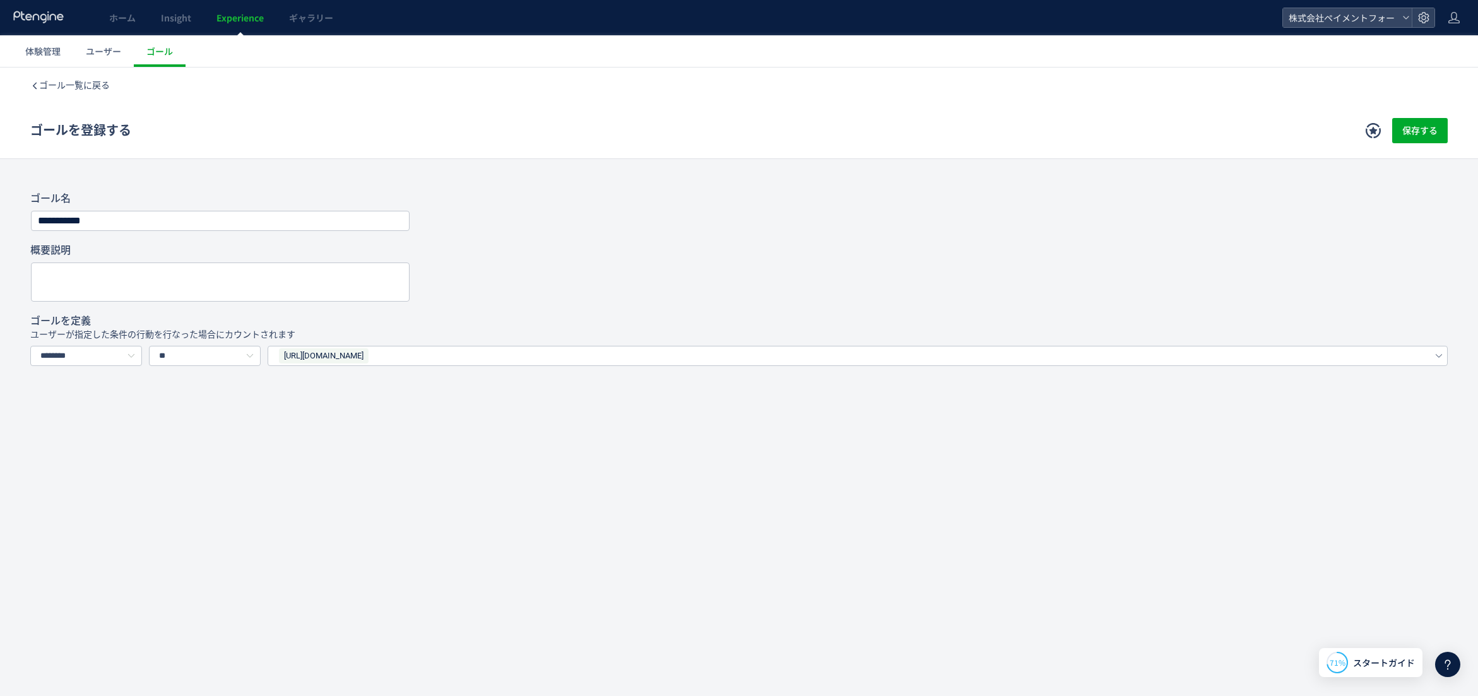
drag, startPoint x: 526, startPoint y: 353, endPoint x: 284, endPoint y: 355, distance: 241.7
click at [284, 355] on div "[URL][DOMAIN_NAME]" at bounding box center [847, 355] width 1138 height 19
click at [360, 357] on span "[URL][DOMAIN_NAME]" at bounding box center [322, 356] width 74 height 14
drag, startPoint x: 483, startPoint y: 354, endPoint x: 348, endPoint y: 345, distance: 135.9
click at [348, 345] on div "[URL][DOMAIN_NAME]" at bounding box center [857, 355] width 1163 height 21
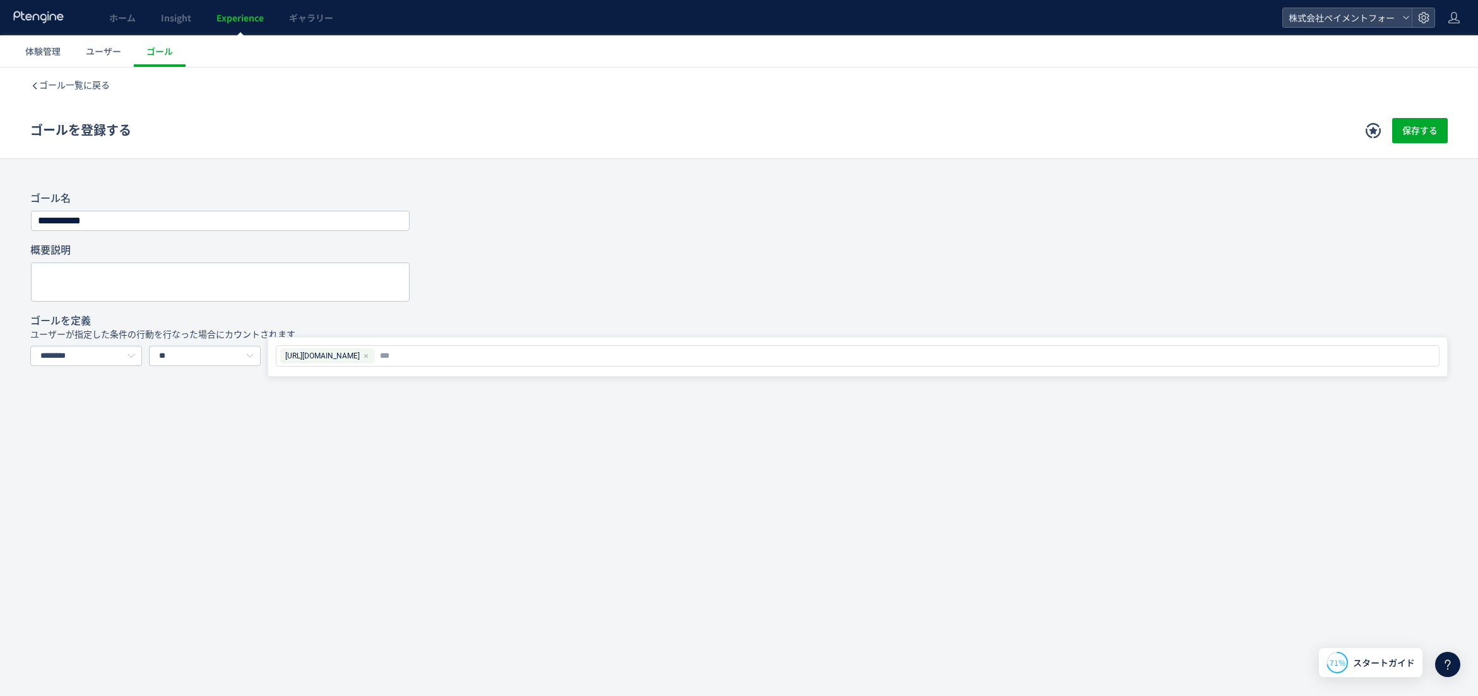
click at [725, 156] on div "ゴールを登録する 保存する" at bounding box center [738, 131] width 1417 height 56
click at [50, 52] on span "体験管理" at bounding box center [42, 51] width 35 height 13
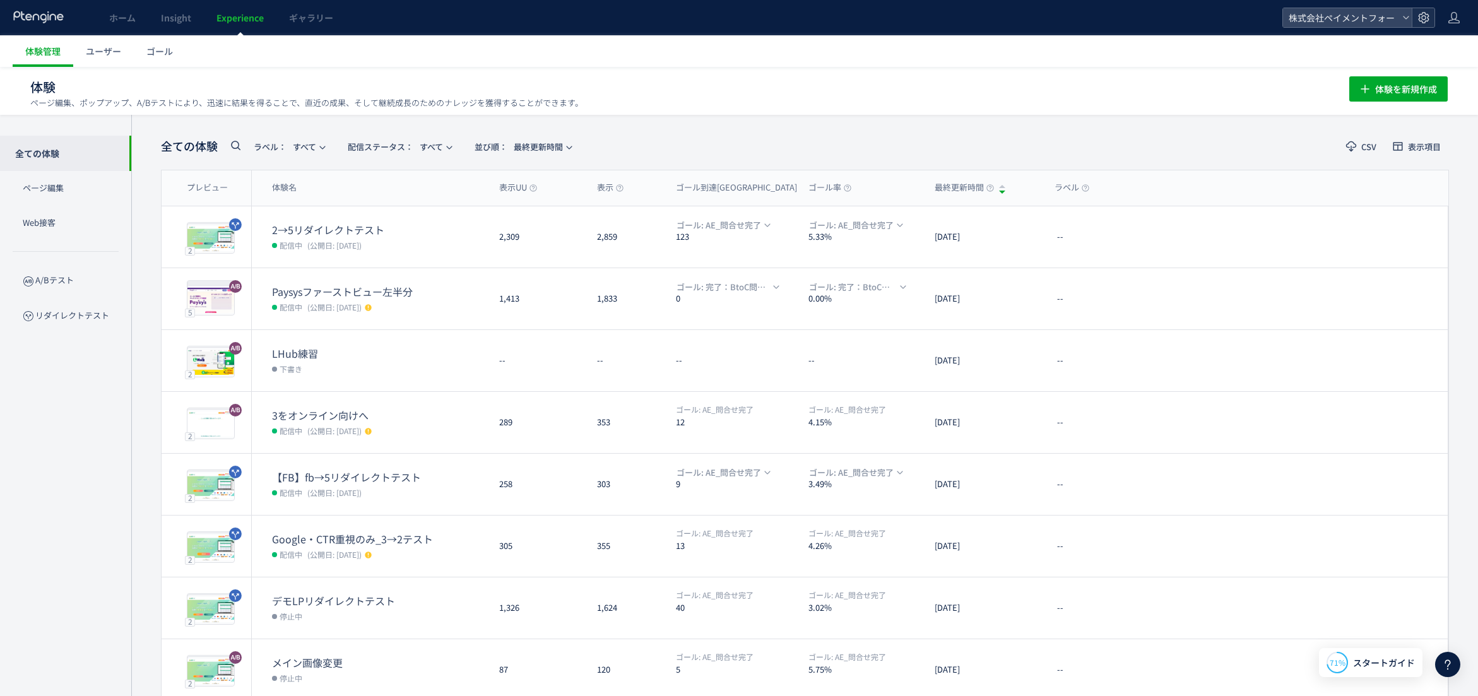
click at [1425, 13] on icon at bounding box center [1423, 17] width 13 height 13
click at [1365, 47] on li "データ管理" at bounding box center [1358, 50] width 140 height 20
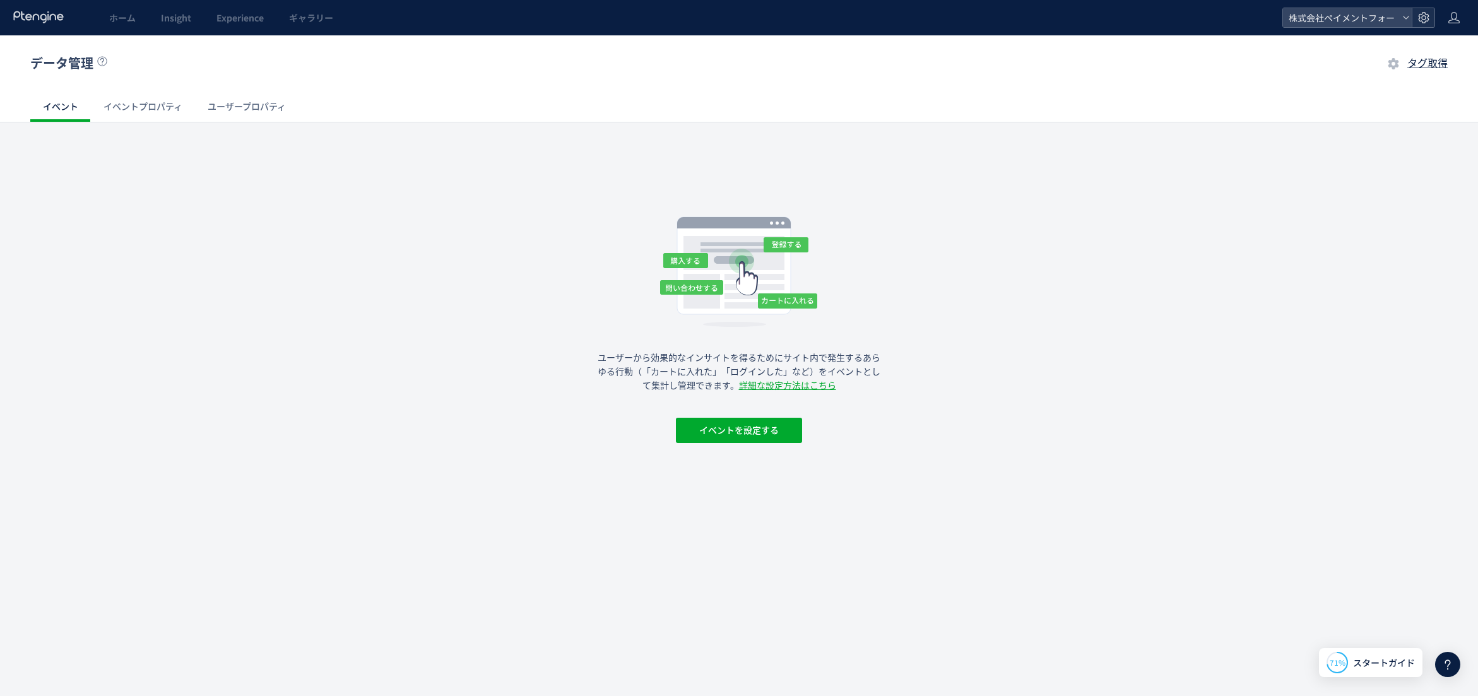
click at [1423, 22] on icon at bounding box center [1423, 17] width 13 height 13
drag, startPoint x: 1251, startPoint y: 236, endPoint x: 765, endPoint y: 158, distance: 492.1
click at [1251, 236] on div "ユーザーから効果的なインサイトを得るためにサイト内で発生するあらゆる行動（「カートに入れた」「ログインした」など）をイベントとして集計し管理できます。 詳細な…" at bounding box center [739, 294] width 1478 height 303
click at [37, 20] on icon at bounding box center [39, 17] width 52 height 13
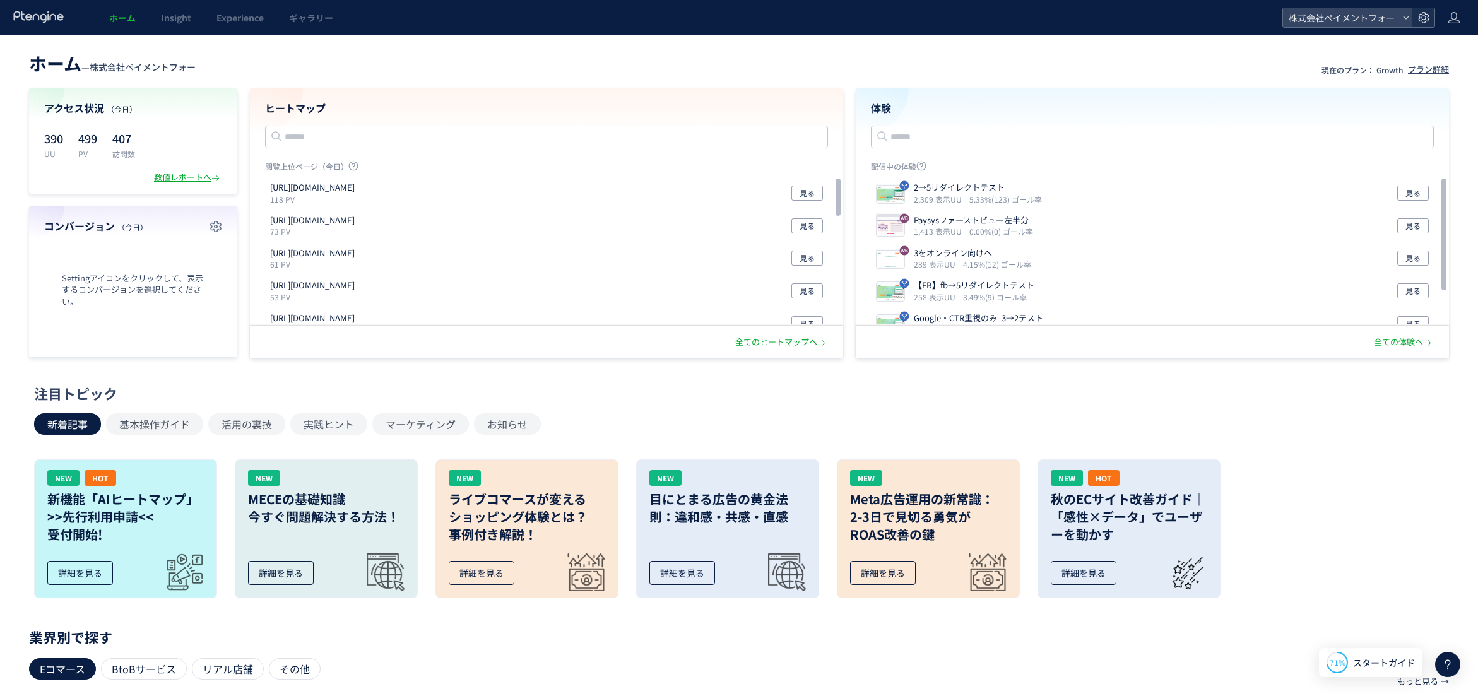
click at [1418, 16] on icon at bounding box center [1423, 17] width 13 height 13
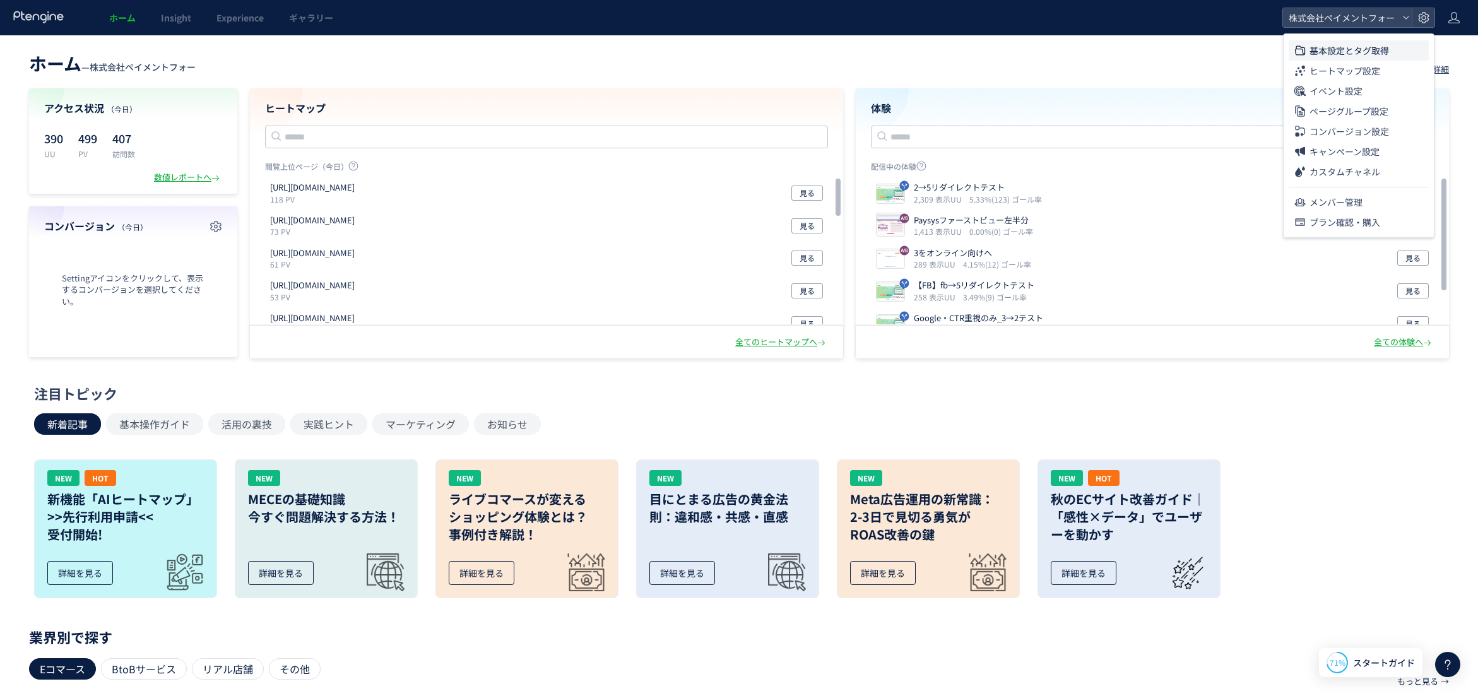
click at [1382, 47] on span "基本設定とタグ取得" at bounding box center [1348, 50] width 79 height 20
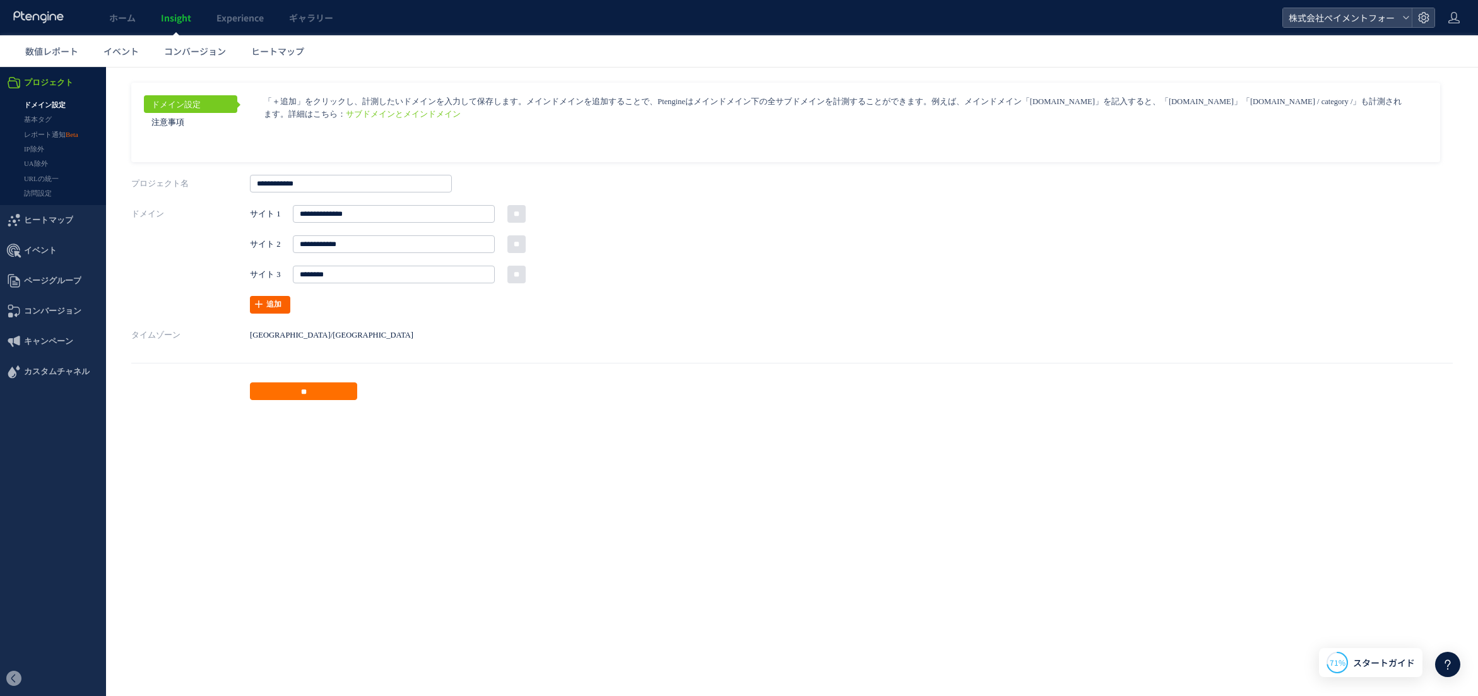
click at [269, 305] on link "追加" at bounding box center [270, 305] width 40 height 18
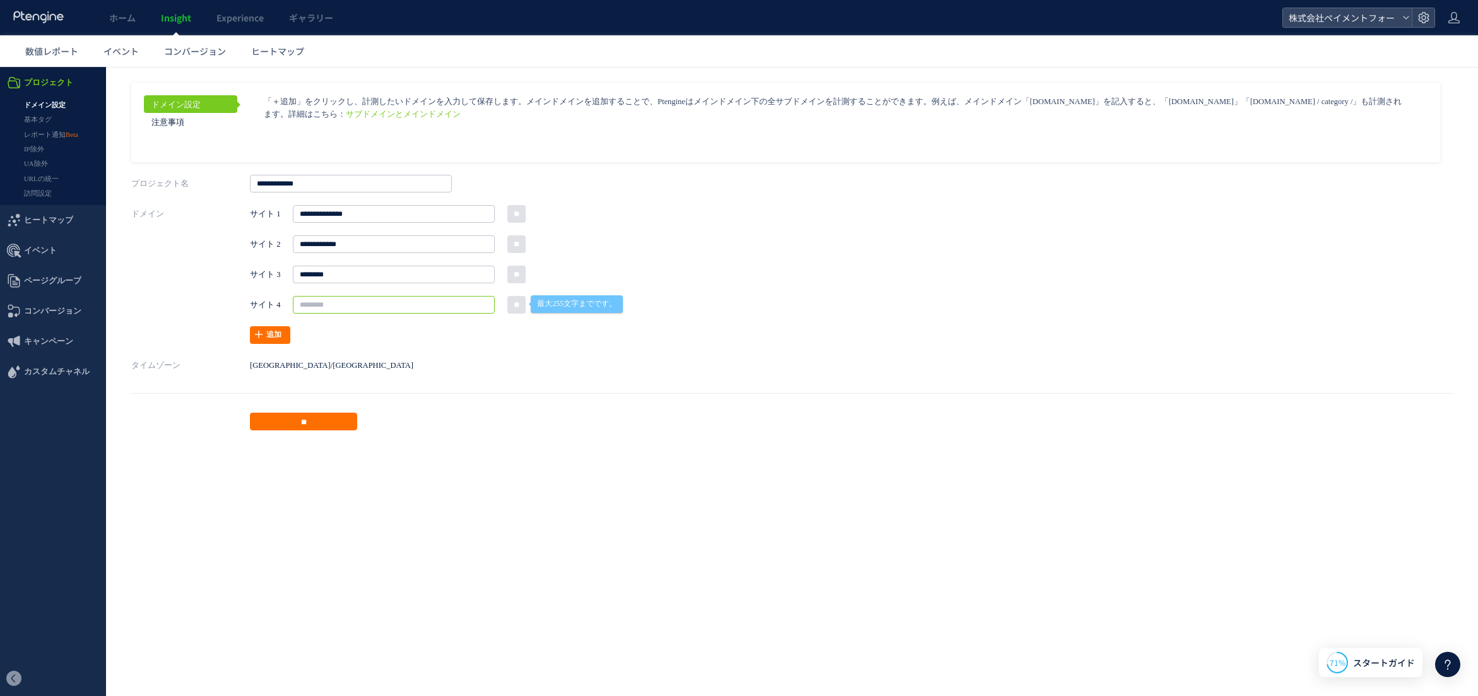
click at [339, 303] on input "text" at bounding box center [394, 305] width 202 height 18
paste input "**********"
drag, startPoint x: 323, startPoint y: 303, endPoint x: 232, endPoint y: 297, distance: 91.7
click at [235, 297] on div "**********" at bounding box center [791, 274] width 1321 height 139
click at [397, 305] on input "**********" at bounding box center [394, 305] width 202 height 18
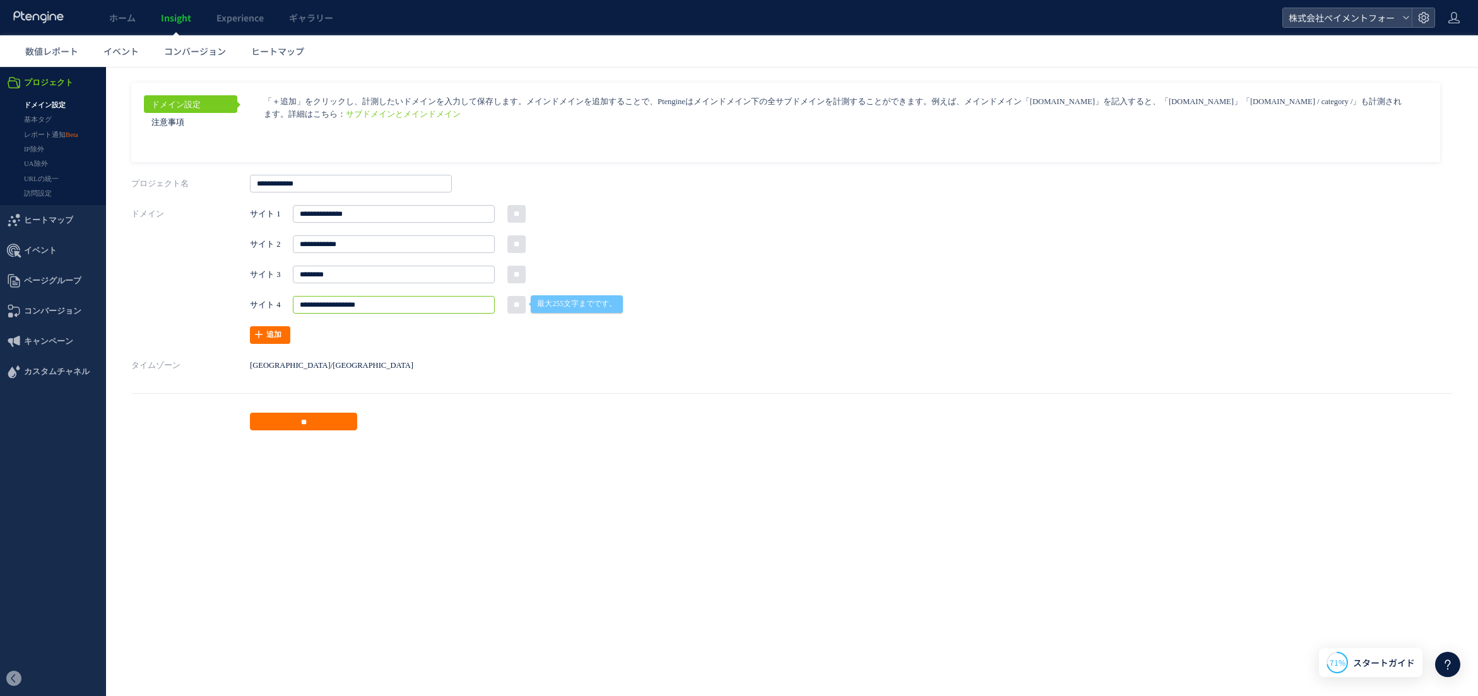
type input "**********"
click at [464, 349] on aside "ドメイン設定 注意事項 サブドメインとメインドメイン ページグループを http://" at bounding box center [791, 257] width 1321 height 348
click at [459, 350] on aside "ドメイン設定 注意事項 サブドメインとメインドメイン ページグループを http://" at bounding box center [791, 257] width 1321 height 348
click at [608, 341] on div "**********" at bounding box center [502, 274] width 505 height 139
drag, startPoint x: 331, startPoint y: 416, endPoint x: 443, endPoint y: 423, distance: 112.5
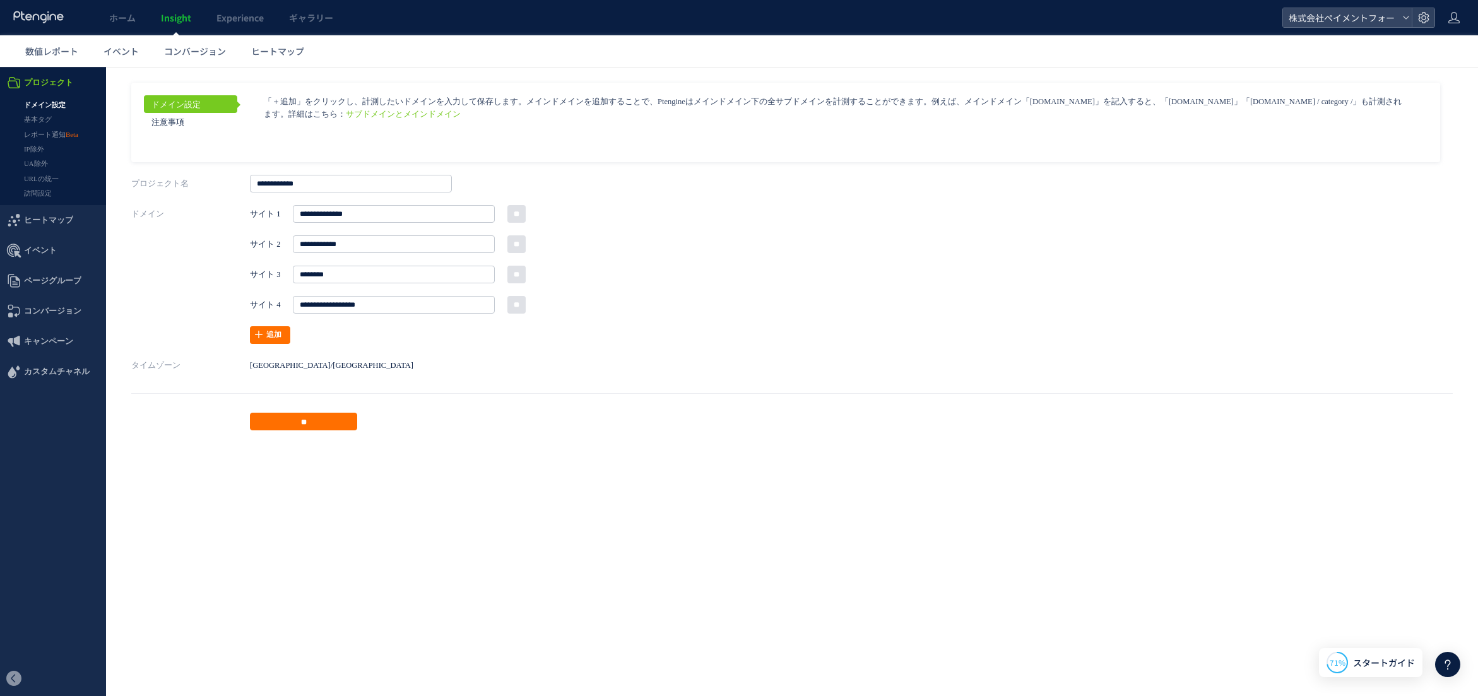
click at [339, 416] on input "**" at bounding box center [303, 422] width 107 height 18
click at [435, 349] on aside "ドメイン設定 注意事項 サブドメインとメインドメイン ページグループを http://" at bounding box center [791, 257] width 1321 height 348
click at [292, 418] on input "**" at bounding box center [303, 422] width 107 height 18
click at [300, 23] on span "ギャラリー" at bounding box center [311, 17] width 44 height 13
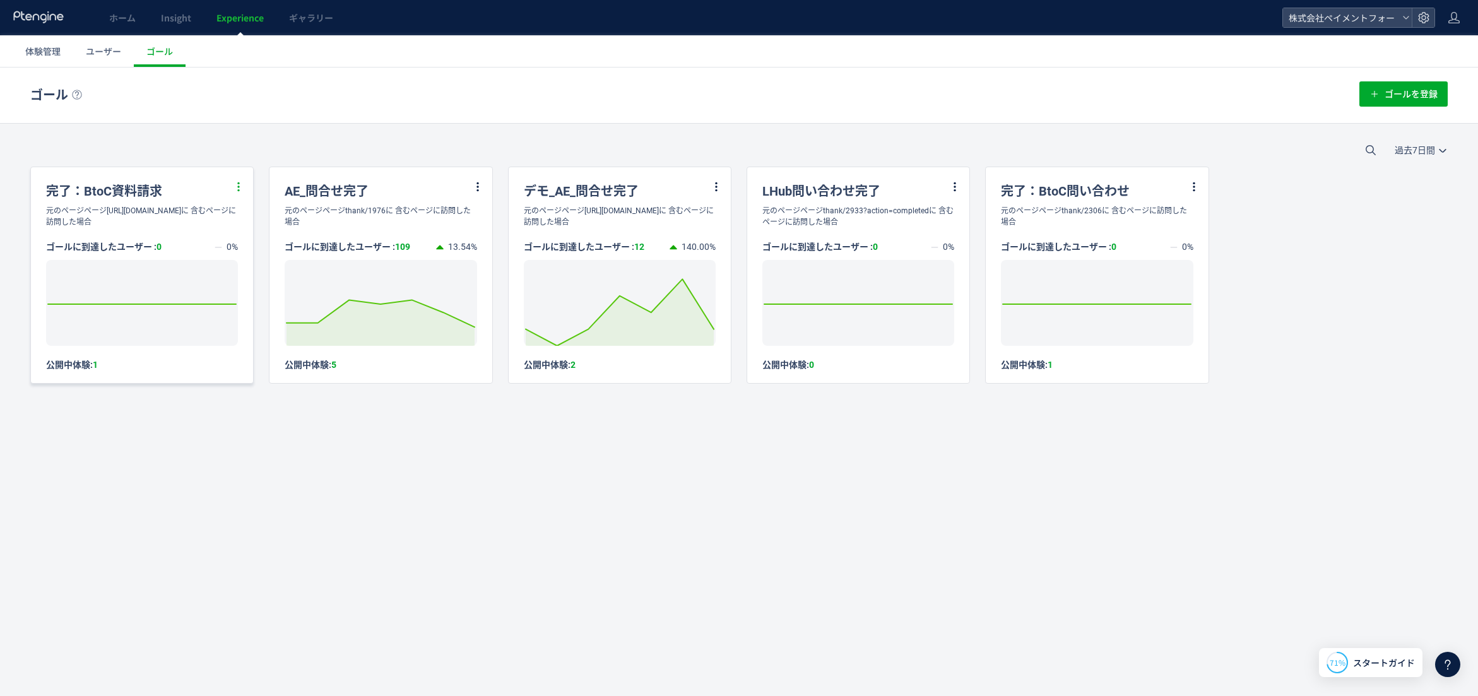
click at [239, 186] on use at bounding box center [239, 186] width 8 height 11
click at [198, 189] on div "完了：BtoC資料請求" at bounding box center [142, 186] width 222 height 38
click at [146, 188] on div "完了：BtoC資料請求" at bounding box center [142, 186] width 222 height 38
click at [172, 226] on div "元のページページ[URL][DOMAIN_NAME]に 含むページに訪問した場合" at bounding box center [142, 216] width 222 height 23
click at [183, 228] on div "元のページページhttps://weborder.payhub.jp/thank/2307?action=completedに 含むページに訪問した場合" at bounding box center [142, 216] width 222 height 23
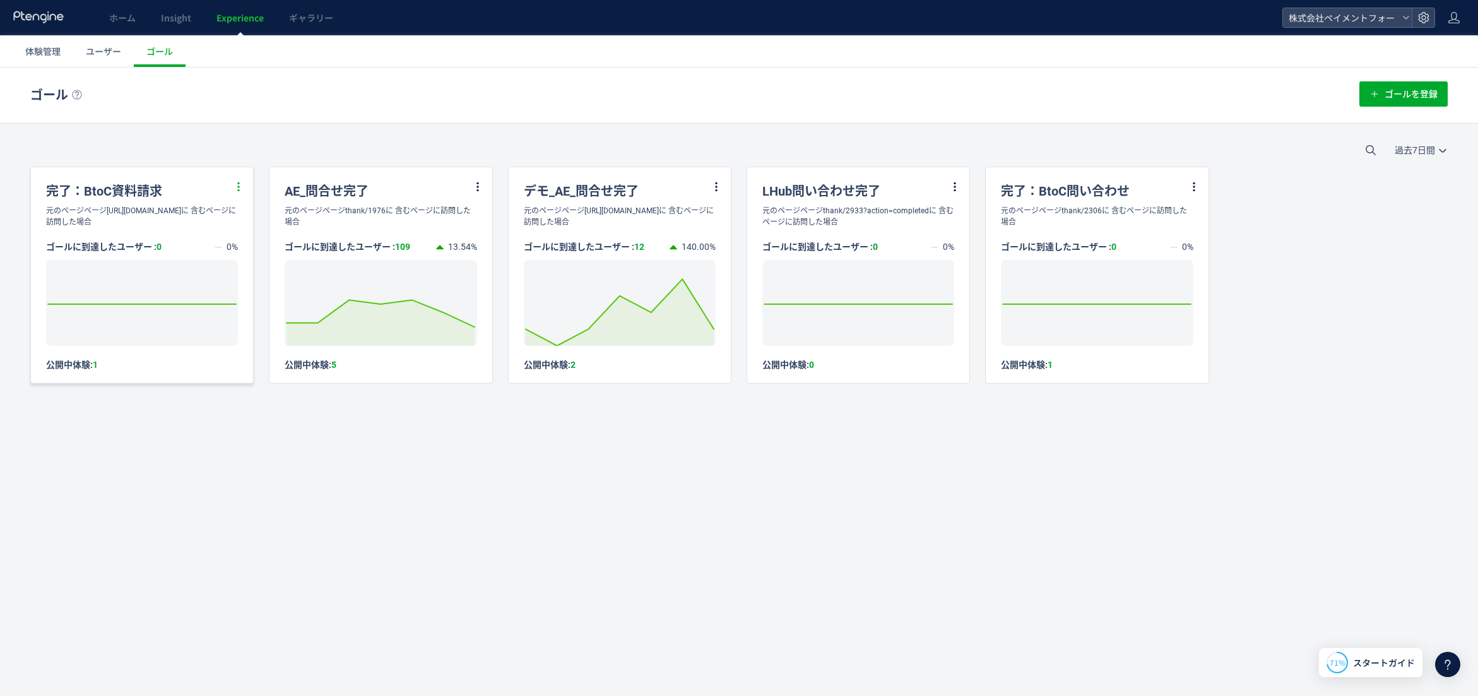
click at [240, 185] on icon at bounding box center [238, 186] width 11 height 11
drag, startPoint x: 112, startPoint y: 209, endPoint x: 108, endPoint y: 284, distance: 75.2
click at [112, 209] on div "元のページページhttps://weborder.payhub.jp/thank/2307?action=completedに 含むページに訪問した場合" at bounding box center [142, 216] width 222 height 23
click at [106, 325] on rect at bounding box center [142, 303] width 192 height 86
click at [83, 368] on div "ゴールに到達したユーザー : 0 0% Created with Highcharts 7.2.2 2025/09/29: 0 公開中体験: 1" at bounding box center [142, 299] width 222 height 143
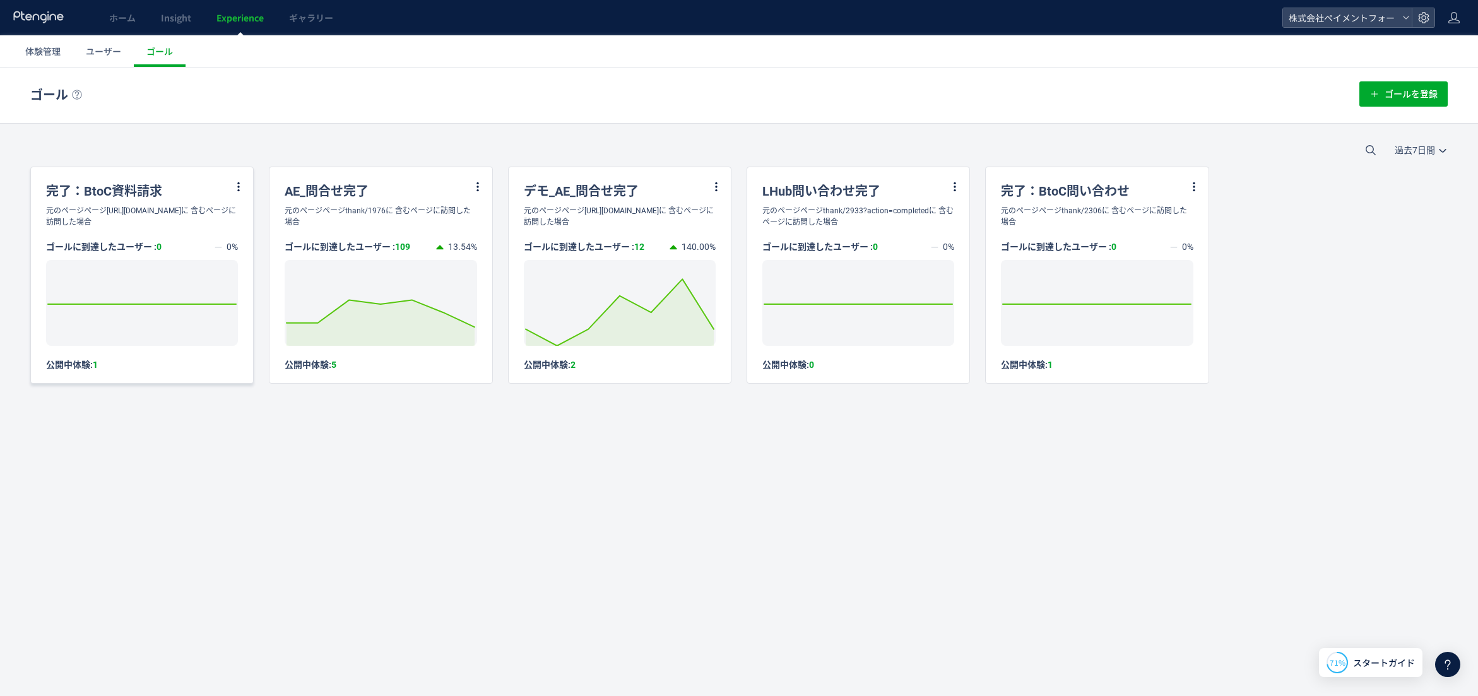
drag, startPoint x: 84, startPoint y: 368, endPoint x: 117, endPoint y: 257, distance: 116.0
click at [88, 362] on div "ゴールに到達したユーザー : 0 0% Created with Highcharts 7.2.2 2025/09/29: 0 公開中体験: 1" at bounding box center [142, 299] width 222 height 143
click at [117, 188] on div "完了：BtoC資料請求" at bounding box center [142, 186] width 222 height 38
click at [117, 189] on div "完了：BtoC資料請求" at bounding box center [142, 186] width 222 height 38
click at [122, 191] on div "完了：BtoC資料請求" at bounding box center [142, 186] width 222 height 38
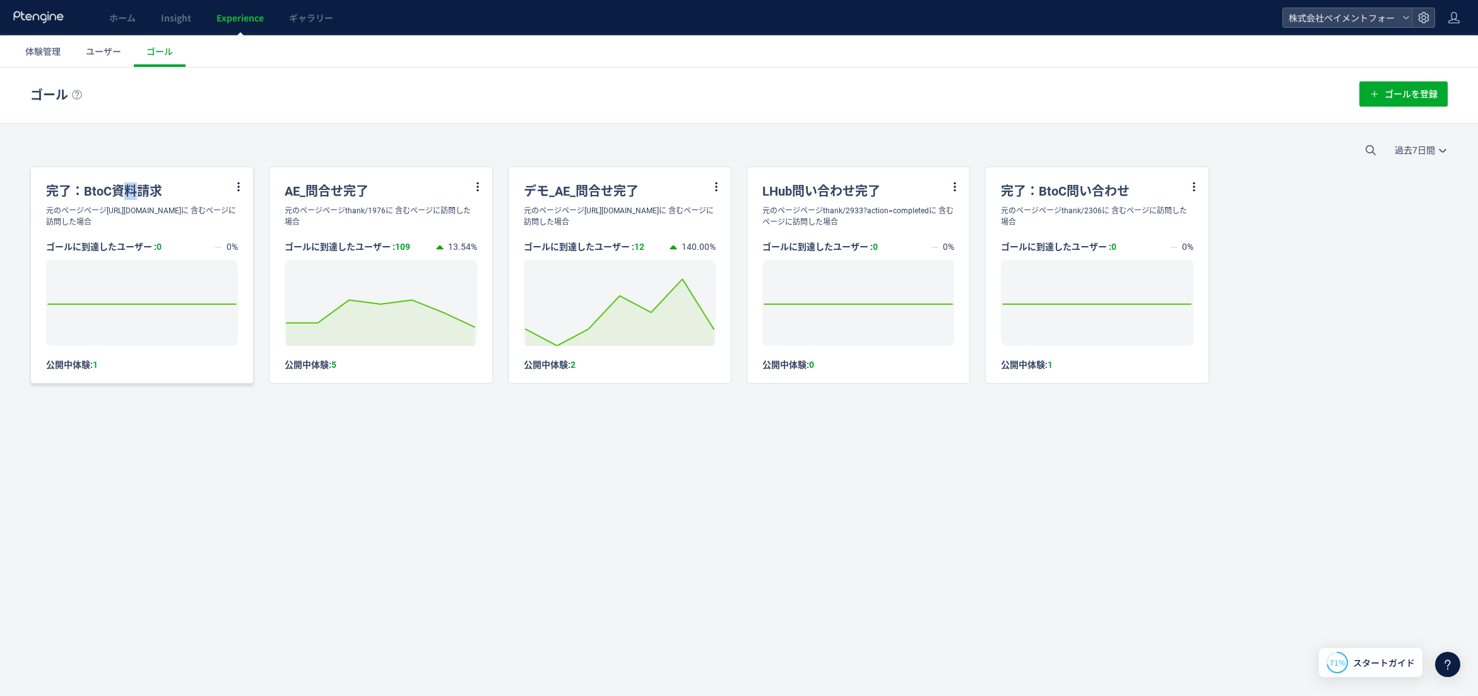
click at [122, 192] on div "完了：BtoC資料請求" at bounding box center [142, 186] width 222 height 38
drag, startPoint x: 124, startPoint y: 192, endPoint x: 146, endPoint y: 215, distance: 32.1
click at [124, 192] on div "完了：BtoC資料請求" at bounding box center [142, 186] width 222 height 38
drag, startPoint x: 777, startPoint y: 491, endPoint x: 951, endPoint y: 416, distance: 189.1
click at [777, 491] on div "ゴール ゴールを登録 過去7日間 今日 過去7日間 過去30日間 完了：BtoC資料請求 元のページページhttps://weborder.payhub.jp…" at bounding box center [739, 366] width 1478 height 597
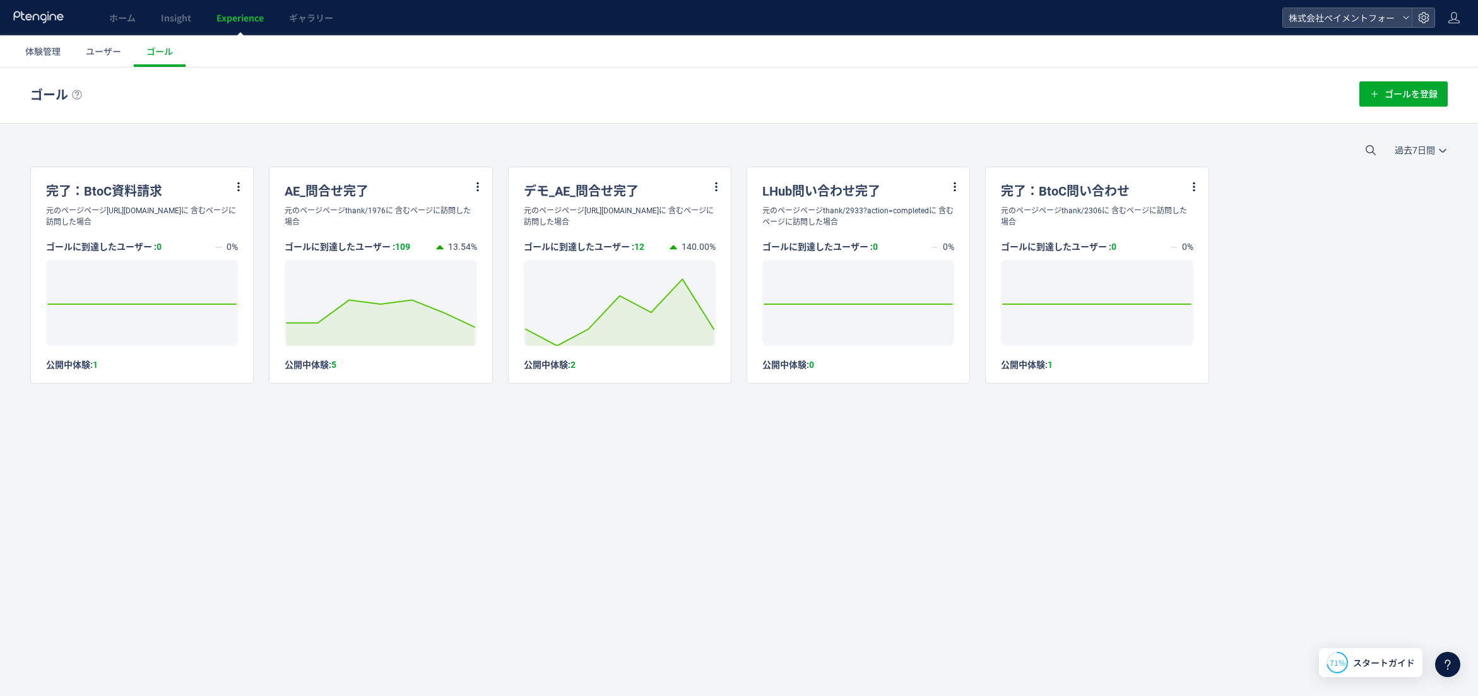
drag, startPoint x: 1260, startPoint y: 307, endPoint x: 1247, endPoint y: 285, distance: 25.8
click at [1260, 307] on div "完了：BtoC資料請求 元のページページhttps://weborder.payhub.jp/thank/2307?action=completedに 含むペ…" at bounding box center [738, 275] width 1417 height 217
click at [237, 187] on icon at bounding box center [238, 186] width 11 height 11
click at [226, 217] on li "編集" at bounding box center [223, 218] width 43 height 23
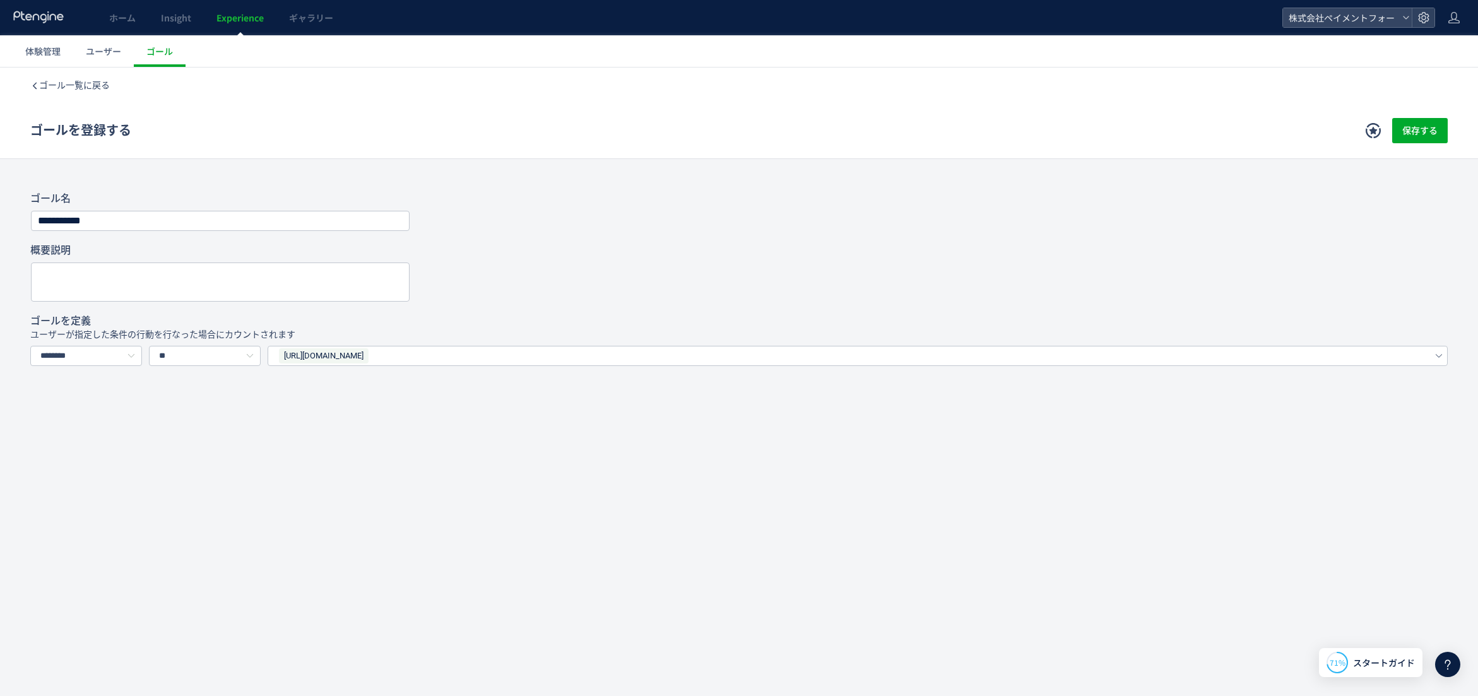
click at [616, 487] on div "**********" at bounding box center [739, 305] width 1478 height 475
click at [100, 356] on input "********" at bounding box center [86, 356] width 112 height 20
click at [100, 411] on span "イベントを選択する" at bounding box center [83, 410] width 79 height 10
click at [103, 361] on input "*********" at bounding box center [86, 356] width 112 height 20
click at [106, 384] on li "URLで指定する" at bounding box center [87, 388] width 112 height 21
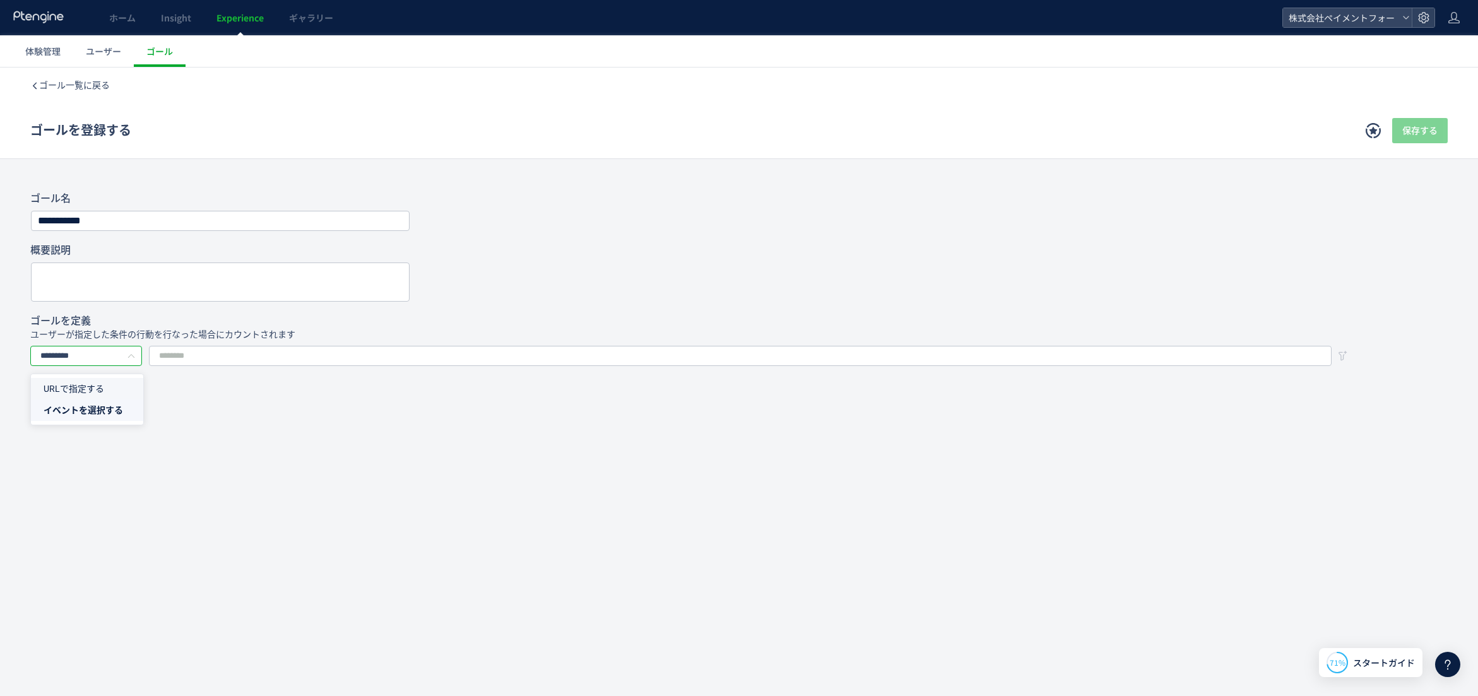
type input "********"
click at [215, 353] on input "**" at bounding box center [205, 356] width 112 height 20
click at [356, 370] on div "**********" at bounding box center [739, 305] width 1478 height 475
click at [355, 353] on span "URLを1つずつ入力または複数貼り付け" at bounding box center [349, 357] width 142 height 19
click at [356, 353] on div at bounding box center [859, 356] width 1160 height 18
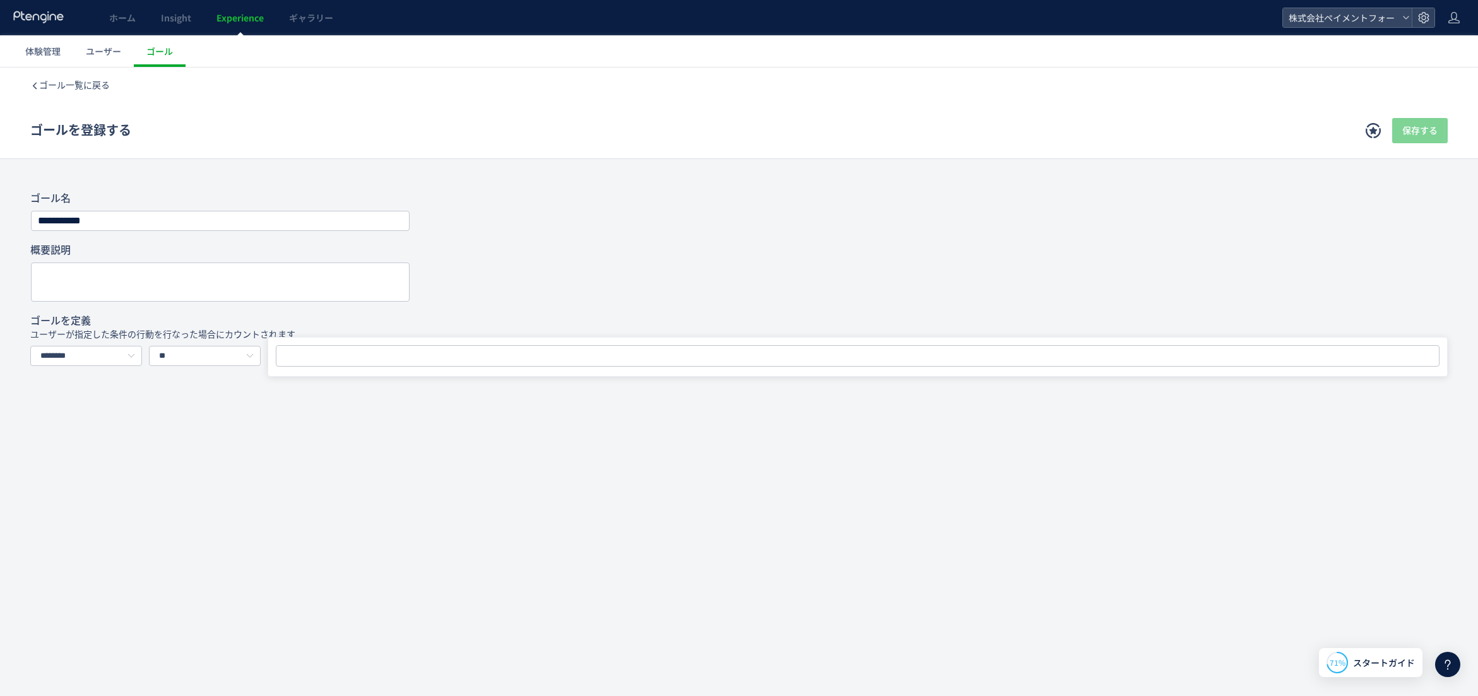
click at [356, 353] on div at bounding box center [859, 356] width 1160 height 18
click at [385, 351] on div at bounding box center [859, 356] width 1160 height 18
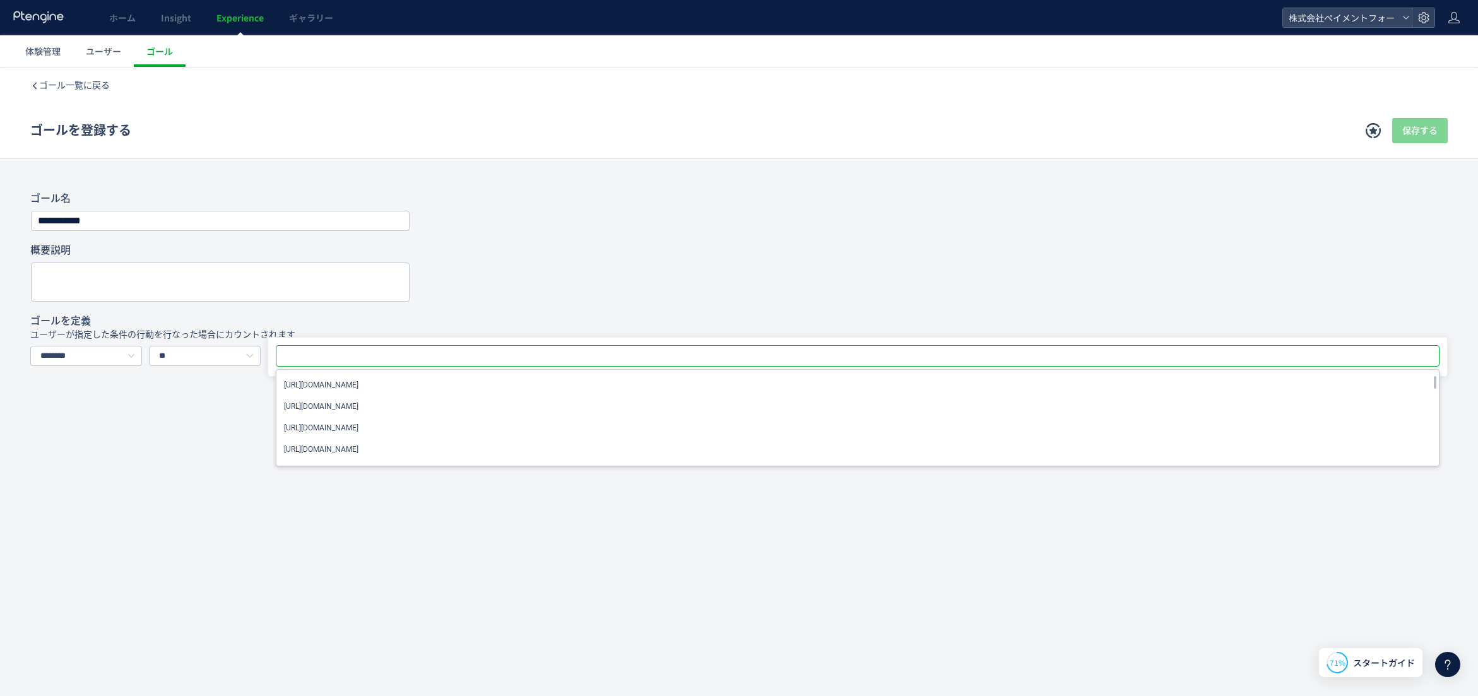
paste input "**********"
type input "**********"
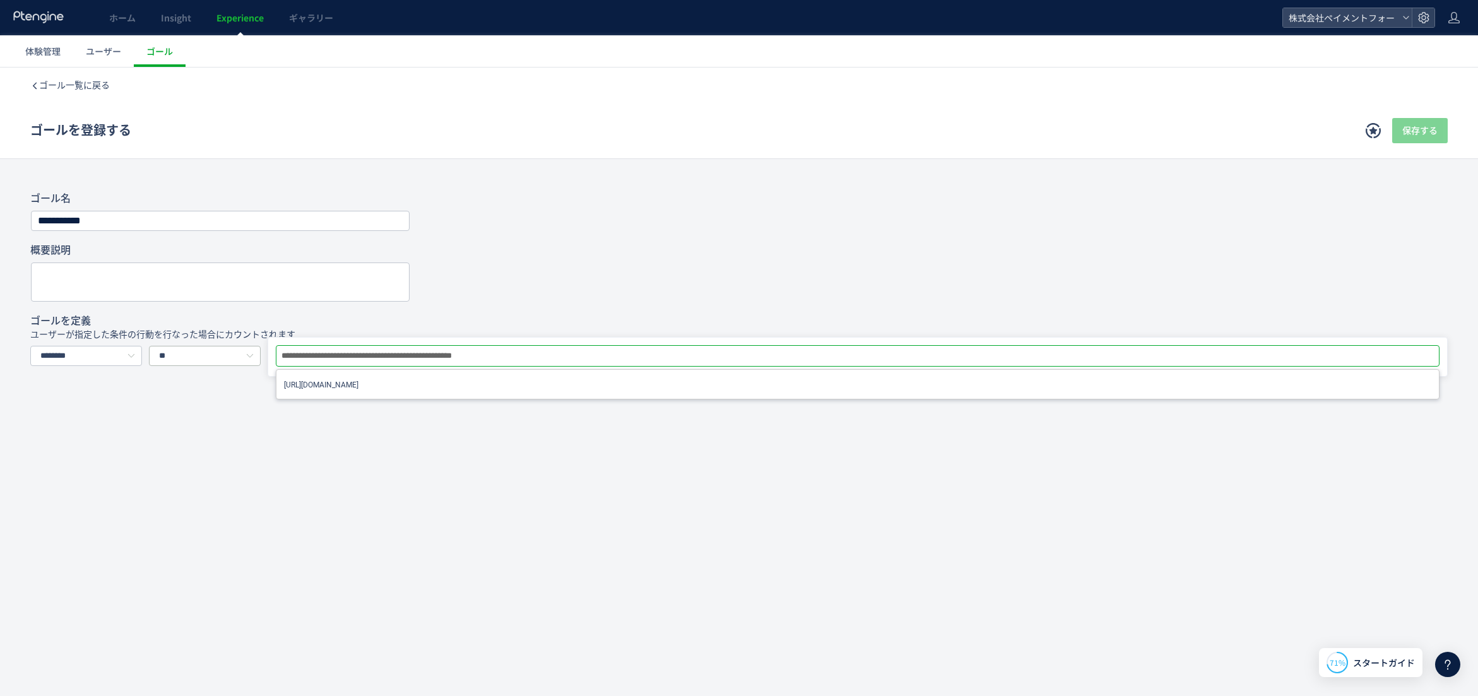
drag, startPoint x: 307, startPoint y: 354, endPoint x: 255, endPoint y: 353, distance: 52.4
click at [255, 353] on div "**********" at bounding box center [738, 376] width 1417 height 60
click at [284, 350] on span "URLを1つずつ入力または複数貼り付け" at bounding box center [349, 357] width 142 height 19
click at [307, 355] on input "**********" at bounding box center [394, 355] width 228 height 15
drag, startPoint x: 397, startPoint y: 356, endPoint x: 517, endPoint y: 358, distance: 119.9
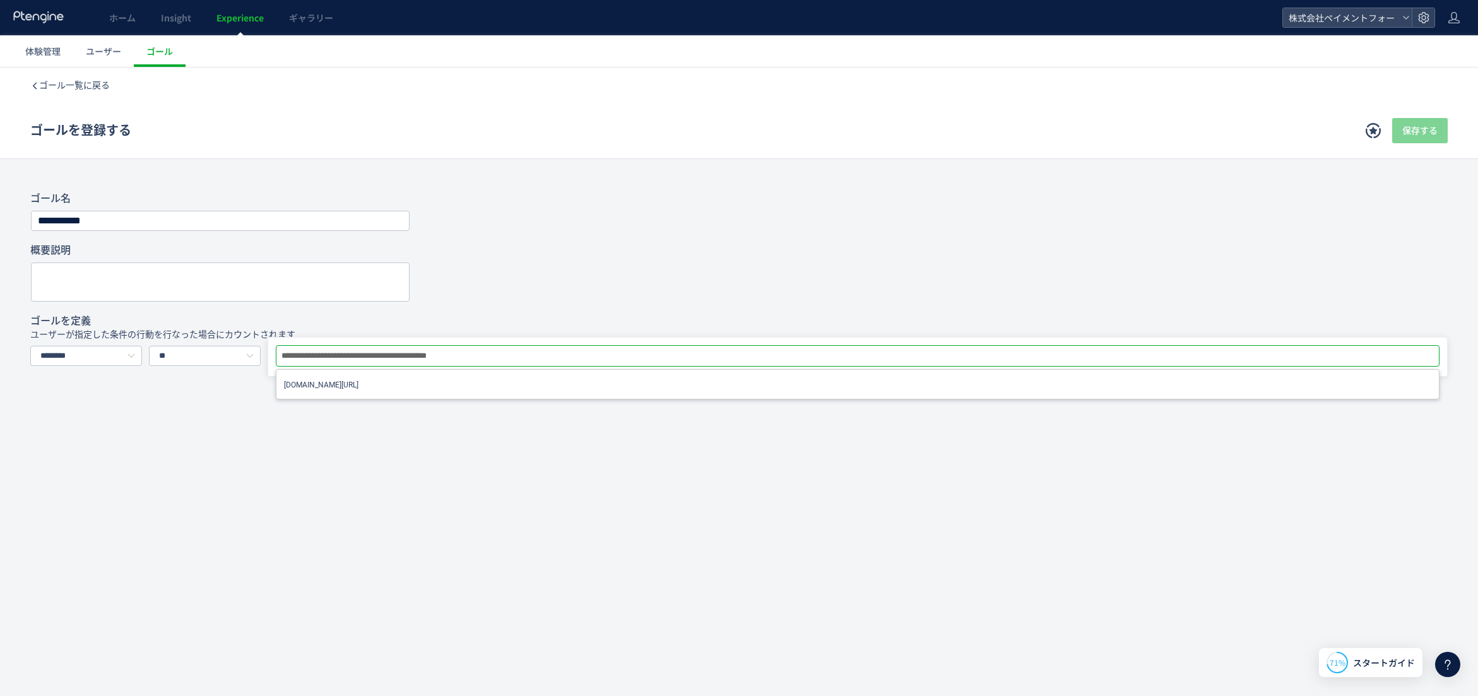
click at [517, 358] on div "**********" at bounding box center [859, 356] width 1160 height 18
type input "**********"
click at [468, 383] on li "weborder.payhub.jp/thank/2307" at bounding box center [857, 385] width 1155 height 20
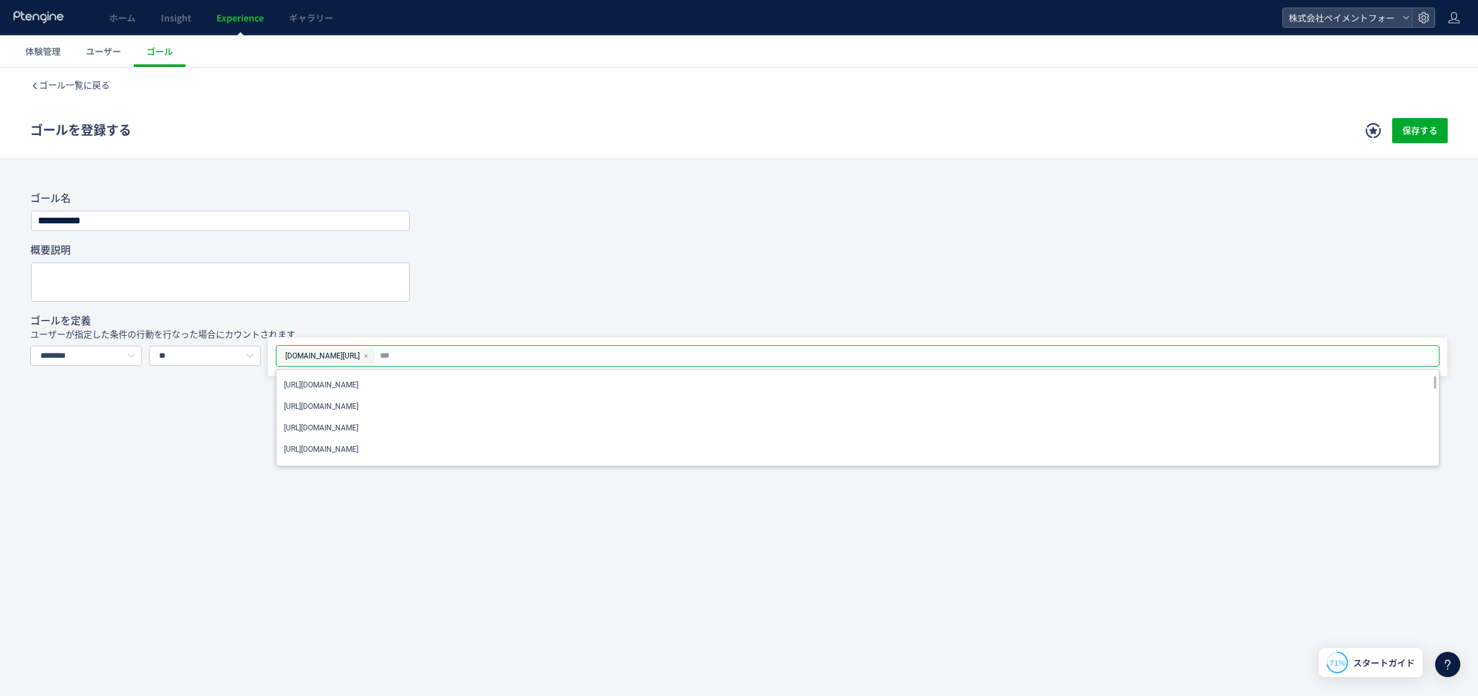
click at [548, 547] on div "**********" at bounding box center [739, 325] width 1478 height 515
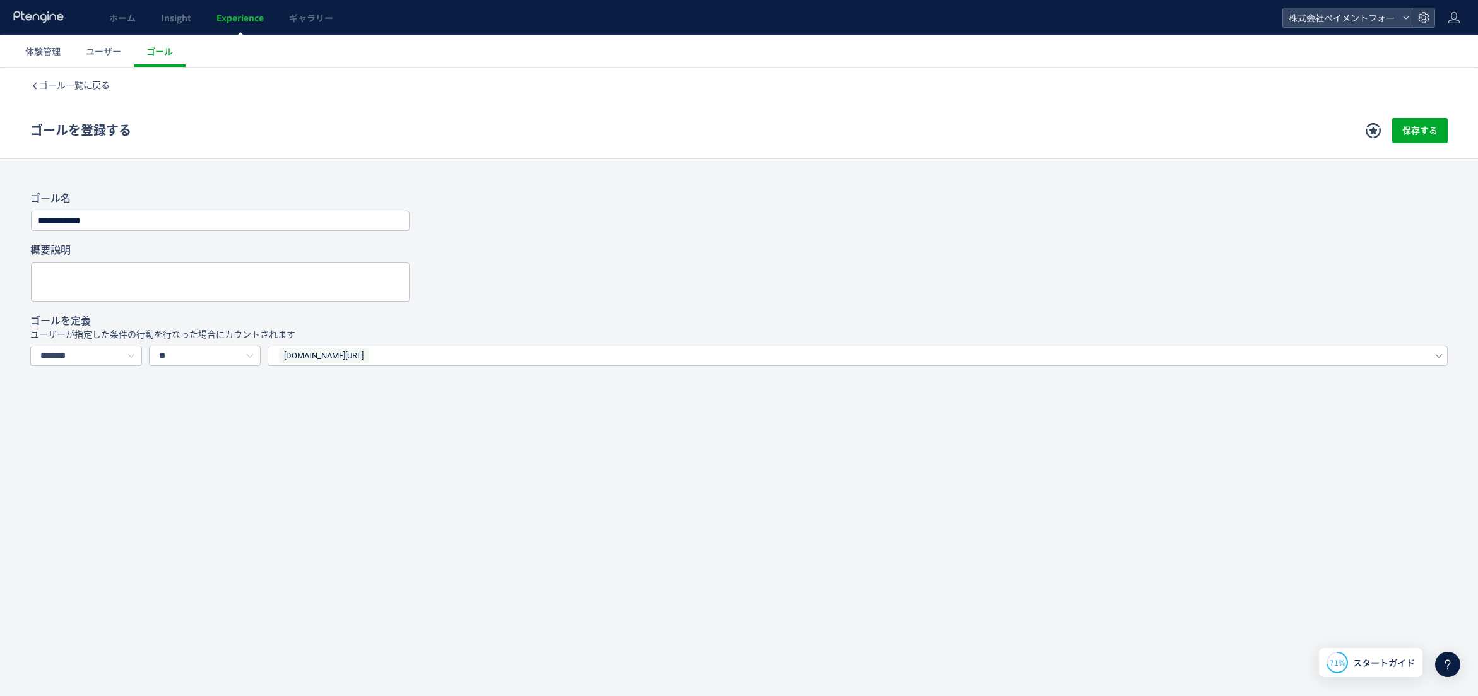
click at [1454, 136] on div "ゴール一覧に戻る ゴールを登録する 保存する" at bounding box center [739, 113] width 1478 height 91
click at [1434, 134] on span "保存する" at bounding box center [1419, 130] width 35 height 25
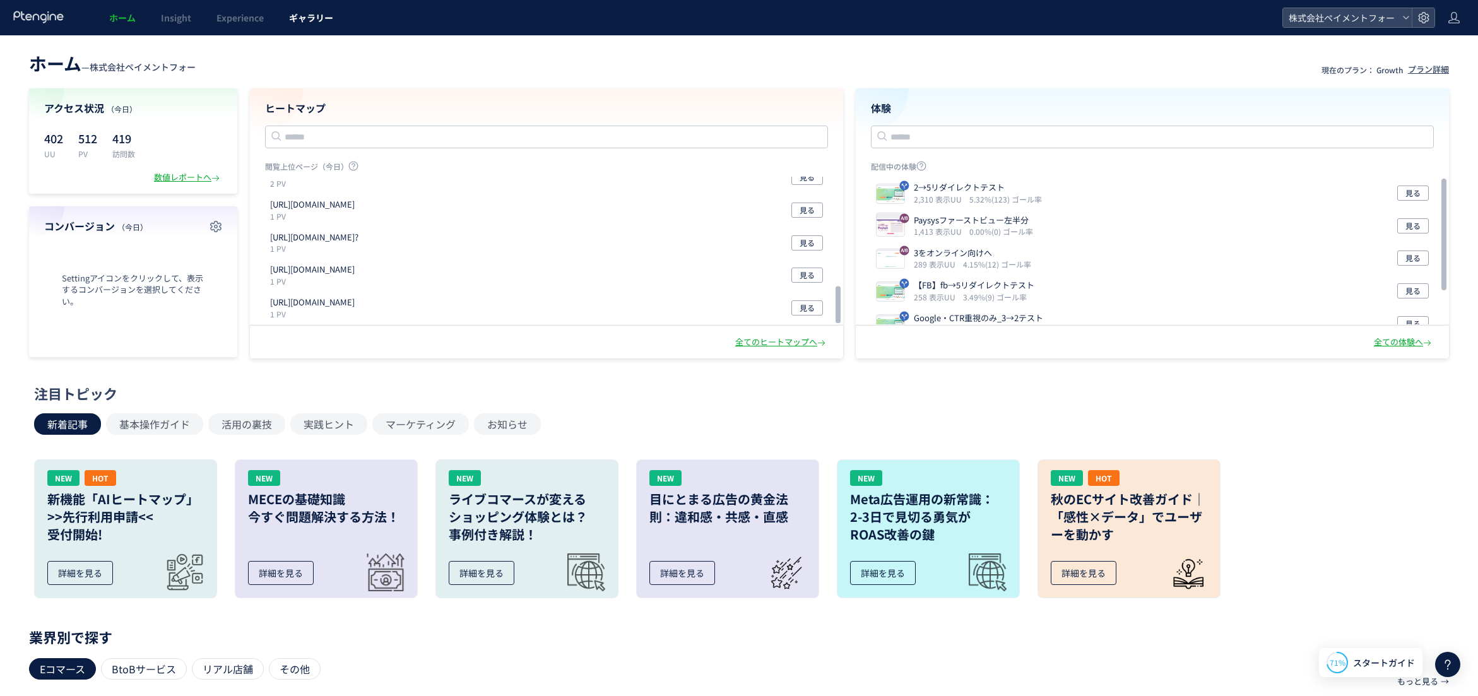
drag, startPoint x: 329, startPoint y: 15, endPoint x: 331, endPoint y: 26, distance: 11.5
click at [329, 15] on span "ギャラリー" at bounding box center [311, 17] width 44 height 13
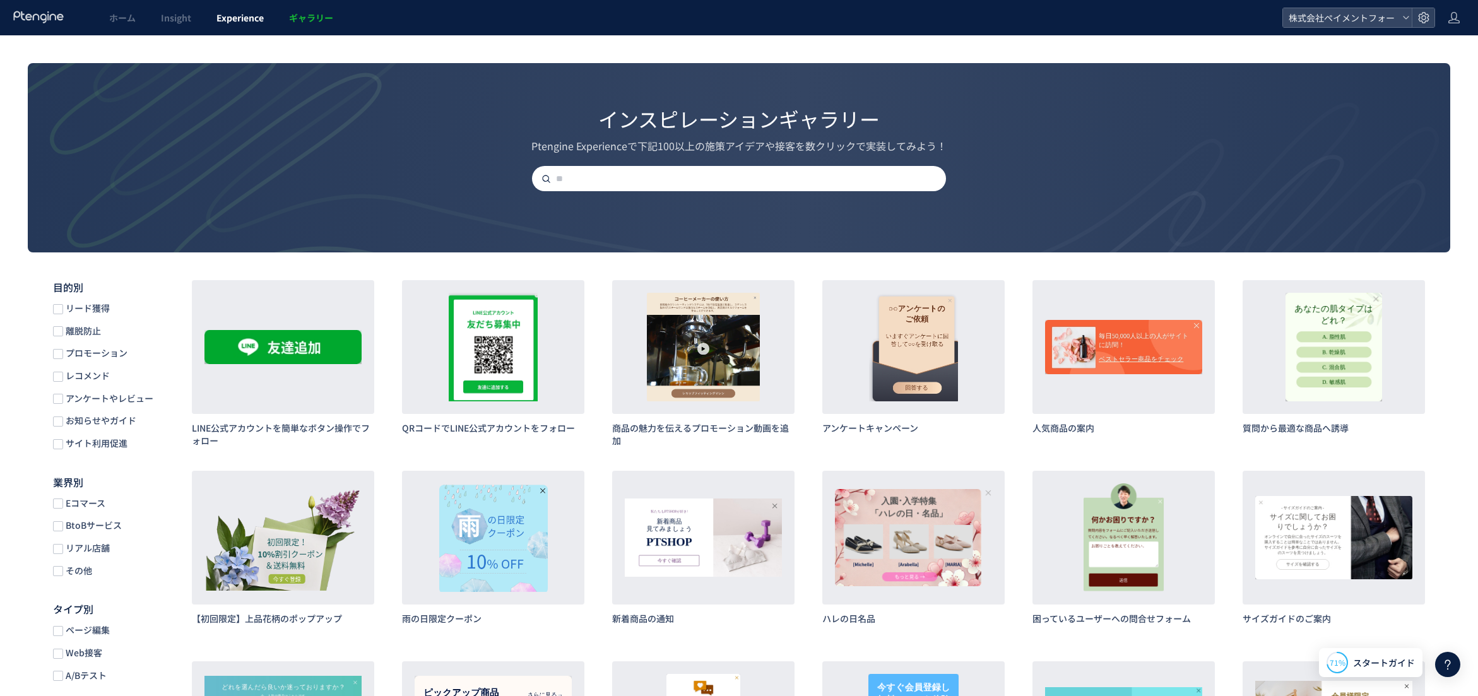
click at [248, 21] on span "Experience" at bounding box center [239, 17] width 47 height 13
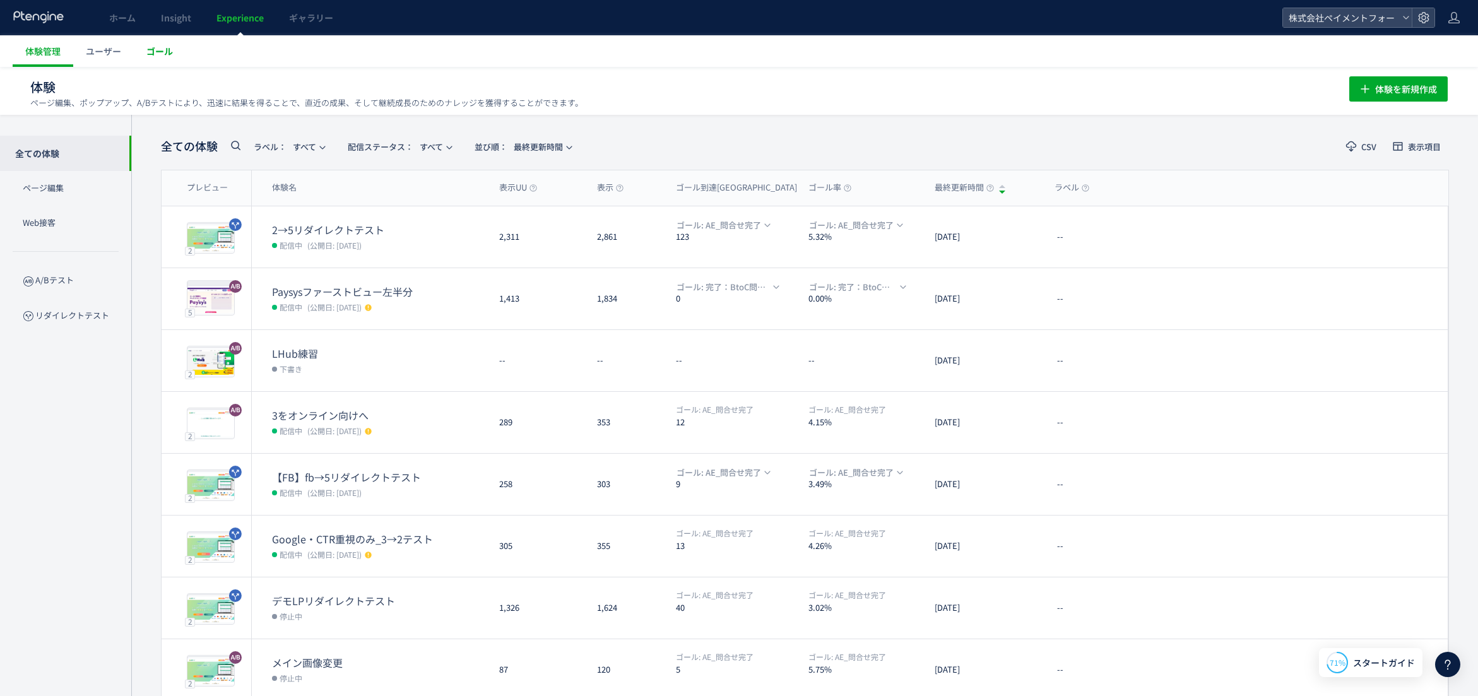
click at [164, 53] on span "ゴール" at bounding box center [159, 51] width 26 height 13
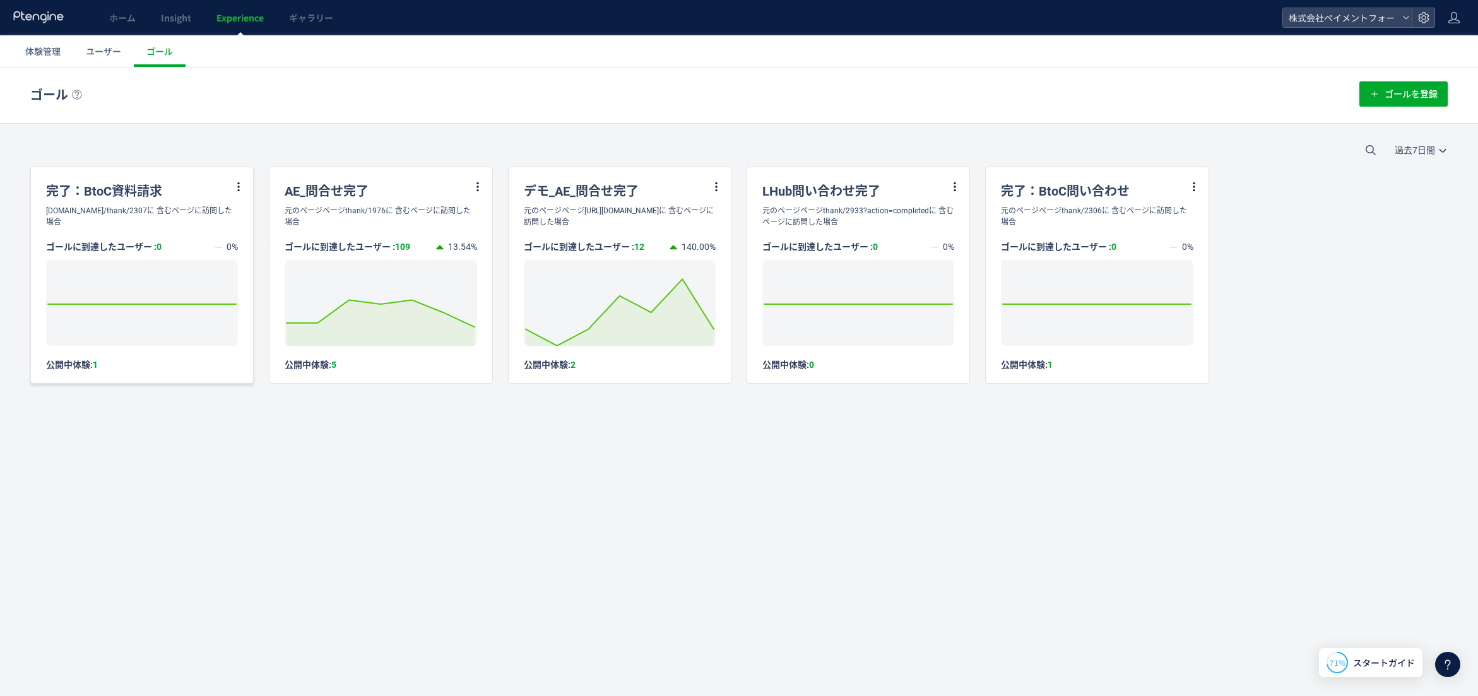
click at [221, 215] on div "[DOMAIN_NAME]/thank/2307に 含むページに訪問した場合" at bounding box center [142, 216] width 222 height 23
click at [133, 304] on icon at bounding box center [142, 304] width 201 height 0
drag, startPoint x: 114, startPoint y: 262, endPoint x: 162, endPoint y: 257, distance: 48.8
click at [115, 253] on div "ゴールに到達したユーザー : 0" at bounding box center [130, 246] width 168 height 13
click at [168, 213] on div "[DOMAIN_NAME]/thank/2307に 含むページに訪問した場合" at bounding box center [142, 216] width 222 height 23
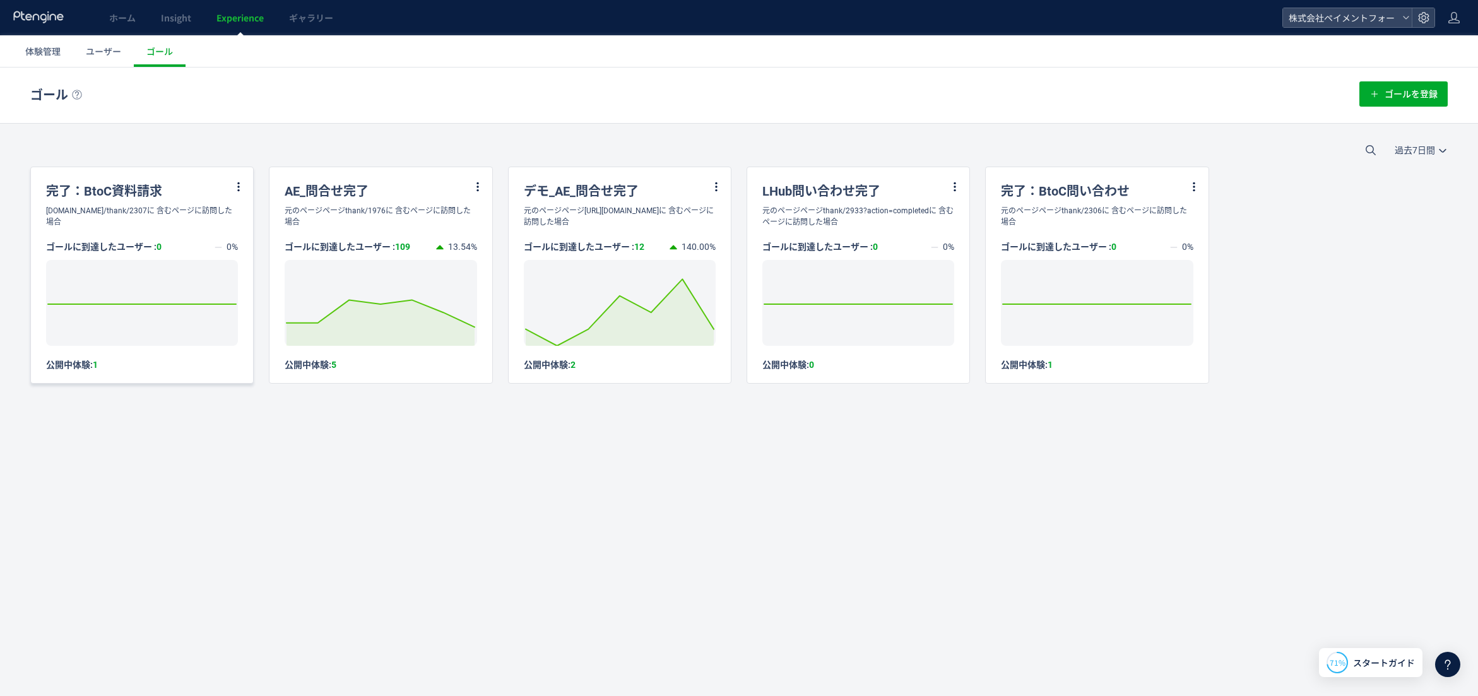
click at [170, 213] on div "[DOMAIN_NAME]/thank/2307に 含むページに訪問した場合" at bounding box center [142, 216] width 222 height 23
click at [172, 199] on div "完了：BtoC資料請求" at bounding box center [142, 186] width 222 height 38
drag, startPoint x: 157, startPoint y: 223, endPoint x: 90, endPoint y: 262, distance: 77.8
click at [16, 213] on div "ゴール ゴールを登録 過去7日間 今日 過去7日間 過去30日間 完了：BtoC資料請求 [DOMAIN_NAME]/thank/2307に 含むページに訪問…" at bounding box center [739, 257] width 1478 height 379
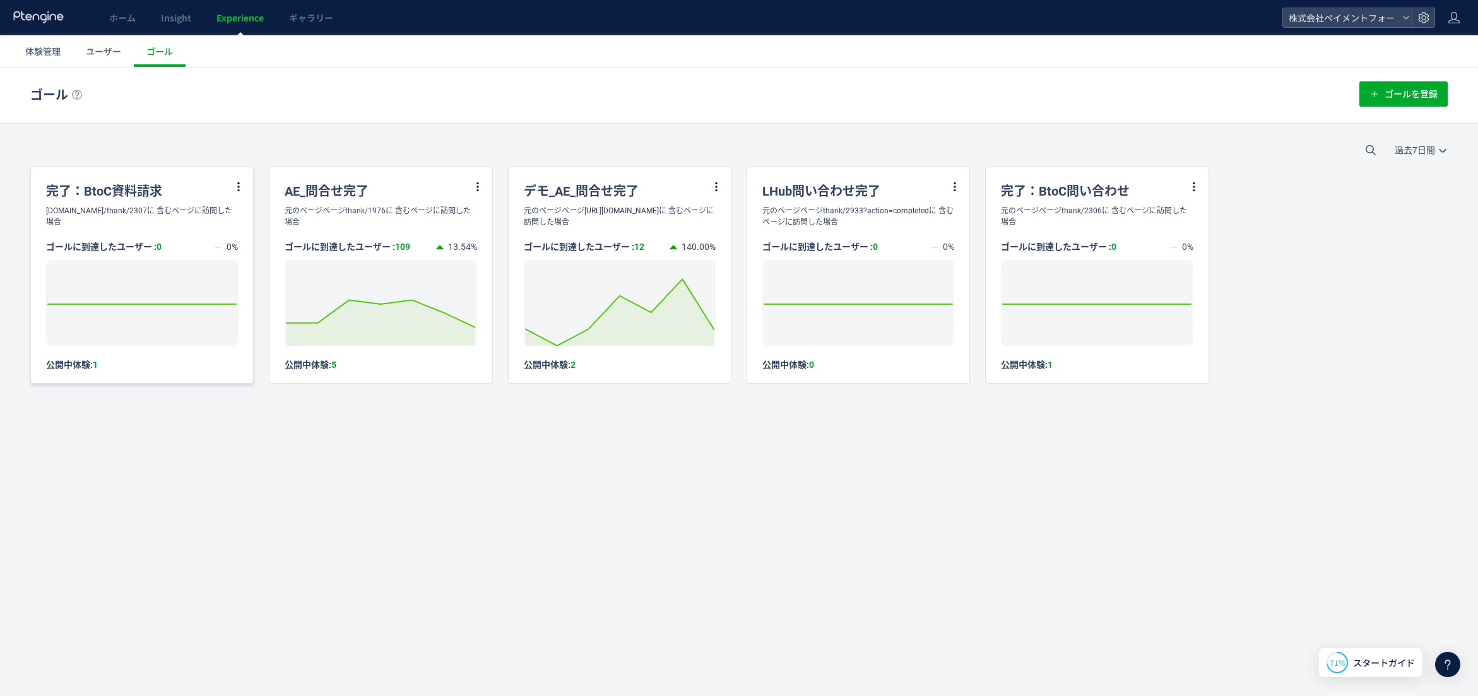
drag, startPoint x: 52, startPoint y: 257, endPoint x: 188, endPoint y: 258, distance: 135.7
click at [188, 253] on div "ゴールに到達したユーザー : 0" at bounding box center [130, 246] width 168 height 13
copy div "ゴールに到達したユーザー :"
click at [237, 187] on icon at bounding box center [238, 186] width 11 height 11
click at [216, 218] on li "編集" at bounding box center [223, 218] width 43 height 23
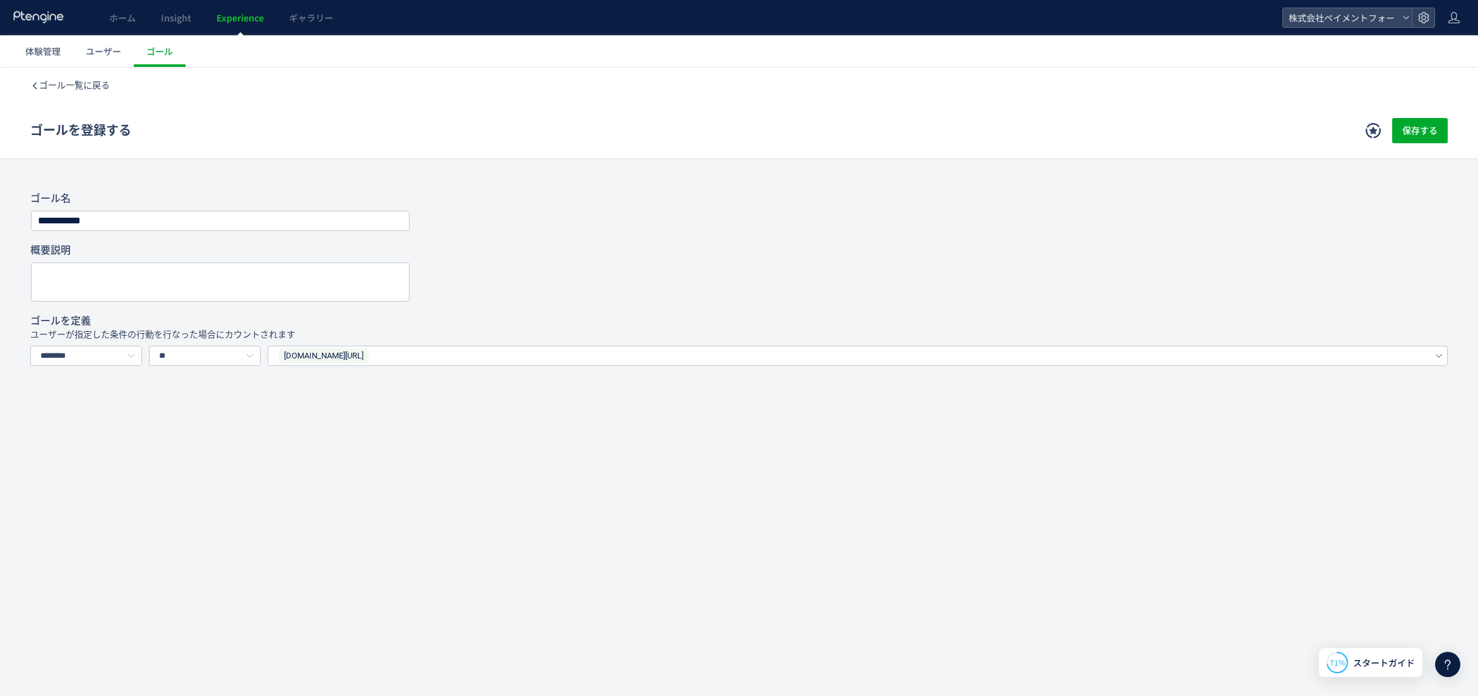
click at [306, 110] on div "ゴールを登録する 保存する" at bounding box center [738, 131] width 1417 height 56
click at [22, 14] on use at bounding box center [38, 17] width 50 height 12
click at [503, 486] on div "**********" at bounding box center [739, 305] width 1478 height 475
click at [93, 51] on span "ユーザー" at bounding box center [103, 51] width 35 height 13
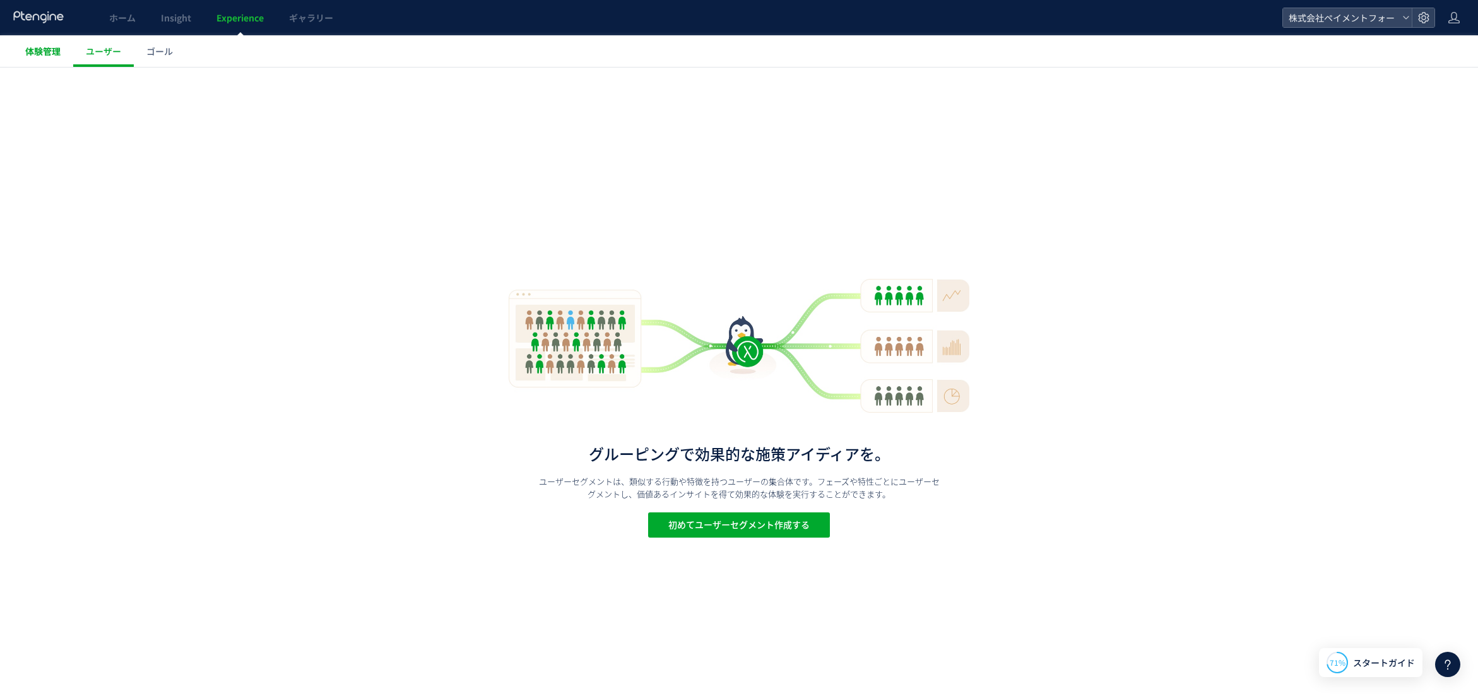
click at [54, 54] on span "体験管理" at bounding box center [42, 51] width 35 height 13
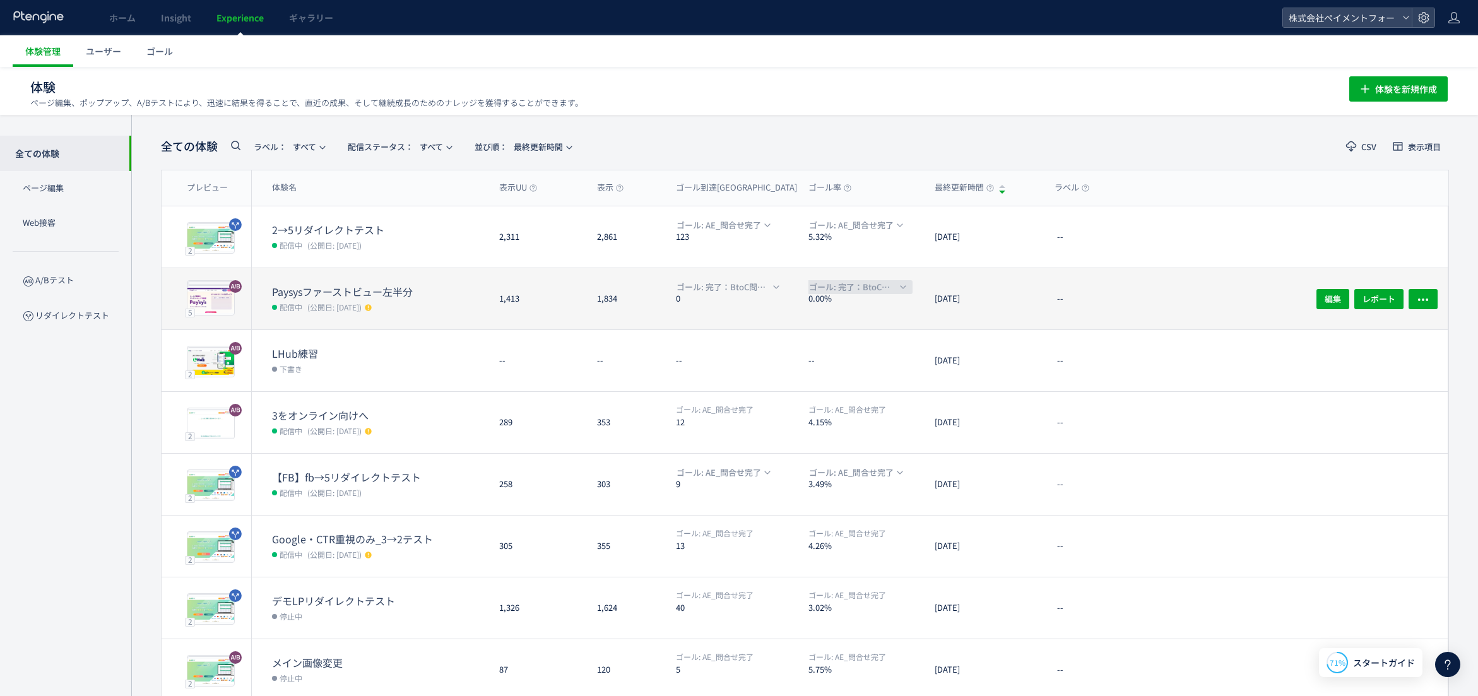
click at [890, 291] on span "ゴール: 完了：BtoC問い合わせ" at bounding box center [853, 287] width 88 height 14
click at [996, 280] on div "2025/10/02" at bounding box center [984, 298] width 120 height 61
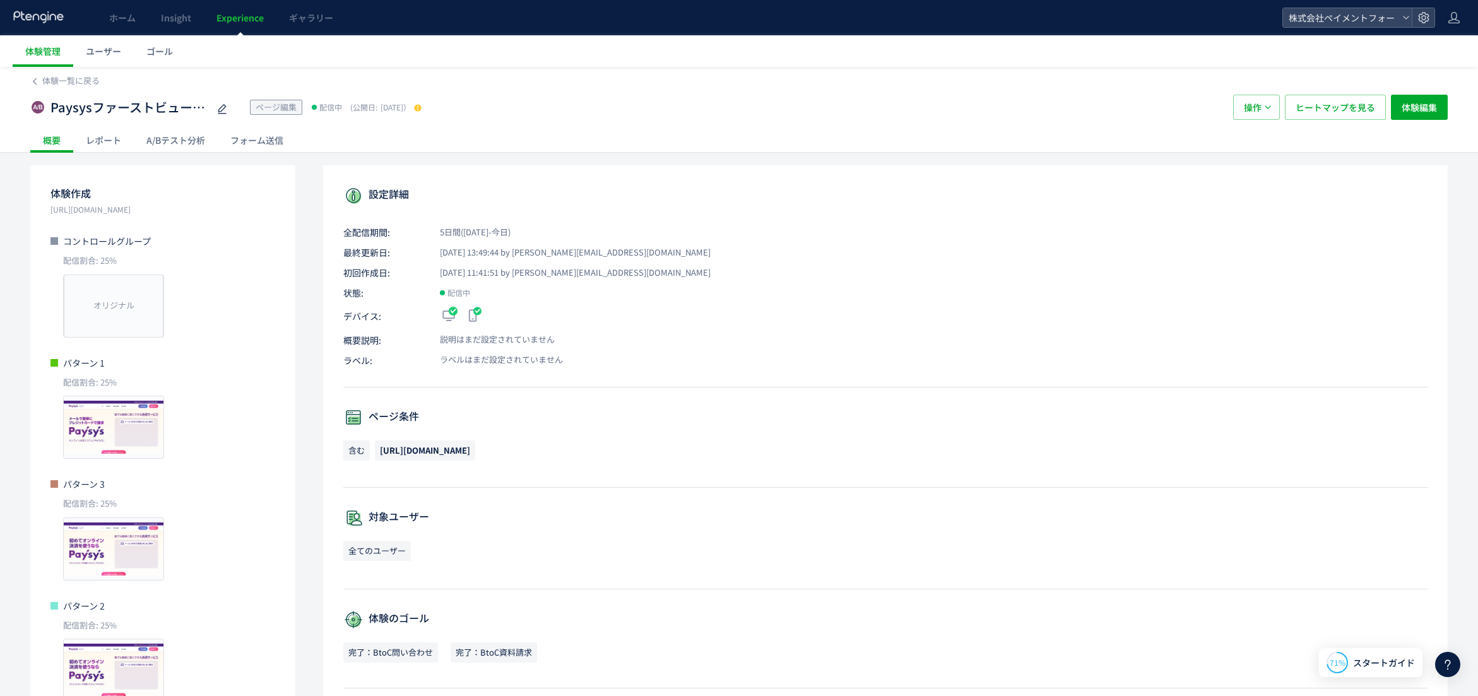
click at [160, 140] on div "A/Bテスト分析" at bounding box center [176, 139] width 84 height 25
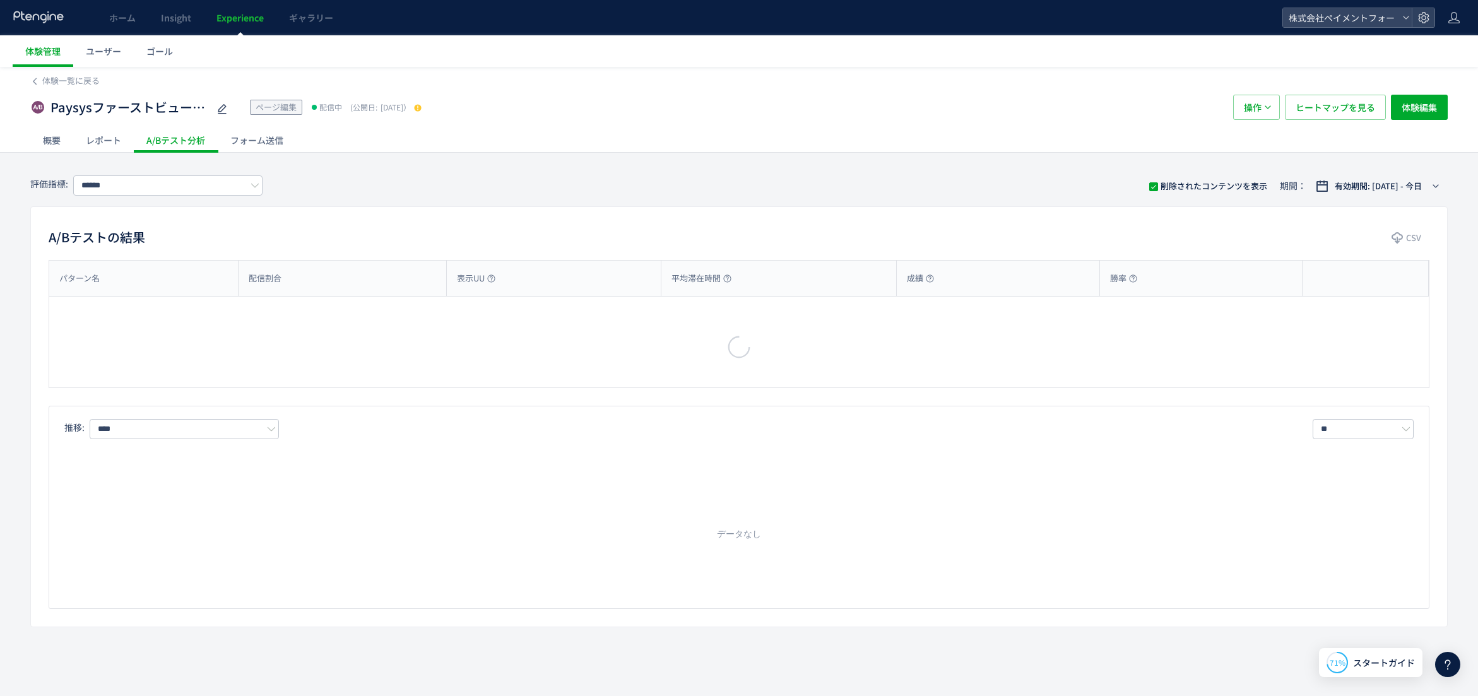
type input "**********"
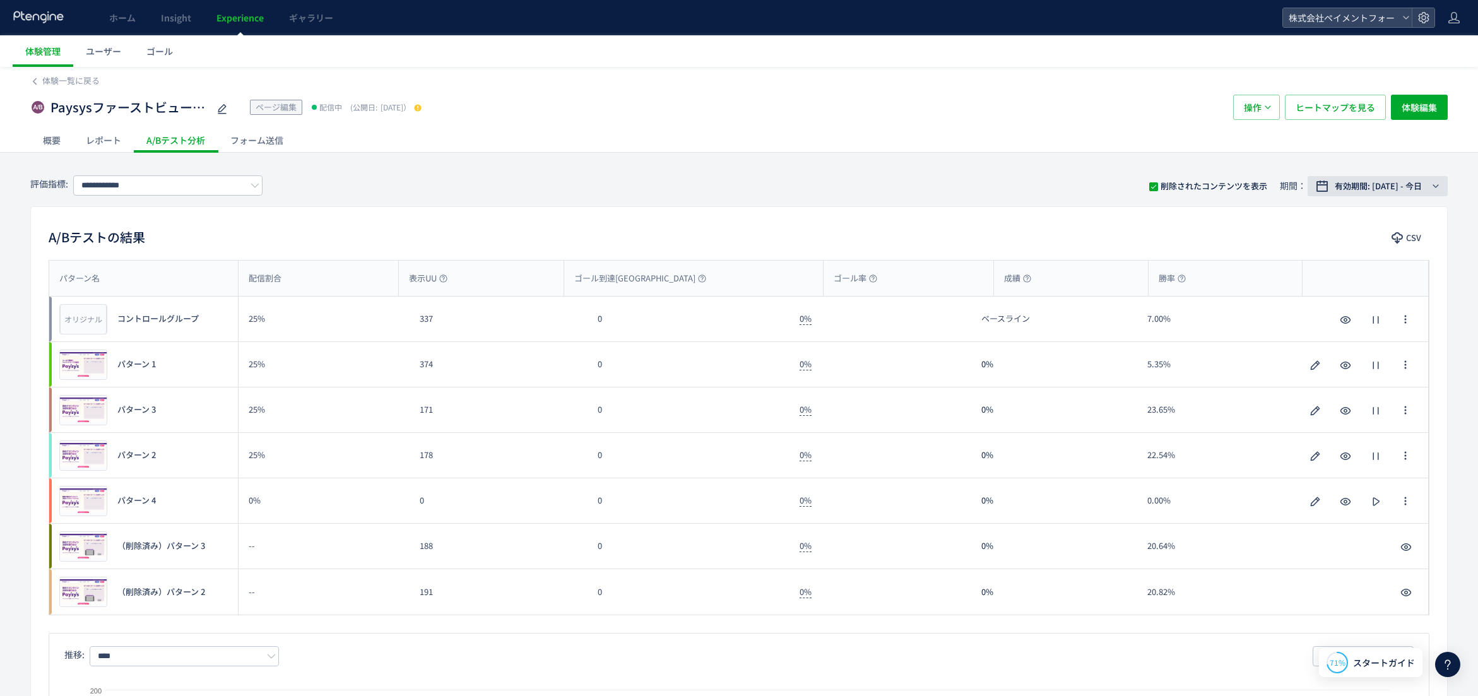
click at [1432, 182] on icon "button" at bounding box center [1436, 186] width 8 height 8
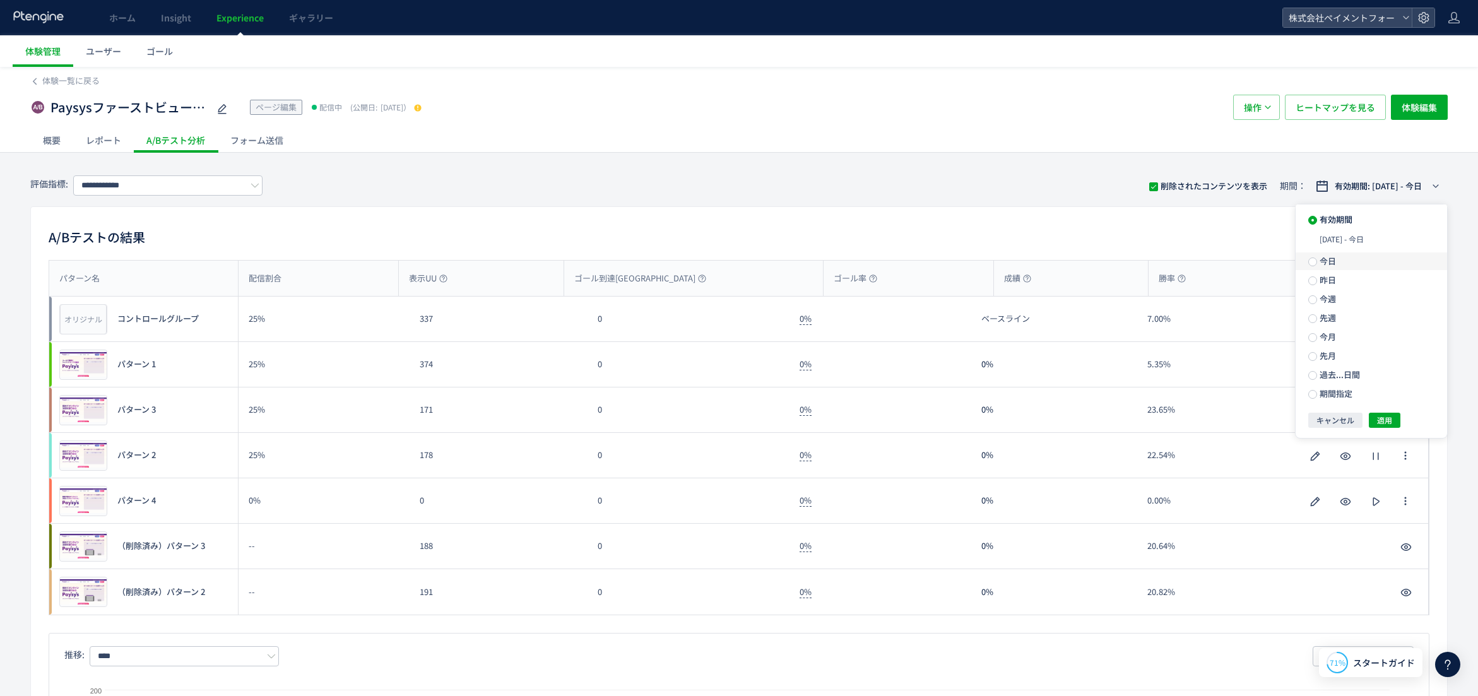
click at [1394, 252] on label "今日" at bounding box center [1370, 261] width 151 height 18
drag, startPoint x: 1385, startPoint y: 399, endPoint x: 1406, endPoint y: 399, distance: 21.5
click at [1385, 399] on span "適用" at bounding box center [1384, 397] width 15 height 15
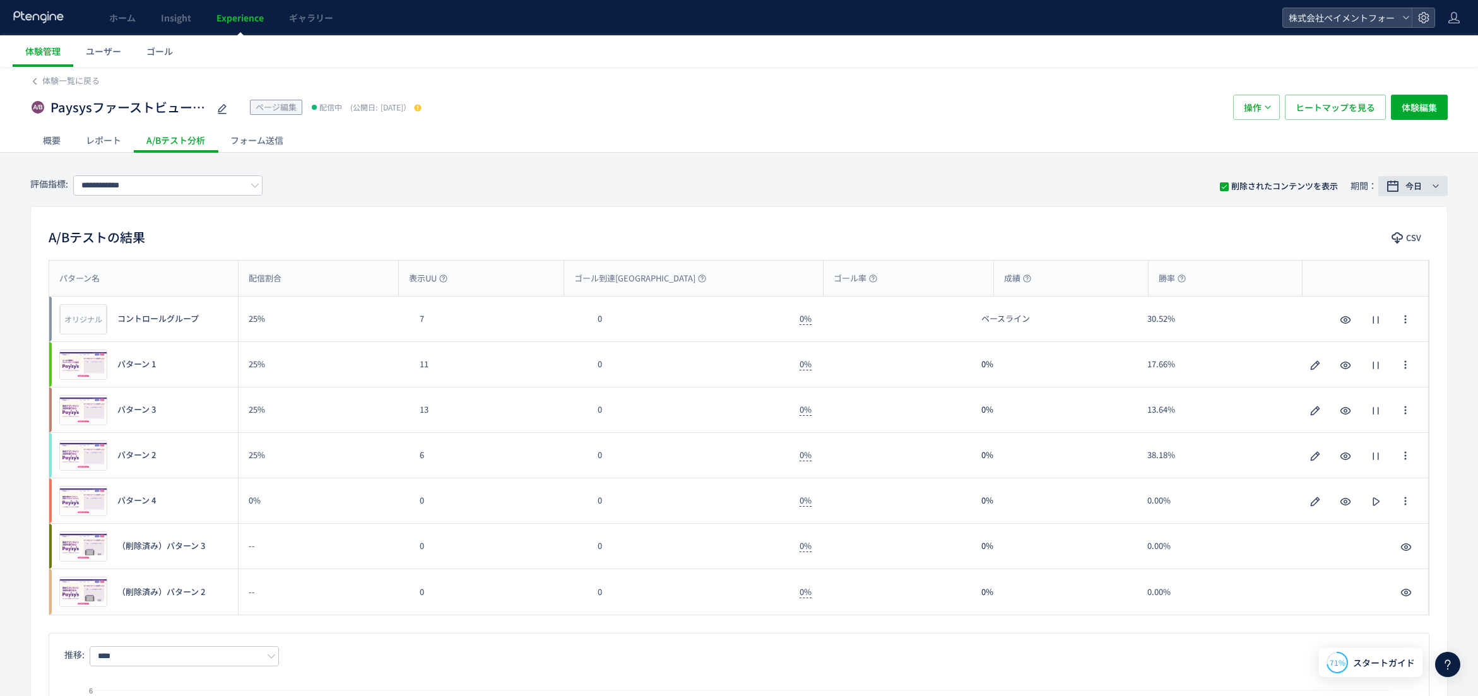
click at [1426, 186] on div "今日" at bounding box center [1415, 186] width 28 height 13
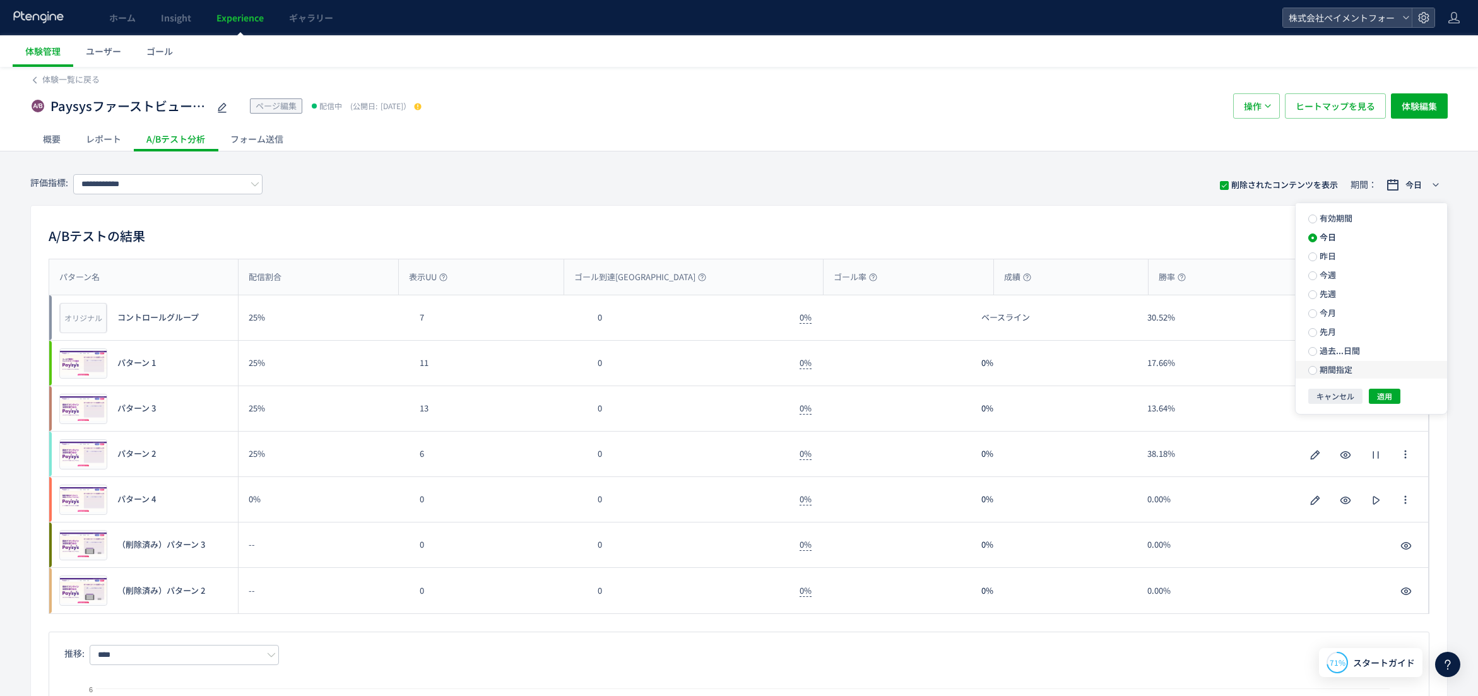
click at [1341, 366] on span "期間指定" at bounding box center [1334, 369] width 35 height 12
drag, startPoint x: 1341, startPoint y: 238, endPoint x: 1341, endPoint y: 272, distance: 33.4
click at [1341, 272] on ul "**********" at bounding box center [1370, 308] width 151 height 211
click at [1340, 273] on label "今週" at bounding box center [1370, 275] width 151 height 18
click at [1382, 397] on span "適用" at bounding box center [1384, 396] width 15 height 15
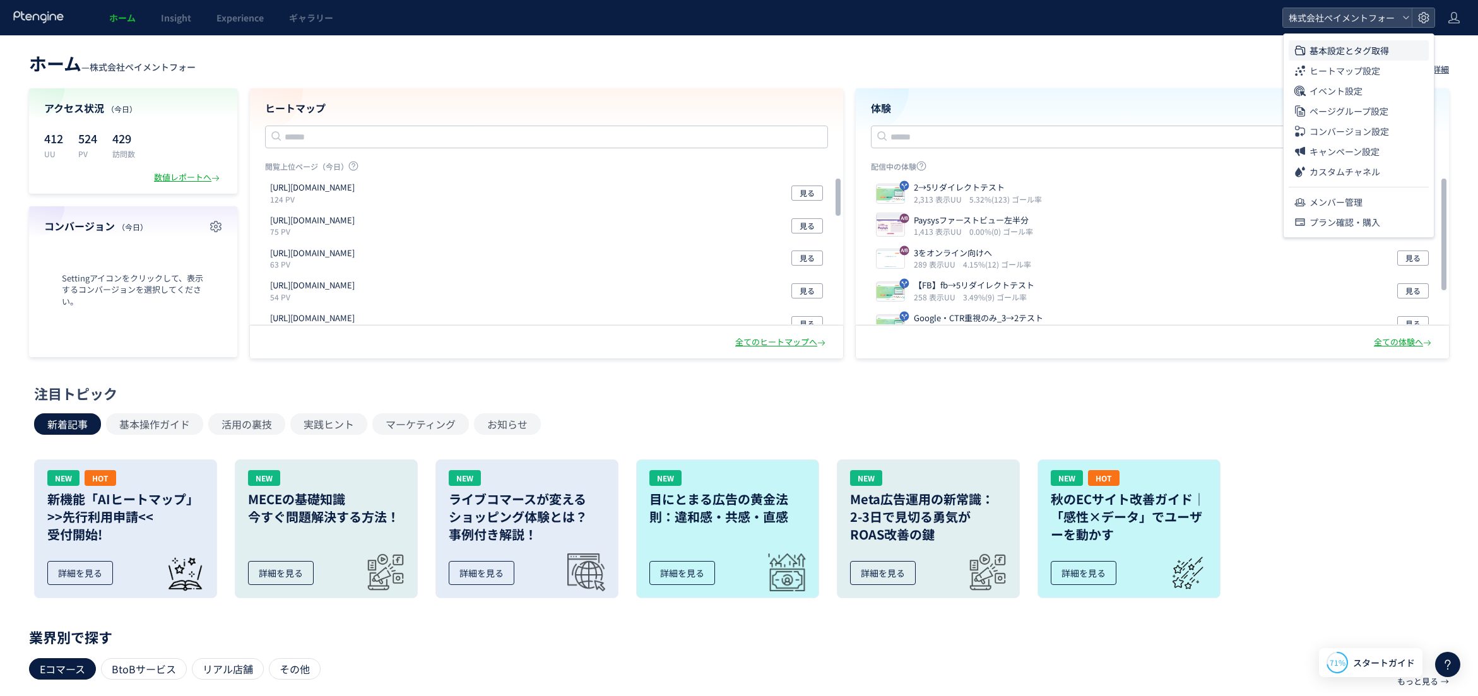
click at [1379, 50] on span "基本設定とタグ取得" at bounding box center [1348, 50] width 79 height 20
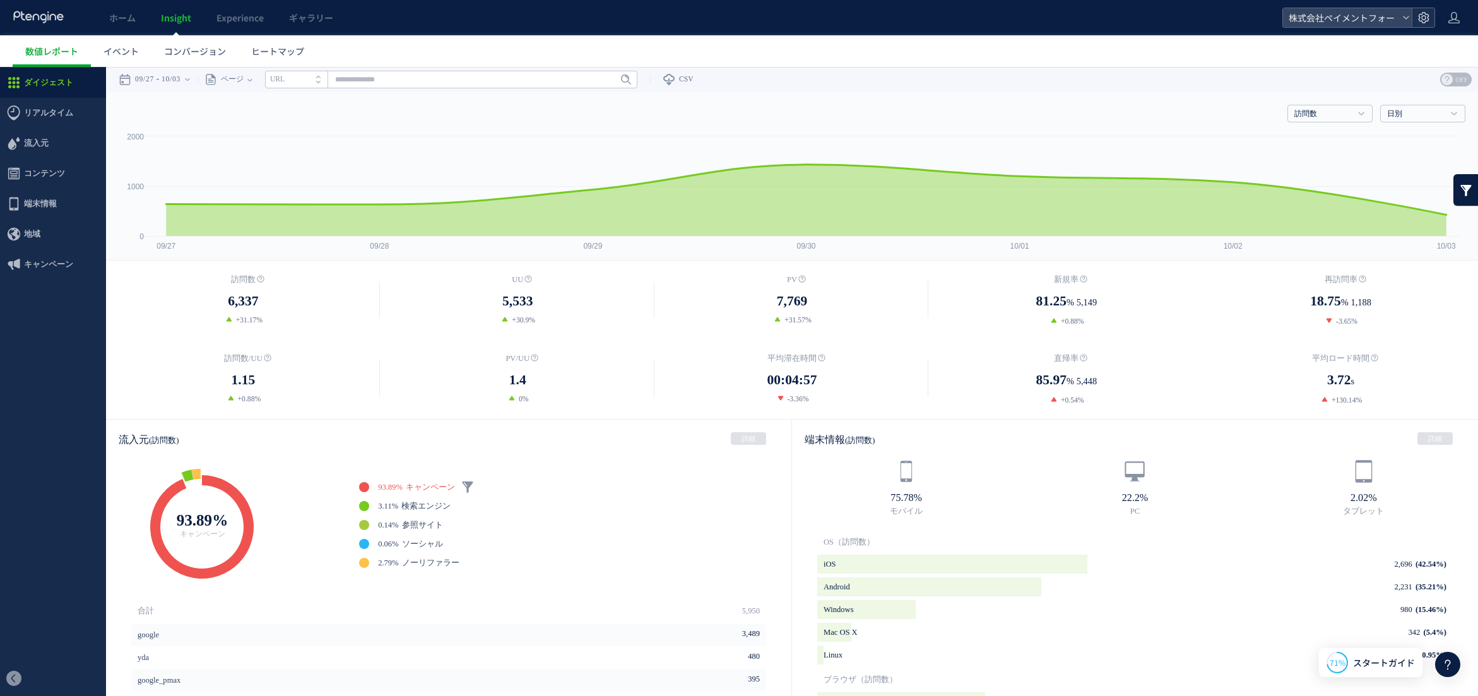
click at [1432, 16] on div at bounding box center [1422, 17] width 23 height 19
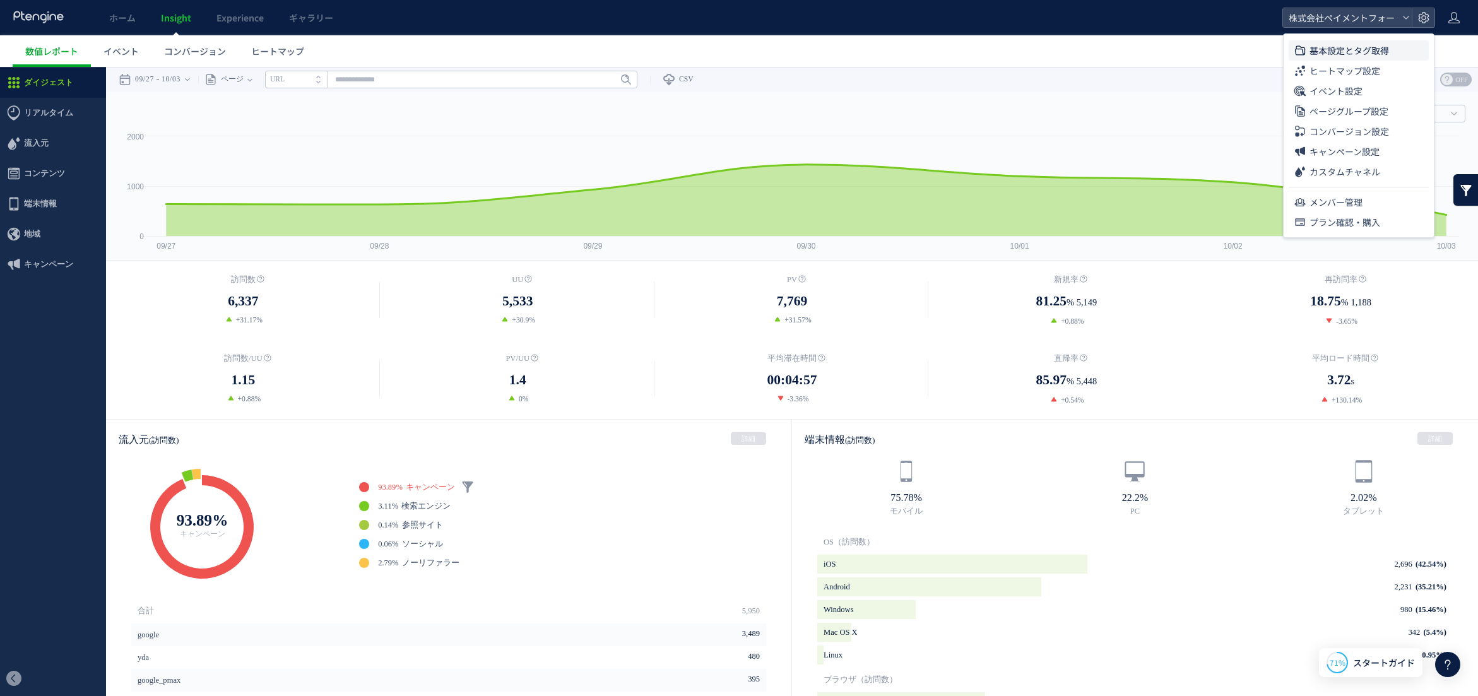
click at [1391, 49] on li "基本設定とタグ取得" at bounding box center [1358, 50] width 140 height 20
